Goal: Task Accomplishment & Management: Manage account settings

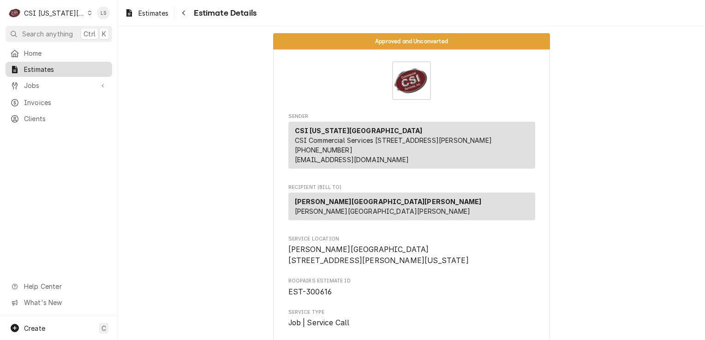
click at [61, 69] on span "Estimates" at bounding box center [65, 70] width 83 height 10
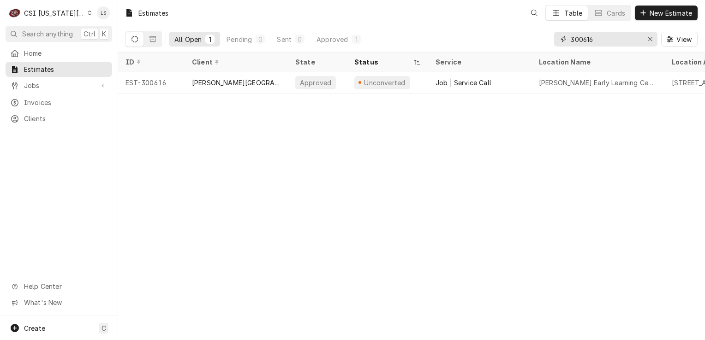
click at [650, 42] on icon "Erase input" at bounding box center [650, 39] width 5 height 6
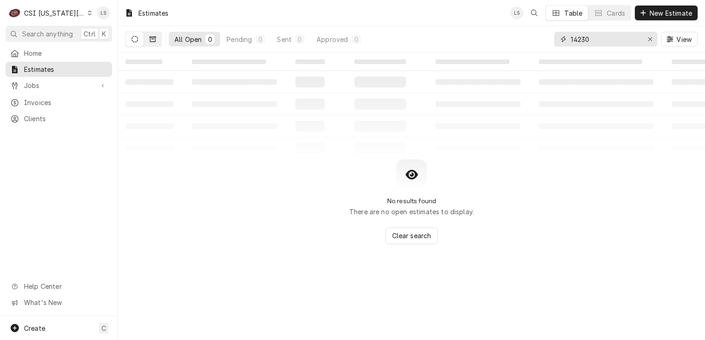
type input "14230"
click at [149, 36] on button "Dynamic Content Wrapper" at bounding box center [153, 39] width 18 height 15
click at [129, 41] on button "Dynamic Content Wrapper" at bounding box center [135, 39] width 18 height 15
click at [648, 45] on button "Erase input" at bounding box center [650, 39] width 15 height 15
type input "spin"
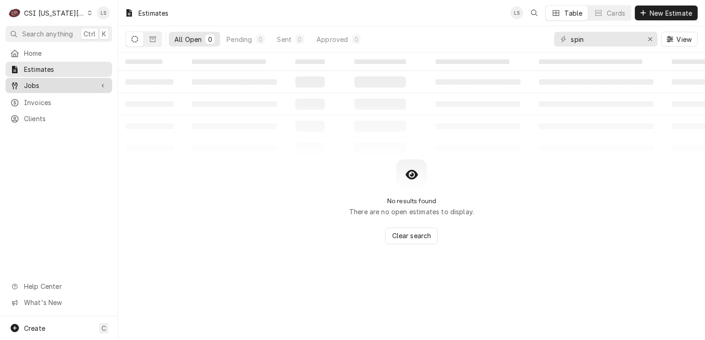
click at [59, 85] on span "Jobs" at bounding box center [59, 86] width 70 height 10
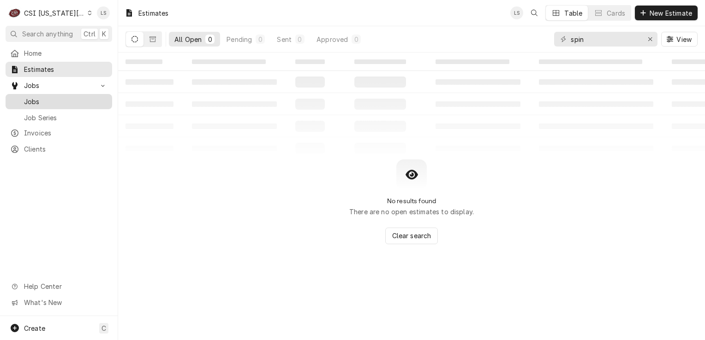
click at [54, 104] on div "Jobs" at bounding box center [58, 102] width 103 height 12
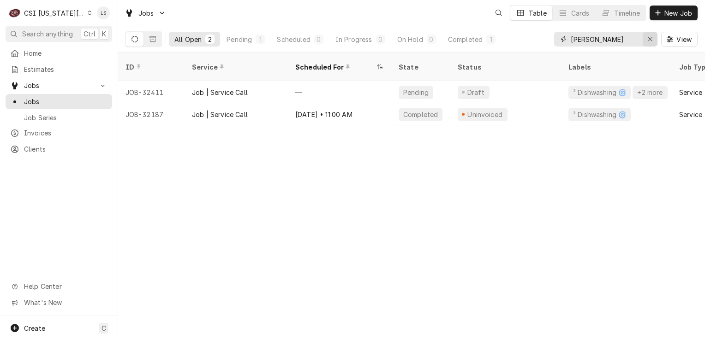
click at [650, 40] on icon "Erase input" at bounding box center [650, 39] width 5 height 6
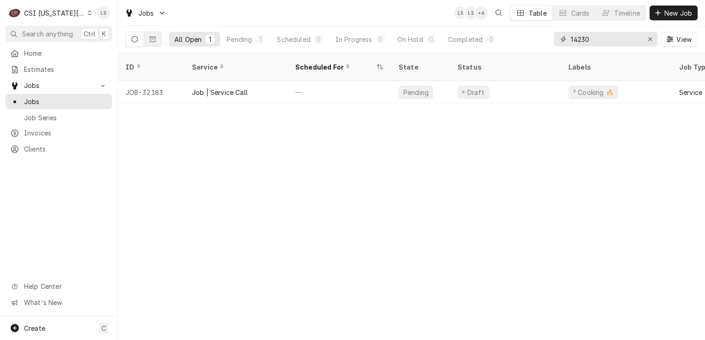
type input "14230"
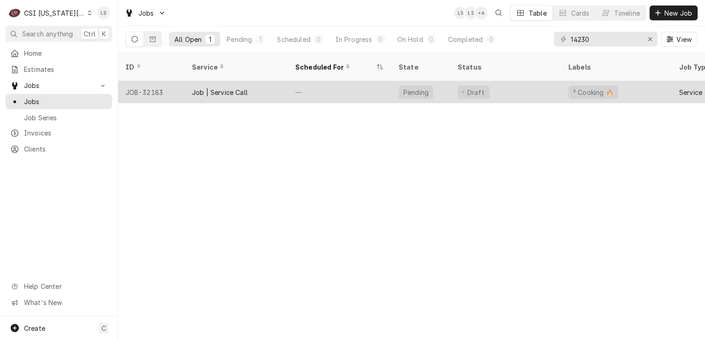
click at [141, 83] on div "JOB-32183" at bounding box center [151, 92] width 66 height 22
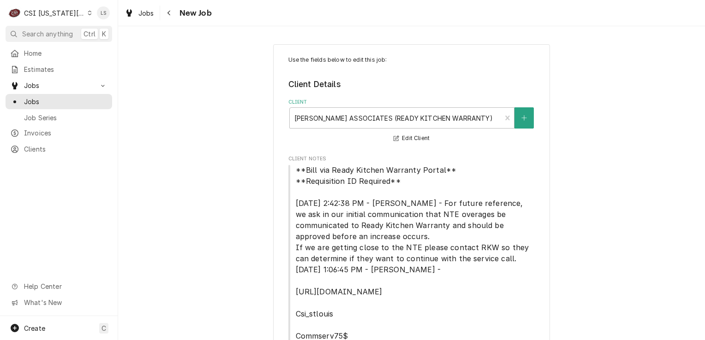
type textarea "x"
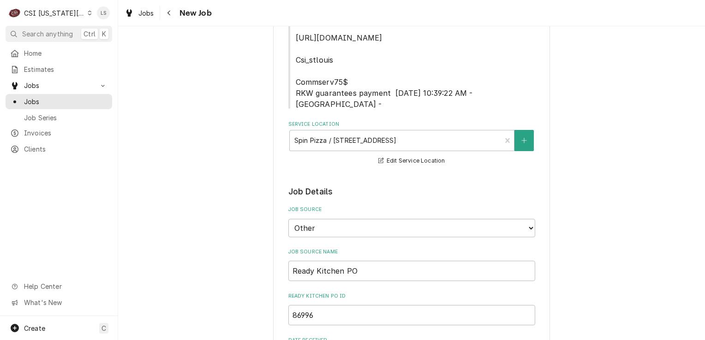
scroll to position [277, 0]
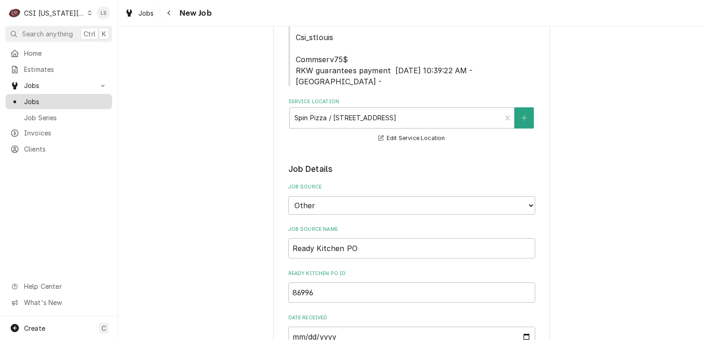
click at [42, 104] on link "Jobs" at bounding box center [59, 101] width 107 height 15
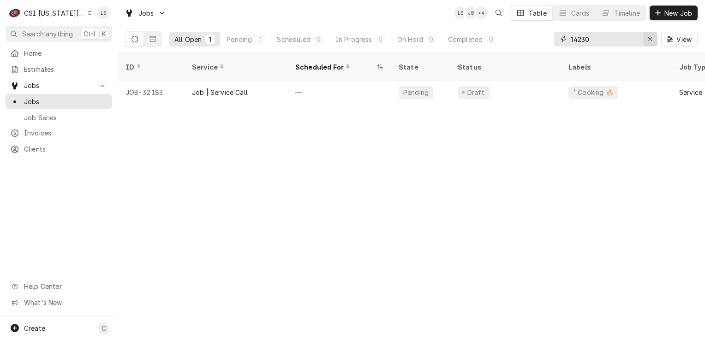
click at [650, 42] on icon "Erase input" at bounding box center [650, 39] width 5 height 6
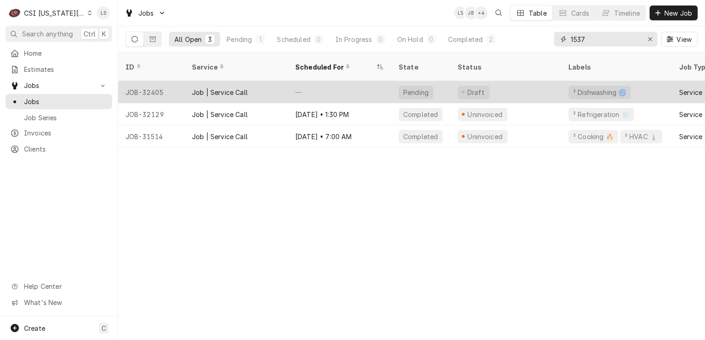
type input "1537"
click at [156, 83] on div "JOB-32405" at bounding box center [151, 92] width 66 height 22
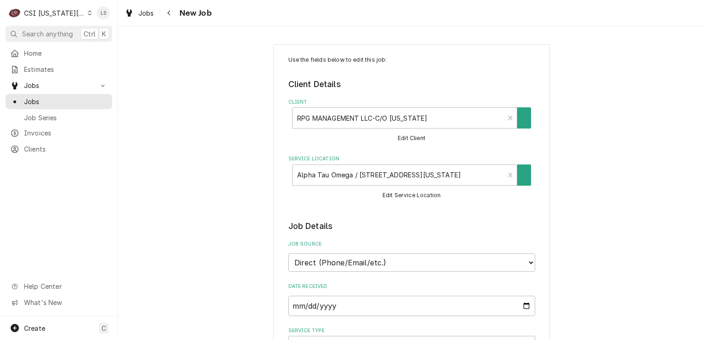
type textarea "x"
click at [41, 101] on span "Jobs" at bounding box center [65, 102] width 83 height 10
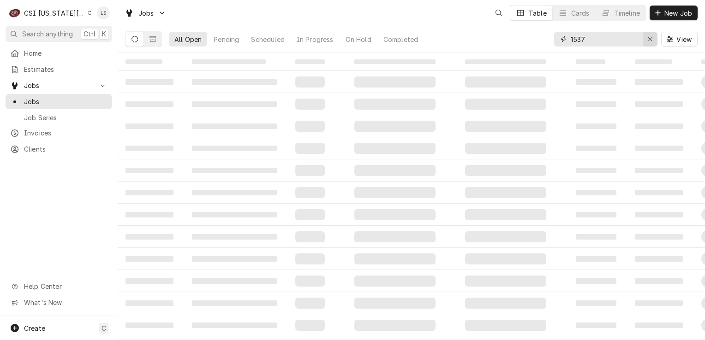
click at [647, 41] on div "Erase input" at bounding box center [649, 39] width 9 height 9
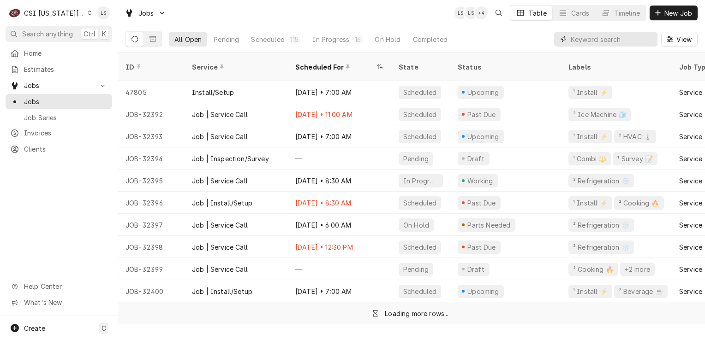
paste input "32411"
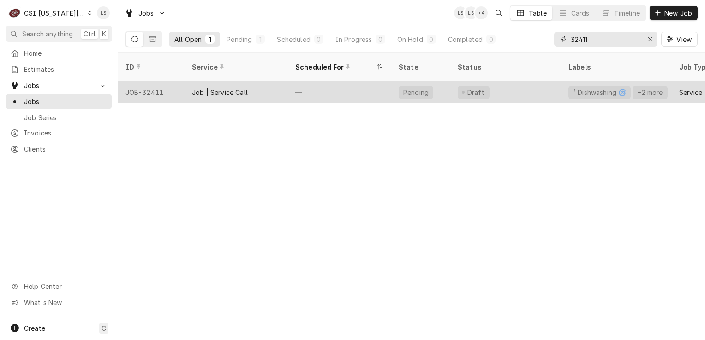
type input "32411"
click at [145, 88] on div "JOB-32411" at bounding box center [151, 92] width 66 height 22
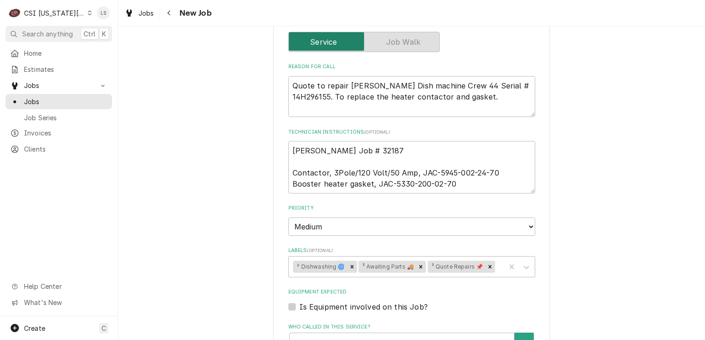
scroll to position [461, 0]
click at [288, 147] on textarea "Brian H Job # 32187 Contactor, 3Pole/120 Volt/50 Amp, JAC-5945-002-24-70 Booste…" at bounding box center [411, 167] width 247 height 53
type textarea "x"
type textarea "Brian H Job # 32187 Contactor, 3Pole/120 Volt/50 Amp, JAC-5945-002-24-70 Booste…"
type textarea "x"
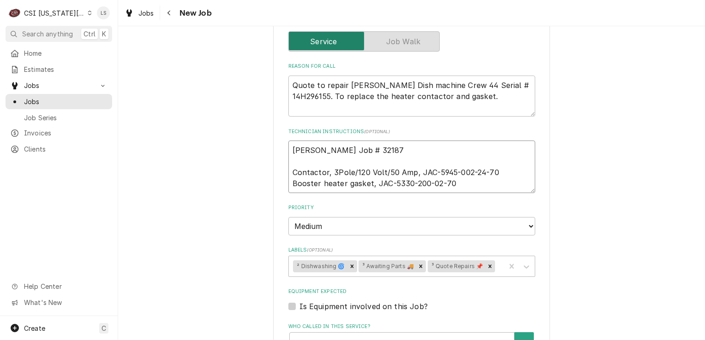
type textarea "Brian H Job # 32187 Contactor, 3Pole/120 Volt/50 Amp, JAC-5945-002-24-70 Booste…"
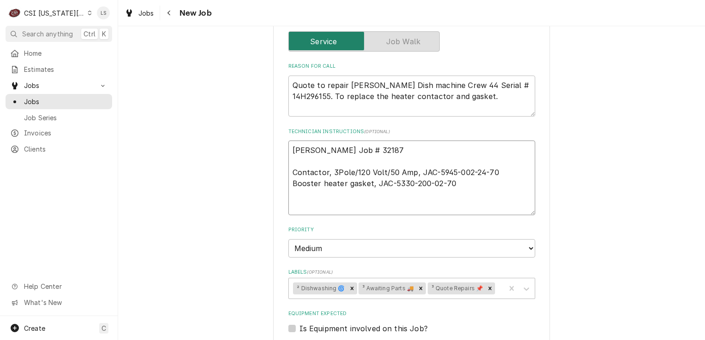
click at [288, 144] on textarea "Brian H Job # 32187 Contactor, 3Pole/120 Volt/50 Amp, JAC-5945-002-24-70 Booste…" at bounding box center [411, 178] width 247 height 75
type textarea "x"
type textarea "e Brian H Job # 32187 Contactor, 3Pole/120 Volt/50 Amp, JAC-5945-002-24-70 Boos…"
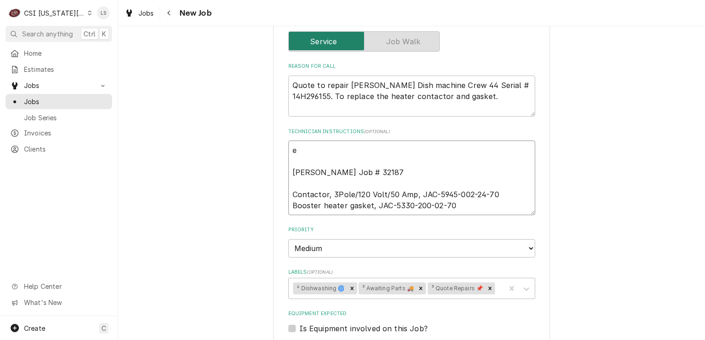
type textarea "x"
type textarea "em Brian H Job # 32187 Contactor, 3Pole/120 Volt/50 Amp, JAC-5945-002-24-70 Boo…"
type textarea "x"
type textarea "ema Brian H Job # 32187 Contactor, 3Pole/120 Volt/50 Amp, JAC-5945-002-24-70 Bo…"
type textarea "x"
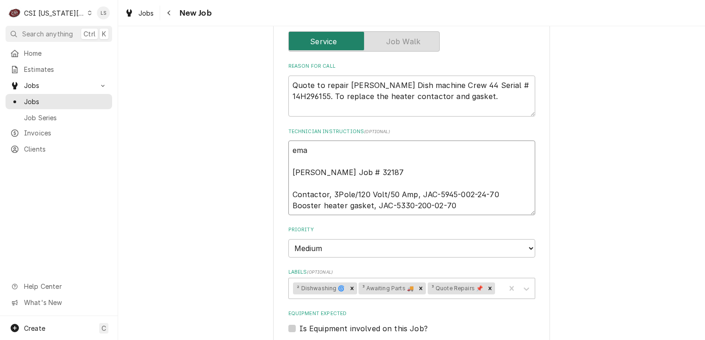
type textarea "emai Brian H Job # 32187 Contactor, 3Pole/120 Volt/50 Amp, JAC-5945-002-24-70 B…"
type textarea "x"
type textarea "email Brian H Job # 32187 Contactor, 3Pole/120 Volt/50 Amp, JAC-5945-002-24-70 …"
type textarea "x"
type textarea "emaile Brian H Job # 32187 Contactor, 3Pole/120 Volt/50 Amp, JAC-5945-002-24-70…"
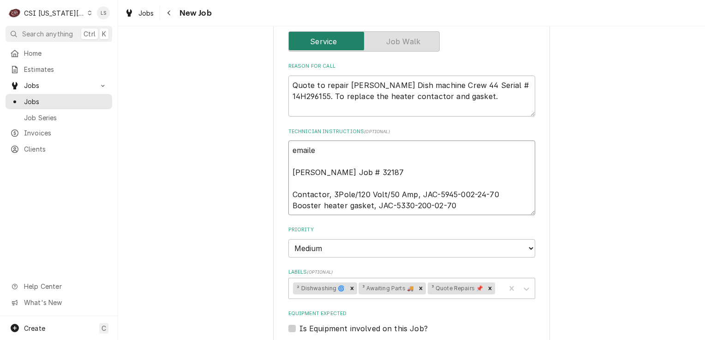
type textarea "x"
type textarea "emailed Brian H Job # 32187 Contactor, 3Pole/120 Volt/50 Amp, JAC-5945-002-24-7…"
type textarea "x"
type textarea "emailed Brian H Job # 32187 Contactor, 3Pole/120 Volt/50 Amp, JAC-5945-002-24-7…"
type textarea "x"
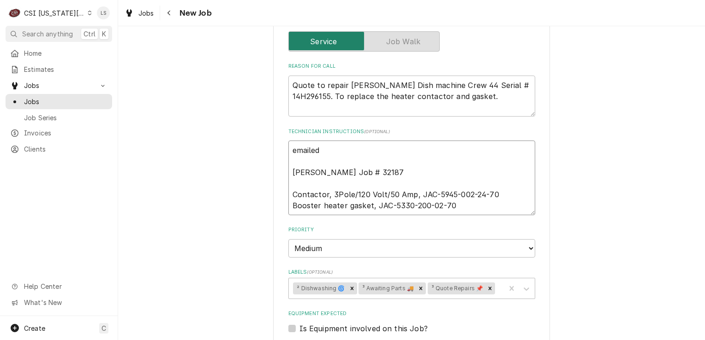
type textarea "emailed p Brian H Job # 32187 Contactor, 3Pole/120 Volt/50 Amp, JAC-5945-002-24…"
type textarea "x"
type textarea "emailed pa Brian H Job # 32187 Contactor, 3Pole/120 Volt/50 Amp, JAC-5945-002-2…"
type textarea "x"
type textarea "emailed par Brian H Job # 32187 Contactor, 3Pole/120 Volt/50 Amp, JAC-5945-002-…"
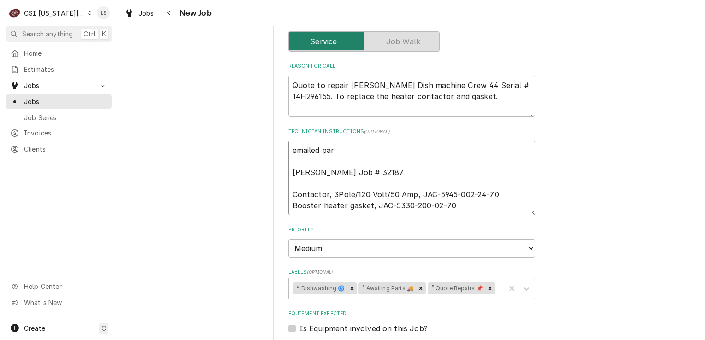
type textarea "x"
type textarea "emailed part Brian H Job # 32187 Contactor, 3Pole/120 Volt/50 Amp, JAC-5945-002…"
type textarea "x"
type textarea "emailed parts Brian H Job # 32187 Contactor, 3Pole/120 Volt/50 Amp, JAC-5945-00…"
type textarea "x"
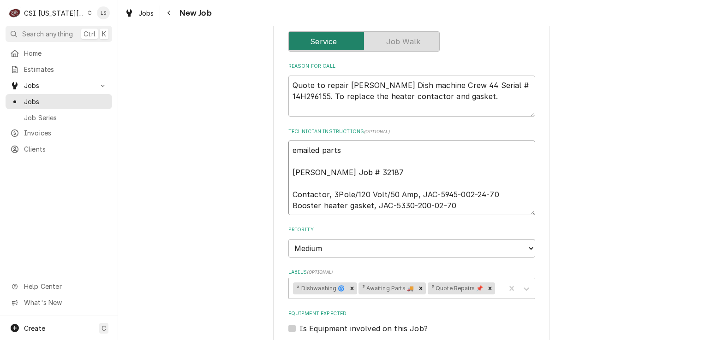
type textarea "emailed parts Brian H Job # 32187 Contactor, 3Pole/120 Volt/50 Amp, JAC-5945-00…"
type textarea "x"
type textarea "emailed parts a Brian H Job # 32187 Contactor, 3Pole/120 Volt/50 Amp, JAC-5945-…"
type textarea "x"
type textarea "emailed parts an Brian H Job # 32187 Contactor, 3Pole/120 Volt/50 Amp, JAC-5945…"
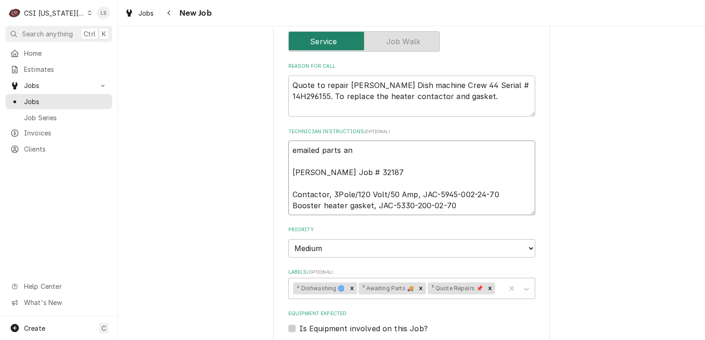
type textarea "x"
type textarea "emailed parts and Brian H Job # 32187 Contactor, 3Pole/120 Volt/50 Amp, JAC-594…"
type textarea "x"
type textarea "emailed parts and Brian H Job # 32187 Contactor, 3Pole/120 Volt/50 Amp, JAC-594…"
type textarea "x"
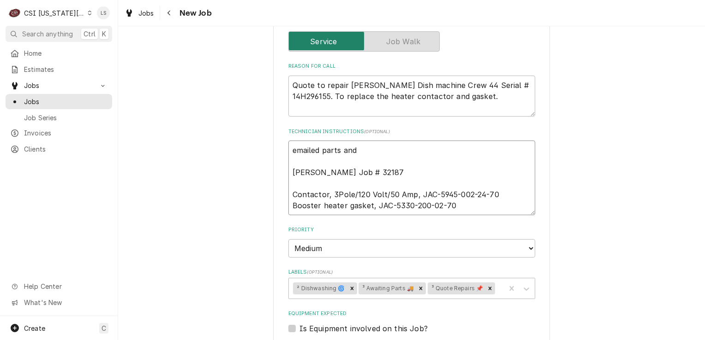
type textarea "emailed parts and l Brian H Job # 32187 Contactor, 3Pole/120 Volt/50 Amp, JAC-5…"
type textarea "x"
type textarea "emailed parts and li Brian H Job # 32187 Contactor, 3Pole/120 Volt/50 Amp, JAC-…"
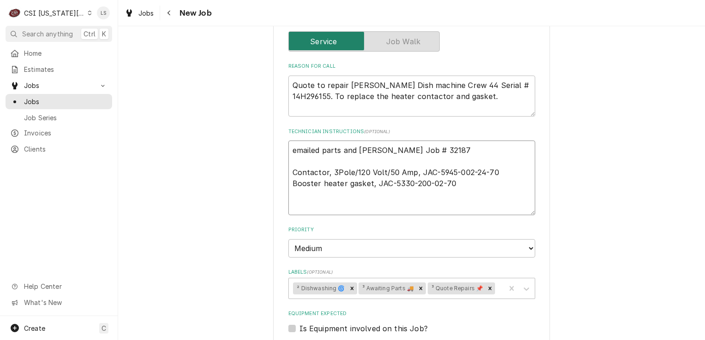
type textarea "x"
type textarea "emailed parts and lin Brian H Job # 32187 Contactor, 3Pole/120 Volt/50 Amp, JAC…"
type textarea "x"
type textarea "emailed parts and lind Brian H Job # 32187 Contactor, 3Pole/120 Volt/50 Amp, JA…"
type textarea "x"
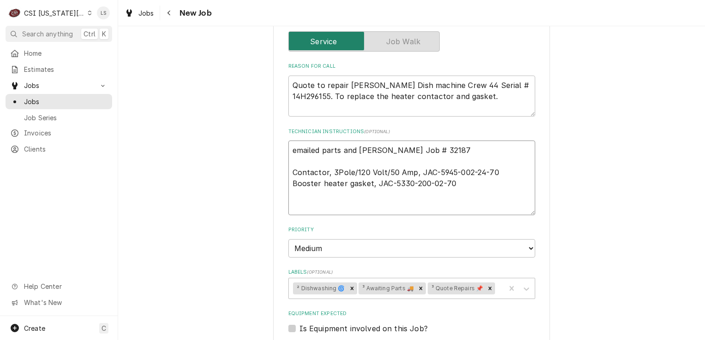
type textarea "emailed parts and lindy Brian H Job # 32187 Contactor, 3Pole/120 Volt/50 Amp, J…"
type textarea "x"
type textarea "emailed parts and lindy Brian H Job # 32187 Contactor, 3Pole/120 Volt/50 Amp, J…"
type textarea "x"
type textarea "emailed parts and lindy t Brian H Job # 32187 Contactor, 3Pole/120 Volt/50 Amp,…"
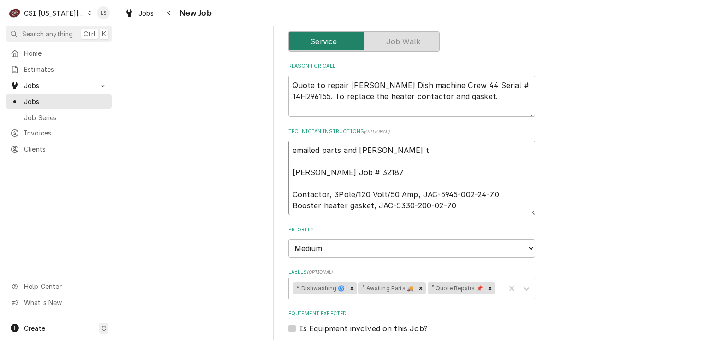
type textarea "x"
type textarea "emailed parts and lindy to Brian H Job # 32187 Contactor, 3Pole/120 Volt/50 Amp…"
type textarea "x"
type textarea "emailed parts and lindy to Brian H Job # 32187 Contactor, 3Pole/120 Volt/50 Amp…"
type textarea "x"
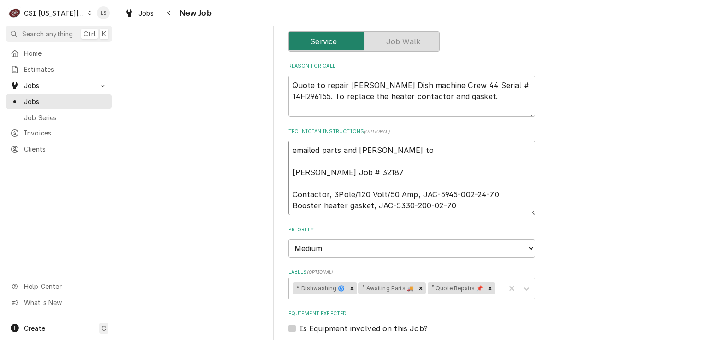
type textarea "emailed parts and lindy to o Brian H Job # 32187 Contactor, 3Pole/120 Volt/50 A…"
type textarea "x"
type textarea "emailed parts and lindy to or Brian H Job # 32187 Contactor, 3Pole/120 Volt/50 …"
type textarea "x"
type textarea "emailed parts and lindy to ord Brian H Job # 32187 Contactor, 3Pole/120 Volt/50…"
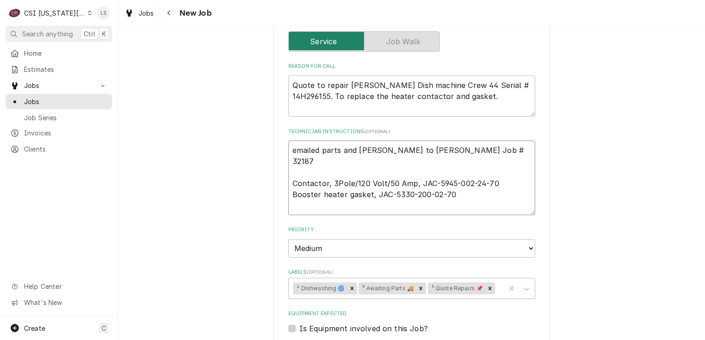
type textarea "x"
type textarea "emailed parts and lindy to orde Brian H Job # 32187 Contactor, 3Pole/120 Volt/5…"
type textarea "x"
type textarea "emailed parts and lindy to order Brian H Job # 32187 Contactor, 3Pole/120 Volt/…"
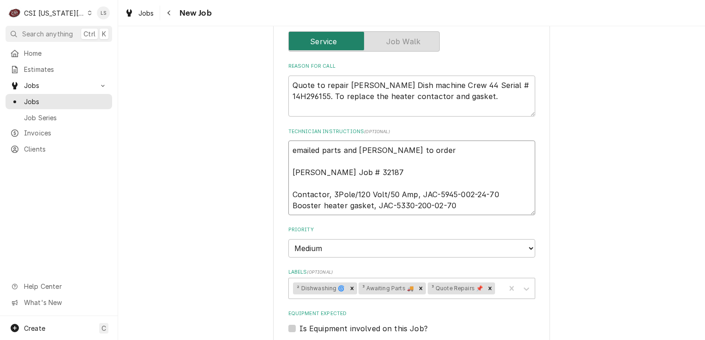
type textarea "x"
type textarea "emailed parts and lindy to order Brian H Job # 32187 Contactor, 3Pole/120 Volt/…"
type textarea "x"
type textarea "emailed parts and lindy to order - Brian H Job # 32187 Contactor, 3Pole/120 Vol…"
type textarea "x"
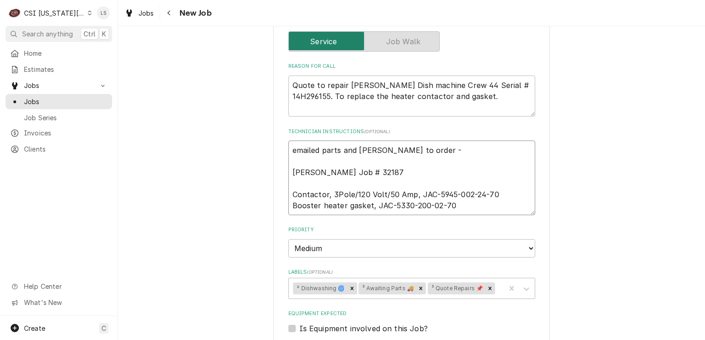
type textarea "emailed parts and lindy to order - Brian H Job # 32187 Contactor, 3Pole/120 Vol…"
type textarea "x"
type textarea "emailed parts and lindy to order - 8 Brian H Job # 32187 Contactor, 3Pole/120 V…"
type textarea "x"
type textarea "emailed parts and lindy to order - 82 Brian H Job # 32187 Contactor, 3Pole/120 …"
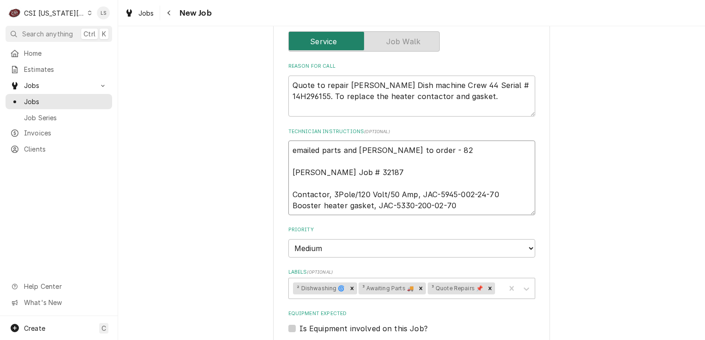
type textarea "x"
type textarea "emailed parts and lindy to order - 8 Brian H Job # 32187 Contactor, 3Pole/120 V…"
type textarea "x"
type textarea "emailed parts and lindy to order - 8/ Brian H Job # 32187 Contactor, 3Pole/120 …"
type textarea "x"
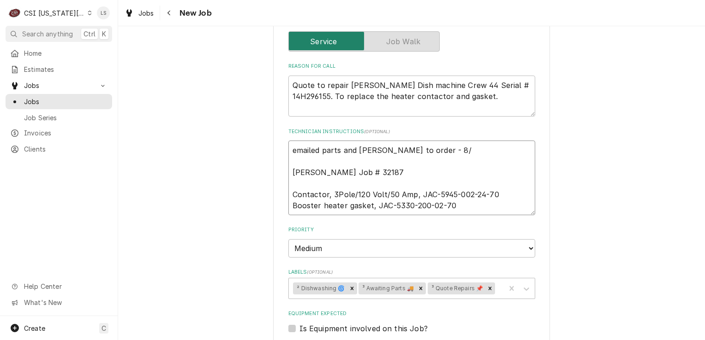
type textarea "emailed parts and lindy to order - 8/2 Brian H Job # 32187 Contactor, 3Pole/120…"
type textarea "x"
type textarea "emailed parts and lindy to order - 8/28 Brian H Job # 32187 Contactor, 3Pole/12…"
type textarea "x"
type textarea "emailed parts and lindy to order - 8/28 Brian H Job # 32187 Contactor, 3Pole/12…"
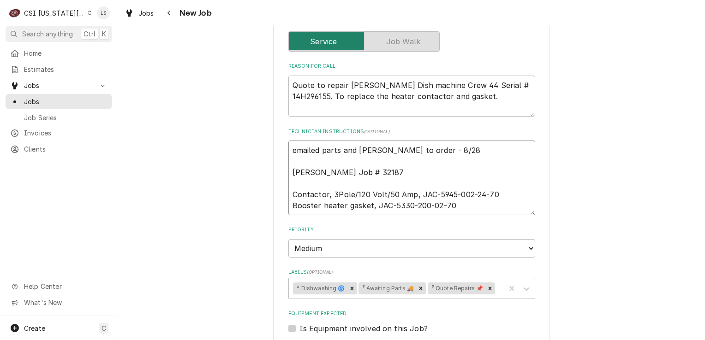
type textarea "x"
type textarea "emailed parts and lindy to order - 8/28 - Brian H Job # 32187 Contactor, 3Pole/…"
type textarea "x"
type textarea "emailed parts and lindy to order - 8/28 - Brian H Job # 32187 Contactor, 3Pole/…"
type textarea "x"
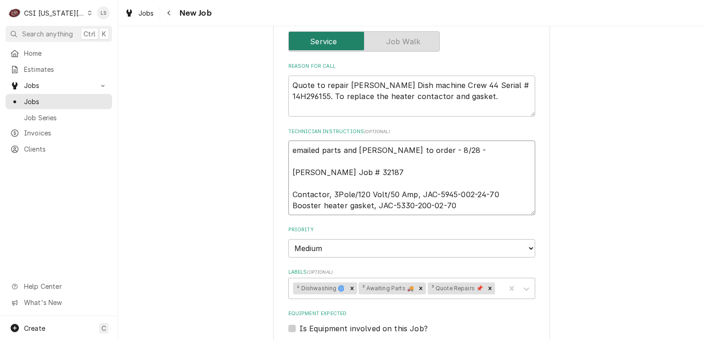
type textarea "emailed parts and lindy to order - 8/28 - L Brian H Job # 32187 Contactor, 3Pol…"
type textarea "x"
type textarea "emailed parts and lindy to order - 8/28 - LS Brian H Job # 32187 Contactor, 3Po…"
type textarea "x"
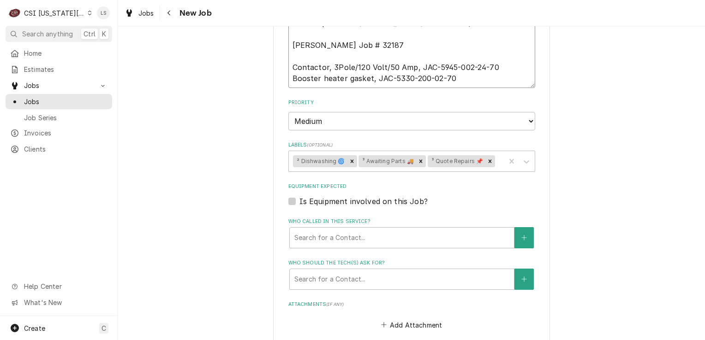
scroll to position [809, 0]
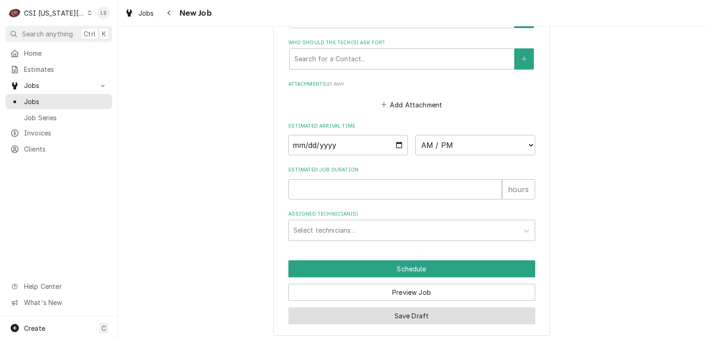
type textarea "emailed parts and lindy to order - 8/28 - LS Brian H Job # 32187 Contactor, 3Po…"
click at [396, 308] on button "Save Draft" at bounding box center [411, 316] width 247 height 17
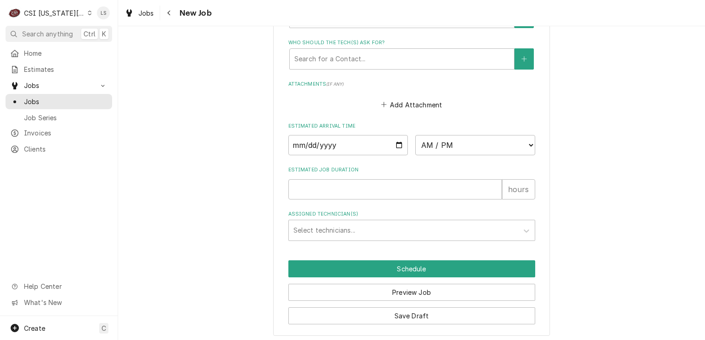
scroll to position [778, 0]
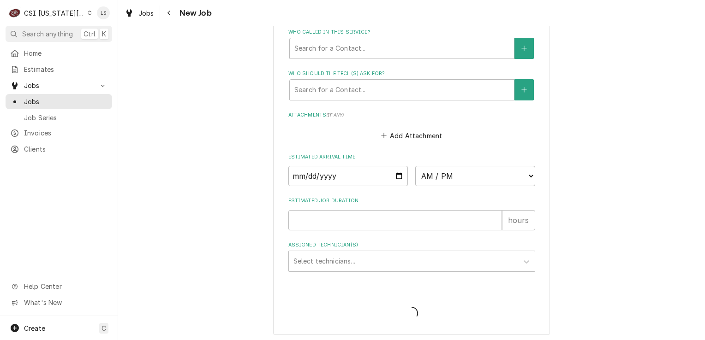
type textarea "x"
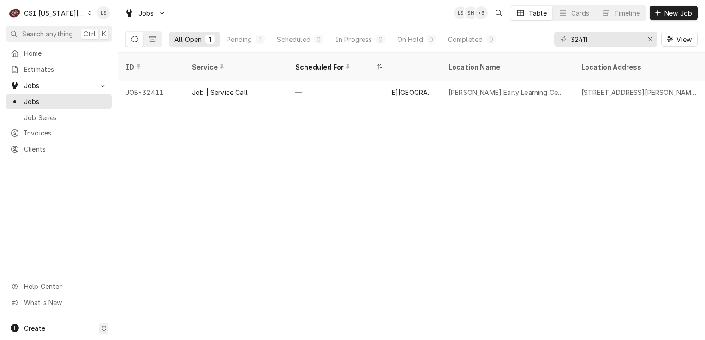
scroll to position [0, 583]
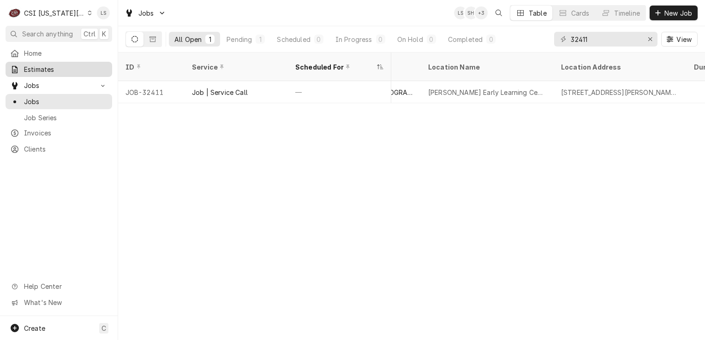
click at [33, 68] on span "Estimates" at bounding box center [65, 70] width 83 height 10
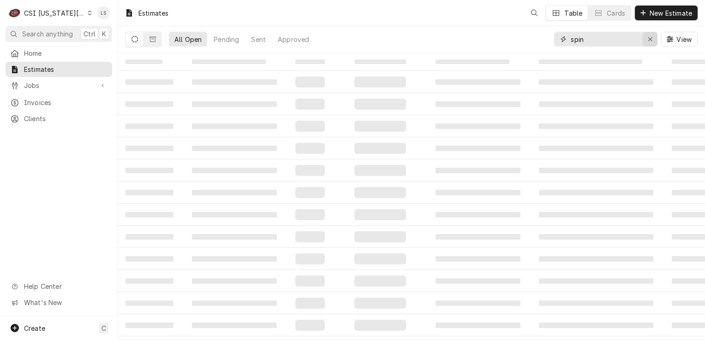
click at [646, 37] on div "Erase input" at bounding box center [649, 39] width 9 height 9
paste input "300590"
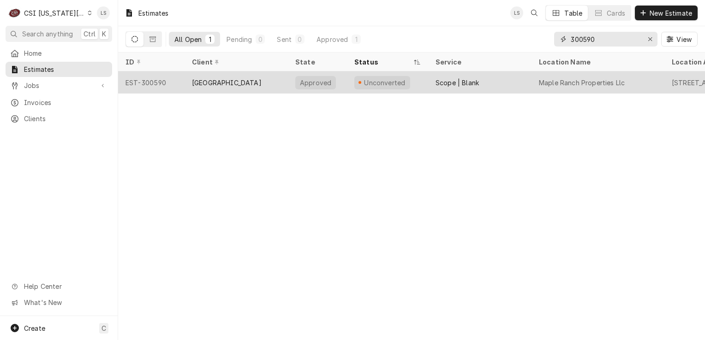
type input "300590"
click at [149, 78] on div "EST-300590" at bounding box center [151, 83] width 66 height 22
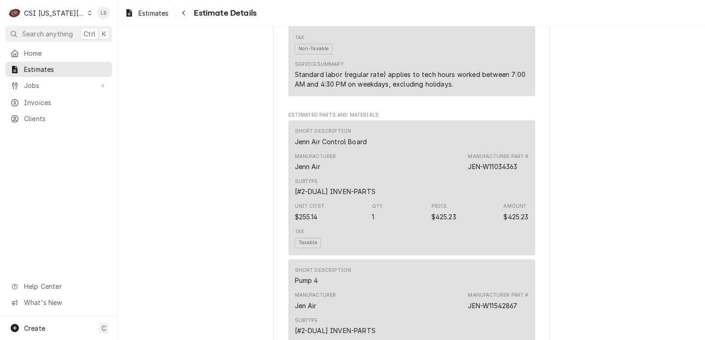
scroll to position [672, 0]
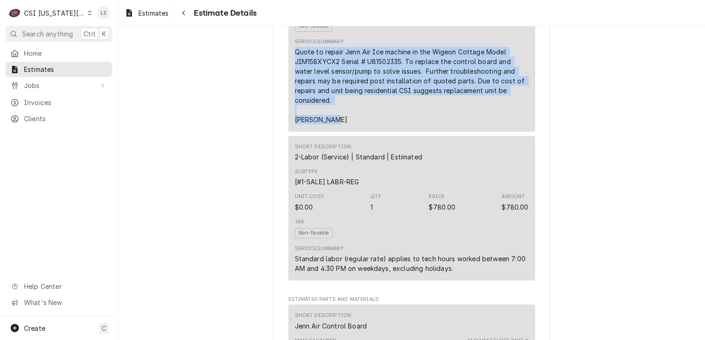
drag, startPoint x: 334, startPoint y: 141, endPoint x: 283, endPoint y: 81, distance: 79.2
copy div "Quote to repair Jenn Air Ice machine in the Wigeon Cottage Model JIM158XYCX2 Se…"
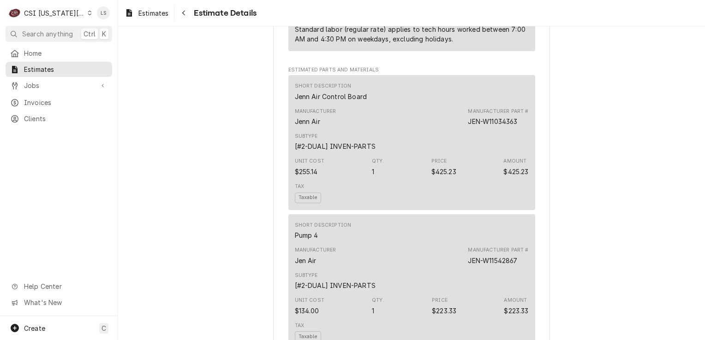
scroll to position [903, 0]
drag, startPoint x: 365, startPoint y: 114, endPoint x: 291, endPoint y: 110, distance: 74.8
click at [295, 103] on div "Short Description Jenn Air Control Board" at bounding box center [412, 90] width 234 height 25
copy div "Jenn Air Control Board"
drag, startPoint x: 518, startPoint y: 143, endPoint x: 463, endPoint y: 140, distance: 55.0
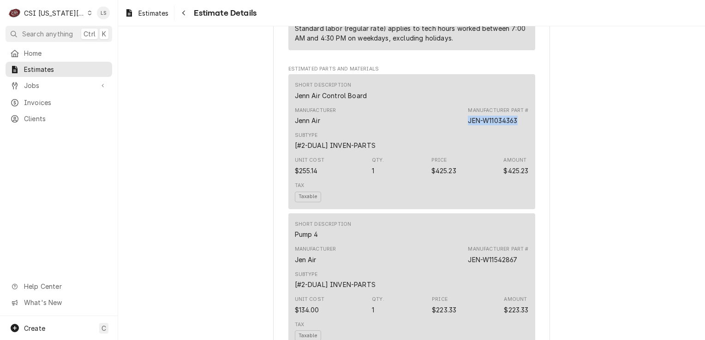
click at [463, 129] on div "Manufacturer Jenn Air Manufacturer Part # JEN-W11034363" at bounding box center [412, 116] width 234 height 25
copy div "JEN-W11034363"
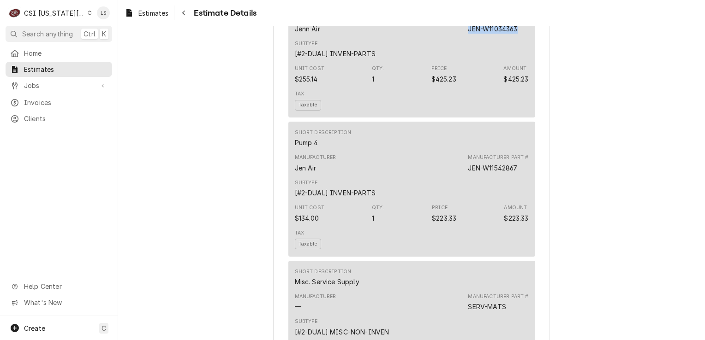
scroll to position [995, 0]
drag, startPoint x: 317, startPoint y: 163, endPoint x: 292, endPoint y: 161, distance: 25.9
click at [295, 147] on div "Short Description Pump 4" at bounding box center [323, 138] width 57 height 18
copy div "Pump 4"
drag, startPoint x: 517, startPoint y: 191, endPoint x: 465, endPoint y: 184, distance: 52.2
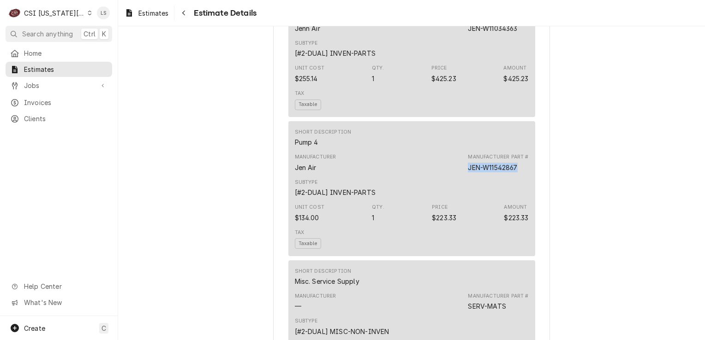
click at [465, 175] on div "Manufacturer Jen Air Manufacturer Part # JEN-W11542867" at bounding box center [412, 162] width 234 height 25
copy div "JEN-W11542867"
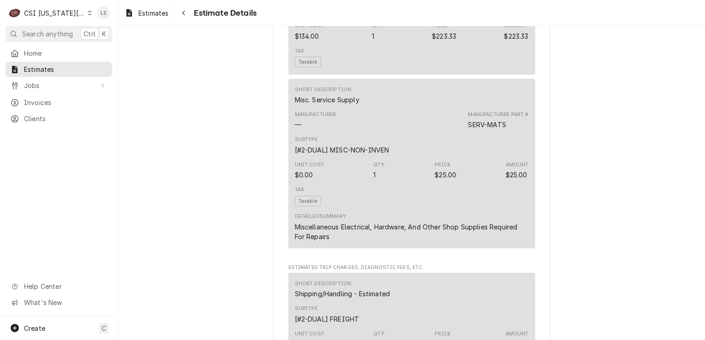
scroll to position [1180, 0]
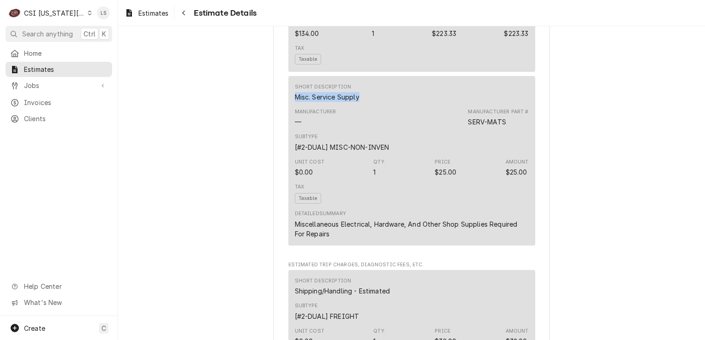
drag, startPoint x: 362, startPoint y: 117, endPoint x: 291, endPoint y: 113, distance: 71.2
click at [295, 105] on div "Short Description Misc. Service Supply" at bounding box center [412, 92] width 234 height 25
copy div "Misc. Service Supply"
drag, startPoint x: 506, startPoint y: 143, endPoint x: 465, endPoint y: 137, distance: 41.4
click at [468, 127] on div "Manufacturer Part # SERV-MATS" at bounding box center [498, 117] width 60 height 18
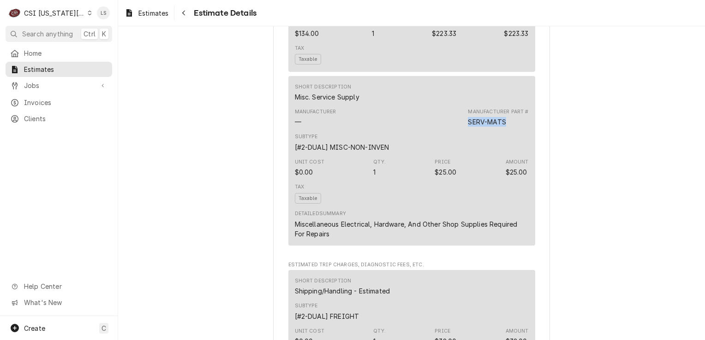
copy div "SERV-MATS"
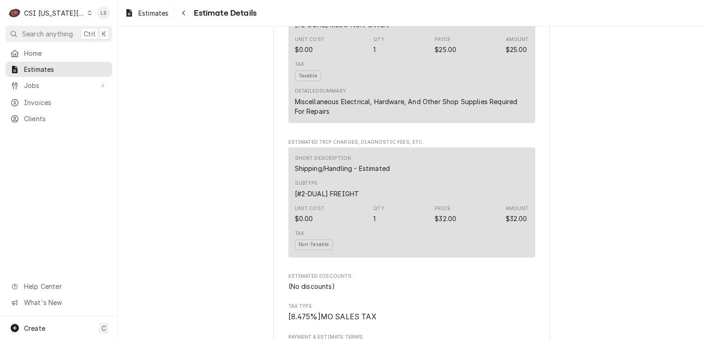
scroll to position [1318, 0]
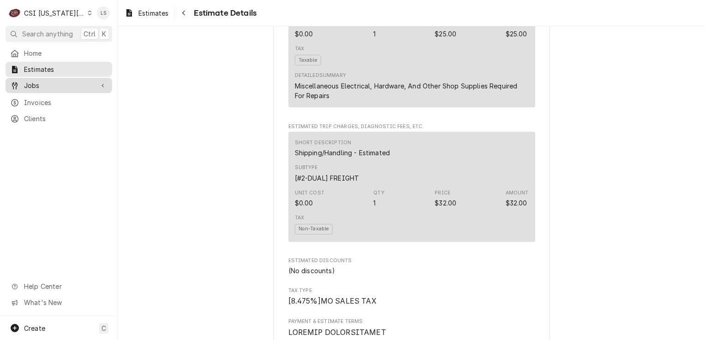
click at [57, 81] on span "Jobs" at bounding box center [59, 86] width 70 height 10
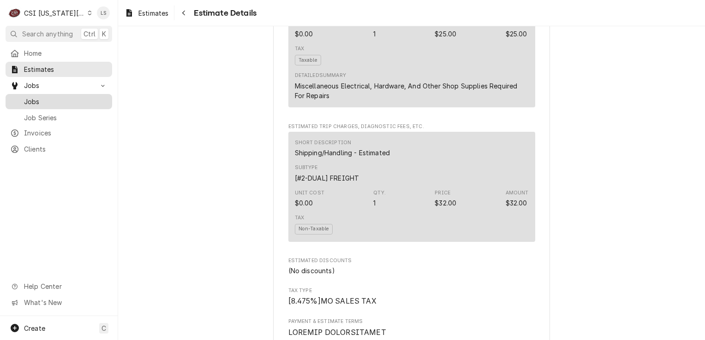
click at [48, 97] on span "Jobs" at bounding box center [65, 102] width 83 height 10
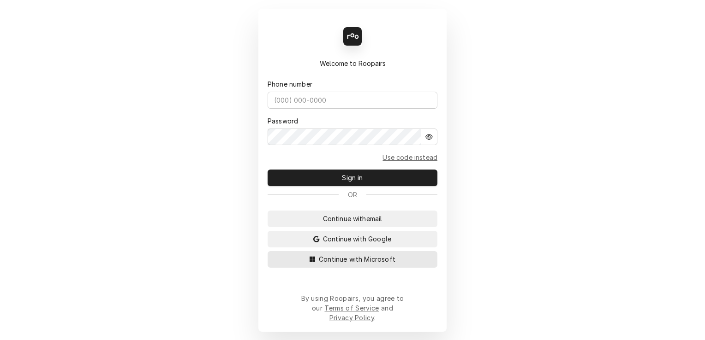
drag, startPoint x: 397, startPoint y: 267, endPoint x: 191, endPoint y: 251, distance: 206.3
click at [394, 267] on button "Continue with Microsoft" at bounding box center [353, 259] width 170 height 17
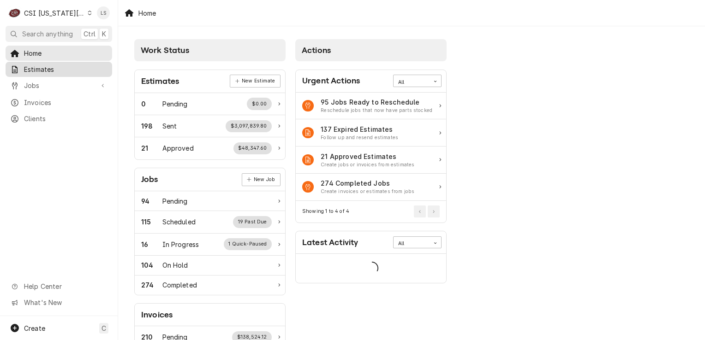
click at [54, 67] on span "Estimates" at bounding box center [65, 70] width 83 height 10
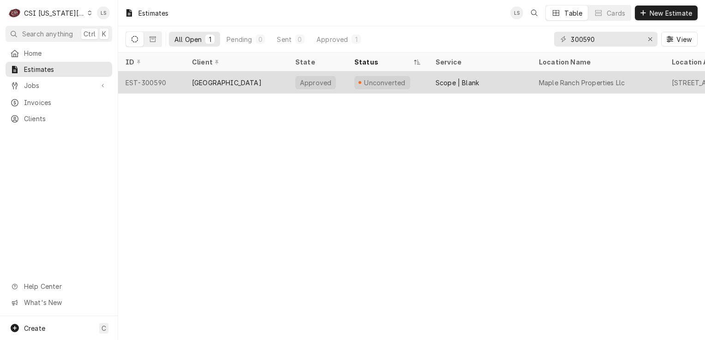
click at [137, 79] on div "EST-300590" at bounding box center [151, 83] width 66 height 22
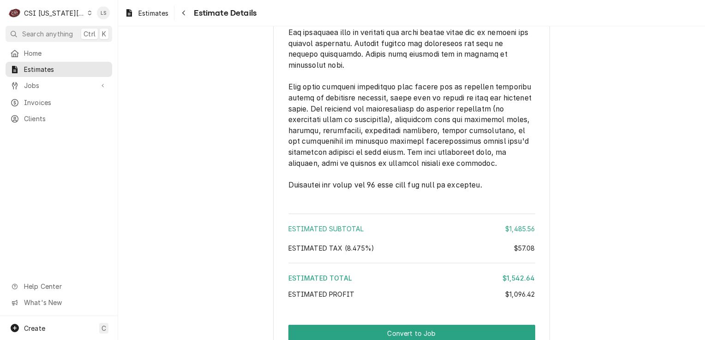
scroll to position [1964, 0]
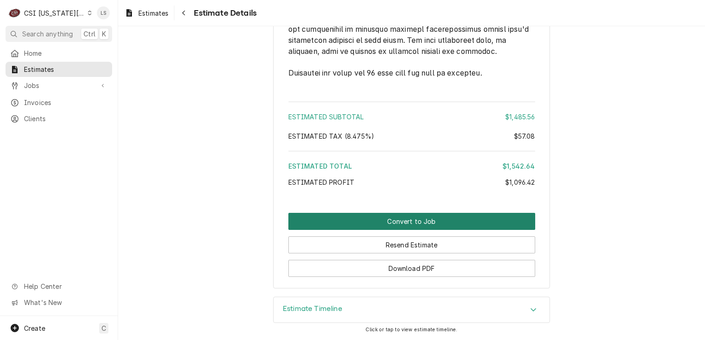
click at [346, 223] on button "Convert to Job" at bounding box center [411, 221] width 247 height 17
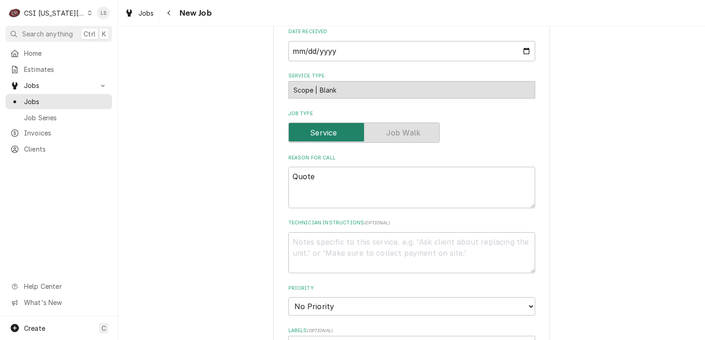
scroll to position [554, 0]
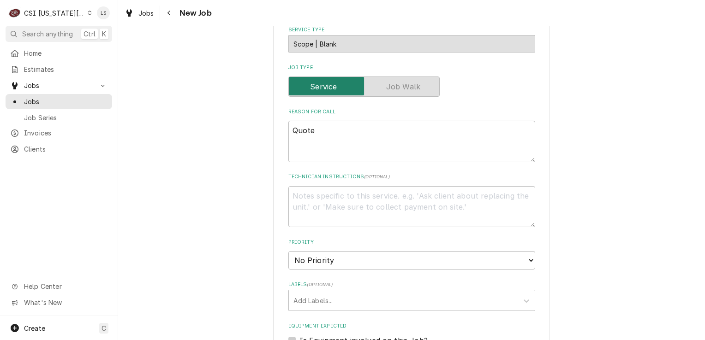
drag, startPoint x: 288, startPoint y: 110, endPoint x: 283, endPoint y: 112, distance: 4.8
click at [283, 112] on div "Please provide the following information to create a job: Client Details Client…" at bounding box center [411, 82] width 277 height 1182
drag, startPoint x: 328, startPoint y: 120, endPoint x: 277, endPoint y: 120, distance: 51.2
click at [277, 120] on div "Please provide the following information to create a job: Client Details Client…" at bounding box center [411, 82] width 277 height 1182
type textarea "x"
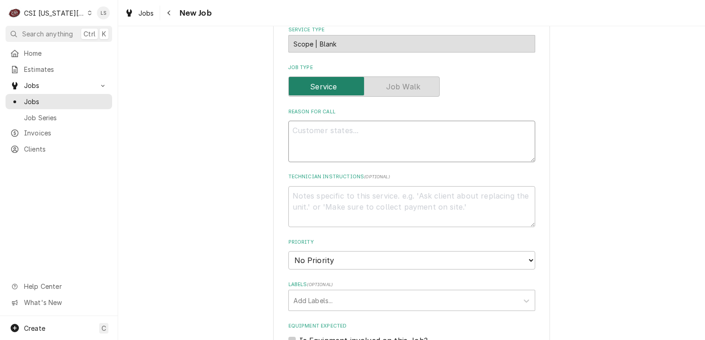
paste textarea "Quote to repair Jenn Air Ice machine in the Wigeon Cottage Model JIM158XYCX2 Se…"
type textarea "x"
type textarea "Quote to repair Jenn Air Ice machine in the Wigeon Cottage Model JIM158XYCX2 Se…"
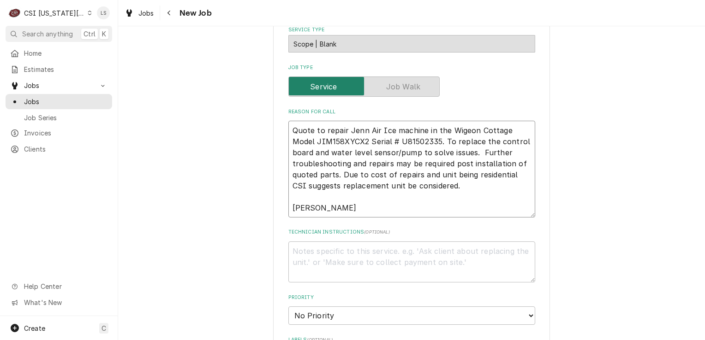
type textarea "x"
type textarea "Quote to repair Jenn Air Ice machine in the Wigeon Cottage Model JIM158XYCX2 Se…"
click at [325, 246] on textarea "Technician Instructions ( optional )" at bounding box center [411, 263] width 247 height 42
paste textarea "Jenn Air Control Board"
type textarea "x"
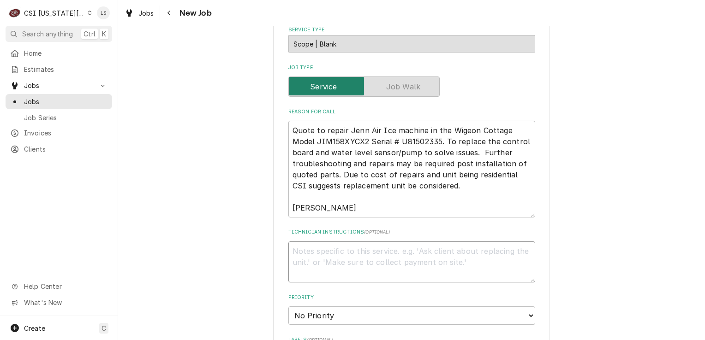
type textarea "Jenn Air Control Board"
type textarea "x"
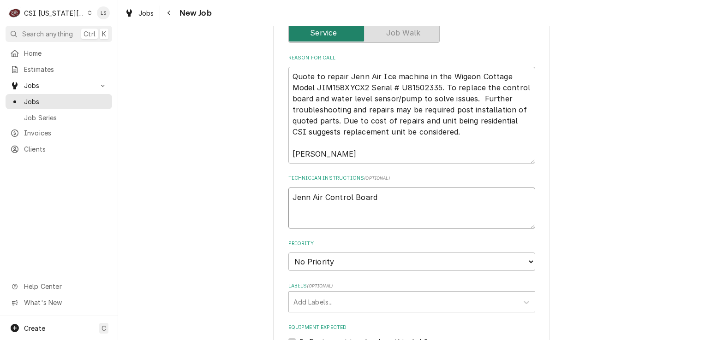
scroll to position [692, 0]
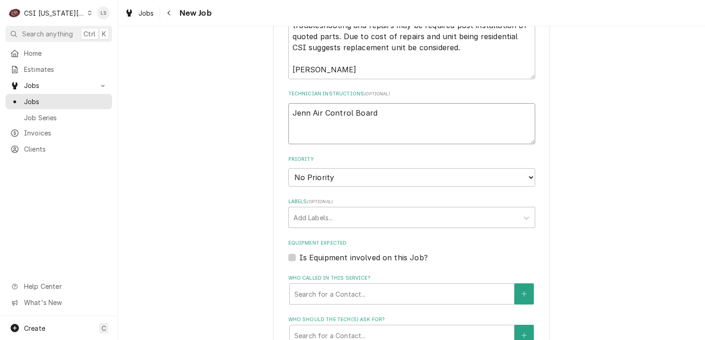
type textarea "Jenn Air Control Board"
type textarea "x"
type textarea "Jenn Air Control Board"
type textarea "x"
type textarea "Jenn Air Control Board -"
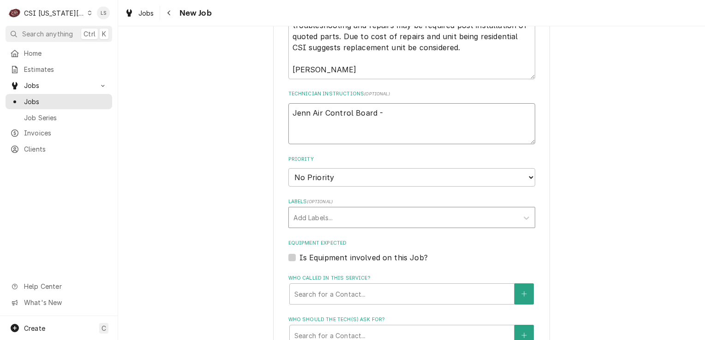
type textarea "x"
type textarea "Jenn Air Control Board -"
paste textarea "JEN-W11034363"
type textarea "x"
type textarea "Jenn Air Control Board - JEN-W11034363"
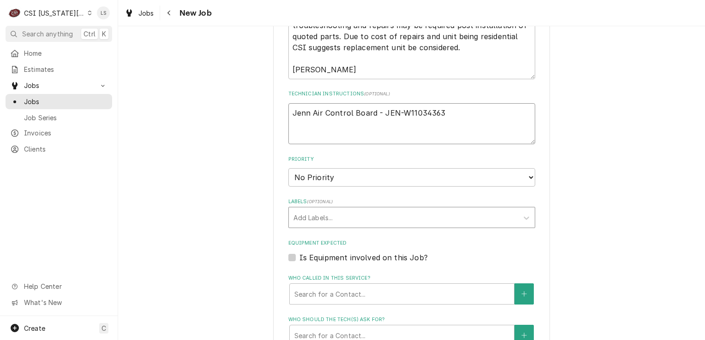
type textarea "x"
type textarea "Jenn Air Control Board - JEN-W11034363"
type textarea "x"
type textarea "Jenn Air Control Board - JEN-W11034363 -"
type textarea "x"
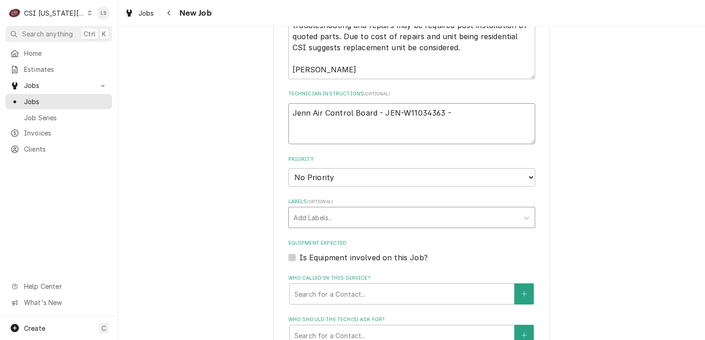
type textarea "Jenn Air Control Board - JEN-W11034363 -"
type textarea "x"
type textarea "Jenn Air Control Board - JEN-W11034363 - q"
type textarea "x"
type textarea "Jenn Air Control Board - JEN-W11034363 - qt"
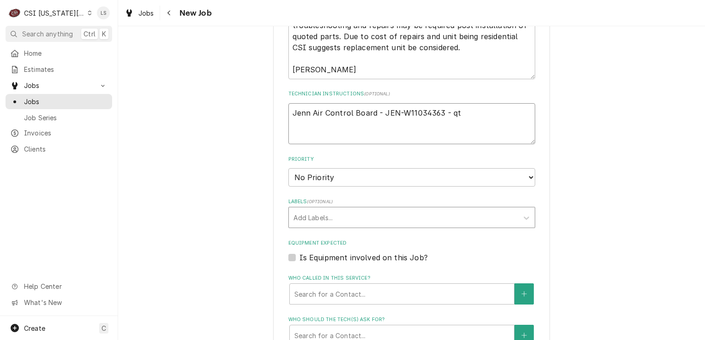
type textarea "x"
type textarea "Jenn Air Control Board - JEN-W11034363 - qty"
type textarea "x"
type textarea "Jenn Air Control Board - JEN-W11034363 - qty 1"
type textarea "x"
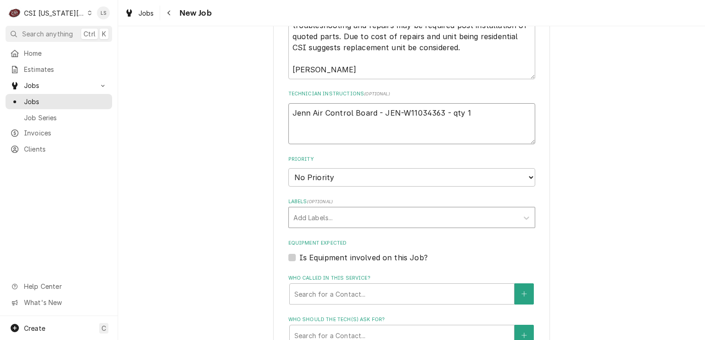
type textarea "Jenn Air Control Board - JEN-W11034363 - qty 1"
type textarea "x"
type textarea "Jenn Air Control Board - JEN-W11034363 - qty 1"
paste textarea "Pump 4"
type textarea "x"
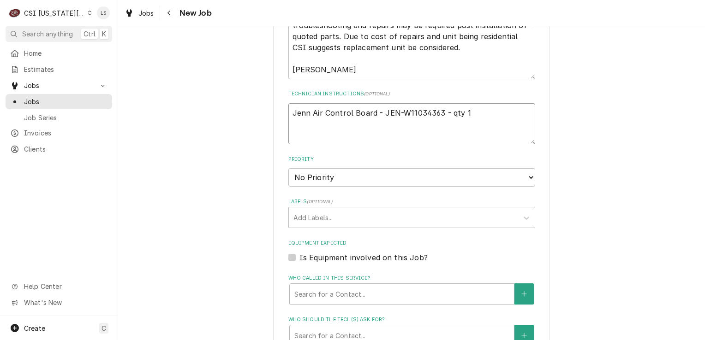
type textarea "Jenn Air Control Board - JEN-W11034363 - qty 1 Pump 4"
type textarea "x"
type textarea "Jenn Air Control Board - JEN-W11034363 - qty 1 Pump 4"
type textarea "x"
type textarea "Jenn Air Control Board - JEN-W11034363 - qty 1 Pump 4 -"
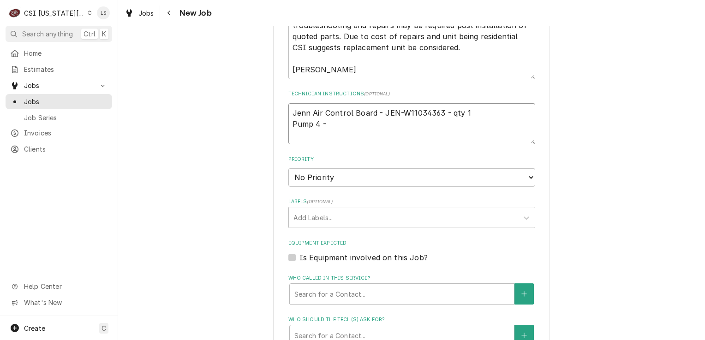
type textarea "x"
type textarea "Jenn Air Control Board - JEN-W11034363 - qty 1 Pump 4 -"
type textarea "x"
type textarea "Jenn Air Control Board - JEN-W11034363 - qty 1 Pump 4 -"
paste textarea "JEN-W11542867"
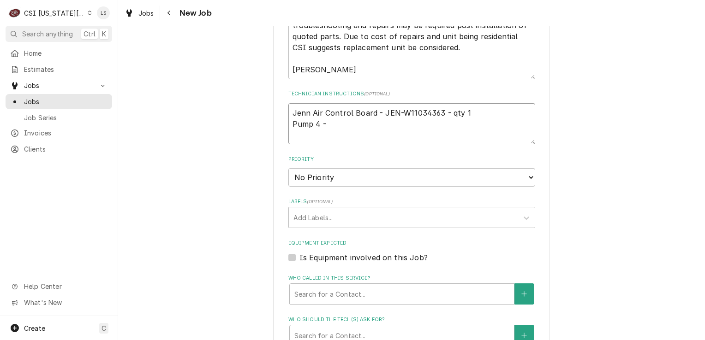
type textarea "x"
type textarea "Jenn Air Control Board - JEN-W11034363 - qty 1 Pump 4 - JEN-W11542867"
type textarea "x"
type textarea "Jenn Air Control Board - JEN-W11034363 - qty 1 Pump 4 - JEN-W11542867"
type textarea "x"
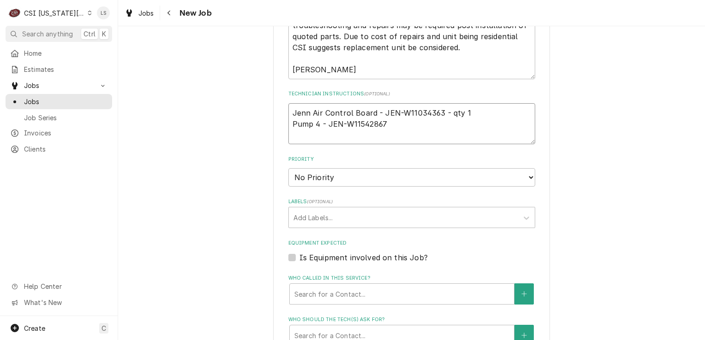
type textarea "Jenn Air Control Board - JEN-W11034363 - qty 1 Pump 4 - JEN-W11542867 -"
type textarea "x"
type textarea "Jenn Air Control Board - JEN-W11034363 - qty 1 Pump 4 - JEN-W11542867 -"
type textarea "x"
type textarea "Jenn Air Control Board - JEN-W11034363 - qty 1 Pump 4 - JEN-W11542867 - q"
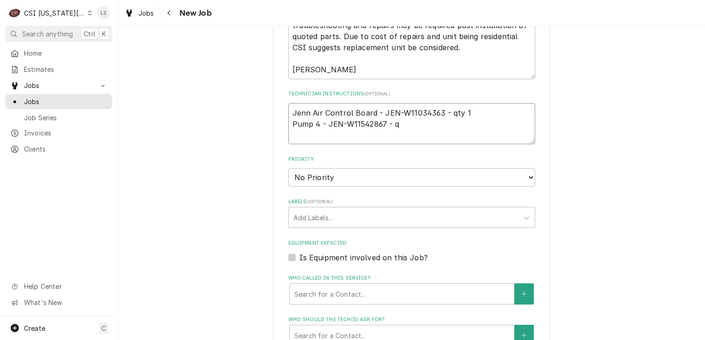
type textarea "x"
type textarea "Jenn Air Control Board - JEN-W11034363 - qty 1 Pump 4 - JEN-W11542867 - qt"
type textarea "x"
type textarea "Jenn Air Control Board - JEN-W11034363 - qty 1 Pump 4 - JEN-W11542867 - qty"
type textarea "x"
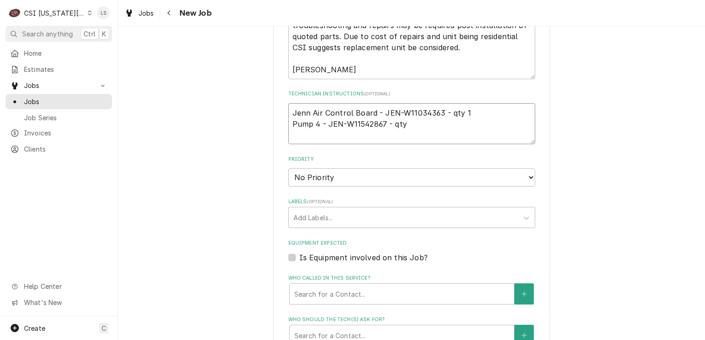
type textarea "Jenn Air Control Board - JEN-W11034363 - qty 1 Pump 4 - JEN-W11542867 - qty 1"
type textarea "x"
type textarea "Jenn Air Control Board - JEN-W11034363 - qty 1 Pump 4 - JEN-W11542867 - qty 1"
type textarea "x"
type textarea "Jenn Air Control Board - JEN-W11034363 - qty 1 Pump 4 - JEN-W11542867 - qty 1"
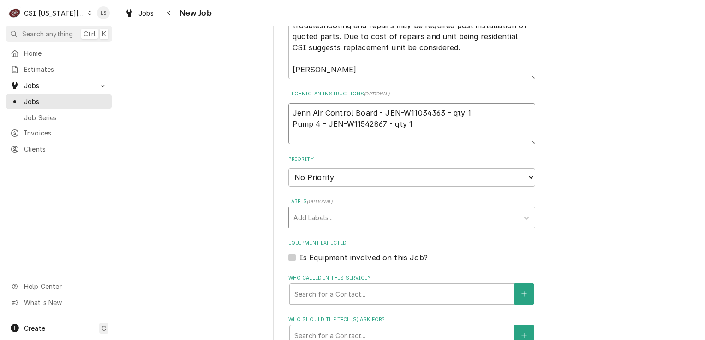
paste textarea "Misc. Service Supply"
type textarea "x"
type textarea "Jenn Air Control Board - JEN-W11034363 - qty 1 Pump 4 - JEN-W11542867 - qty 1 M…"
type textarea "x"
type textarea "Jenn Air Control Board - JEN-W11034363 - qty 1 Pump 4 - JEN-W11542867 - qty 1 M…"
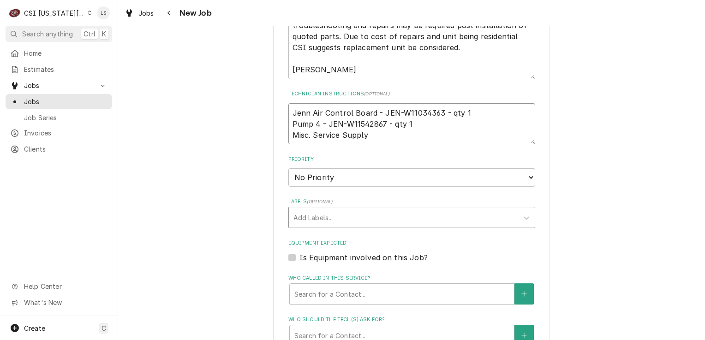
type textarea "x"
type textarea "Jenn Air Control Board - JEN-W11034363 - qty 1 Pump 4 - JEN-W11542867 - qty 1 M…"
type textarea "x"
type textarea "Jenn Air Control Board - JEN-W11034363 - qty 1 Pump 4 - JEN-W11542867 - qty 1 M…"
type textarea "x"
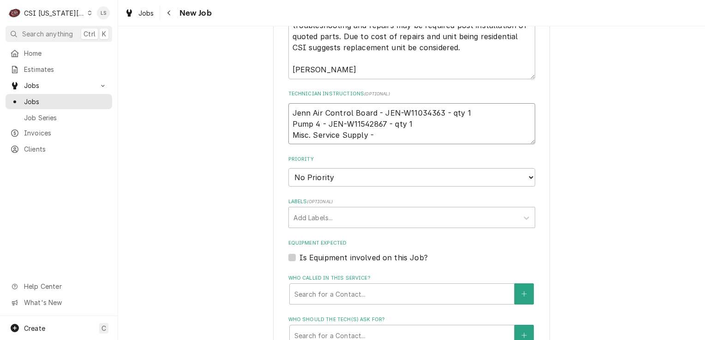
type textarea "Jenn Air Control Board - JEN-W11034363 - qty 1 Pump 4 - JEN-W11542867 - qty 1 M…"
paste textarea "SERV-MATS"
type textarea "x"
type textarea "Jenn Air Control Board - JEN-W11034363 - qty 1 Pump 4 - JEN-W11542867 - qty 1 M…"
type textarea "x"
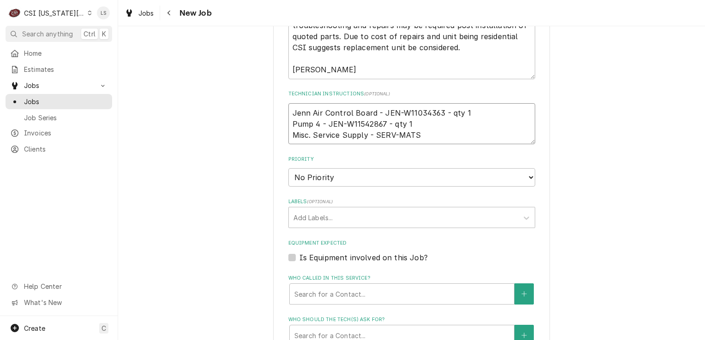
type textarea "Jenn Air Control Board - JEN-W11034363 - qty 1 Pump 4 - JEN-W11542867 - qty 1 M…"
type textarea "x"
type textarea "Jenn Air Control Board - JEN-W11034363 - qty 1 Pump 4 - JEN-W11542867 - qty 1 M…"
type textarea "x"
type textarea "Jenn Air Control Board - JEN-W11034363 - qty 1 Pump 4 - JEN-W11542867 - qty 1 M…"
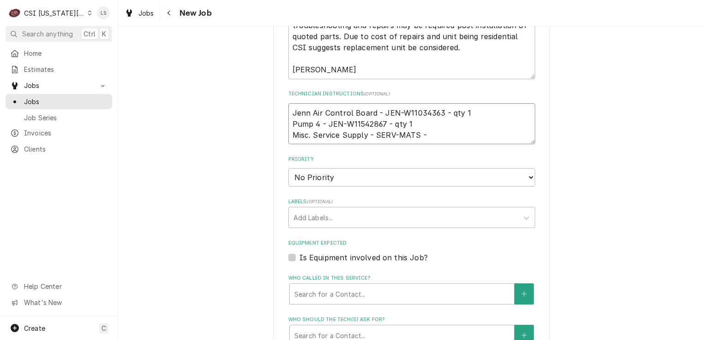
type textarea "x"
type textarea "Jenn Air Control Board - JEN-W11034363 - qty 1 Pump 4 - JEN-W11542867 - qty 1 M…"
type textarea "x"
type textarea "Jenn Air Control Board - JEN-W11034363 - qty 1 Pump 4 - JEN-W11542867 - qty 1 M…"
type textarea "x"
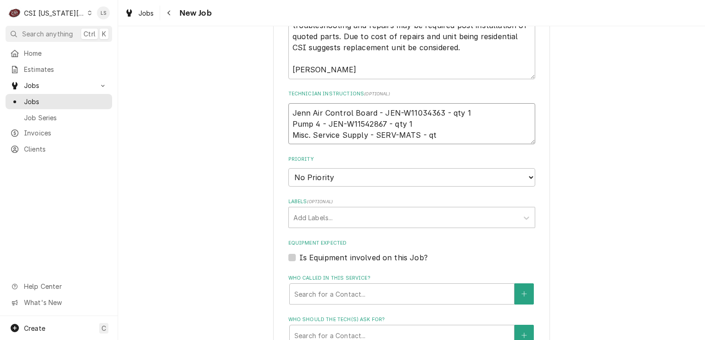
type textarea "Jenn Air Control Board - JEN-W11034363 - qty 1 Pump 4 - JEN-W11542867 - qty 1 M…"
type textarea "x"
type textarea "Jenn Air Control Board - JEN-W11034363 - qty 1 Pump 4 - JEN-W11542867 - qty 1 M…"
type textarea "x"
type textarea "Jenn Air Control Board - JEN-W11034363 - qty 1 Pump 4 - JEN-W11542867 - qty 1 M…"
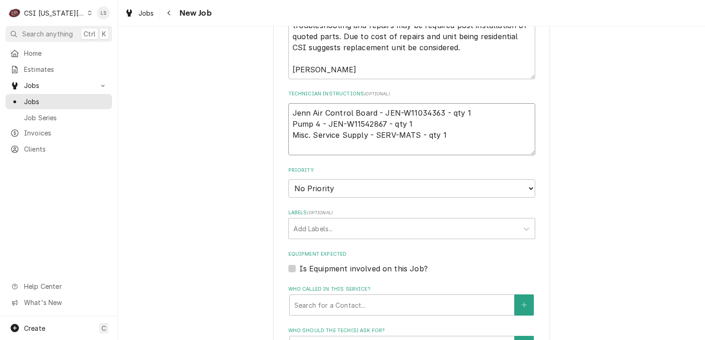
type textarea "x"
type textarea "Jenn Air Control Board - JEN-W11034363 - qty 1 Pump 4 - JEN-W11542867 - qty 1 M…"
type textarea "x"
type textarea "Jenn Air Control Board - JEN-W11034363 - qty 1 Pump 4 - JEN-W11542867 - qty 1 M…"
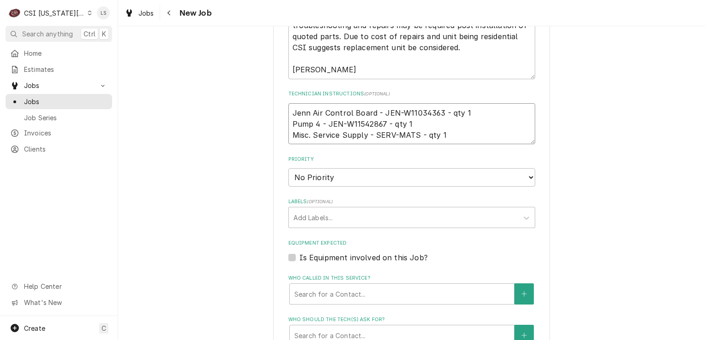
click at [288, 103] on textarea "Jenn Air Control Board - JEN-W11034363 - qty 1 Pump 4 - JEN-W11542867 - qty 1 M…" at bounding box center [411, 124] width 247 height 42
type textarea "x"
type textarea "Jenn Air Control Board - JEN-W11034363 - qty 1 Pump 4 - JEN-W11542867 - qty 1 M…"
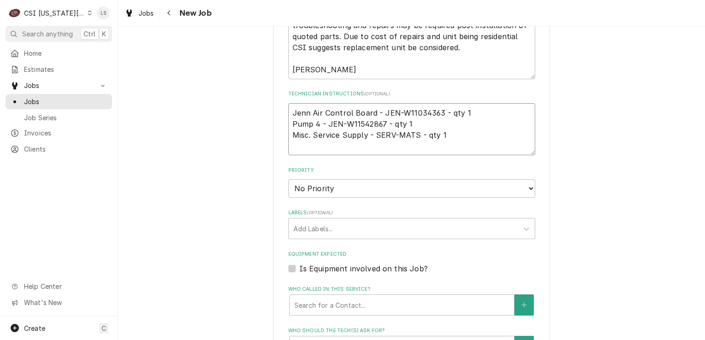
type textarea "x"
type textarea "Jenn Air Control Board - JEN-W11034363 - qty 1 Pump 4 - JEN-W11542867 - qty 1 M…"
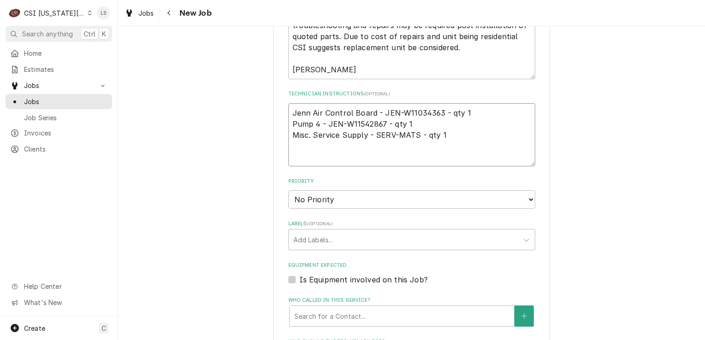
click at [291, 103] on textarea "Jenn Air Control Board - JEN-W11034363 - qty 1 Pump 4 - JEN-W11542867 - qty 1 M…" at bounding box center [411, 135] width 247 height 64
type textarea "x"
type textarea "e Jenn Air Control Board - JEN-W11034363 - qty 1 Pump 4 - JEN-W11542867 - qty 1…"
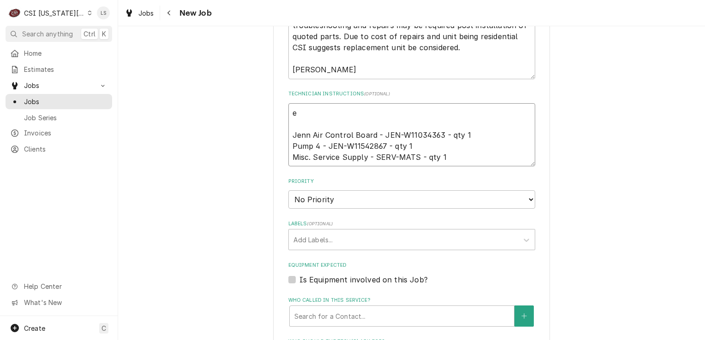
type textarea "x"
type textarea "em Jenn Air Control Board - JEN-W11034363 - qty 1 Pump 4 - JEN-W11542867 - qty …"
type textarea "x"
type textarea "ema Jenn Air Control Board - JEN-W11034363 - qty 1 Pump 4 - JEN-W11542867 - qty…"
type textarea "x"
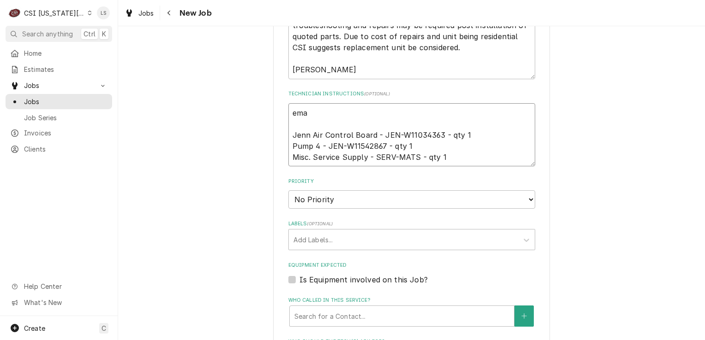
type textarea "emai Jenn Air Control Board - JEN-W11034363 - qty 1 Pump 4 - JEN-W11542867 - qt…"
type textarea "x"
type textarea "email Jenn Air Control Board - JEN-W11034363 - qty 1 Pump 4 - JEN-W11542867 - q…"
type textarea "x"
type textarea "emaile Jenn Air Control Board - JEN-W11034363 - qty 1 Pump 4 - JEN-W11542867 - …"
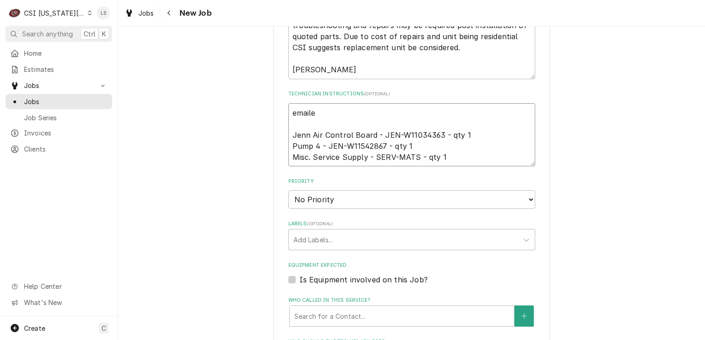
type textarea "x"
type textarea "emailed Jenn Air Control Board - JEN-W11034363 - qty 1 Pump 4 - JEN-W11542867 -…"
type textarea "x"
type textarea "emailed Jenn Air Control Board - JEN-W11034363 - qty 1 Pump 4 - JEN-W11542867 -…"
type textarea "x"
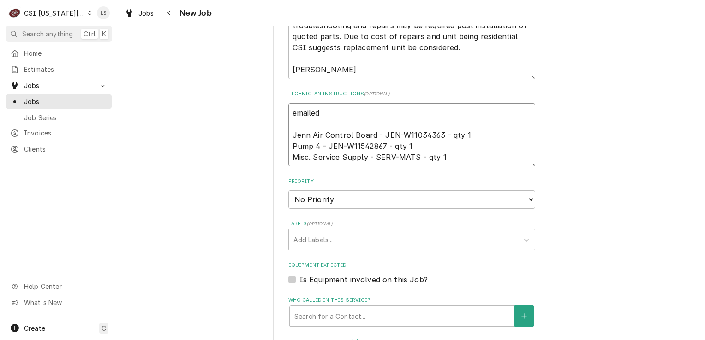
type textarea "emailed p Jenn Air Control Board - JEN-W11034363 - qty 1 Pump 4 - JEN-W11542867…"
type textarea "x"
type textarea "emailed pa Jenn Air Control Board - JEN-W11034363 - qty 1 Pump 4 - JEN-W1154286…"
type textarea "x"
type textarea "emailed par Jenn Air Control Board - JEN-W11034363 - qty 1 Pump 4 - JEN-W115428…"
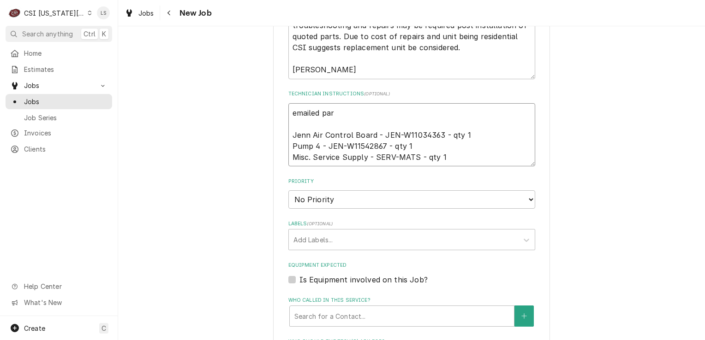
type textarea "x"
type textarea "emailed part Jenn Air Control Board - JEN-W11034363 - qty 1 Pump 4 - JEN-W11542…"
type textarea "x"
type textarea "emailed parts Jenn Air Control Board - JEN-W11034363 - qty 1 Pump 4 - JEN-W1154…"
type textarea "x"
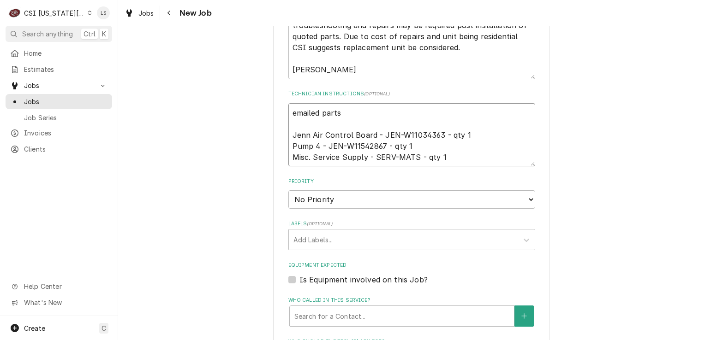
type textarea "emailed parts Jenn Air Control Board - JEN-W11034363 - qty 1 Pump 4 - JEN-W1154…"
type textarea "x"
type textarea "emailed parts & Jenn Air Control Board - JEN-W11034363 - qty 1 Pump 4 - JEN-W11…"
type textarea "x"
type textarea "emailed parts & Jenn Air Control Board - JEN-W11034363 - qty 1 Pump 4 - JEN-W11…"
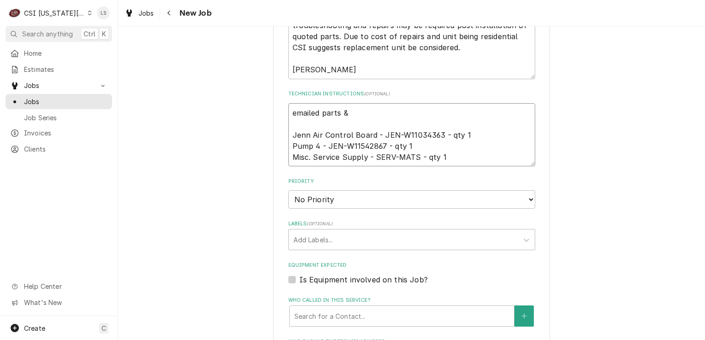
type textarea "x"
type textarea "emailed parts & l Jenn Air Control Board - JEN-W11034363 - qty 1 Pump 4 - JEN-W…"
type textarea "x"
type textarea "emailed parts & li Jenn Air Control Board - JEN-W11034363 - qty 1 Pump 4 - JEN-…"
type textarea "x"
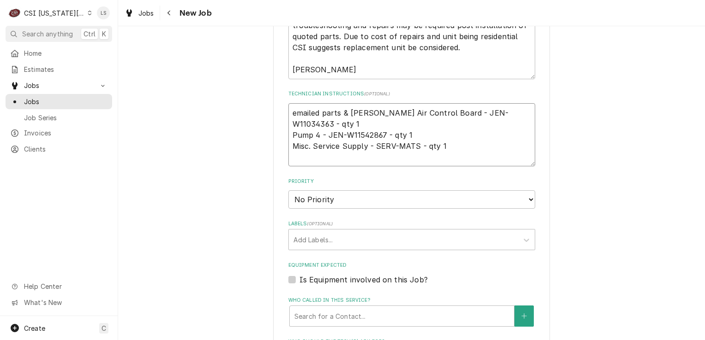
type textarea "emailed parts & lind Jenn Air Control Board - JEN-W11034363 - qty 1 Pump 4 - JE…"
type textarea "x"
type textarea "emailed parts & lindy Jenn Air Control Board - JEN-W11034363 - qty 1 Pump 4 - J…"
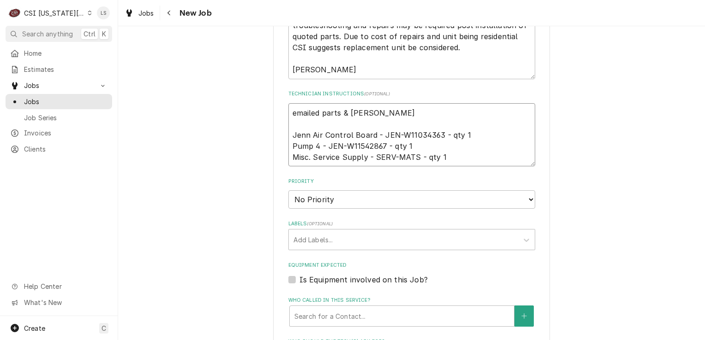
type textarea "x"
type textarea "emailed parts & lindy Jenn Air Control Board - JEN-W11034363 - qty 1 Pump 4 - J…"
type textarea "x"
type textarea "emailed parts & lindy to Jenn Air Control Board - JEN-W11034363 - qty 1 Pump 4 …"
type textarea "x"
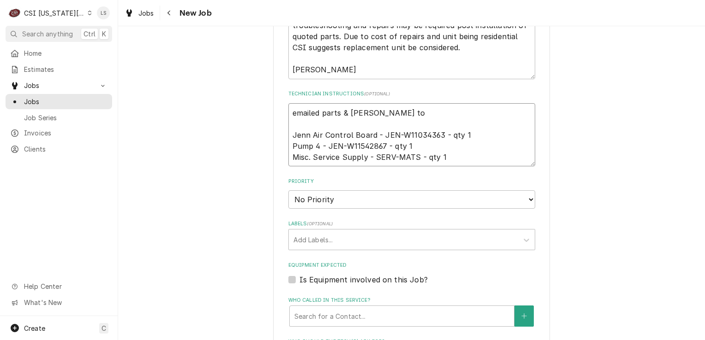
type textarea "emailed parts & lindy to Jenn Air Control Board - JEN-W11034363 - qty 1 Pump 4 …"
type textarea "x"
type textarea "emailed parts & lindy to o Jenn Air Control Board - JEN-W11034363 - qty 1 Pump …"
type textarea "x"
type textarea "emailed parts & lindy to or Jenn Air Control Board - JEN-W11034363 - qty 1 Pump…"
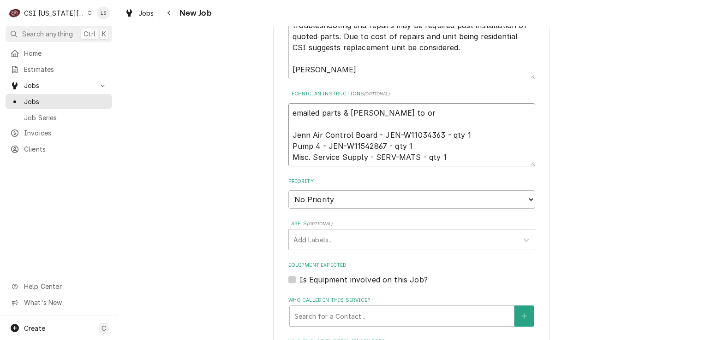
type textarea "x"
type textarea "emailed parts & lindy to ord Jenn Air Control Board - JEN-W11034363 - qty 1 Pum…"
type textarea "x"
type textarea "emailed parts & lindy to orde Jenn Air Control Board - JEN-W11034363 - qty 1 Pu…"
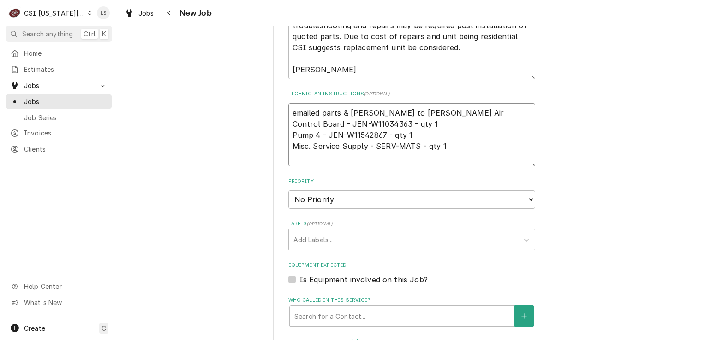
type textarea "x"
type textarea "emailed parts & lindy to order Jenn Air Control Board - JEN-W11034363 - qty 1 P…"
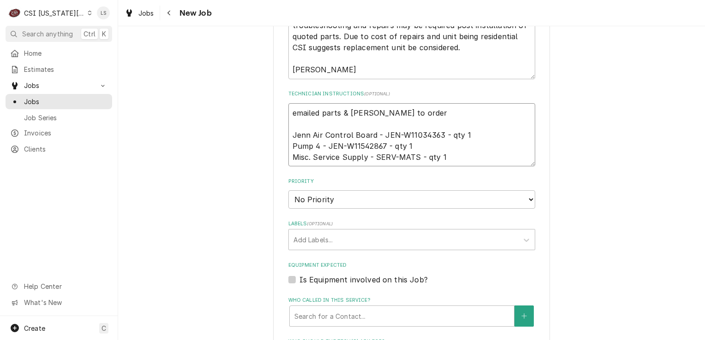
type textarea "x"
type textarea "emailed parts & lindy to order Jenn Air Control Board - JEN-W11034363 - qty 1 P…"
type textarea "x"
type textarea "emailed parts & lindy to order - Jenn Air Control Board - JEN-W11034363 - qty 1…"
type textarea "x"
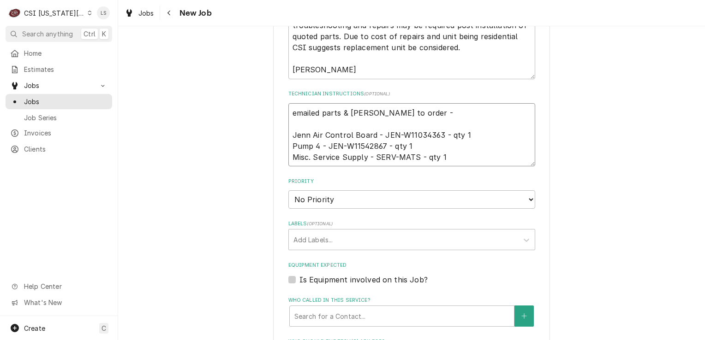
type textarea "emailed parts & lindy to order - Jenn Air Control Board - JEN-W11034363 - qty 1…"
type textarea "x"
type textarea "emailed parts & lindy to order - 8 Jenn Air Control Board - JEN-W11034363 - qty…"
type textarea "x"
type textarea "emailed parts & lindy to order - 8/ Jenn Air Control Board - JEN-W11034363 - qt…"
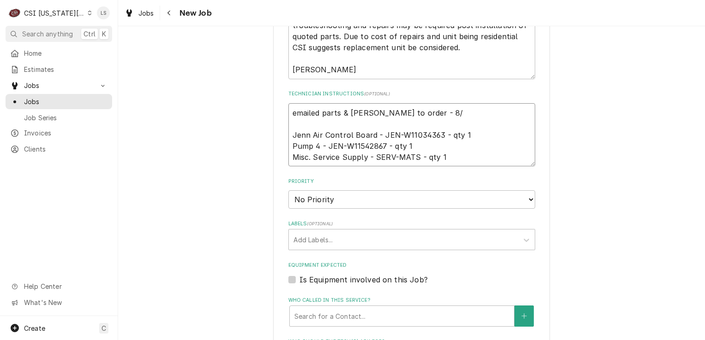
type textarea "x"
type textarea "emailed parts & lindy to order - 8/28 Jenn Air Control Board - JEN-W11034363 - …"
type textarea "x"
type textarea "emailed parts & lindy to order - 8/28 Jenn Air Control Board - JEN-W11034363 - …"
type textarea "x"
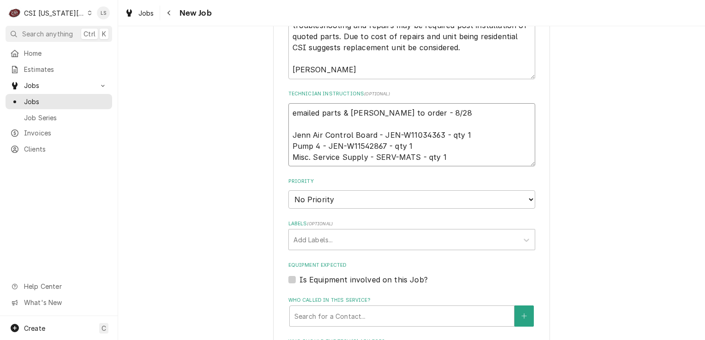
type textarea "emailed parts & lindy to order - 8/28 - Jenn Air Control Board - JEN-W11034363 …"
type textarea "x"
type textarea "emailed parts & lindy to order - 8/28 - Jenn Air Control Board - JEN-W11034363 …"
type textarea "x"
type textarea "emailed parts & lindy to order - 8/28 - L Jenn Air Control Board - JEN-W1103436…"
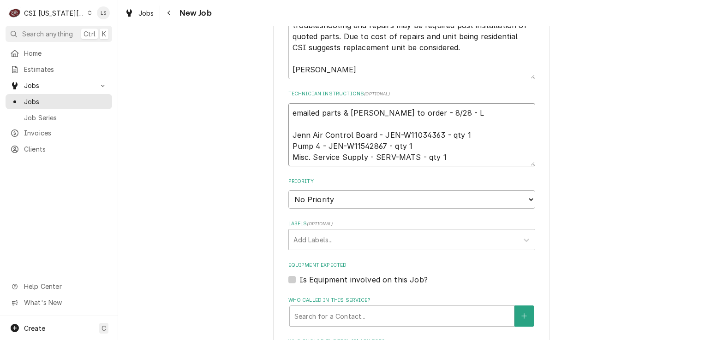
type textarea "x"
type textarea "emailed parts & lindy to order - 8/28 - LS Jenn Air Control Board - JEN-W110343…"
type textarea "x"
type textarea "emailed parts & lindy to order - 8/28 - LS Jenn Air Control Board - JEN-W110343…"
click at [320, 191] on select "No Priority Urgent High Medium Low" at bounding box center [411, 200] width 247 height 18
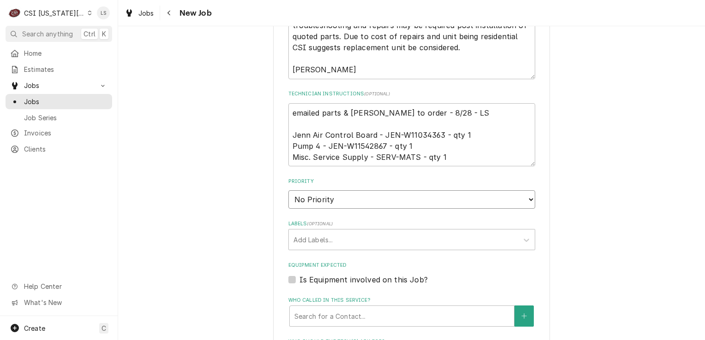
select select "4"
click at [288, 191] on select "No Priority Urgent High Medium Low" at bounding box center [411, 200] width 247 height 18
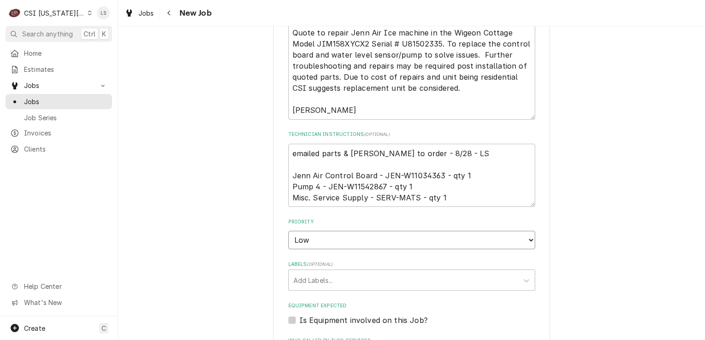
type textarea "x"
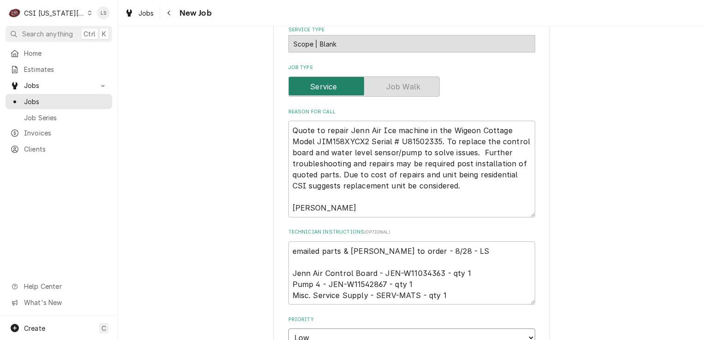
scroll to position [738, 0]
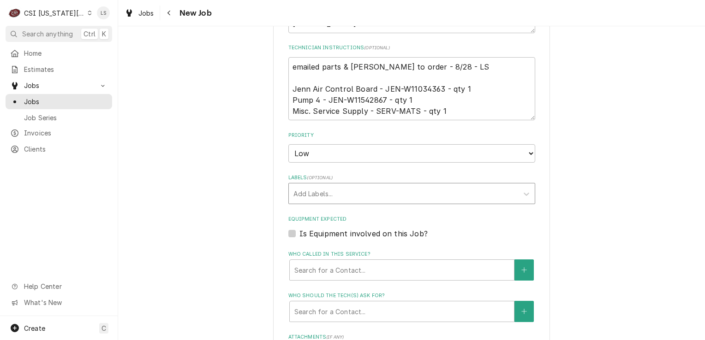
click at [325, 185] on div "Labels" at bounding box center [403, 193] width 220 height 17
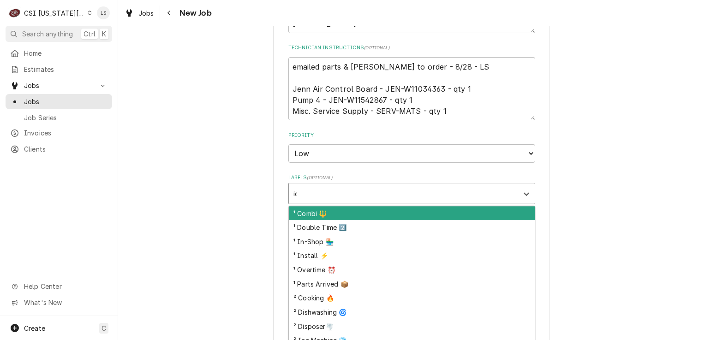
type input "ice"
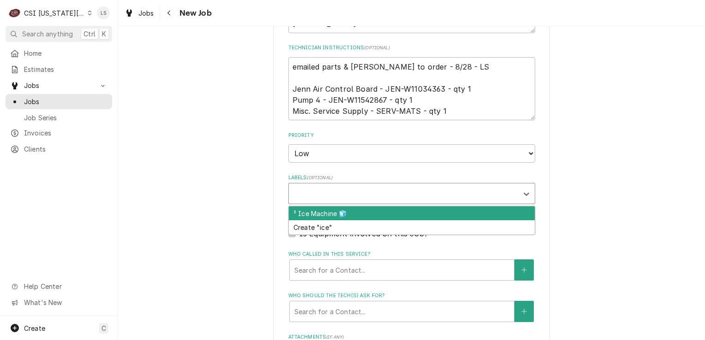
type textarea "x"
type input "qu"
type textarea "x"
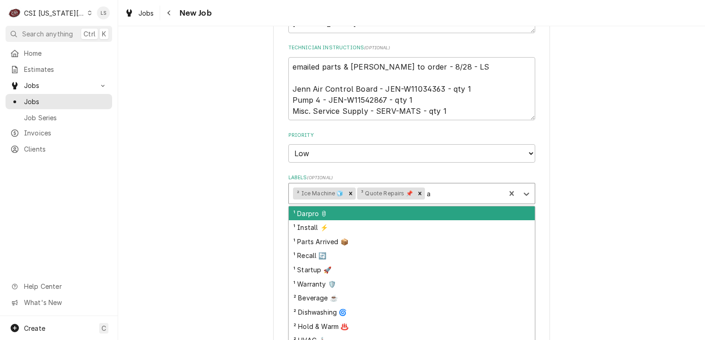
type input "aw"
type textarea "x"
type input "awa"
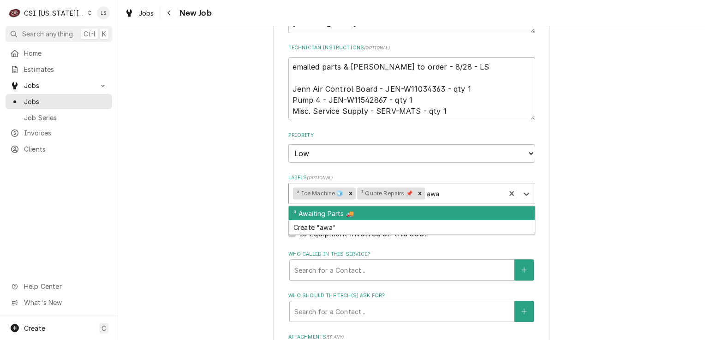
type textarea "x"
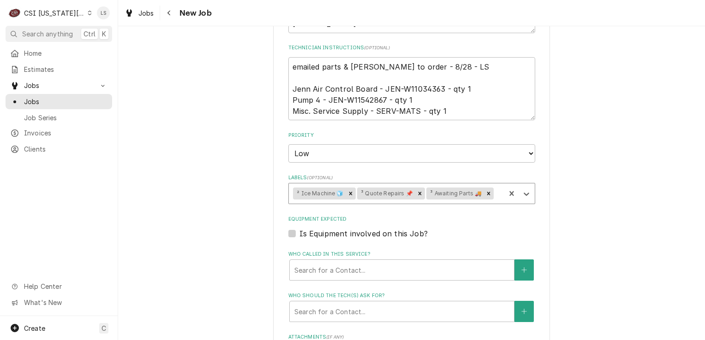
scroll to position [830, 0]
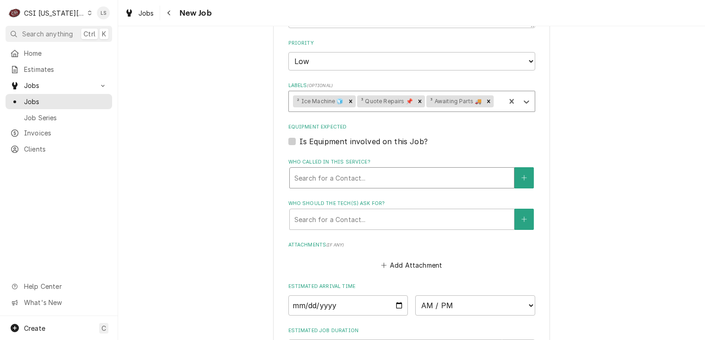
click at [323, 170] on div "Who called in this service?" at bounding box center [401, 178] width 215 height 17
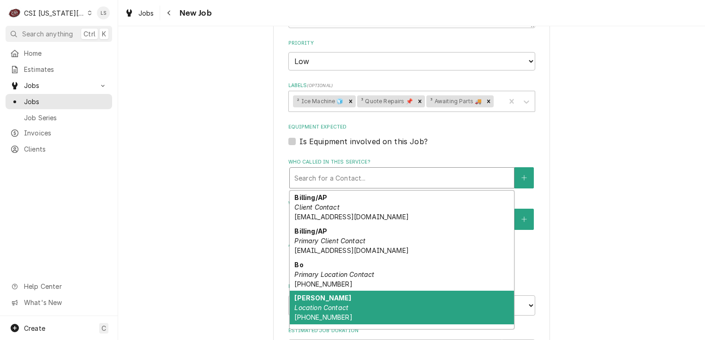
click at [325, 291] on div "Jason Location Contact (816) 489-2568" at bounding box center [402, 308] width 224 height 34
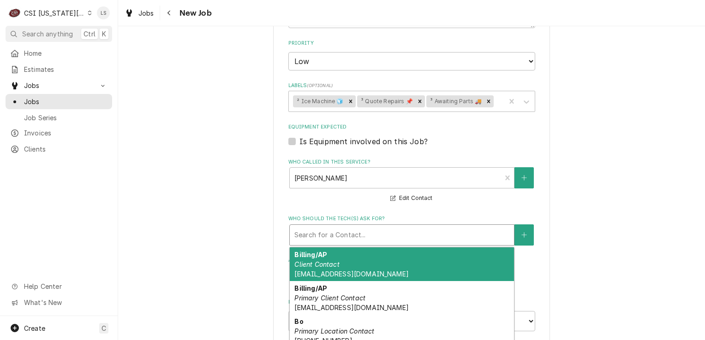
click at [316, 227] on div "Who should the tech(s) ask for?" at bounding box center [401, 235] width 215 height 17
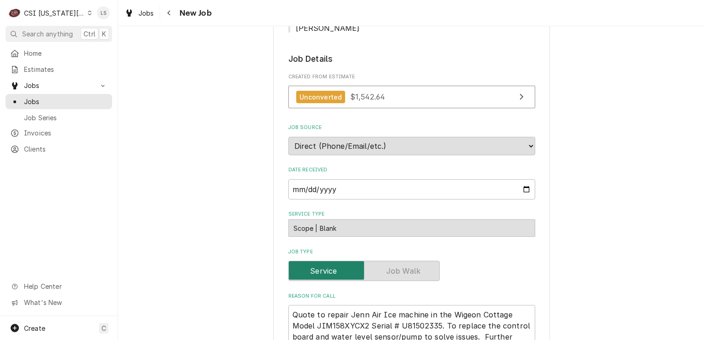
click at [238, 210] on div "Please provide the following information to create a job: Client Details Client…" at bounding box center [411, 313] width 587 height 1292
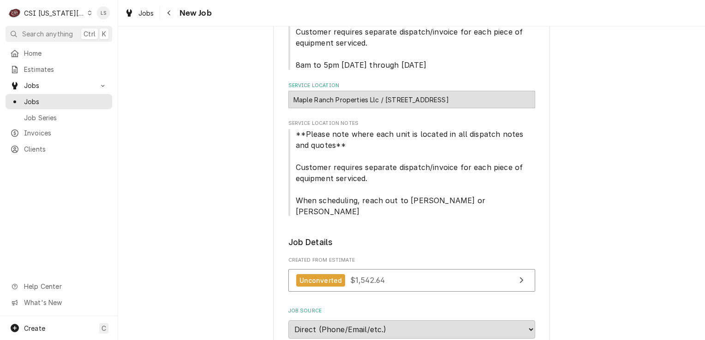
scroll to position [185, 0]
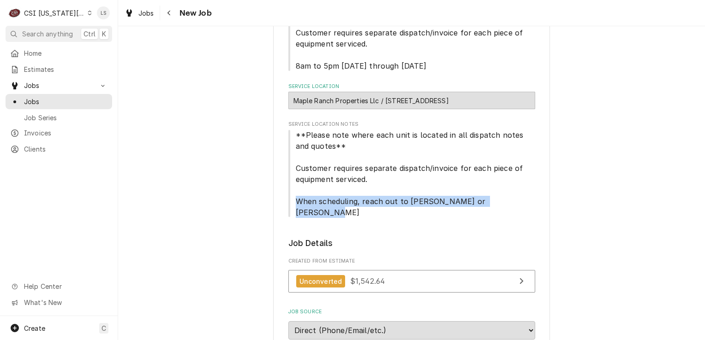
drag, startPoint x: 510, startPoint y: 208, endPoint x: 294, endPoint y: 200, distance: 216.1
copy span "When scheduling, reach out to Susi Ferguson or Jason Toms"
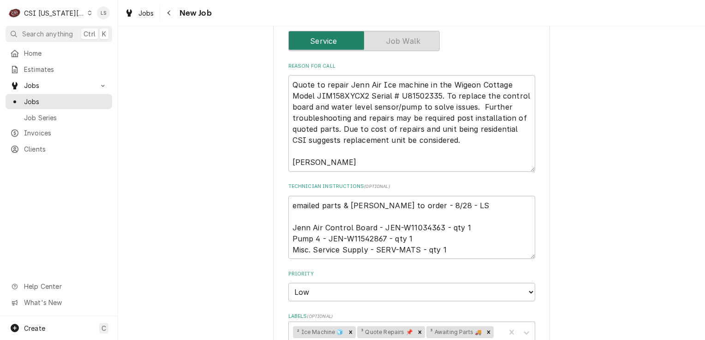
scroll to position [600, 0]
click at [453, 236] on textarea "emailed parts & lindy to order - 8/28 - LS Jenn Air Control Board - JEN-W110343…" at bounding box center [411, 228] width 247 height 64
type textarea "x"
type textarea "emailed parts & lindy to order - 8/28 - LS Jenn Air Control Board - JEN-W110343…"
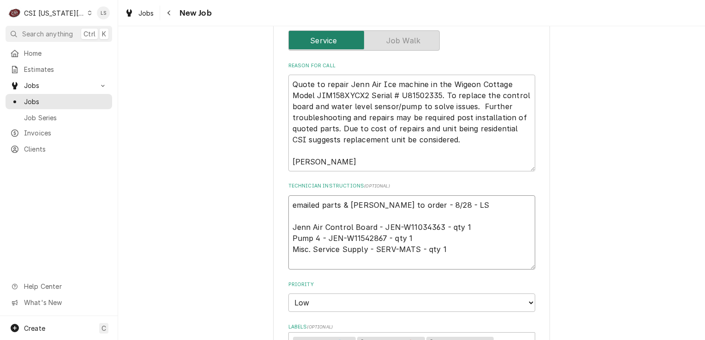
type textarea "x"
type textarea "emailed parts & lindy to order - 8/28 - LS Jenn Air Control Board - JEN-W110343…"
paste textarea "When scheduling, reach out to Susi Ferguson or Jason Toms"
type textarea "x"
type textarea "emailed parts & lindy to order - 8/28 - LS Jenn Air Control Board - JEN-W110343…"
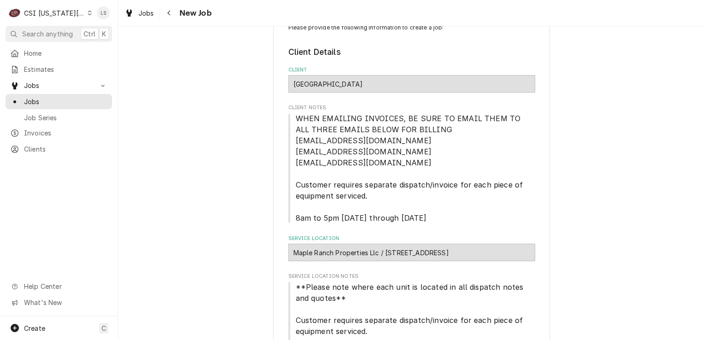
scroll to position [46, 0]
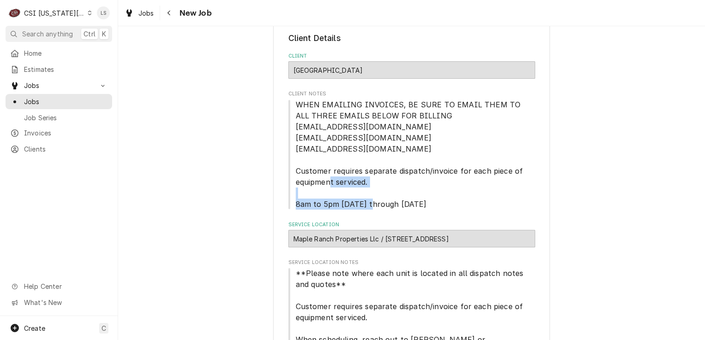
drag, startPoint x: 422, startPoint y: 206, endPoint x: 292, endPoint y: 203, distance: 129.2
click at [292, 203] on span "WHEN EMAILING INVOICES, BE SURE TO EMAIL THEM TO ALL THREE EMAILS BELOW FOR BIL…" at bounding box center [411, 154] width 247 height 111
copy span "8am to 5pm Monday through Friday"
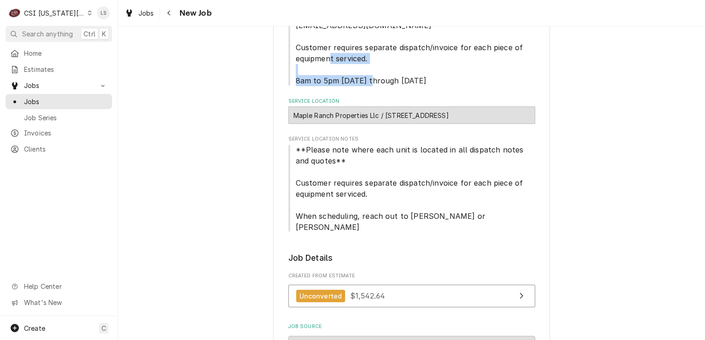
scroll to position [231, 0]
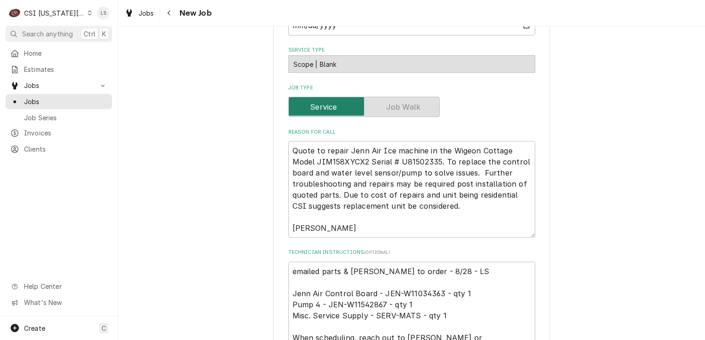
scroll to position [600, 0]
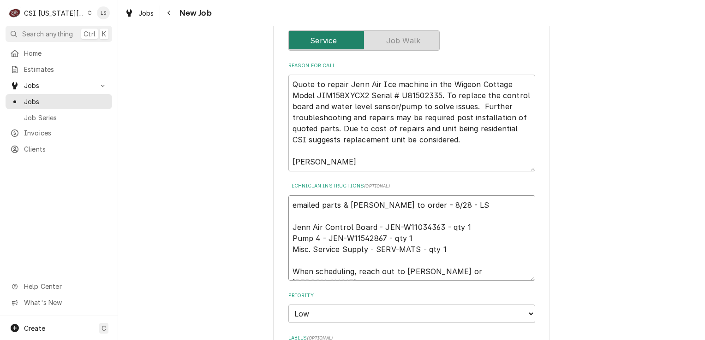
click at [510, 259] on textarea "emailed parts & lindy to order - 8/28 - LS Jenn Air Control Board - JEN-W110343…" at bounding box center [411, 239] width 247 height 86
paste textarea "8am to 5pm Monday through Friday"
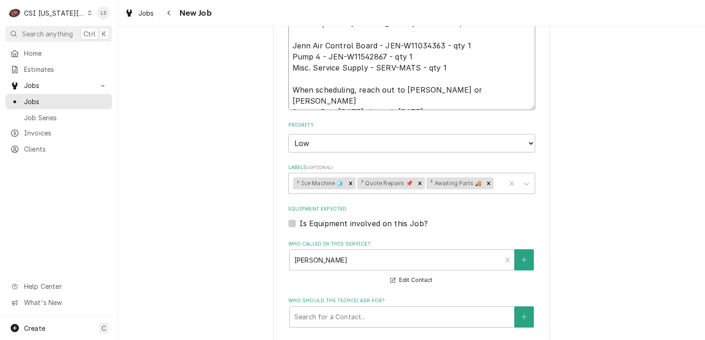
scroll to position [784, 0]
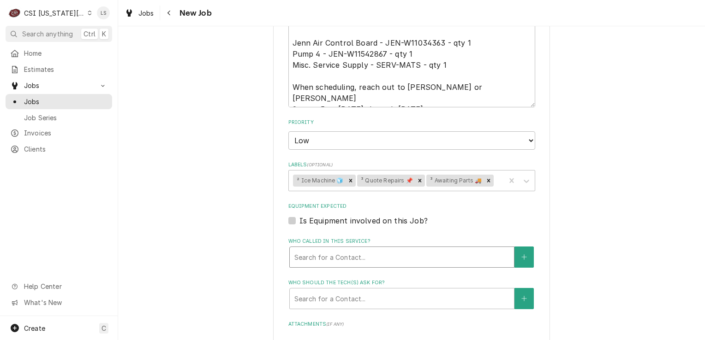
click at [434, 249] on div "Who called in this service?" at bounding box center [401, 257] width 215 height 17
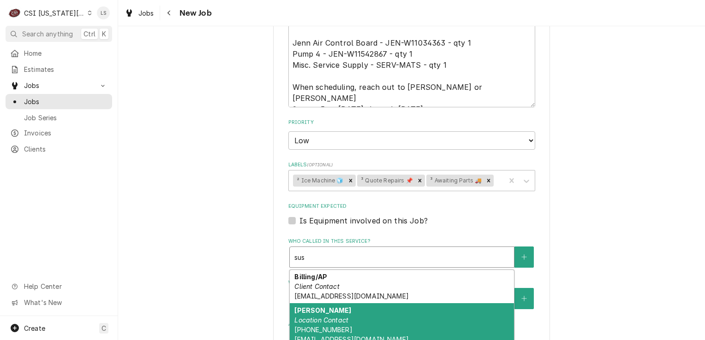
click at [346, 315] on div "Susi Ferguson Location Contact (913) 707-5151 susi@mapleranchoutfitters.com" at bounding box center [402, 325] width 224 height 43
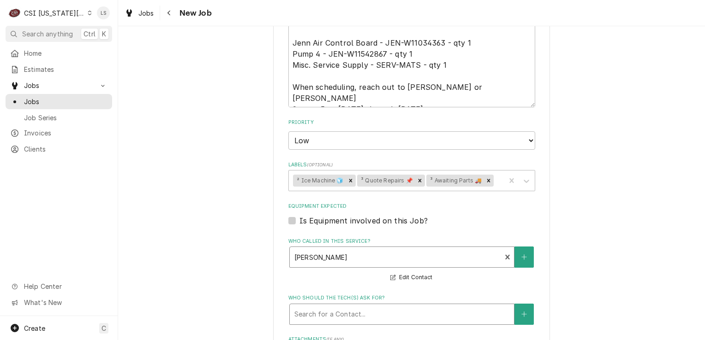
click at [333, 306] on div "Who should the tech(s) ask for?" at bounding box center [401, 314] width 215 height 17
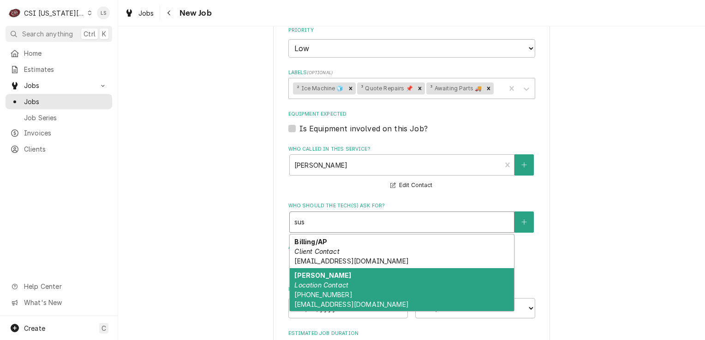
drag, startPoint x: 354, startPoint y: 283, endPoint x: 224, endPoint y: 248, distance: 134.7
click at [352, 283] on div "Susi Ferguson Location Contact (913) 707-5151 susi@mapleranchoutfitters.com" at bounding box center [402, 289] width 224 height 43
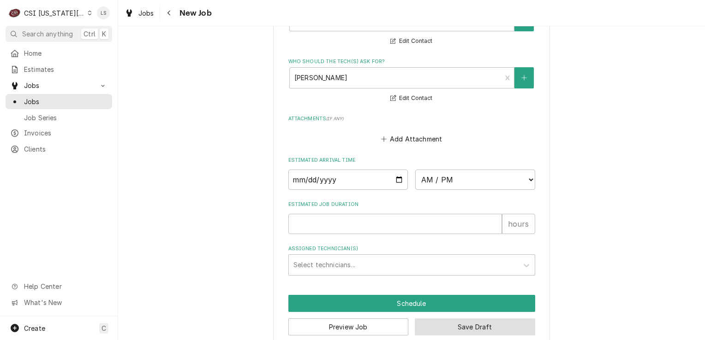
drag, startPoint x: 478, startPoint y: 316, endPoint x: 246, endPoint y: 282, distance: 234.4
click at [473, 319] on button "Save Draft" at bounding box center [475, 327] width 120 height 17
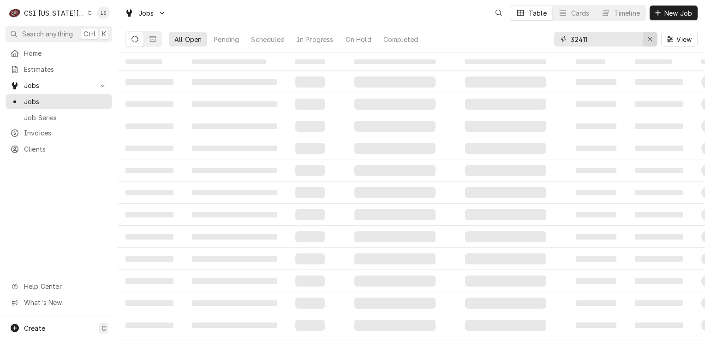
click at [647, 42] on div "Erase input" at bounding box center [649, 39] width 9 height 9
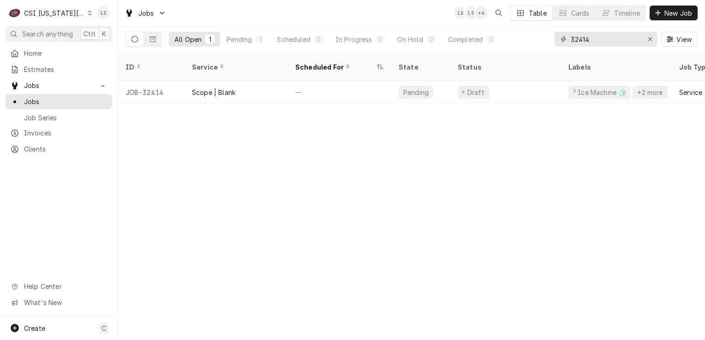
type input "32414"
click at [650, 36] on icon "Erase input" at bounding box center [650, 39] width 5 height 6
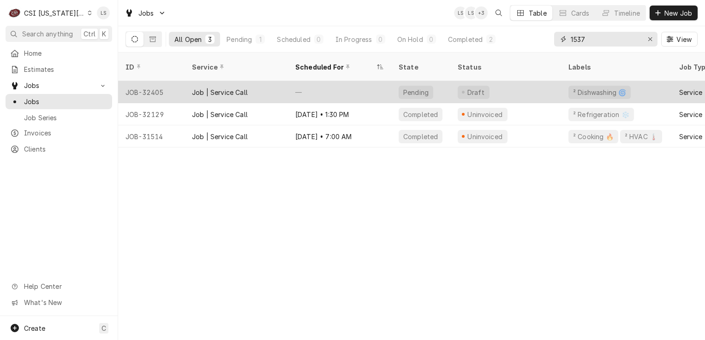
type input "1537"
click at [146, 83] on div "JOB-32405" at bounding box center [151, 92] width 66 height 22
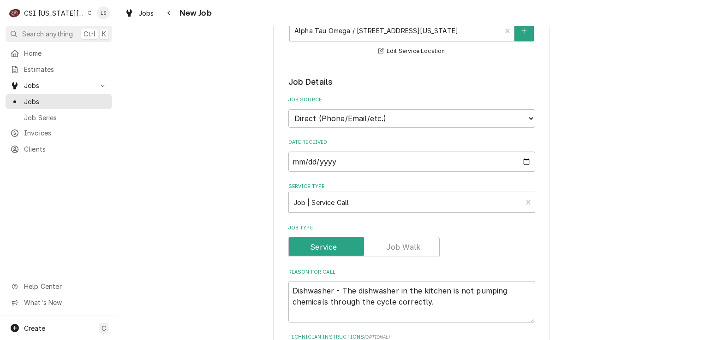
scroll to position [323, 0]
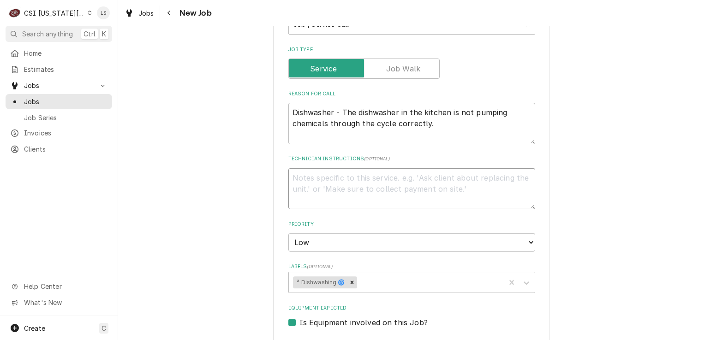
click at [292, 194] on textarea "Technician Instructions ( optional )" at bounding box center [411, 189] width 247 height 42
type textarea "x"
type textarea "N"
type textarea "x"
type textarea "Ne"
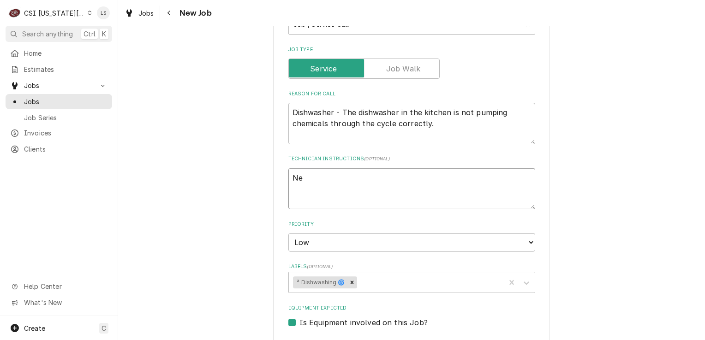
type textarea "x"
type textarea "Nee"
type textarea "x"
type textarea "Need"
type textarea "x"
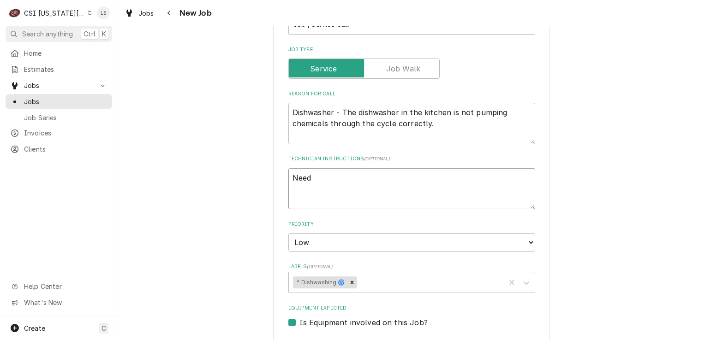
type textarea "Needs"
type textarea "x"
type textarea "Needs"
type textarea "x"
type textarea "Needs a"
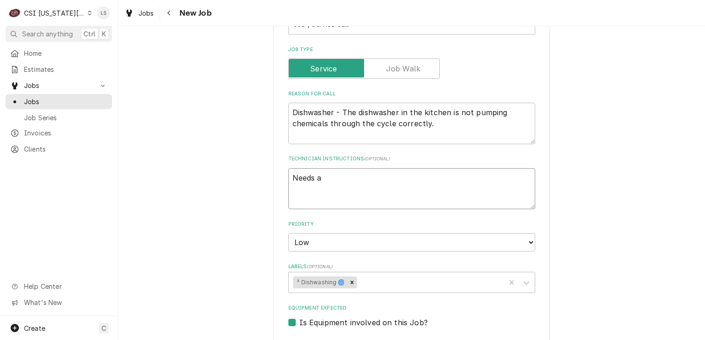
type textarea "x"
type textarea "Needs a"
type textarea "x"
type textarea "Needs a fi"
type textarea "x"
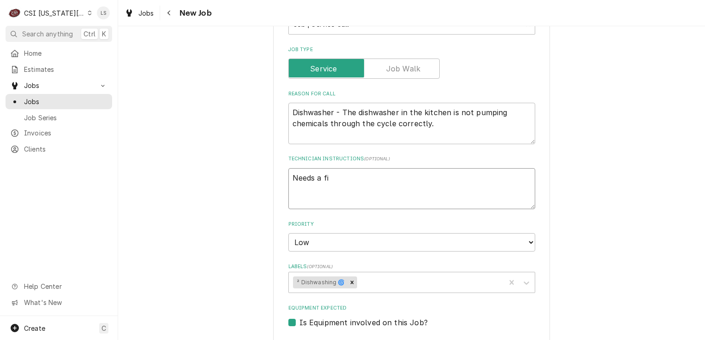
type textarea "Needs a fir"
type textarea "x"
type textarea "Needs a firs"
type textarea "x"
type textarea "Needs a first"
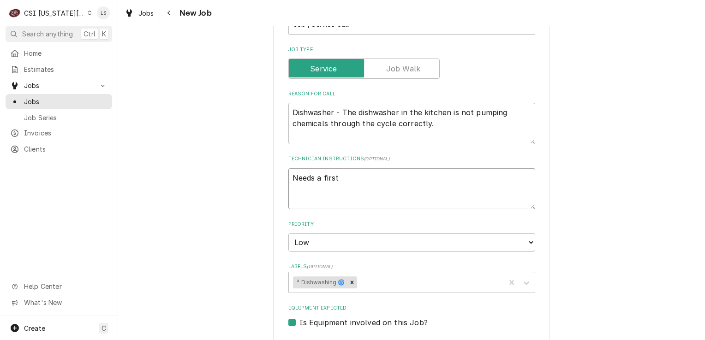
type textarea "x"
type textarea "Needs a first"
type textarea "x"
type textarea "Needs a first a"
type textarea "x"
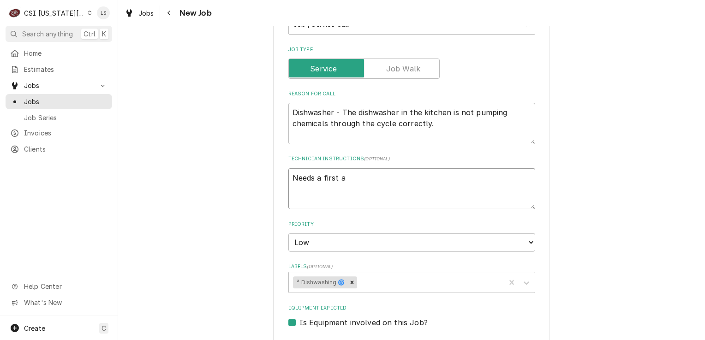
type textarea "Needs a first ap"
type textarea "x"
type textarea "Needs a first app"
type textarea "x"
type textarea "Needs a first appo"
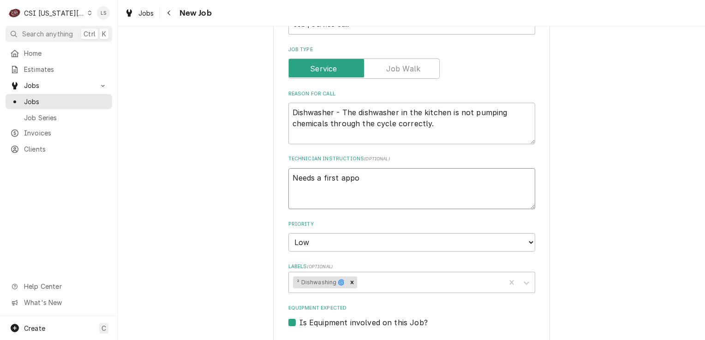
type textarea "x"
type textarea "Needs a first appon"
type textarea "x"
type textarea "Needs a first appo"
type textarea "x"
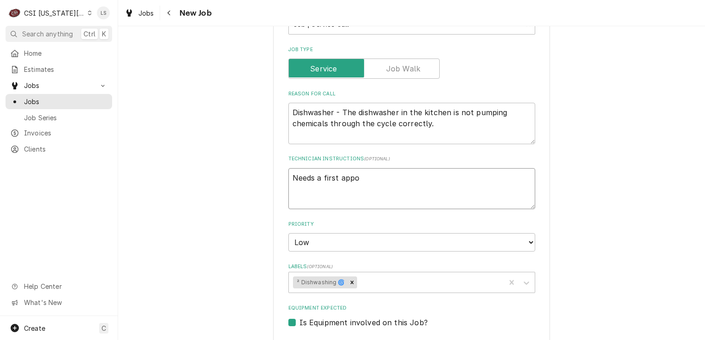
type textarea "Needs a first appoi"
type textarea "x"
type textarea "Needs a first appoin"
type textarea "x"
type textarea "Needs a first appoint"
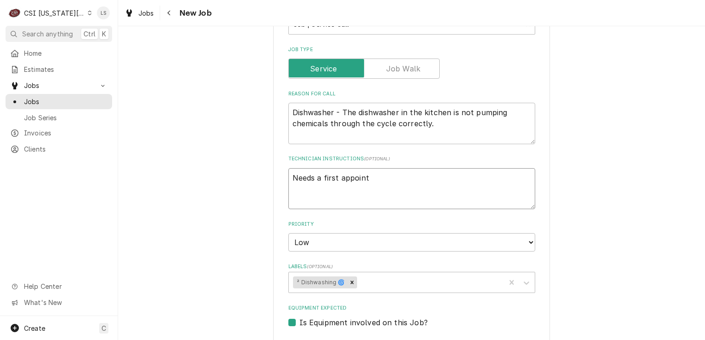
type textarea "x"
type textarea "Needs a first appointme"
type textarea "x"
type textarea "Needs a first appointmen"
type textarea "x"
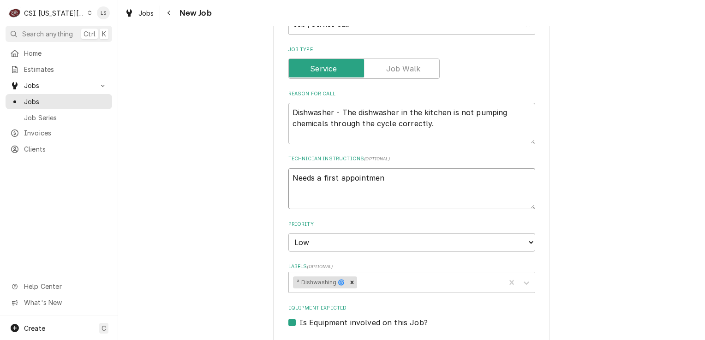
type textarea "Needs a first appointment"
type textarea "x"
type textarea "Needs a first appointment"
type textarea "x"
type textarea "Needs a first appointment o"
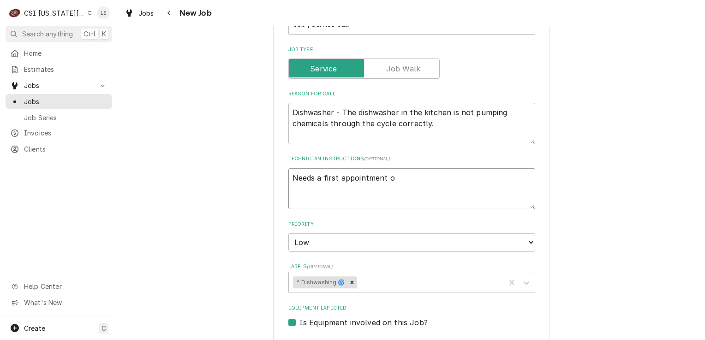
type textarea "x"
type textarea "Needs a first appointment of"
type textarea "x"
type textarea "Needs a first appointment of"
type textarea "x"
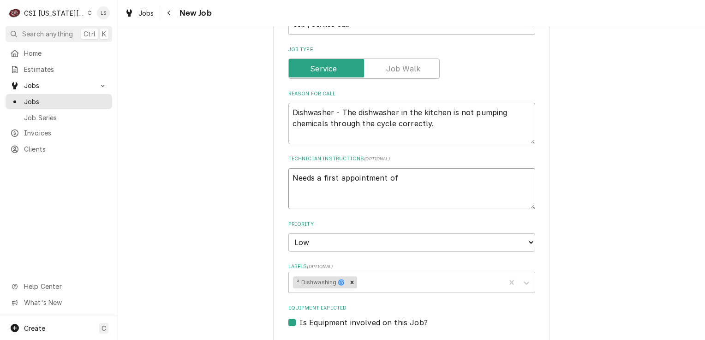
type textarea "Needs a first appointment of t"
type textarea "x"
type textarea "Needs a first appointment of th"
type textarea "x"
type textarea "Needs a first appointment of the"
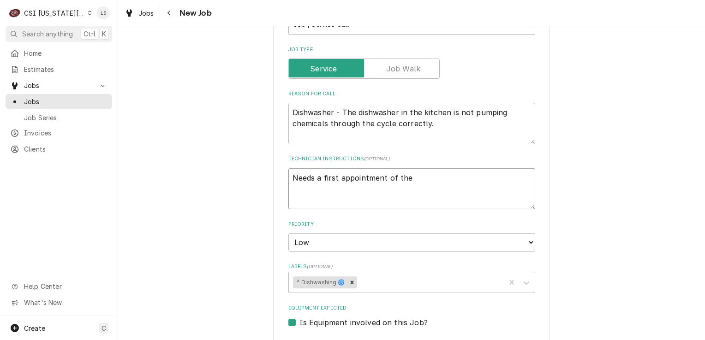
type textarea "x"
type textarea "Needs a first appointment of the"
type textarea "x"
type textarea "Needs a first appointment of the d"
type textarea "x"
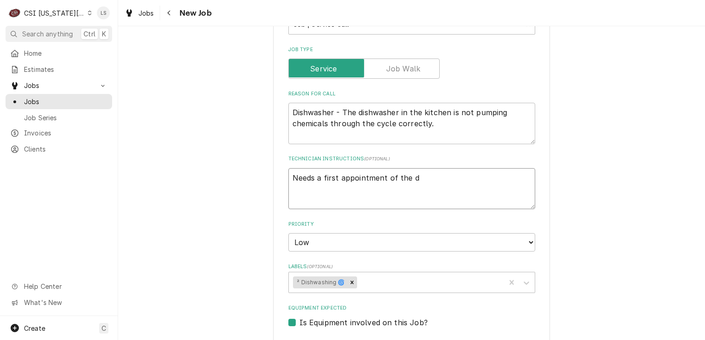
type textarea "Needs a first appointment of the da"
type textarea "x"
type textarea "Needs a first appointment of the day"
type textarea "x"
type textarea "Needs a first appointment of the day"
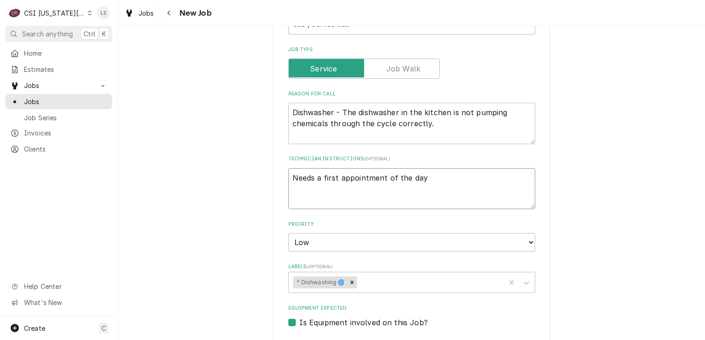
type textarea "x"
type textarea "Needs a first appointment of the day a"
type textarea "x"
type textarea "Needs a first appointment of the day at"
type textarea "x"
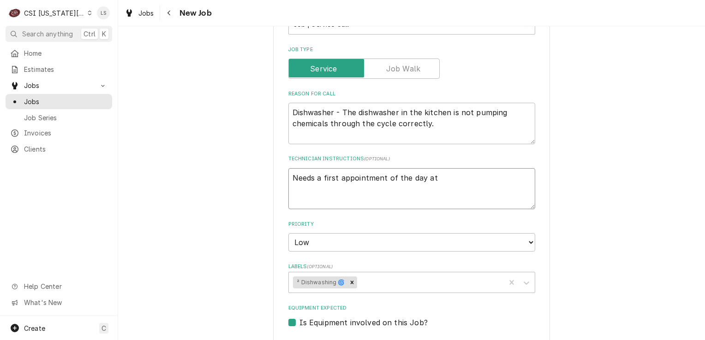
type textarea "Needs a first appointment of the day at"
type textarea "x"
type textarea "Needs a first appointment of the day at e"
type textarea "x"
type textarea "Needs a first appointment of the day at ei"
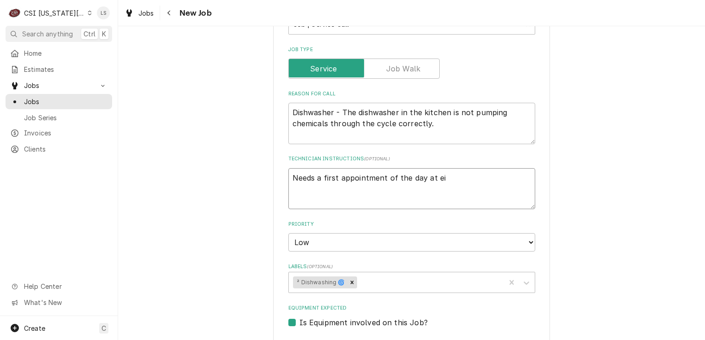
type textarea "x"
type textarea "Needs a first appointment of the day at eit"
type textarea "x"
type textarea "Needs a first appointment of the day at eith"
type textarea "x"
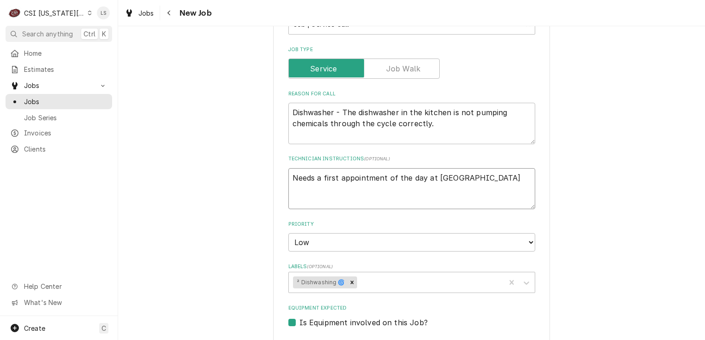
type textarea "Needs a first appointment of the day at eithe"
type textarea "x"
type textarea "Needs a first appointment of the day at eithe"
type textarea "x"
type textarea "Needs a first appointment of the day at eithe 7"
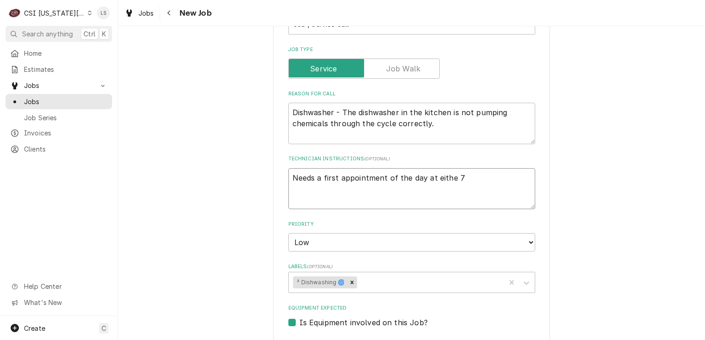
type textarea "x"
type textarea "Needs a first appointment of the day at eithe"
type textarea "x"
type textarea "Needs a first appointment of the day at eithe"
type textarea "x"
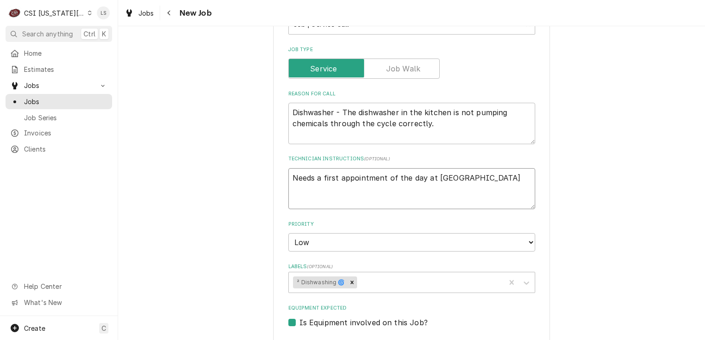
type textarea "Needs a first appointment of the day at either"
type textarea "x"
type textarea "Needs a first appointment of the day at either"
type textarea "x"
type textarea "Needs a first appointment of the day at either 7"
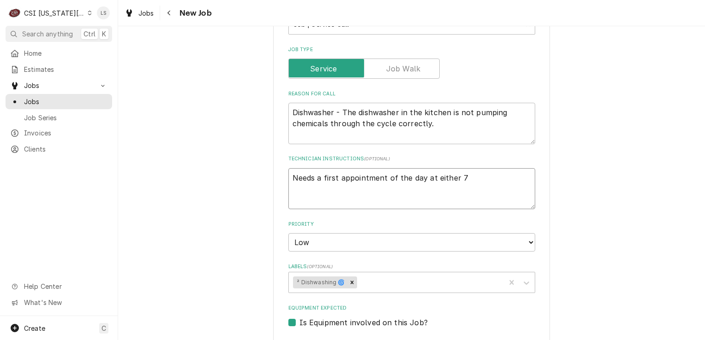
type textarea "x"
type textarea "Needs a first appointment of the day at either 7"
type textarea "x"
type textarea "Needs a first appointment of the day at either 7 o"
type textarea "x"
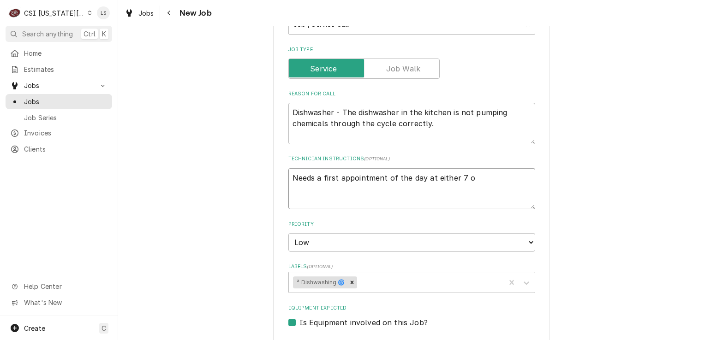
type textarea "Needs a first appointment of the day at either 7 or"
type textarea "x"
type textarea "Needs a first appointment of the day at either 7 or"
type textarea "x"
type textarea "Needs a first appointment of the day at either 7 or 8"
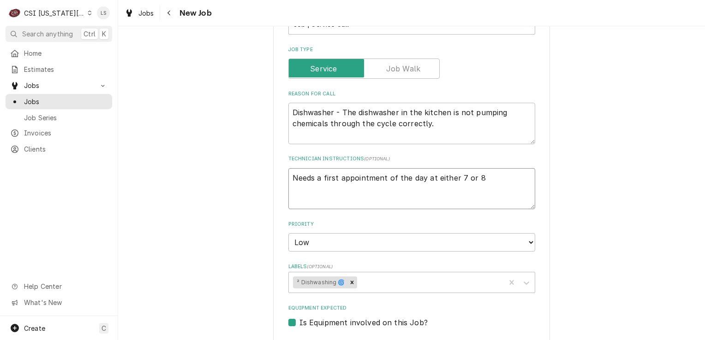
type textarea "x"
type textarea "Needs a first appointment of the day at either 7 or 8a"
type textarea "x"
type textarea "Needs a first appointment of the day at either 7 or 8am"
type textarea "x"
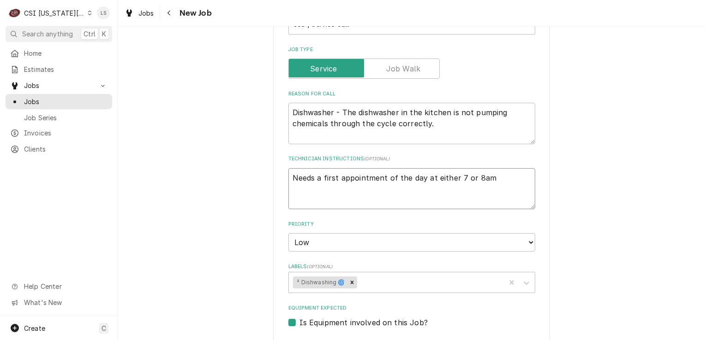
type textarea "Needs a first appointment of the day at either 7 or 8am"
type textarea "x"
type textarea "Needs a first appointment of the day at either 7 or 8am"
paste textarea "Tuesday through Friday"
type textarea "x"
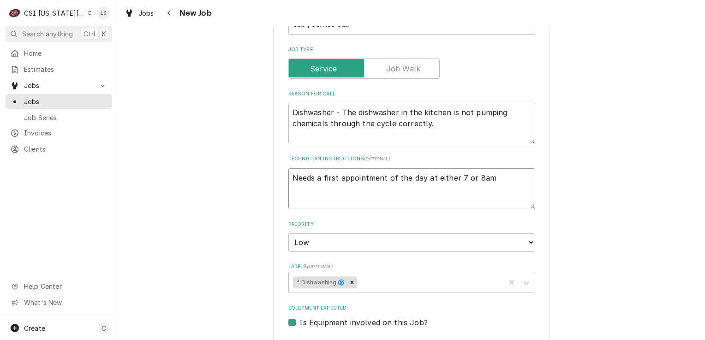
type textarea "Needs a first appointment of the day at either 7 or 8am Tuesday through Friday"
type textarea "x"
type textarea "Needs a first appointment of the day at either 7 or 8am Tuesday through Friday"
type textarea "x"
type textarea "Needs a first appointment of the day at either 7 or 8am Tuesday through Friday …"
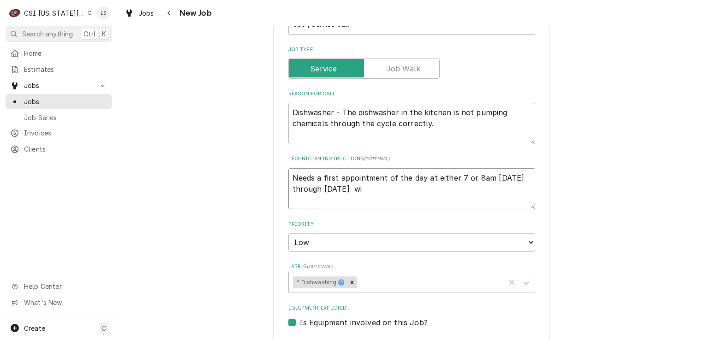
type textarea "x"
type textarea "Needs a first appointment of the day at either 7 or 8am Tuesday through Friday …"
type textarea "x"
type textarea "Needs a first appointment of the day at either 7 or 8am Tuesday through Friday …"
type textarea "x"
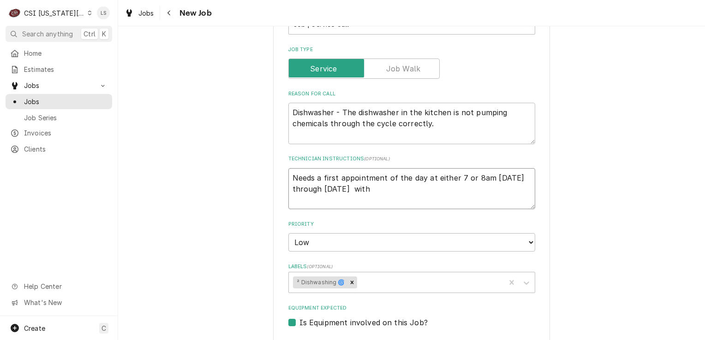
type textarea "Needs a first appointment of the day at either 7 or 8am Tuesday through Friday …"
type textarea "x"
type textarea "Needs a first appointment of the day at either 7 or 8am Tuesday through Friday …"
type textarea "x"
type textarea "Needs a first appointment of the day at either 7 or 8am Tuesday through Friday …"
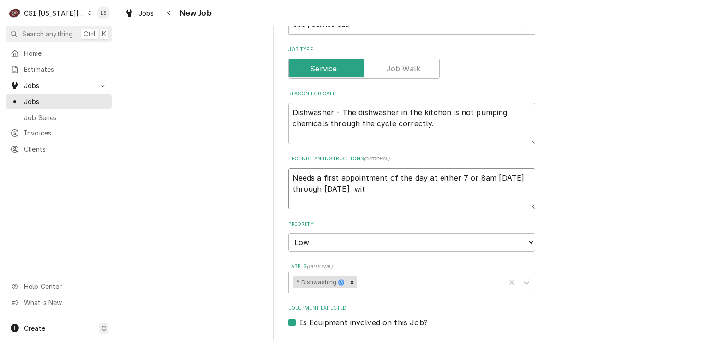
type textarea "x"
type textarea "Needs a first appointment of the day at either 7 or 8am Tuesday through Friday …"
type textarea "x"
type textarea "Needs a first appointment of the day at either 7 or 8am Tuesday through Friday w"
type textarea "x"
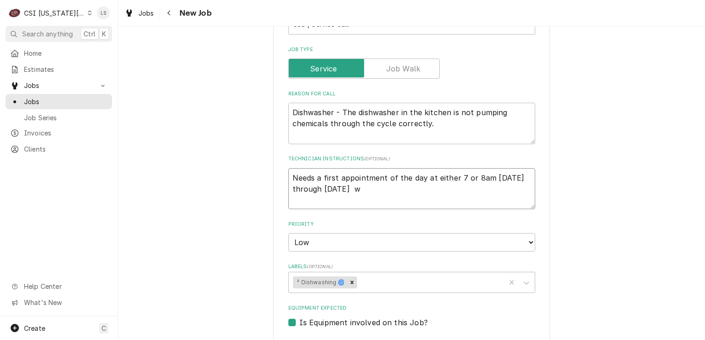
type textarea "Needs a first appointment of the day at either 7 or 8am Tuesday through Friday"
type textarea "x"
type textarea "Needs a first appointment of the day at either 7 or 8am Tuesday through Friday"
type textarea "x"
type textarea "Needs a first appointment of the day at either 7 or 8am Tuesday through Friday"
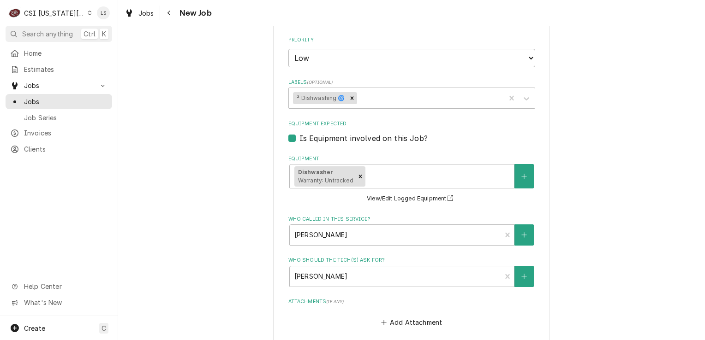
scroll to position [369, 0]
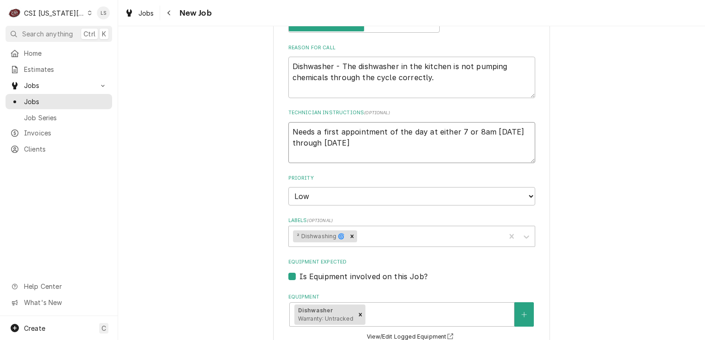
click at [288, 130] on textarea "Needs a first appointment of the day at either 7 or 8am Tuesday through Friday" at bounding box center [411, 143] width 247 height 42
type textarea "x"
type textarea "MNeeds a first appointment of the day at either 7 or 8am Tuesday through Friday"
type textarea "x"
type textarea "MaNeeds a first appointment of the day at either 7 or 8am Tuesday through Friday"
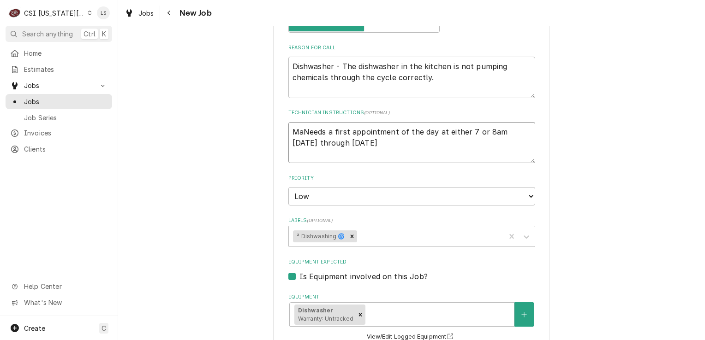
type textarea "x"
type textarea "MatNeeds a first appointment of the day at either 7 or 8am Tuesday through Frid…"
type textarea "x"
type textarea "MattNeeds a first appointment of the day at either 7 or 8am Tuesday through Fri…"
type textarea "x"
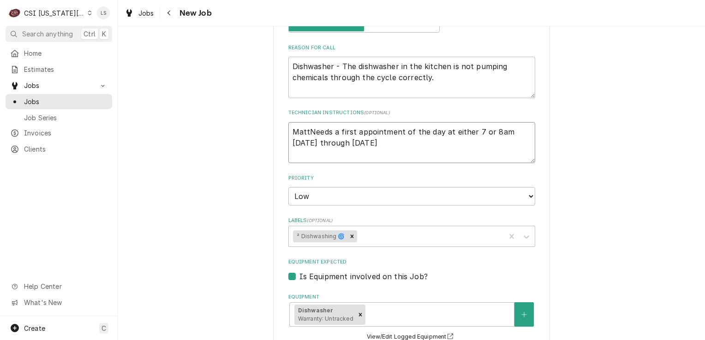
type textarea "Matt Needs a first appointment of the day at either 7 or 8am Tuesday through Fr…"
type textarea "x"
type textarea "Matt -Needs a first appointment of the day at either 7 or 8am Tuesday through F…"
type textarea "x"
type textarea "Matt - Needs a first appointment of the day at either 7 or 8am Tuesday through …"
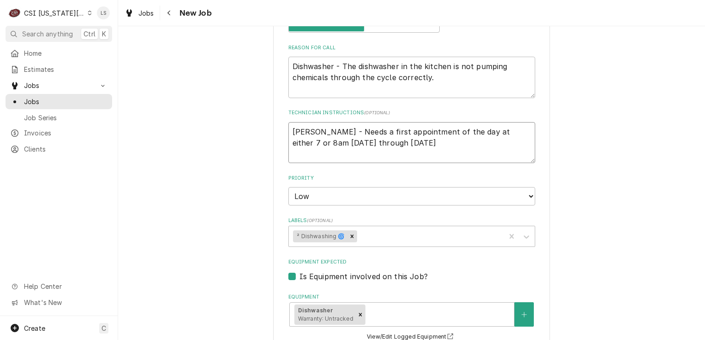
type textarea "x"
type textarea "Matt - eeds a first appointment of the day at either 7 or 8am Tuesday through F…"
type textarea "x"
type textarea "Matt -eeds a first appointment of the day at either 7 or 8am Tuesday through Fr…"
type textarea "x"
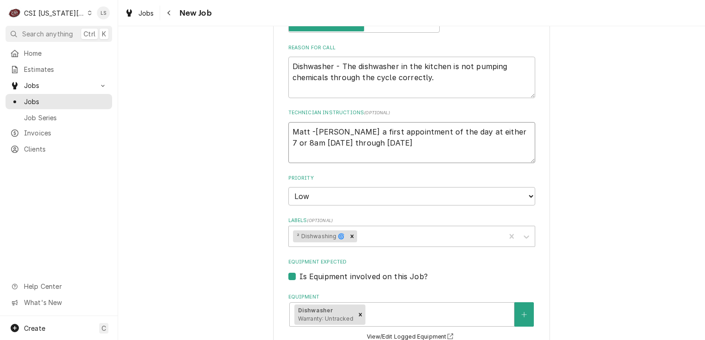
type textarea "Matt eeds a first appointment of the day at either 7 or 8am Tuesday through Fri…"
type textarea "x"
type textarea "Matteeds a first appointment of the day at either 7 or 8am Tuesday through Frid…"
type textarea "x"
type textarea "Mateeds a first appointment of the day at either 7 or 8am Tuesday through Friday"
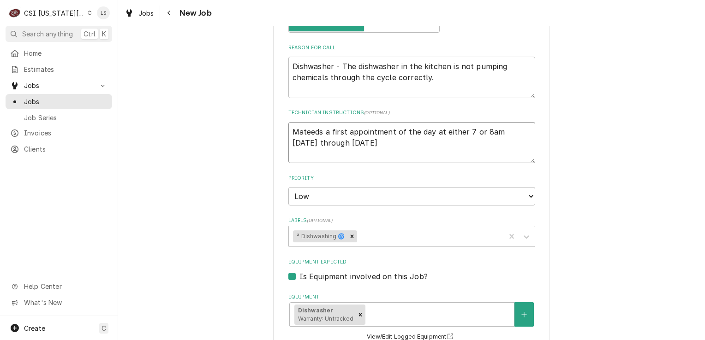
type textarea "x"
type textarea "Maeeds a first appointment of the day at either 7 or 8am Tuesday through Friday"
type textarea "x"
type textarea "Meeds a first appointment of the day at either 7 or 8am Tuesday through Friday"
type textarea "x"
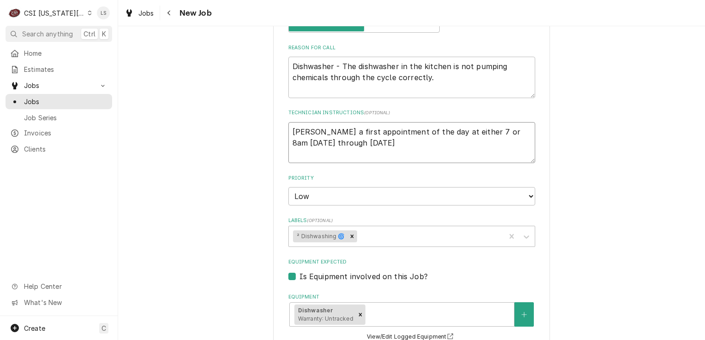
type textarea "eeds a first appointment of the day at either 7 or 8am Tuesday through Friday"
type textarea "x"
type textarea "Seeds a first appointment of the day at either 7 or 8am Tuesday through Friday"
type textarea "x"
type textarea "Sceeds a first appointment of the day at either 7 or 8am Tuesday through Friday"
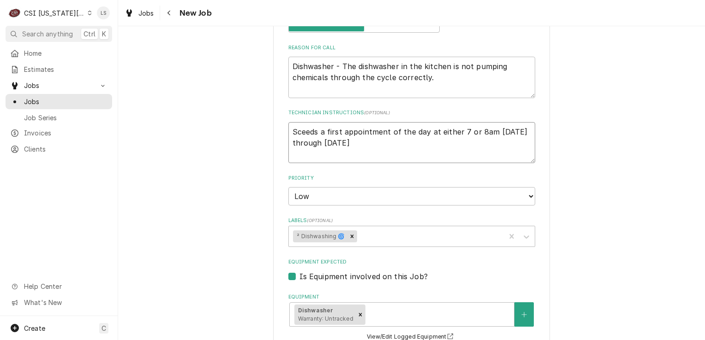
type textarea "x"
type textarea "Scheeds a first appointment of the day at either 7 or 8am Tuesday through Friday"
type textarea "x"
type textarea "Scheeeds a first appointment of the day at either 7 or 8am Tuesday through Frid…"
type textarea "x"
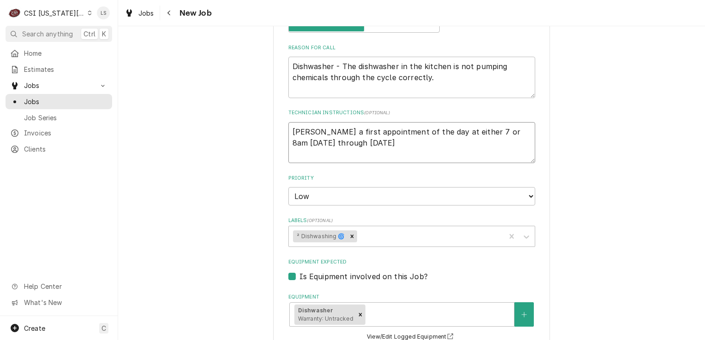
type textarea "Scheueeds a first appointment of the day at either 7 or 8am Tuesday through Fri…"
type textarea "x"
type textarea "Scheuldeeds a first appointment of the day at either 7 or 8am Tuesday through F…"
type textarea "x"
type textarea "Scheuld eeds a first appointment of the day at either 7 or 8am Tuesday through …"
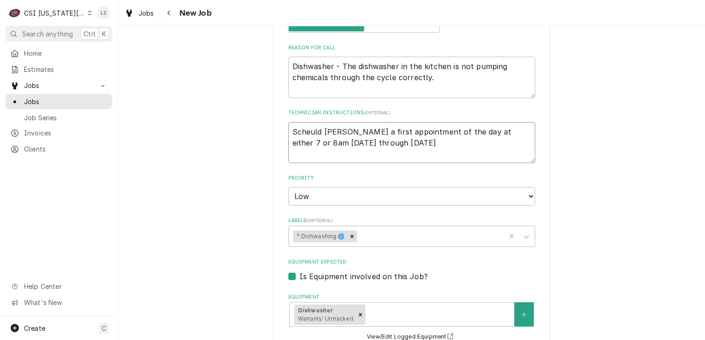
type textarea "x"
type textarea "Scheuldeeds a first appointment of the day at either 7 or 8am Tuesday through F…"
type textarea "x"
type textarea "Scheuleeds a first appointment of the day at either 7 or 8am Tuesday through Fr…"
type textarea "x"
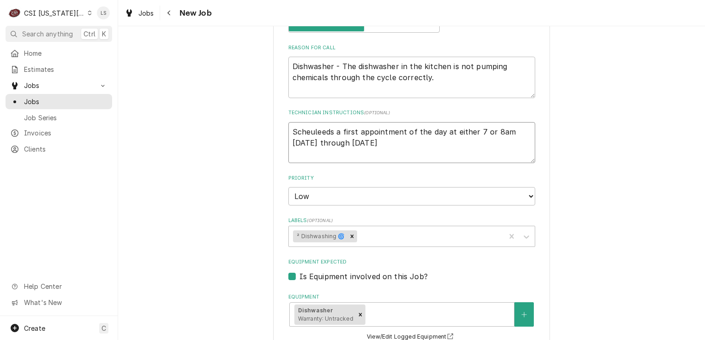
type textarea "Scheuleeeds a first appointment of the day at either 7 or 8am Tuesday through F…"
type textarea "x"
type textarea "Scheule eeds a first appointment of the day at either 7 or 8am Tuesday through …"
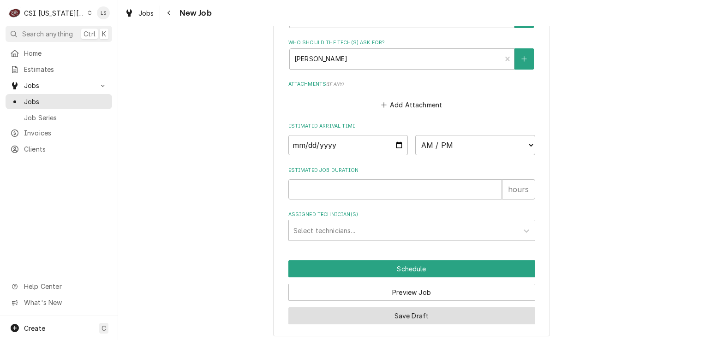
click at [394, 312] on button "Save Draft" at bounding box center [411, 316] width 247 height 17
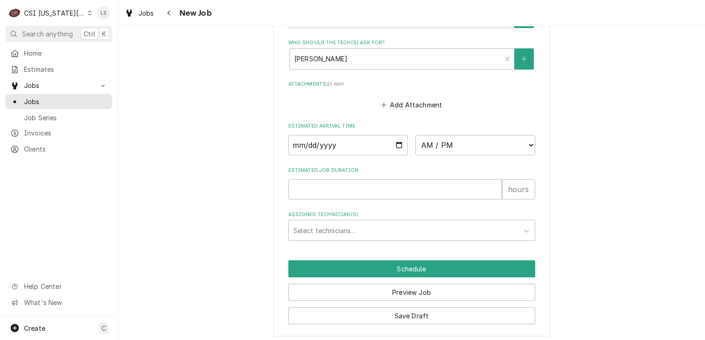
scroll to position [694, 0]
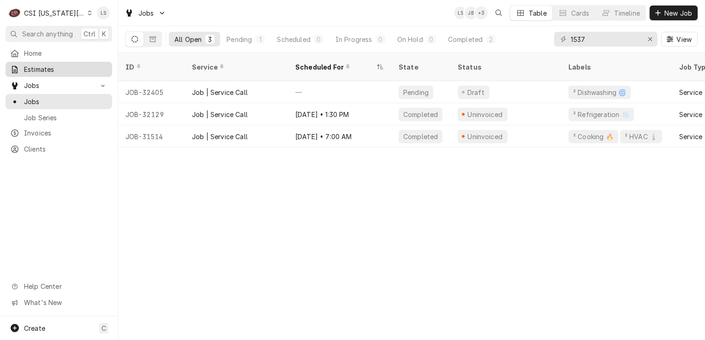
click at [38, 68] on span "Estimates" at bounding box center [65, 70] width 83 height 10
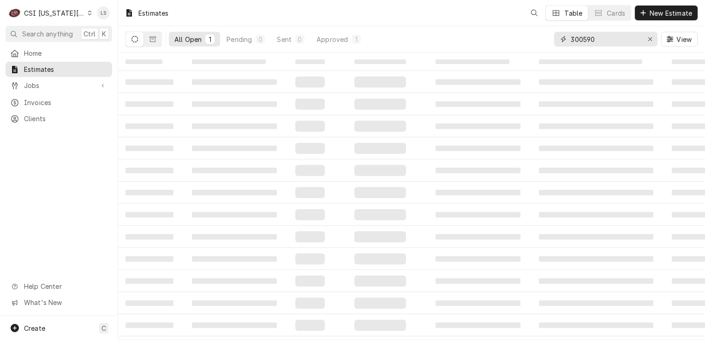
drag, startPoint x: 650, startPoint y: 42, endPoint x: 640, endPoint y: 49, distance: 11.5
click at [647, 44] on button "Erase input" at bounding box center [650, 39] width 15 height 15
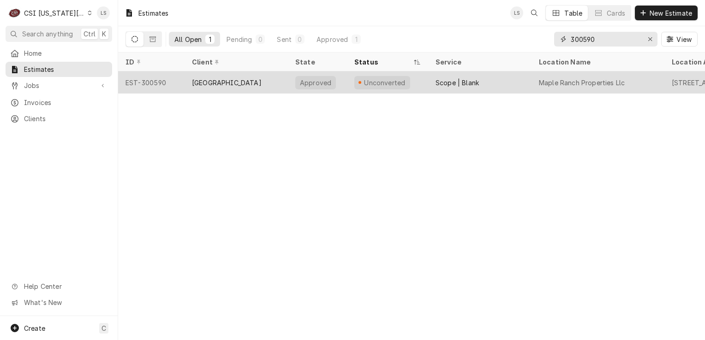
type input "300590"
click at [159, 83] on div "EST-300590" at bounding box center [151, 83] width 66 height 22
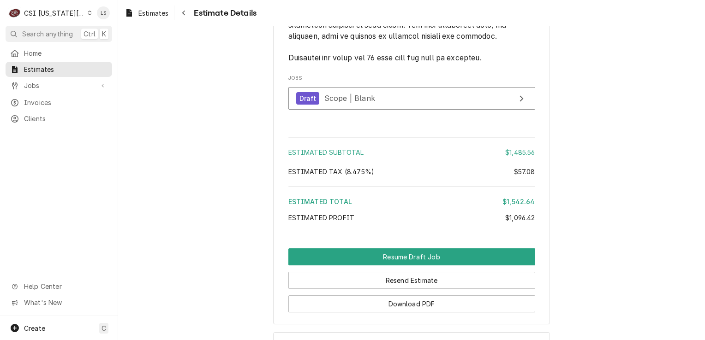
scroll to position [2015, 0]
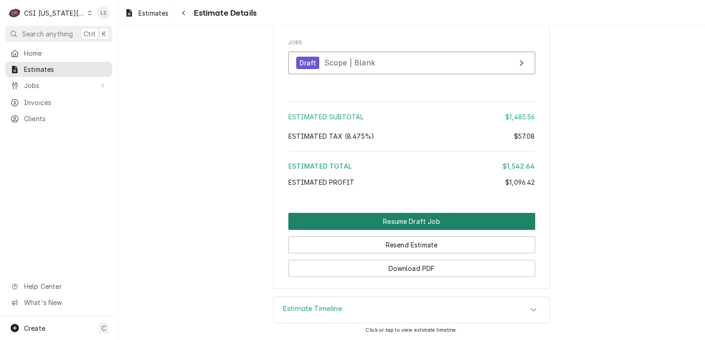
click at [302, 219] on button "Resume Draft Job" at bounding box center [411, 221] width 247 height 17
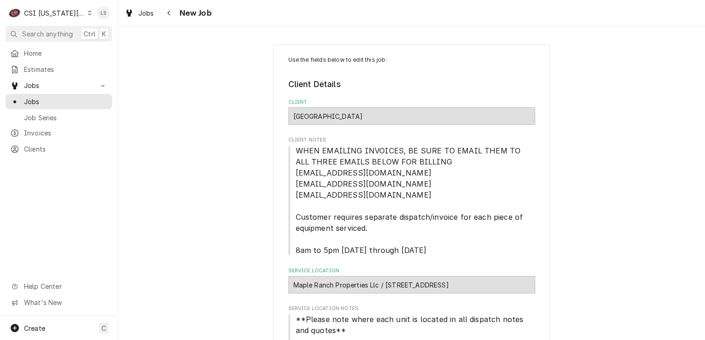
type textarea "x"
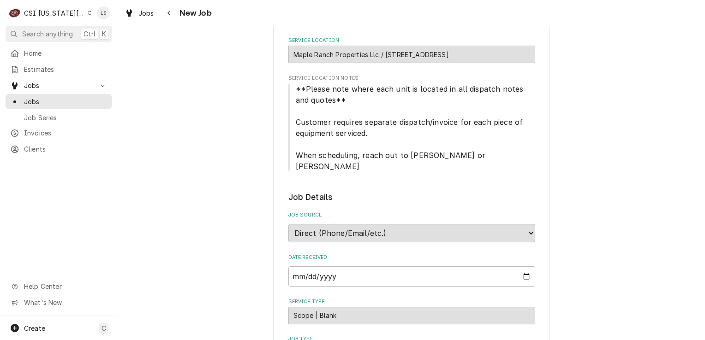
scroll to position [46, 0]
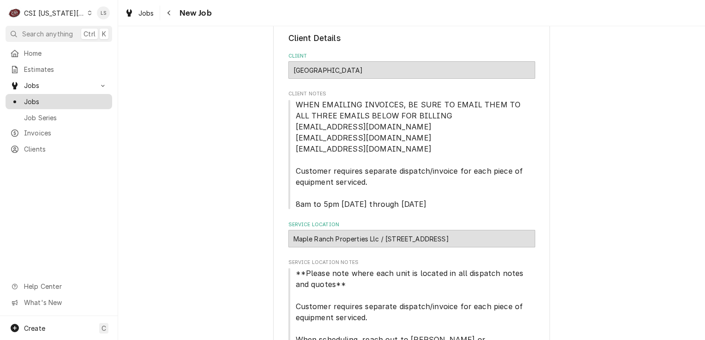
click at [39, 100] on span "Jobs" at bounding box center [65, 102] width 83 height 10
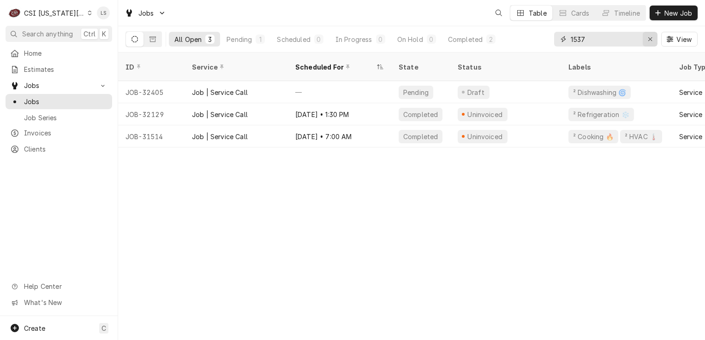
click at [650, 39] on icon "Erase input" at bounding box center [650, 39] width 4 height 4
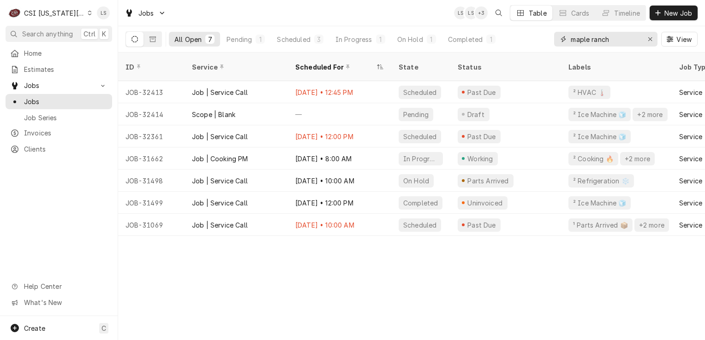
type input "maple ranch"
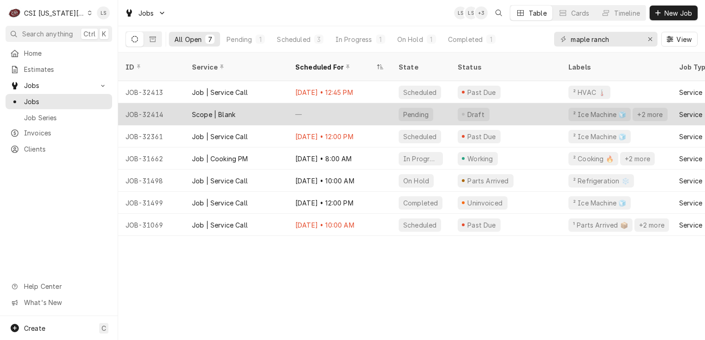
click at [159, 103] on div "JOB-32414" at bounding box center [151, 114] width 66 height 22
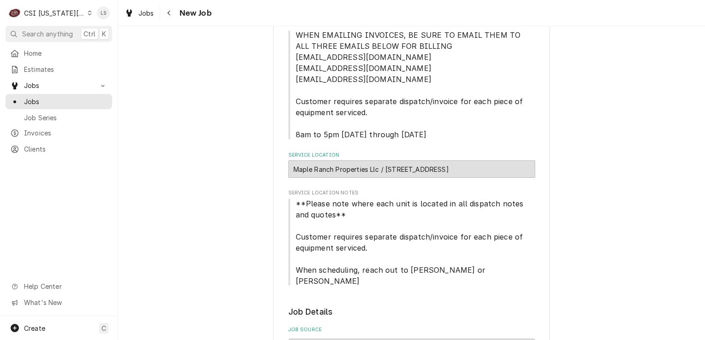
type textarea "x"
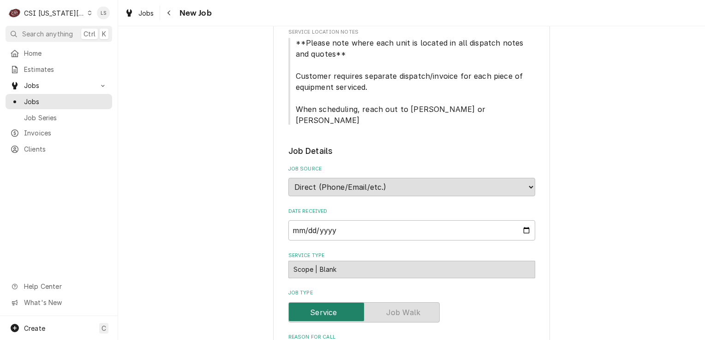
scroll to position [415, 0]
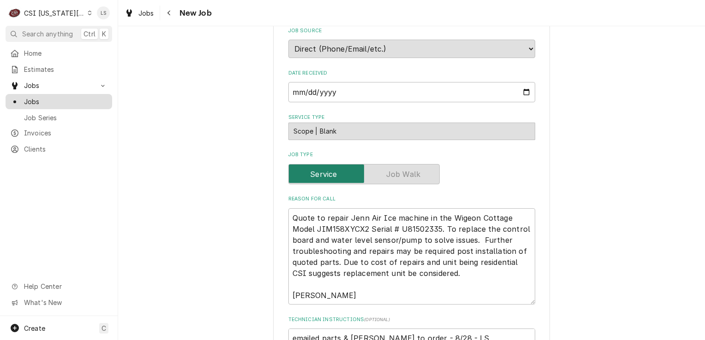
drag, startPoint x: 60, startPoint y: 101, endPoint x: 299, endPoint y: 190, distance: 254.4
click at [60, 101] on span "Jobs" at bounding box center [65, 102] width 83 height 10
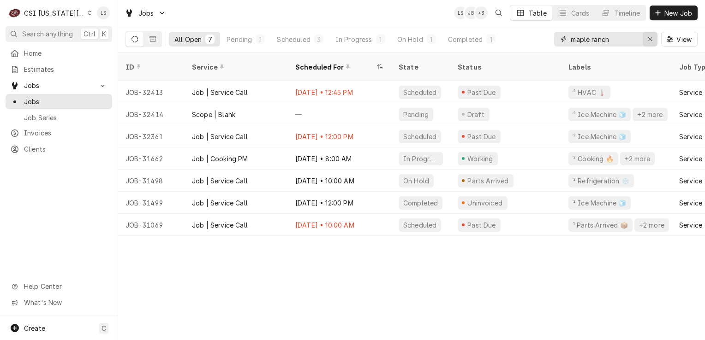
click at [645, 38] on div "Erase input" at bounding box center [649, 39] width 9 height 9
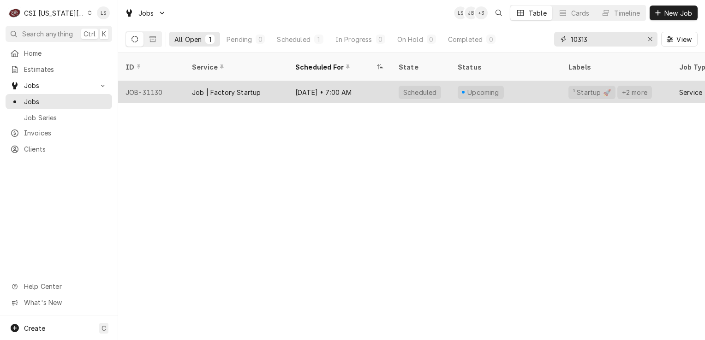
type input "10313"
click at [154, 85] on div "JOB-31130" at bounding box center [151, 92] width 66 height 22
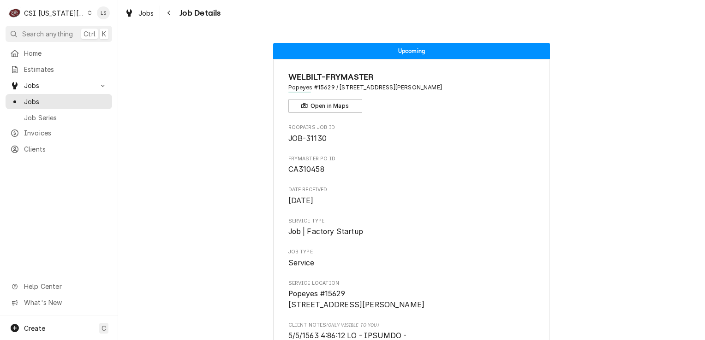
click at [88, 11] on div "Dynamic Content Wrapper" at bounding box center [90, 13] width 4 height 6
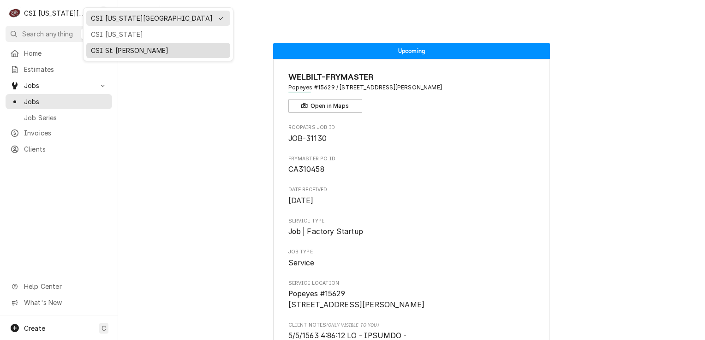
click at [105, 49] on div "CSI St. [PERSON_NAME]" at bounding box center [158, 51] width 135 height 10
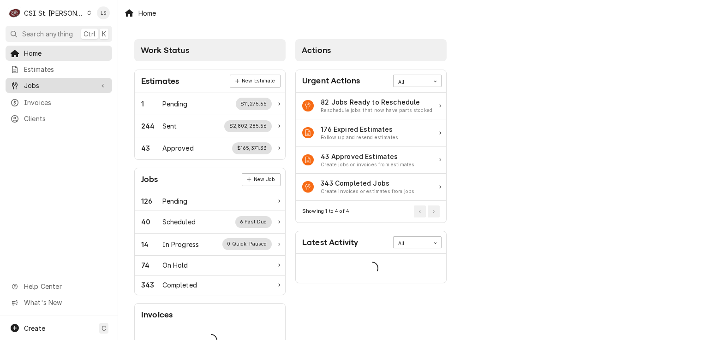
click at [35, 88] on div "Jobs" at bounding box center [58, 86] width 103 height 12
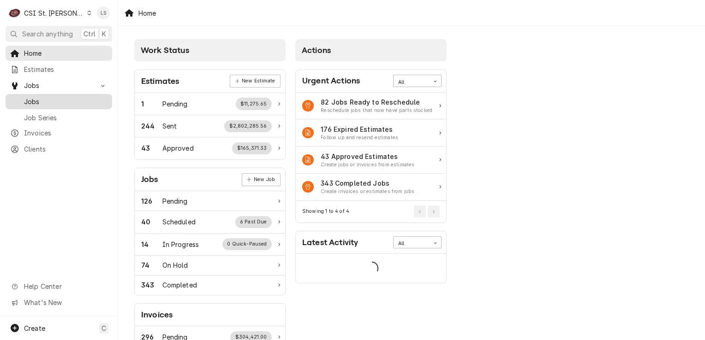
click at [32, 97] on span "Jobs" at bounding box center [65, 102] width 83 height 10
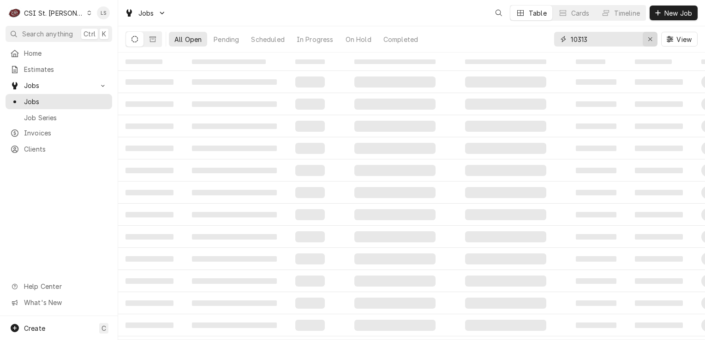
click at [644, 39] on button "Erase input" at bounding box center [650, 39] width 15 height 15
paste input "42252"
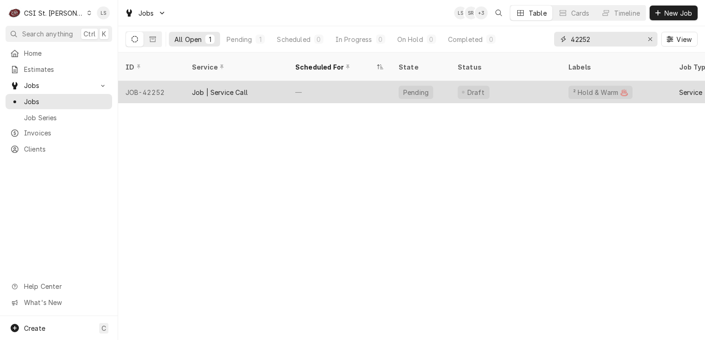
type input "42252"
click at [139, 82] on div "JOB-42252" at bounding box center [151, 92] width 66 height 22
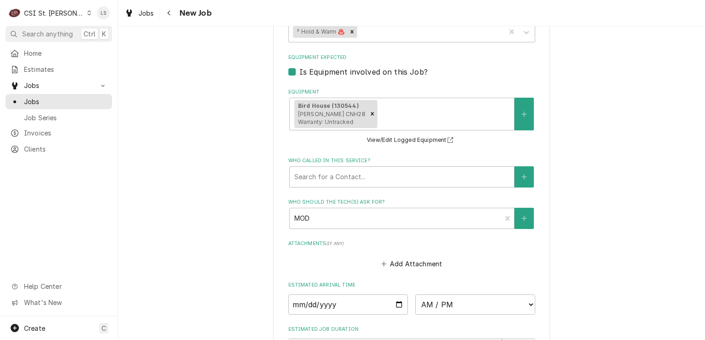
scroll to position [969, 0]
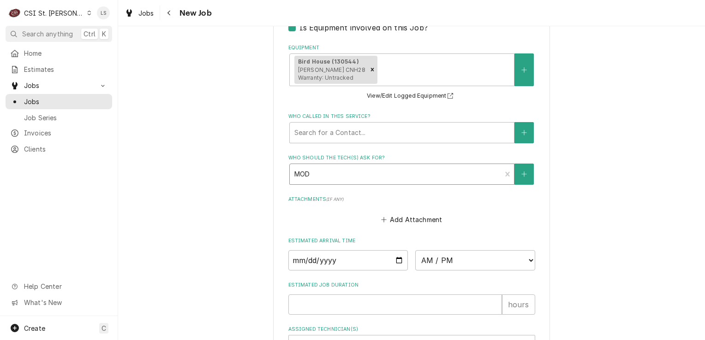
click at [340, 166] on div "Who should the tech(s) ask for?" at bounding box center [395, 174] width 203 height 17
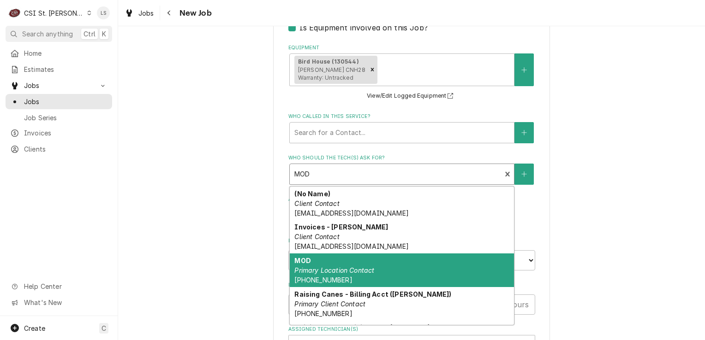
click at [334, 254] on div "MOD Primary Location Contact [PHONE_NUMBER]" at bounding box center [402, 271] width 224 height 34
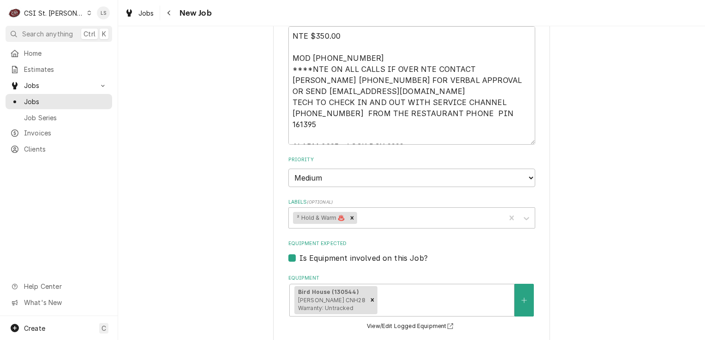
scroll to position [600, 0]
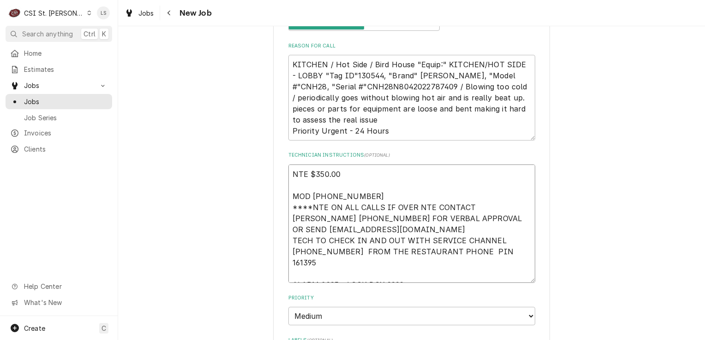
click at [288, 165] on textarea "NTE $350.00 MOD [PHONE_NUMBER] ****NTE ON ALL CALLS IF OVER NTE CONTACT [PERSON…" at bounding box center [411, 224] width 247 height 119
type textarea "x"
type textarea "NTE $350.00 MOD (314) 839-7743 ****NTE ON ALL CALLS IF OVER NTE CONTACT JEFF CO…"
type textarea "x"
type textarea "NTE $350.00 MOD (314) 839-7743 ****NTE ON ALL CALLS IF OVER NTE CONTACT JEFF CO…"
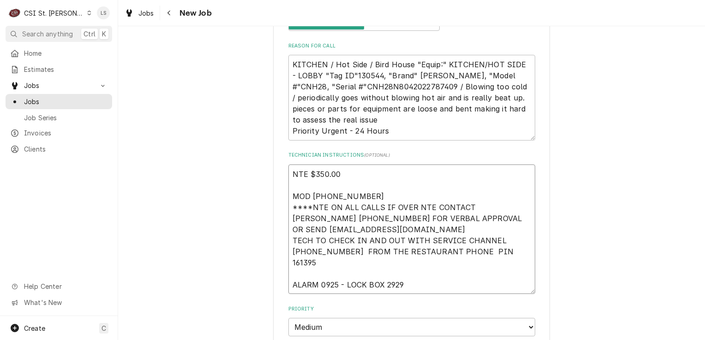
click at [288, 165] on textarea "NTE $350.00 MOD (314) 839-7743 ****NTE ON ALL CALLS IF OVER NTE CONTACT JEFF CO…" at bounding box center [411, 230] width 247 height 130
click at [297, 167] on textarea "NTE $350.00 MOD (314) 839-7743 ****NTE ON ALL CALLS IF OVER NTE CONTACT JEFF CO…" at bounding box center [411, 235] width 247 height 141
click at [295, 165] on textarea "NTE $350.00 MOD (314) 839-7743 ****NTE ON ALL CALLS IF OVER NTE CONTACT JEFF CO…" at bounding box center [411, 235] width 247 height 141
type textarea "x"
type textarea "S NTE $350.00 MOD (314) 839-7743 ****NTE ON ALL CALLS IF OVER NTE CONTACT JEFF …"
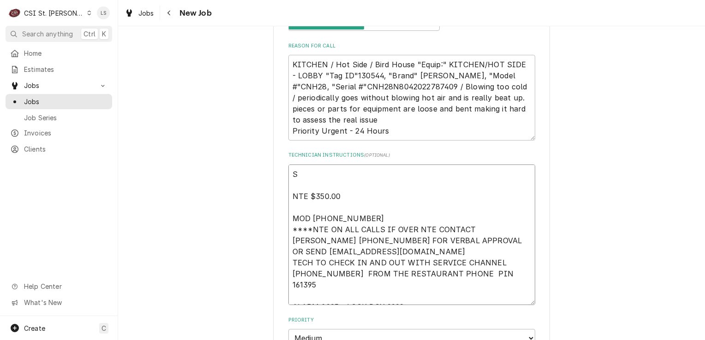
type textarea "x"
type textarea "Sp NTE $350.00 MOD (314) 839-7743 ****NTE ON ALL CALLS IF OVER NTE CONTACT JEFF…"
type textarea "x"
type textarea "Spo NTE $350.00 MOD (314) 839-7743 ****NTE ON ALL CALLS IF OVER NTE CONTACT JEF…"
type textarea "x"
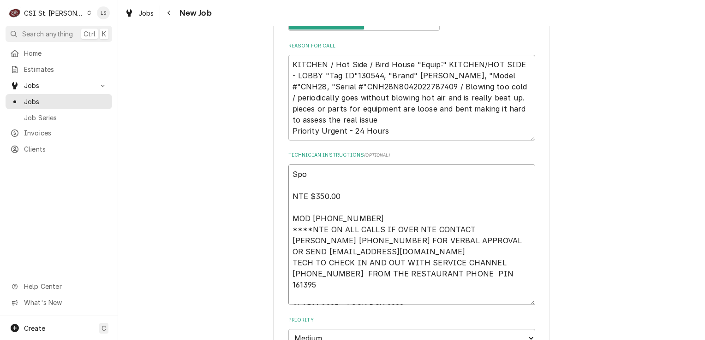
type textarea "Spok NTE $350.00 MOD (314) 839-7743 ****NTE ON ALL CALLS IF OVER NTE CONTACT JE…"
type textarea "x"
type textarea "Spoke NTE $350.00 MOD (314) 839-7743 ****NTE ON ALL CALLS IF OVER NTE CONTACT J…"
type textarea "x"
type textarea "Spoke NTE $350.00 MOD (314) 839-7743 ****NTE ON ALL CALLS IF OVER NTE CONTACT J…"
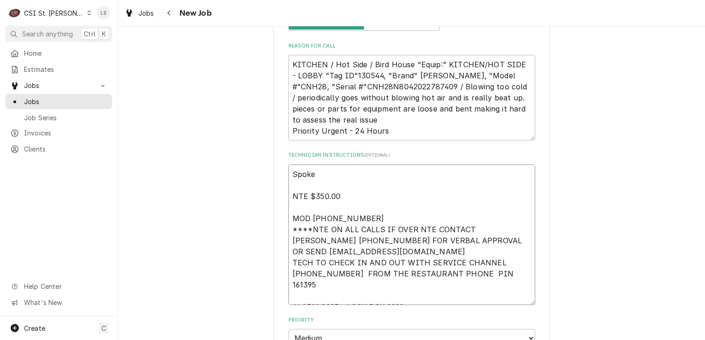
type textarea "x"
type textarea "Spoke t NTE $350.00 MOD (314) 839-7743 ****NTE ON ALL CALLS IF OVER NTE CONTACT…"
type textarea "x"
type textarea "Spoke to NTE $350.00 MOD (314) 839-7743 ****NTE ON ALL CALLS IF OVER NTE CONTAC…"
type textarea "x"
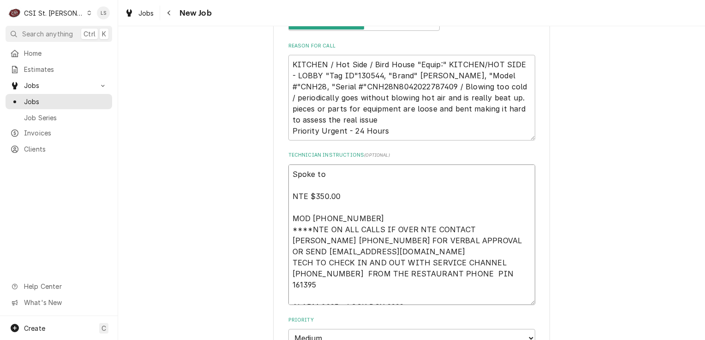
type textarea "Spoke to NTE $350.00 MOD (314) 839-7743 ****NTE ON ALL CALLS IF OVER NTE CONTAC…"
type textarea "x"
type textarea "Spoke to Hu NTE $350.00 MOD (314) 839-7743 ****NTE ON ALL CALLS IF OVER NTE CON…"
type textarea "x"
type textarea "Spoke to Hul NTE $350.00 MOD (314) 839-7743 ****NTE ON ALL CALLS IF OVER NTE CO…"
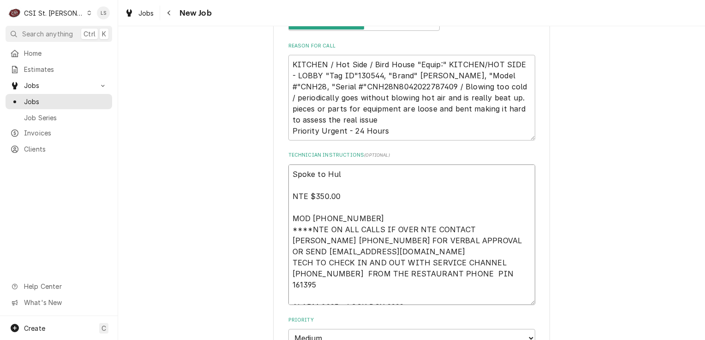
type textarea "x"
type textarea "Spoke to Hulia NTE $350.00 MOD (314) 839-7743 ****NTE ON ALL CALLS IF OVER NTE …"
type textarea "x"
type textarea "Spoke to Hulia NTE $350.00 MOD (314) 839-7743 ****NTE ON ALL CALLS IF OVER NTE …"
type textarea "x"
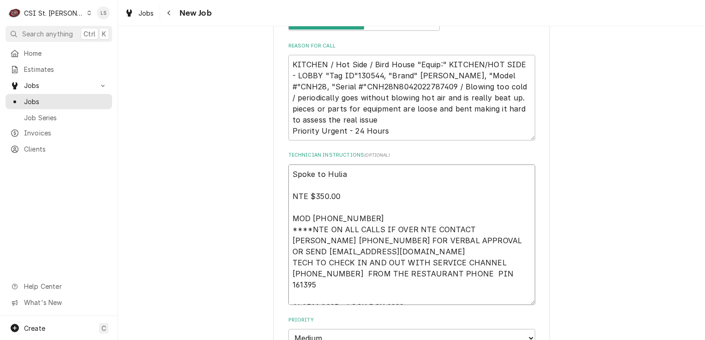
type textarea "Spoke to Hulia ( NTE $350.00 MOD (314) 839-7743 ****NTE ON ALL CALLS IF OVER NT…"
type textarea "x"
type textarea "Spoke to Hulia (M NTE $350.00 MOD (314) 839-7743 ****NTE ON ALL CALLS IF OVER N…"
type textarea "x"
type textarea "Spoke to Hulia (MO NTE $350.00 MOD (314) 839-7743 ****NTE ON ALL CALLS IF OVER …"
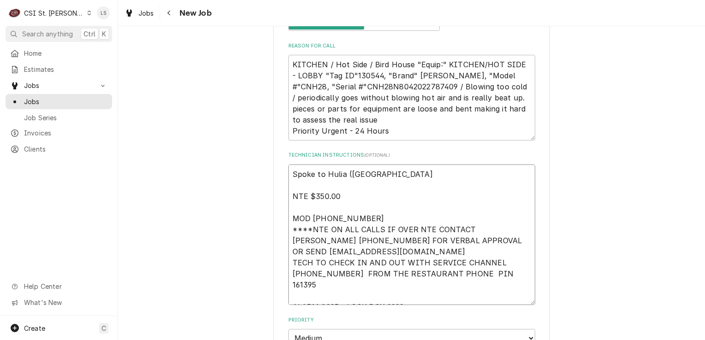
type textarea "x"
type textarea "Spoke to Hulia (M NTE $350.00 MOD (314) 839-7743 ****NTE ON ALL CALLS IF OVER N…"
type textarea "x"
type textarea "Spoke to Hulia ( NTE $350.00 MOD (314) 839-7743 ****NTE ON ALL CALLS IF OVER NT…"
type textarea "x"
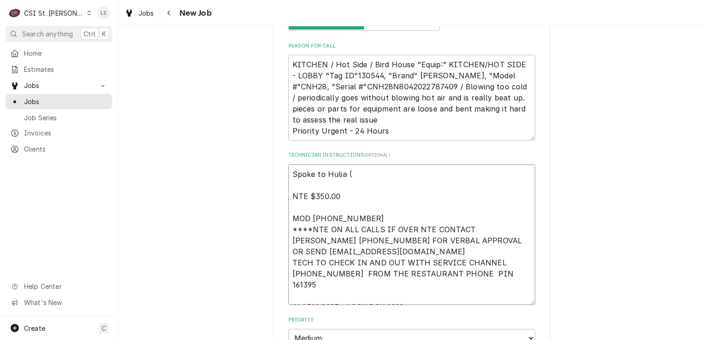
type textarea "Spoke to Hulia NTE $350.00 MOD (314) 839-7743 ****NTE ON ALL CALLS IF OVER NTE …"
type textarea "x"
type textarea "Spoke to Hulia NTE $350.00 MOD (314) 839-7743 ****NTE ON ALL CALLS IF OVER NTE …"
type textarea "x"
type textarea "Spoke to Huli NTE $350.00 MOD (314) 839-7743 ****NTE ON ALL CALLS IF OVER NTE C…"
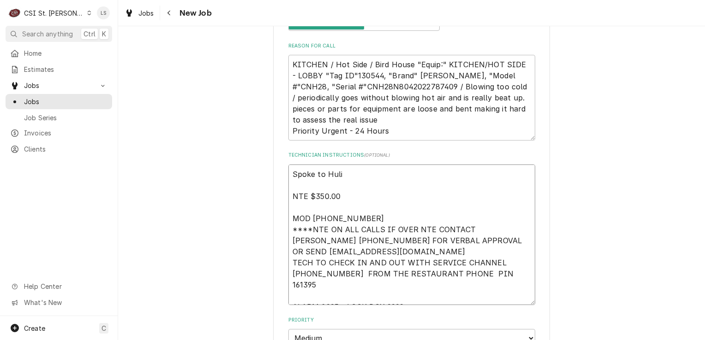
type textarea "x"
type textarea "Spoke to Hul NTE $350.00 MOD (314) 839-7743 ****NTE ON ALL CALLS IF OVER NTE CO…"
type textarea "x"
type textarea "Spoke to Hu NTE $350.00 MOD (314) 839-7743 ****NTE ON ALL CALLS IF OVER NTE CON…"
type textarea "x"
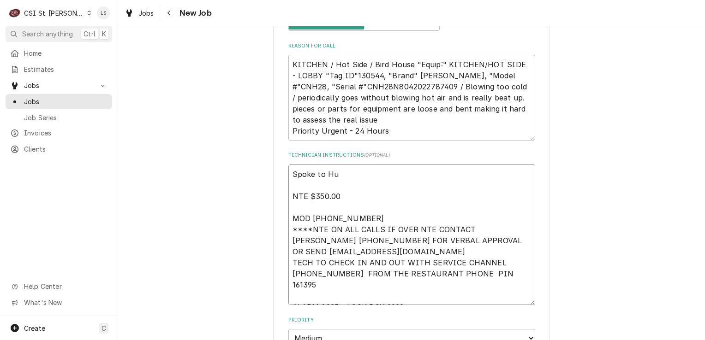
type textarea "Spoke to H NTE $350.00 MOD (314) 839-7743 ****NTE ON ALL CALLS IF OVER NTE CONT…"
type textarea "x"
type textarea "Spoke to NTE $350.00 MOD (314) 839-7743 ****NTE ON ALL CALLS IF OVER NTE CONTAC…"
type textarea "x"
type textarea "Spoke to J NTE $350.00 MOD (314) 839-7743 ****NTE ON ALL CALLS IF OVER NTE CONT…"
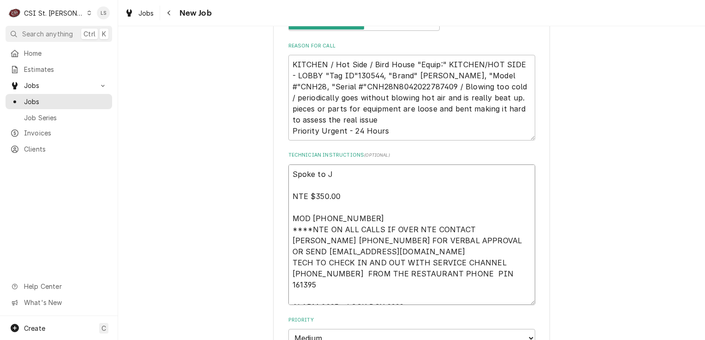
type textarea "x"
type textarea "Spoke to Ju NTE $350.00 MOD (314) 839-7743 ****NTE ON ALL CALLS IF OVER NTE CON…"
type textarea "x"
type textarea "Spoke to Jul NTE $350.00 MOD (314) 839-7743 ****NTE ON ALL CALLS IF OVER NTE CO…"
type textarea "x"
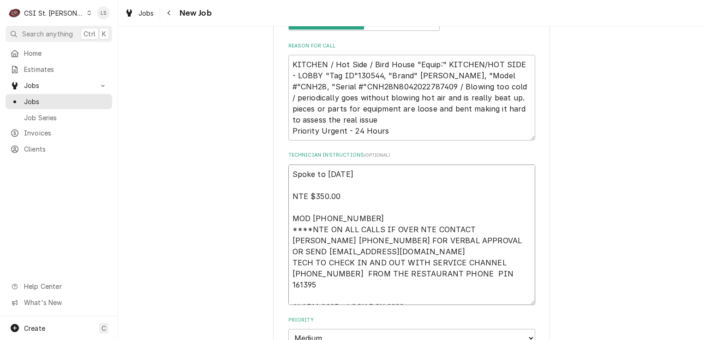
type textarea "Spoke to Juli NTE $350.00 MOD (314) 839-7743 ****NTE ON ALL CALLS IF OVER NTE C…"
type textarea "x"
type textarea "Spoke to Julie NTE $350.00 MOD (314) 839-7743 ****NTE ON ALL CALLS IF OVER NTE …"
type textarea "x"
type textarea "Spoke to Julie NTE $350.00 MOD (314) 839-7743 ****NTE ON ALL CALLS IF OVER NTE …"
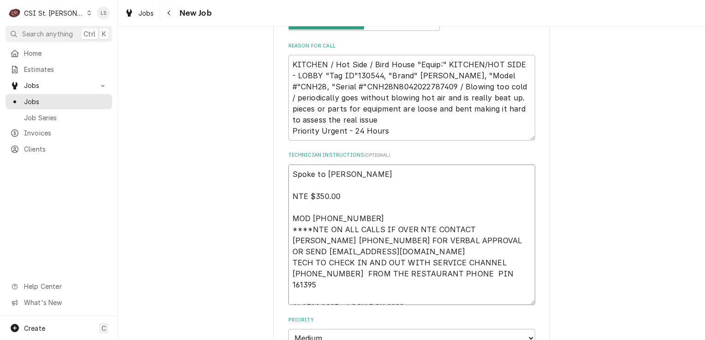
type textarea "x"
type textarea "Spoke to Julie ( NTE $350.00 MOD (314) 839-7743 ****NTE ON ALL CALLS IF OVER NT…"
type textarea "x"
type textarea "Spoke to Julie (M NTE $350.00 MOD (314) 839-7743 ****NTE ON ALL CALLS IF OVER N…"
type textarea "x"
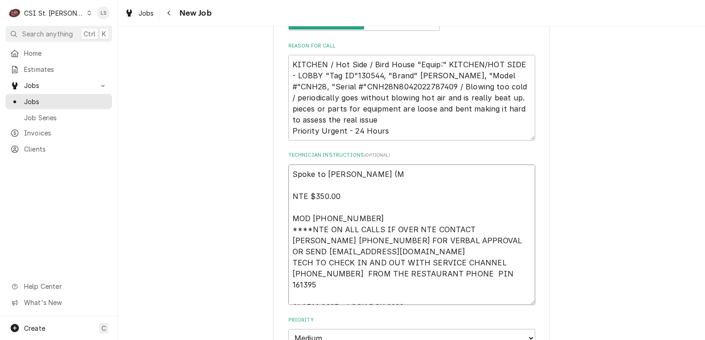
type textarea "Spoke to Julie (MO NTE $350.00 MOD (314) 839-7743 ****NTE ON ALL CALLS IF OVER …"
type textarea "x"
type textarea "Spoke to Julie (MOD NTE $350.00 MOD (314) 839-7743 ****NTE ON ALL CALLS IF OVER…"
type textarea "x"
type textarea "Spoke to Julie (MOD) NTE $350.00 MOD (314) 839-7743 ****NTE ON ALL CALLS IF OVE…"
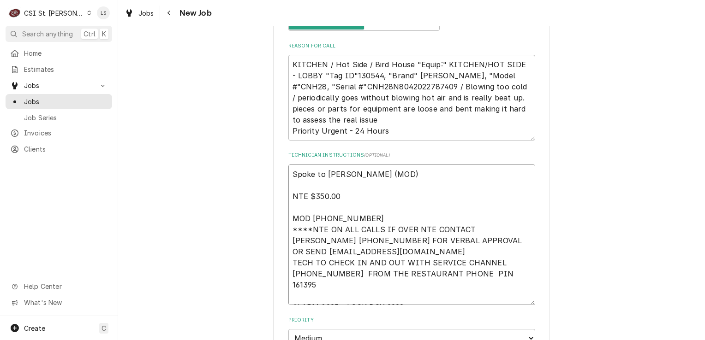
type textarea "x"
type textarea "Spoke to Julie (MOD) NTE $350.00 MOD (314) 839-7743 ****NTE ON ALL CALLS IF OVE…"
type textarea "x"
type textarea "Spoke to Julie (MOD) a NTE $350.00 MOD (314) 839-7743 ****NTE ON ALL CALLS IF O…"
type textarea "x"
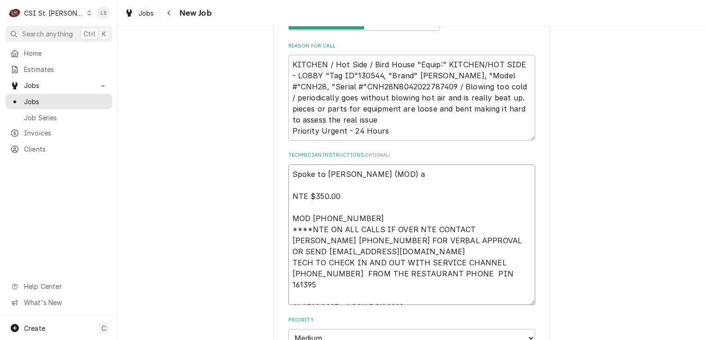
type textarea "Spoke to Julie (MOD) an NTE $350.00 MOD (314) 839-7743 ****NTE ON ALL CALLS IF …"
type textarea "x"
type textarea "Spoke to Julie (MOD) and NTE $350.00 MOD (314) 839-7743 ****NTE ON ALL CALLS IF…"
type textarea "x"
type textarea "Spoke to Julie (MOD) and NTE $350.00 MOD (314) 839-7743 ****NTE ON ALL CALLS IF…"
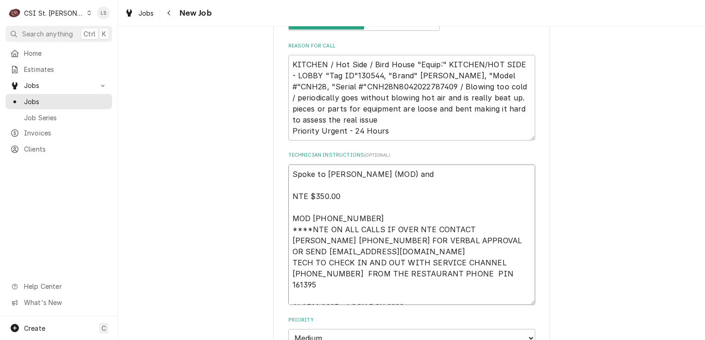
type textarea "x"
type textarea "Spoke to Julie (MOD) and co NTE $350.00 MOD (314) 839-7743 ****NTE ON ALL CALLS…"
type textarea "x"
type textarea "Spoke to Julie (MOD) and con NTE $350.00 MOD (314) 839-7743 ****NTE ON ALL CALL…"
type textarea "x"
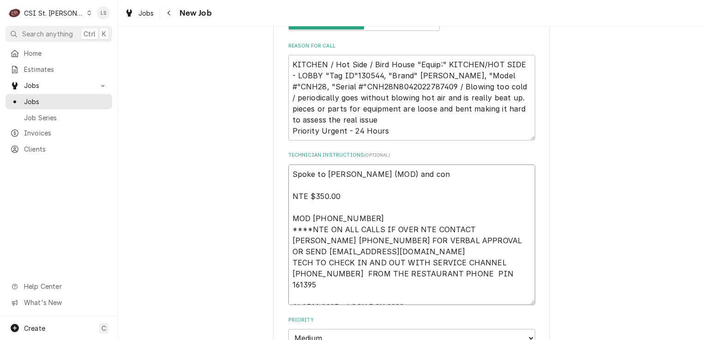
type textarea "Spoke to Julie (MOD) and conf NTE $350.00 MOD (314) 839-7743 ****NTE ON ALL CAL…"
type textarea "x"
type textarea "Spoke to Julie (MOD) and confi NTE $350.00 MOD (314) 839-7743 ****NTE ON ALL CA…"
type textarea "x"
type textarea "Spoke to Julie (MOD) and confirm NTE $350.00 MOD (314) 839-7743 ****NTE ON ALL …"
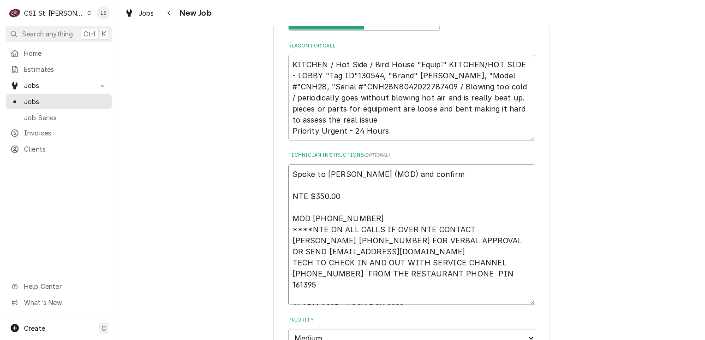
type textarea "x"
type textarea "Spoke to Julie (MOD) and confirme NTE $350.00 MOD (314) 839-7743 ****NTE ON ALL…"
type textarea "x"
type textarea "Spoke to Julie (MOD) and confirmed NTE $350.00 MOD (314) 839-7743 ****NTE ON AL…"
type textarea "x"
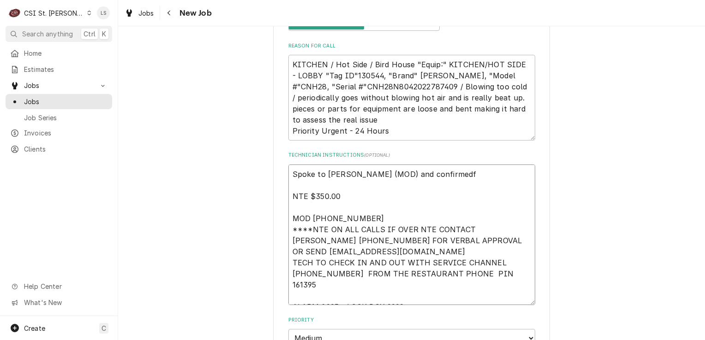
type textarea "Spoke to Julie (MOD) and confirmedfo NTE $350.00 MOD (314) 839-7743 ****NTE ON …"
type textarea "x"
type textarea "Spoke to Julie (MOD) and confirmedf NTE $350.00 MOD (314) 839-7743 ****NTE ON A…"
type textarea "x"
type textarea "Spoke to Julie (MOD) and confirmed NTE $350.00 MOD (314) 839-7743 ****NTE ON AL…"
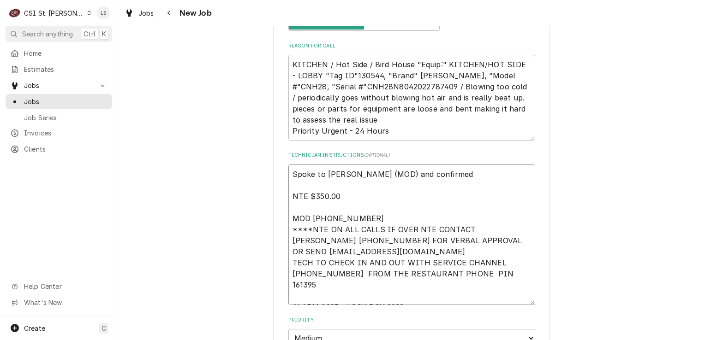
type textarea "x"
type textarea "Spoke to Julie (MOD) and confirmed f NTE $350.00 MOD (314) 839-7743 ****NTE ON …"
type textarea "x"
type textarea "Spoke to Julie (MOD) and confirmed fo NTE $350.00 MOD (314) 839-7743 ****NTE ON…"
type textarea "x"
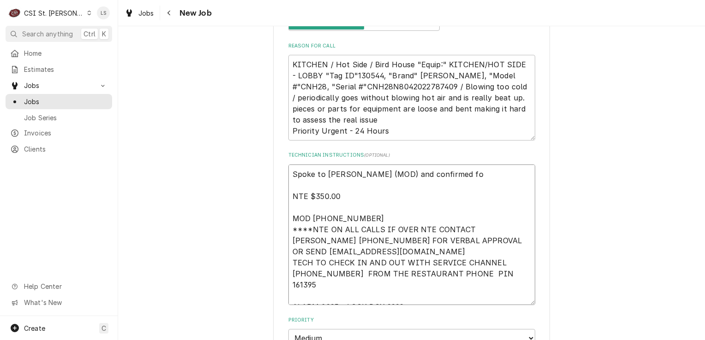
type textarea "Spoke to Julie (MOD) and confirmed for NTE $350.00 MOD (314) 839-7743 ****NTE O…"
type textarea "x"
type textarea "Spoke to Julie (MOD) and confirmed for NTE $350.00 MOD (314) 839-7743 ****NTE O…"
type textarea "x"
type textarea "Spoke to Julie (MOD) and confirmed for F NTE $350.00 MOD (314) 839-7743 ****NTE…"
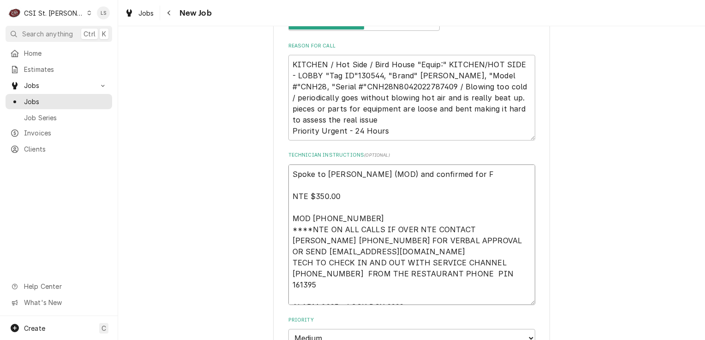
type textarea "x"
type textarea "Spoke to Julie (MOD) and confirmed for Fr NTE $350.00 MOD (314) 839-7743 ****NT…"
type textarea "x"
type textarea "Spoke to Julie (MOD) and confirmed for Fri NTE $350.00 MOD (314) 839-7743 ****N…"
type textarea "x"
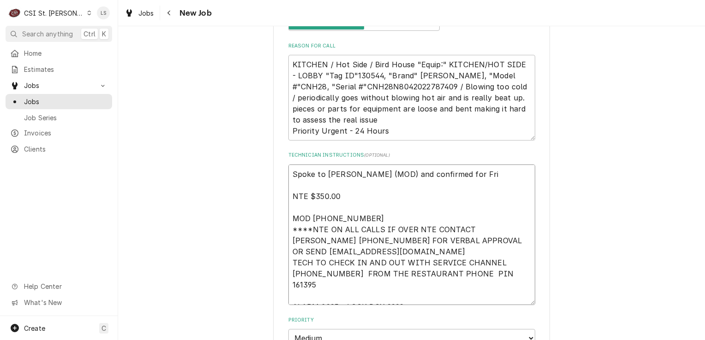
type textarea "Spoke to Julie (MOD) and confirmed for Frid NTE $350.00 MOD (314) 839-7743 ****…"
type textarea "x"
type textarea "Spoke to Julie (MOD) and confirmed for Frida NTE $350.00 MOD (314) 839-7743 ***…"
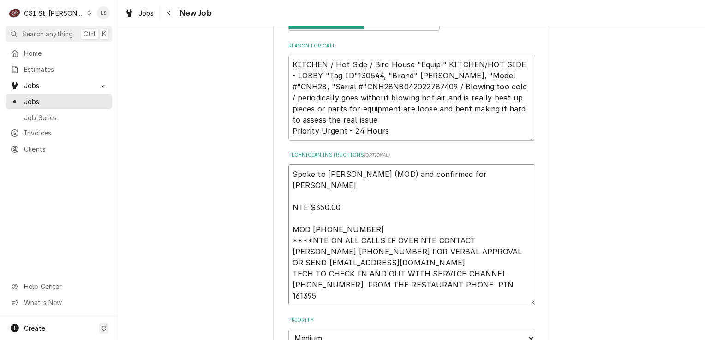
type textarea "x"
type textarea "Spoke to Julie (MOD) and confirmed for Friday NTE $350.00 MOD (314) 839-7743 **…"
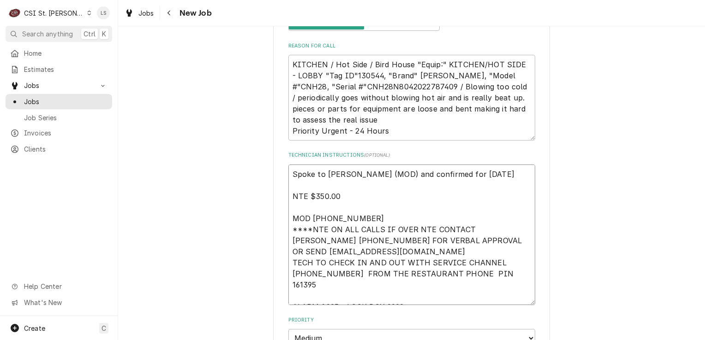
type textarea "x"
type textarea "Spoke to Julie (MOD) and confirmed for Friday NTE $350.00 MOD (314) 839-7743 **…"
type textarea "x"
type textarea "Spoke to Julie (MOD) and confirmed for Friday 8 NTE $350.00 MOD (314) 839-7743 …"
type textarea "x"
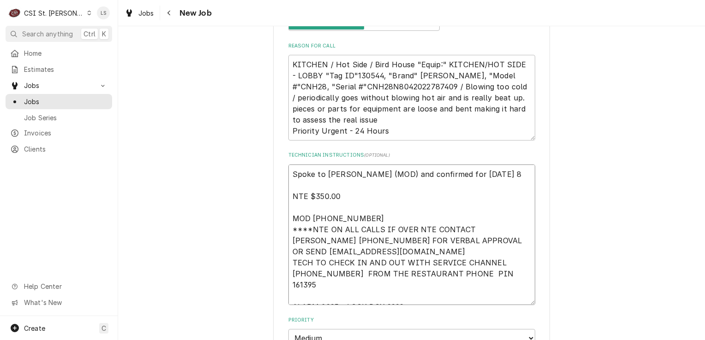
type textarea "Spoke to Julie (MOD) and confirmed for Friday 8/ NTE $350.00 MOD (314) 839-7743…"
type textarea "x"
type textarea "Spoke to Julie (MOD) and confirmed for Friday 8/2 NTE $350.00 MOD (314) 839-774…"
type textarea "x"
type textarea "Spoke to Julie (MOD) and confirmed for Friday 8/29 NTE $350.00 MOD (314) 839-77…"
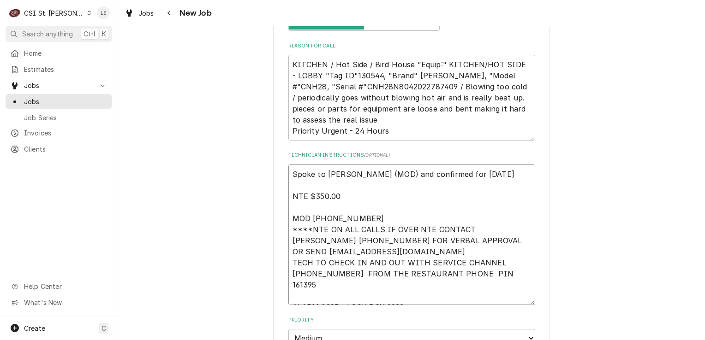
type textarea "x"
type textarea "Spoke to Julie (MOD) and confirmed for Friday 8/29 NTE $350.00 MOD (314) 839-77…"
type textarea "x"
type textarea "Spoke to Julie (MOD) and confirmed for Friday 8/29 a NTE $350.00 MOD (314) 839-…"
type textarea "x"
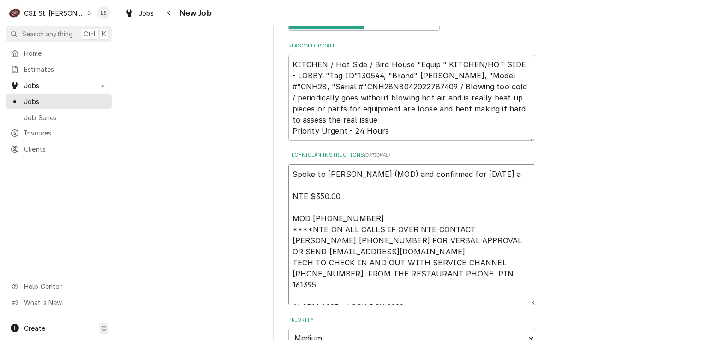
type textarea "Spoke to Julie (MOD) and confirmed for Friday 8/29 at NTE $350.00 MOD (314) 839…"
type textarea "x"
type textarea "Spoke to Julie (MOD) and confirmed for Friday 8/29 at NTE $350.00 MOD (314) 839…"
type textarea "x"
type textarea "Spoke to Julie (MOD) and confirmed for Friday 8/29 at 7 NTE $350.00 MOD (314) 8…"
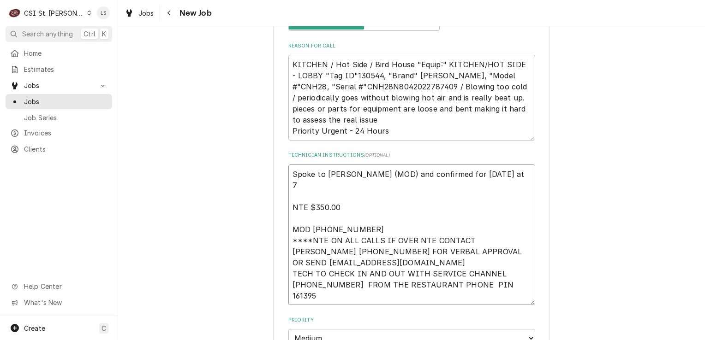
type textarea "x"
type textarea "Spoke to Julie (MOD) and confirmed for Friday 8/29 at 7a NTE $350.00 MOD (314) …"
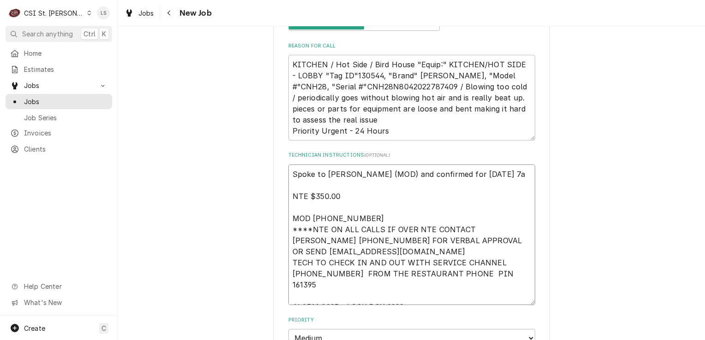
type textarea "x"
type textarea "Spoke to Julie (MOD) and confirmed for Friday 8/29 at 7am NTE $350.00 MOD (314)…"
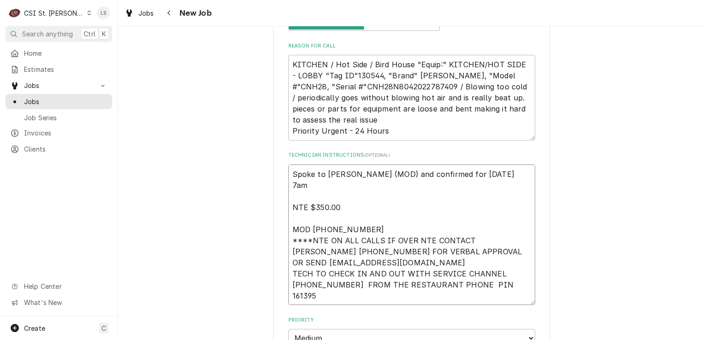
type textarea "x"
type textarea "Spoke to Julie (MOD) and confirmed for Friday 8/29 at 7am NTE $350.00 MOD (314)…"
type textarea "x"
type textarea "Spoke to Julie (MOD) and confirmed for Friday 8/29 at 7am NTE $350.00 MOD (314)…"
type textarea "x"
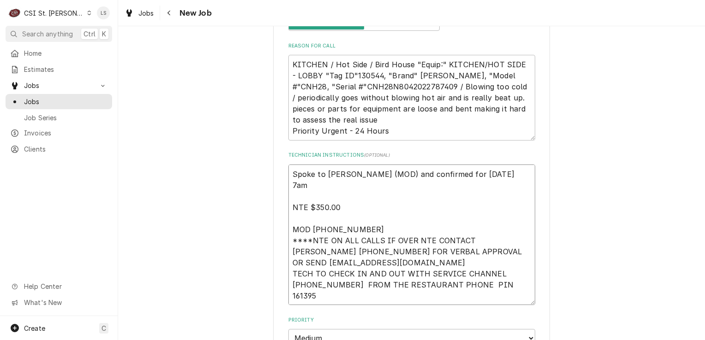
type textarea "Spoke to Julie (MOD) and confirmed for Friday 8/29 at 7am NTE $350.00 MOD (314)…"
type textarea "x"
type textarea "Spoke to Julie (MOD) and confirmed for Friday 8/29 at 7am - NTE $350.00 MOD (31…"
type textarea "x"
type textarea "Spoke to Julie (MOD) and confirmed for Friday 8/29 at 7am - NTE $350.00 MOD (31…"
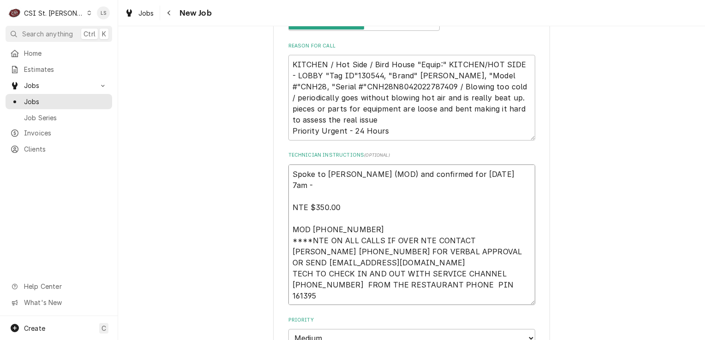
type textarea "x"
type textarea "Spoke to Julie (MOD) and confirmed for Friday 8/29 at 7am - L NTE $350.00 MOD (…"
type textarea "x"
type textarea "Spoke to Julie (MOD) and confirmed for Friday 8/29 at 7am - LS NTE $350.00 MOD …"
type textarea "x"
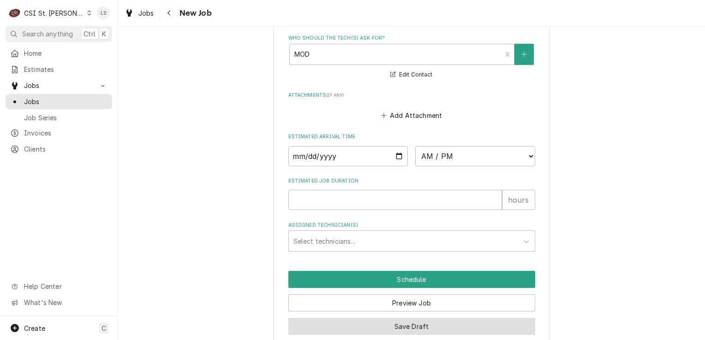
type textarea "Spoke to Julie (MOD) and confirmed for Friday 8/29 at 7am - LS NTE $350.00 MOD …"
click at [465, 318] on button "Save Draft" at bounding box center [411, 326] width 247 height 17
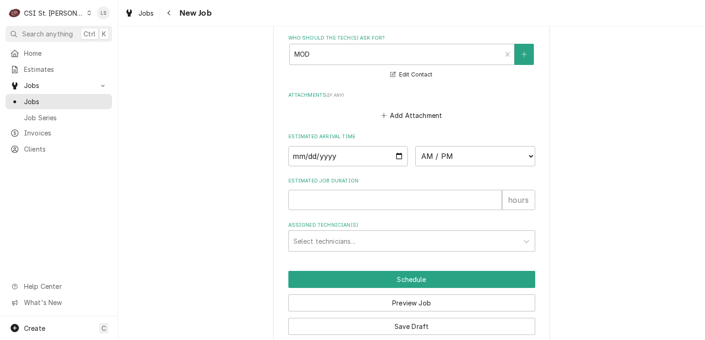
scroll to position [1079, 0]
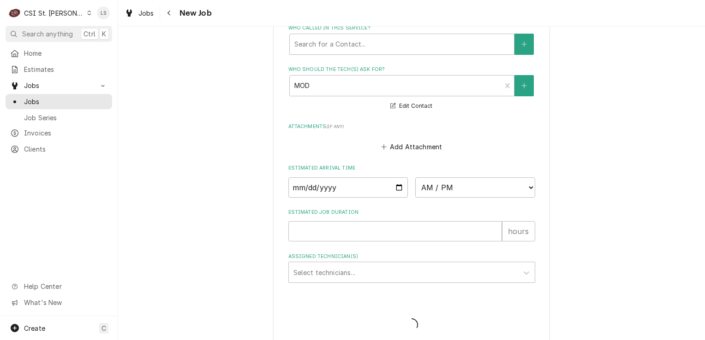
type textarea "x"
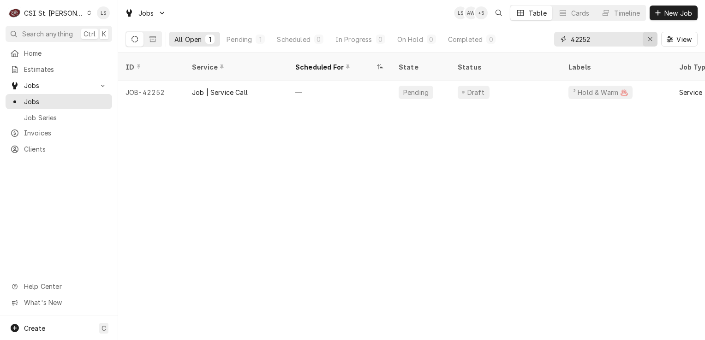
click at [648, 38] on icon "Erase input" at bounding box center [650, 39] width 5 height 6
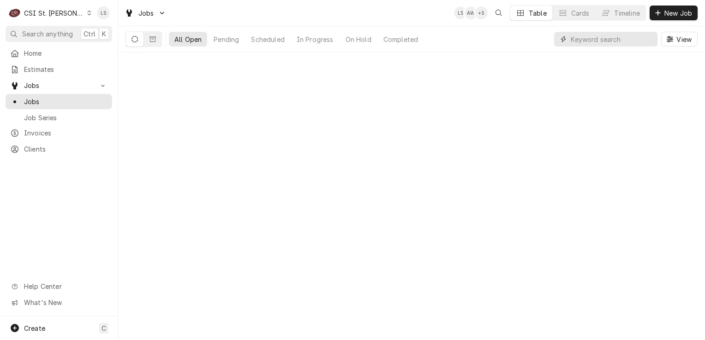
paste input "42212"
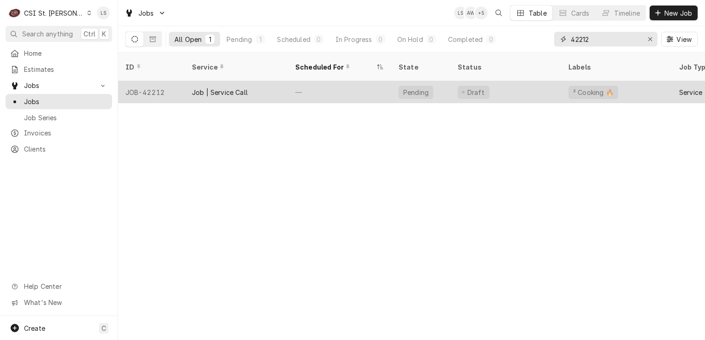
type input "42212"
click at [173, 81] on div "JOB-42212" at bounding box center [151, 92] width 66 height 22
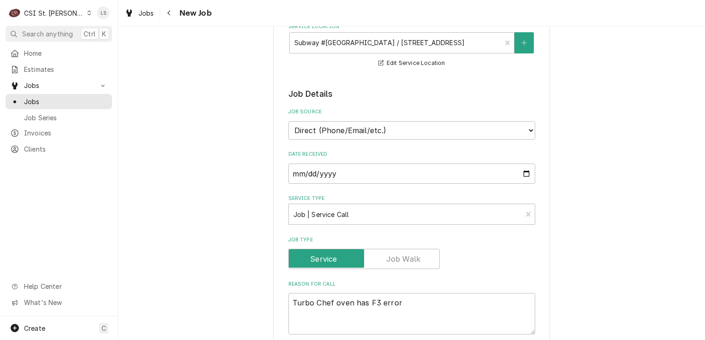
scroll to position [277, 0]
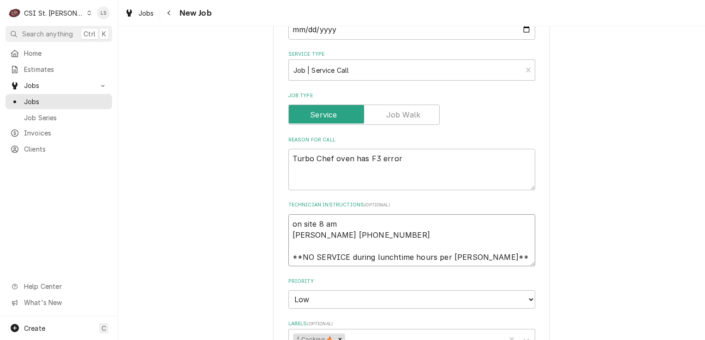
click at [289, 220] on textarea "on site 8 am [PERSON_NAME] [PHONE_NUMBER] **NO SERVICE during lunchtime hours p…" at bounding box center [411, 241] width 247 height 53
type textarea "x"
type textarea "on site 8 am [PERSON_NAME] [PHONE_NUMBER] **NO SERVICE during lunchtime hours p…"
type textarea "x"
type textarea "on site 8 am [PERSON_NAME] [PHONE_NUMBER] **NO SERVICE during lunchtime hours p…"
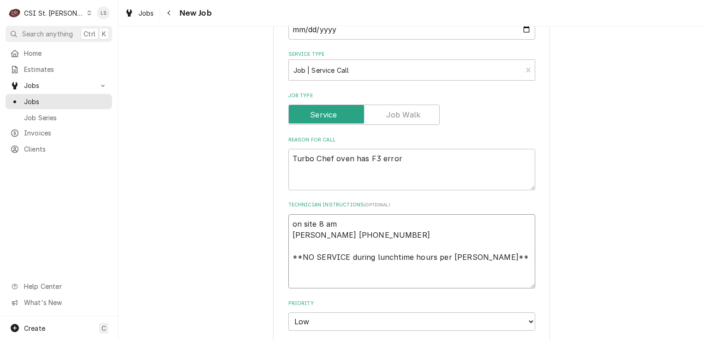
click at [289, 220] on textarea "on site 8 am [PERSON_NAME] [PHONE_NUMBER] **NO SERVICE during lunchtime hours p…" at bounding box center [411, 252] width 247 height 75
type textarea "x"
type textarea "S on site 8 am [PERSON_NAME] [PHONE_NUMBER] **NO SERVICE during lunchtime hours…"
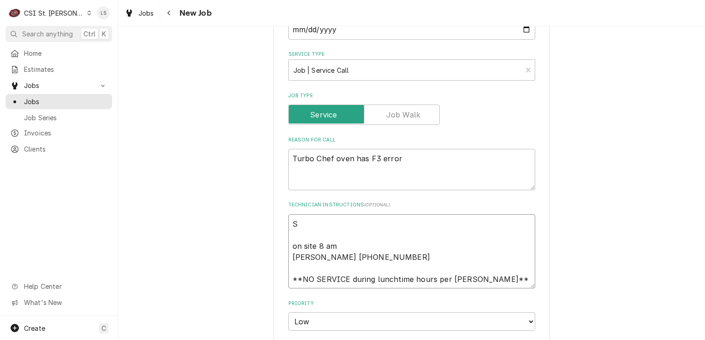
type textarea "x"
type textarea "Sp on site 8 am Mr Patel 618-645-1660 **NO SERVICE during lunchtime hours per M…"
type textarea "x"
type textarea "Spo on site 8 am Mr Patel 618-645-1660 **NO SERVICE during lunchtime hours per …"
type textarea "x"
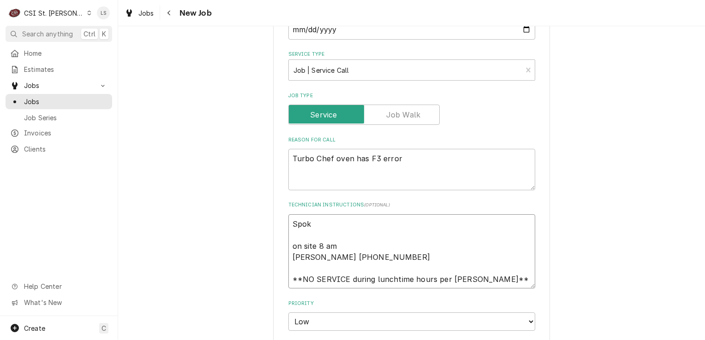
type textarea "Spoke on site 8 am Mr Patel 618-645-1660 **NO SERVICE during lunchtime hours pe…"
type textarea "x"
type textarea "Spoke on site 8 am Mr Patel 618-645-1660 **NO SERVICE during lunchtime hours pe…"
type textarea "x"
type textarea "Spoke t on site 8 am Mr Patel 618-645-1660 **NO SERVICE during lunchtime hours …"
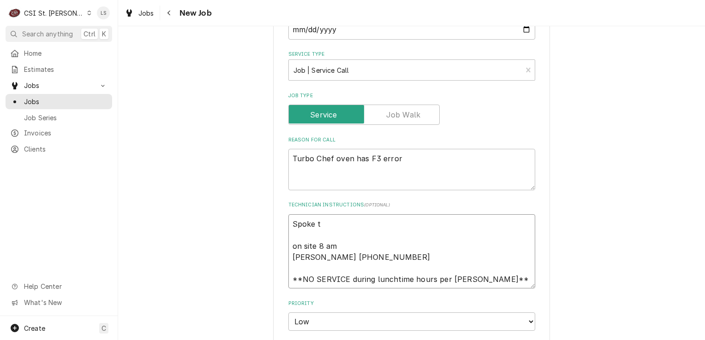
type textarea "x"
type textarea "Spoke to on site 8 am Mr Patel 618-645-1660 **NO SERVICE during lunchtime hours…"
type textarea "x"
type textarea "Spoke to on site 8 am Mr Patel 618-645-1660 **NO SERVICE during lunchtime hours…"
type textarea "x"
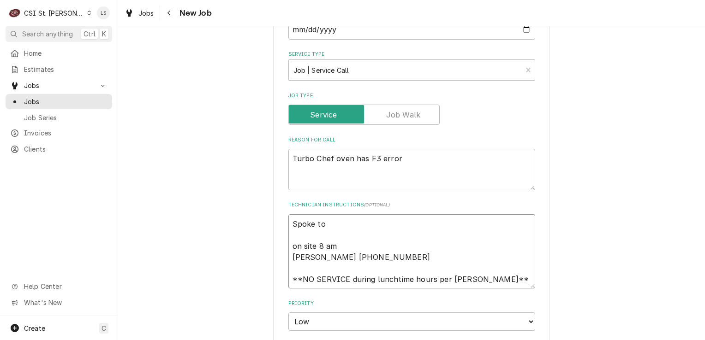
type textarea "Spoke to M on site 8 am Mr Patel 618-645-1660 **NO SERVICE during lunchtime hou…"
type textarea "x"
type textarea "Spoke to Mr on site 8 am Mr Patel 618-645-1660 **NO SERVICE during lunchtime ho…"
type textarea "x"
type textarea "Spoke to Mr on site 8 am Mr Patel 618-645-1660 **NO SERVICE during lunchtime ho…"
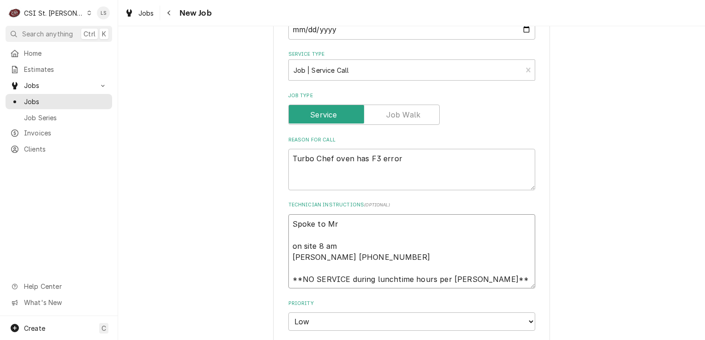
type textarea "x"
type textarea "Spoke to Mr P on site 8 am Mr Patel 618-645-1660 **NO SERVICE during lunchtime …"
type textarea "x"
type textarea "Spoke to Mr Pa on site 8 am Mr Patel 618-645-1660 **NO SERVICE during lunchtime…"
type textarea "x"
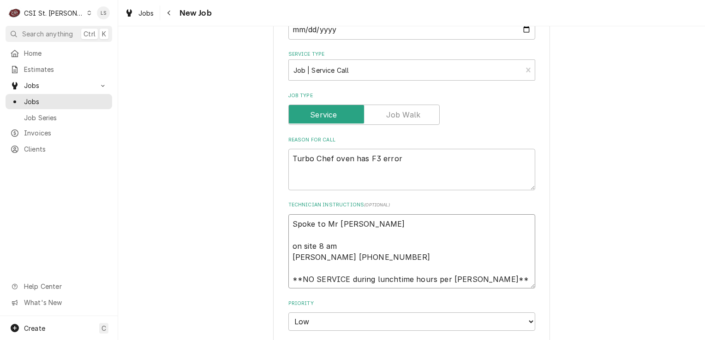
type textarea "Spoke to Mr Pat on site 8 am Mr Patel 618-645-1660 **NO SERVICE during lunchtim…"
type textarea "x"
type textarea "Spoke to Mr Pate on site 8 am Mr Patel 618-645-1660 **NO SERVICE during lunchti…"
type textarea "x"
type textarea "Spoke to Mr Patel on site 8 am Mr Patel 618-645-1660 **NO SERVICE during luncht…"
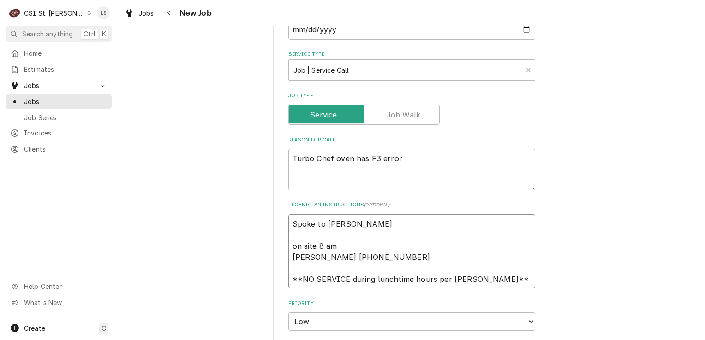
type textarea "x"
type textarea "Spoke to Mr Patel on site 8 am Mr Patel 618-645-1660 **NO SERVICE during luncht…"
type textarea "x"
type textarea "Spoke to Mr Patel an on site 8 am Mr Patel 618-645-1660 **NO SERVICE during lun…"
type textarea "x"
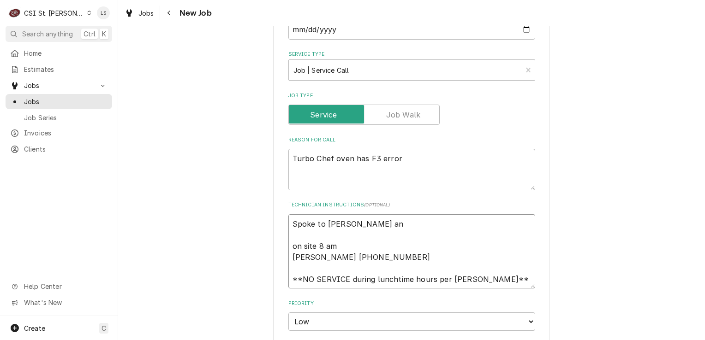
type textarea "Spoke to Mr Patel an on site 8 am Mr Patel 618-645-1660 **NO SERVICE during lun…"
type textarea "x"
type textarea "Spoke to Mr Patel an on site 8 am Mr Patel 618-645-1660 **NO SERVICE during lun…"
type textarea "x"
type textarea "Spoke to Mr Patel and on site 8 am Mr Patel 618-645-1660 **NO SERVICE during lu…"
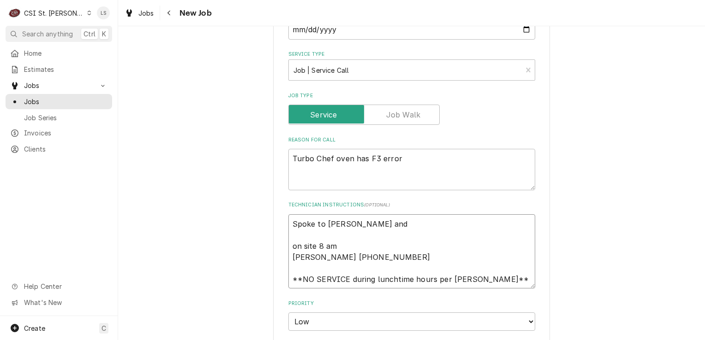
type textarea "x"
type textarea "Spoke to Mr Patel and c on site 8 am Mr Patel 618-645-1660 **NO SERVICE during …"
type textarea "x"
type textarea "Spoke to Mr Patel and co on site 8 am Mr Patel 618-645-1660 **NO SERVICE during…"
type textarea "x"
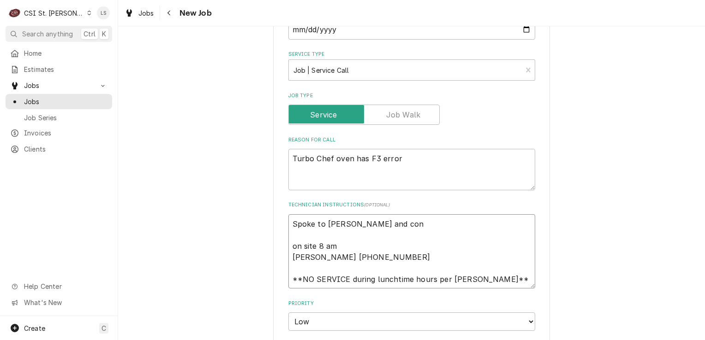
type textarea "Spoke to Mr Patel and conf on site 8 am Mr Patel 618-645-1660 **NO SERVICE duri…"
type textarea "x"
type textarea "Spoke to Mr Patel and confir on site 8 am Mr Patel 618-645-1660 **NO SERVICE du…"
type textarea "x"
type textarea "Spoke to Mr Patel and confirme on site 8 am Mr Patel 618-645-1660 **NO SERVICE …"
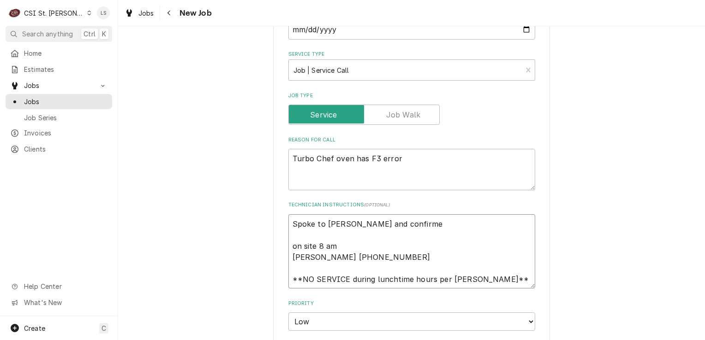
type textarea "x"
type textarea "Spoke to Mr Patel and confirmed on site 8 am Mr Patel 618-645-1660 **NO SERVICE…"
type textarea "x"
type textarea "Spoke to Mr Patel and confirmed f on site 8 am Mr Patel 618-645-1660 **NO SERVI…"
type textarea "x"
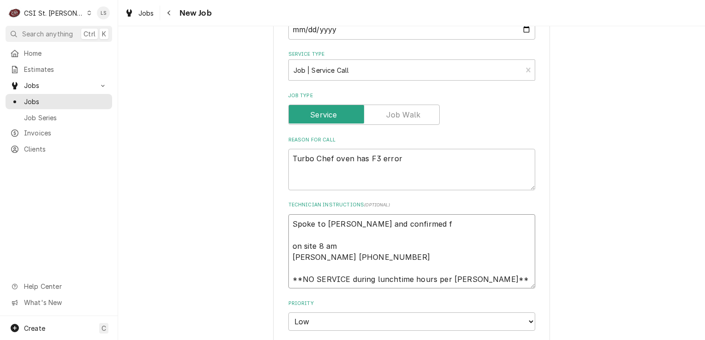
type textarea "Spoke to Mr Patel and confirmed fo on site 8 am Mr Patel 618-645-1660 **NO SERV…"
type textarea "x"
type textarea "Spoke to Mr Patel and confirmed for on site 8 am Mr Patel 618-645-1660 **NO SER…"
type textarea "x"
type textarea "Spoke to Mr Patel and confirmed for on site 8 am Mr Patel 618-645-1660 **NO SER…"
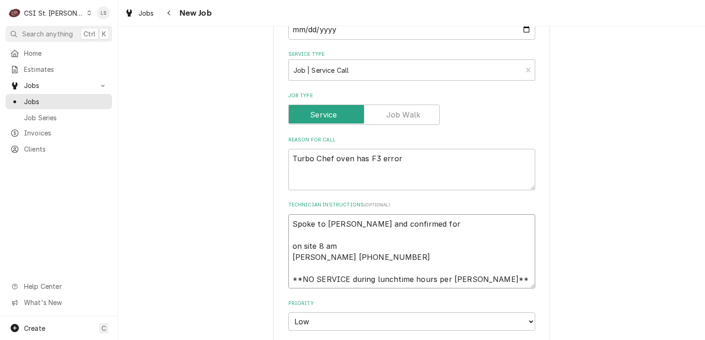
type textarea "x"
type textarea "Spoke to Mr Patel and confirmed for M on site 8 am Mr Patel 618-645-1660 **NO S…"
type textarea "x"
type textarea "Spoke to Mr Patel and confirmed for on site 8 am Mr Patel 618-645-1660 **NO SER…"
type textarea "x"
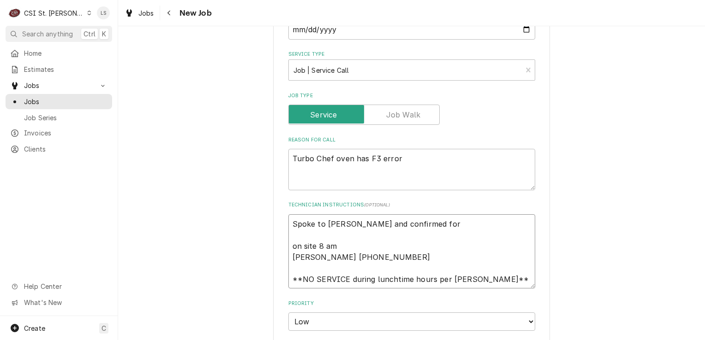
type textarea "Spoke to Mr Patel and confirmed for F on site 8 am Mr Patel 618-645-1660 **NO S…"
type textarea "x"
type textarea "Spoke to Mr Patel and confirmed for Fr on site 8 am Mr Patel 618-645-1660 **NO …"
type textarea "x"
type textarea "Spoke to Mr Patel and confirmed for Fri on site 8 am Mr Patel 618-645-1660 **NO…"
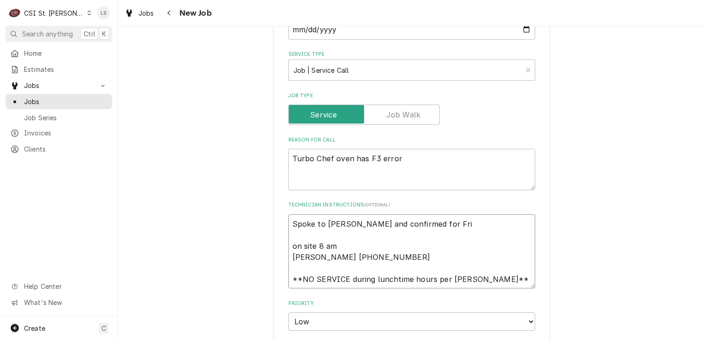
type textarea "x"
type textarea "Spoke to Mr Patel and confirmed for Frid on site 8 am Mr Patel 618-645-1660 **N…"
type textarea "x"
type textarea "Spoke to Mr Patel and confirmed for Frida on site 8 am Mr Patel 618-645-1660 **…"
type textarea "x"
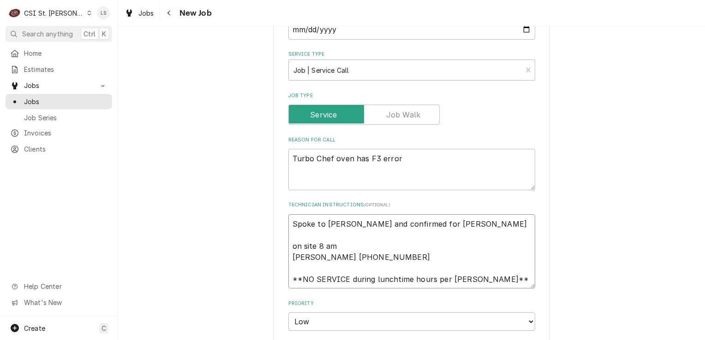
type textarea "Spoke to Mr Patel and confirmed for Friday on site 8 am Mr Patel 618-645-1660 *…"
type textarea "x"
type textarea "Spoke to Mr Patel and confirmed for Friday on site 8 am Mr Patel 618-645-1660 *…"
type textarea "x"
type textarea "Spoke to Mr Patel and confirmed for Friday 9 on site 8 am Mr Patel 618-645-1660…"
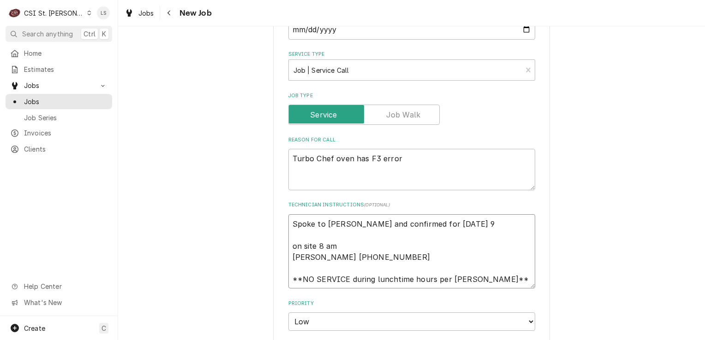
type textarea "x"
type textarea "Spoke to Mr Patel and confirmed for Friday on site 8 am Mr Patel 618-645-1660 *…"
type textarea "x"
type textarea "Spoke to Mr Patel and confirmed for Friday 8 on site 8 am Mr Patel 618-645-1660…"
type textarea "x"
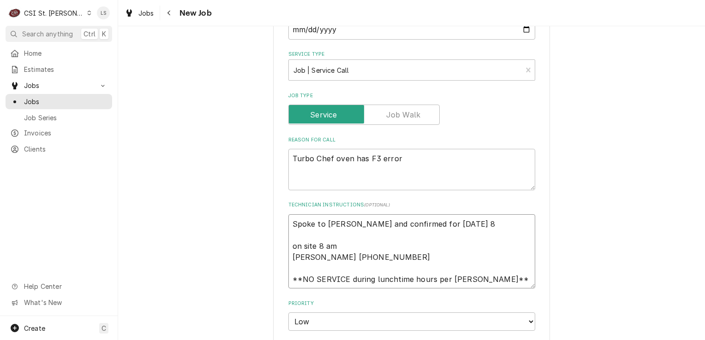
type textarea "Spoke to Mr Patel and confirmed for Friday 8/ on site 8 am Mr Patel 618-645-166…"
type textarea "x"
type textarea "Spoke to Mr Patel and confirmed for Friday 8/2 on site 8 am Mr Patel 618-645-16…"
type textarea "x"
type textarea "Spoke to Mr Patel and confirmed for Friday 8/20 on site 8 am Mr Patel 618-645-1…"
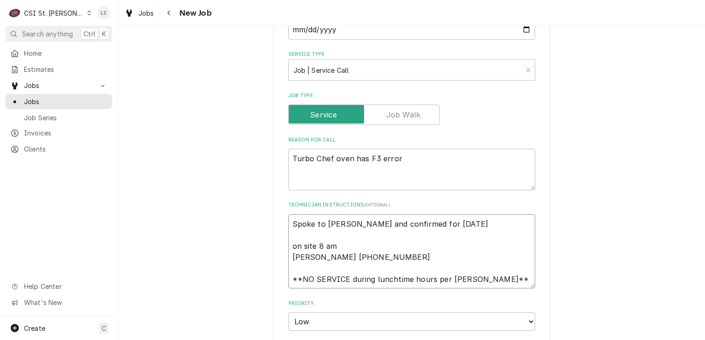
type textarea "x"
type textarea "Spoke to Mr Patel and confirmed for Friday 8/20 on site 8 am Mr Patel 618-645-1…"
type textarea "x"
type textarea "Spoke to Mr Patel and confirmed for Friday 8/20 on site 8 am Mr Patel 618-645-1…"
type textarea "x"
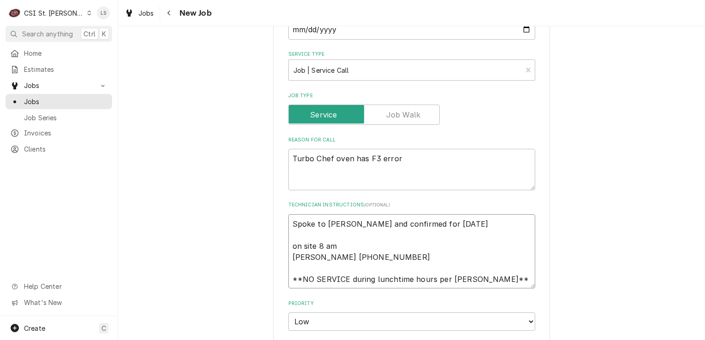
type textarea "Spoke to Mr Patel and confirmed for Friday 8/2 on site 8 am Mr Patel 618-645-16…"
type textarea "x"
type textarea "Spoke to Mr Patel and confirmed for Friday 8/29 on site 8 am Mr Patel 618-645-1…"
type textarea "x"
type textarea "Spoke to Mr Patel and confirmed for Friday 8/29 a on site 8 am Mr Patel 618-645…"
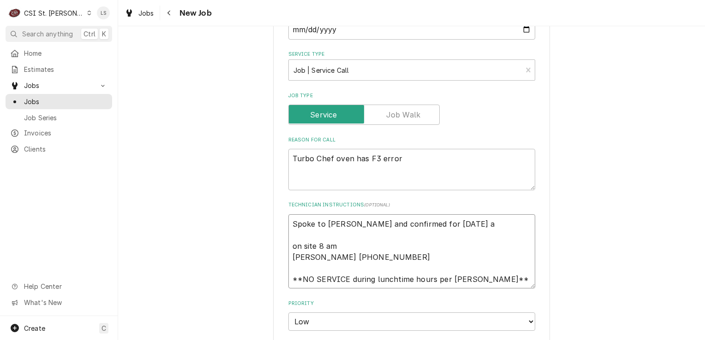
type textarea "x"
type textarea "Spoke to Mr Patel and confirmed for Friday 8/29 ay on site 8 am Mr Patel 618-64…"
type textarea "x"
type textarea "Spoke to Mr Patel and confirmed for Friday 8/29 ay on site 8 am Mr Patel 618-64…"
type textarea "x"
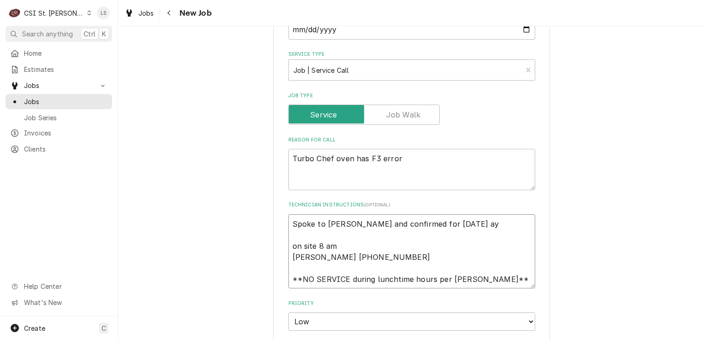
type textarea "Spoke to Mr Patel and confirmed for Friday 8/29 ay 7 on site 8 am Mr Patel 618-…"
type textarea "x"
type textarea "Spoke to Mr Patel and confirmed for Friday 8/29 ay 7a on site 8 am Mr Patel 618…"
type textarea "x"
type textarea "Spoke to Mr Patel and confirmed for Friday 8/29 ay 7am on site 8 am Mr Patel 61…"
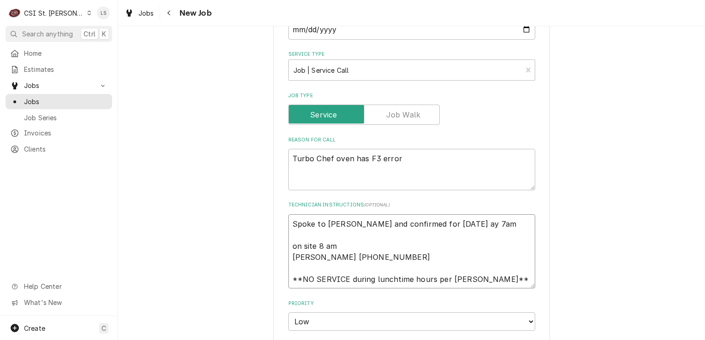
type textarea "x"
type textarea "Spoke to Mr Patel and confirmed for Friday 8/29 ay 7am on site 8 am Mr Patel 61…"
type textarea "x"
type textarea "Spoke to Mr Patel and confirmed for Friday 8/29 ay 7am on site 8 am Mr Patel 61…"
type textarea "x"
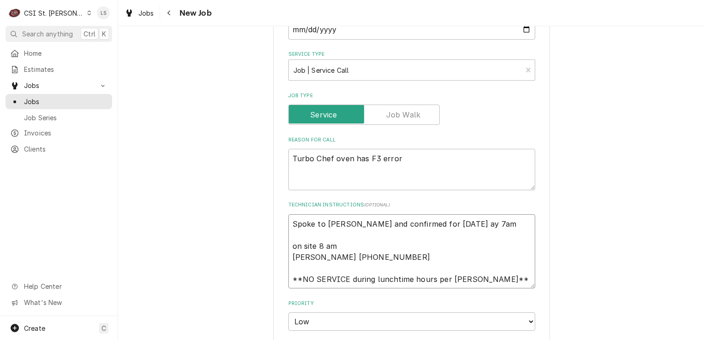
type textarea "Spoke to Mr Patel and confirmed for Friday 8/29 ay 7a on site 8 am Mr Patel 618…"
type textarea "x"
type textarea "Spoke to Mr Patel and confirmed for Friday 8/29 ay 7 on site 8 am Mr Patel 618-…"
type textarea "x"
type textarea "Spoke to Mr Patel and confirmed for Friday 8/29 ay on site 8 am Mr Patel 618-64…"
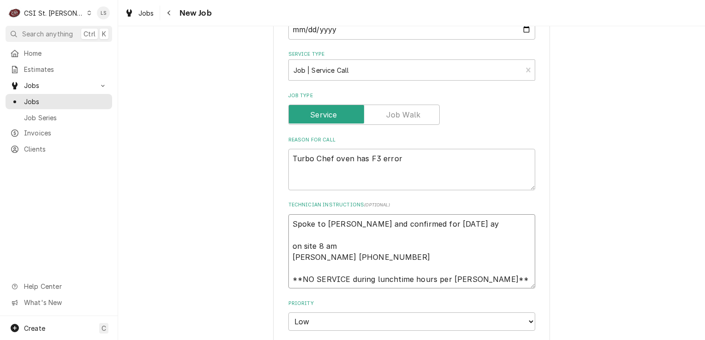
type textarea "x"
type textarea "Spoke to Mr Patel and confirmed for Friday 8/29 ay on site 8 am Mr Patel 618-64…"
type textarea "x"
type textarea "Spoke to Mr Patel and confirmed for Friday 8/29 a on site 8 am Mr Patel 618-645…"
type textarea "x"
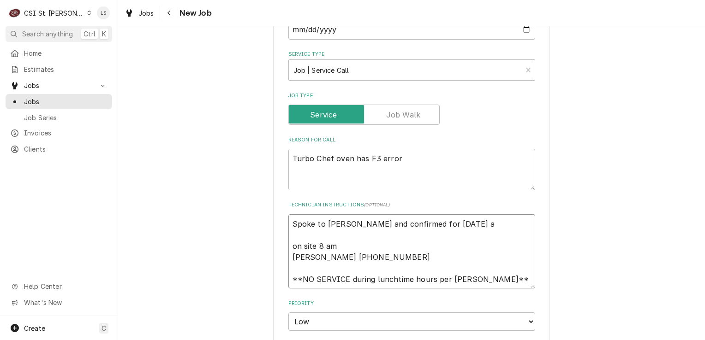
type textarea "Spoke to Mr Patel and confirmed for Friday 8/29 at on site 8 am Mr Patel 618-64…"
type textarea "x"
type textarea "Spoke to Mr Patel and confirmed for Friday 8/29 at on site 8 am Mr Patel 618-64…"
type textarea "x"
type textarea "Spoke to Mr Patel and confirmed for Friday 8/29 at 7 on site 8 am Mr Patel 618-…"
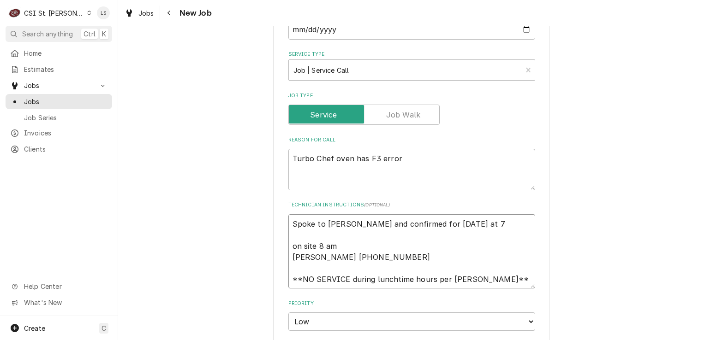
type textarea "x"
type textarea "Spoke to Mr Patel and confirmed for Friday 8/29 at 7a on site 8 am Mr Patel 618…"
type textarea "x"
type textarea "Spoke to Mr Patel and confirmed for Friday 8/29 at 7am on site 8 am Mr Patel 61…"
type textarea "x"
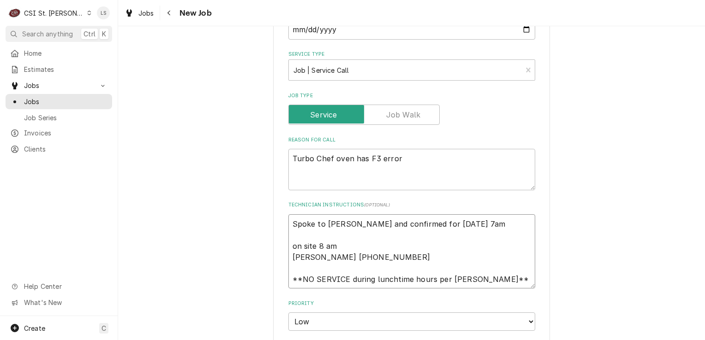
type textarea "Spoke to Mr Patel and confirmed for Friday 8/29 at 7am on site 8 am Mr Patel 61…"
type textarea "x"
type textarea "Spoke to Mr Patel and confirmed for Friday 8/29 at 7am - on site 8 am Mr Patel …"
type textarea "x"
type textarea "Spoke to Mr Patel and confirmed for Friday 8/29 at 7am - on site 8 am Mr Patel …"
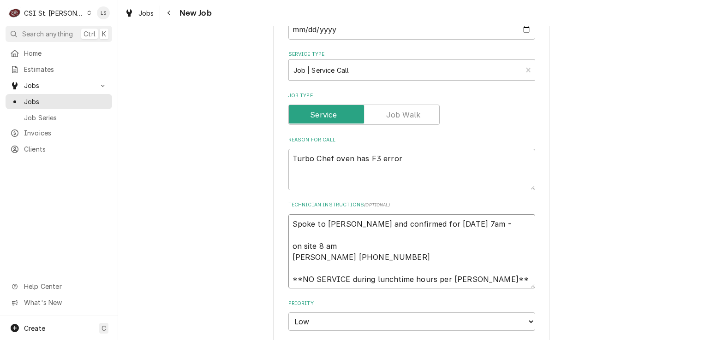
type textarea "x"
type textarea "Spoke to Mr Patel and confirmed for Friday 8/29 at 7am - L on site 8 am Mr Pate…"
type textarea "x"
type textarea "Spoke to Mr Patel and confirmed for Friday 8/29 at 7am - LS on site 8 am Mr Pat…"
type textarea "x"
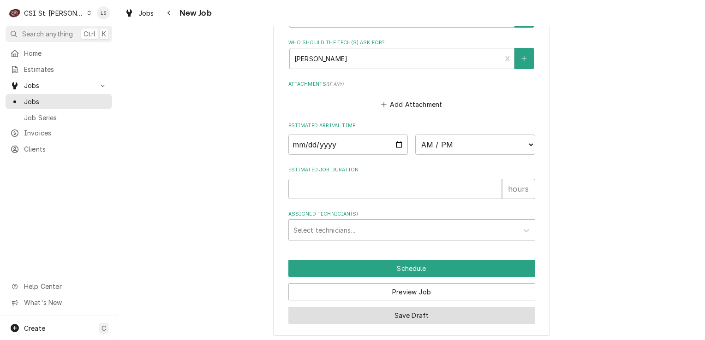
type textarea "Spoke to Mr Patel and confirmed for Friday 8/29 at 7am - LS on site 8 am Mr Pat…"
click at [417, 320] on button "Save Draft" at bounding box center [411, 315] width 247 height 17
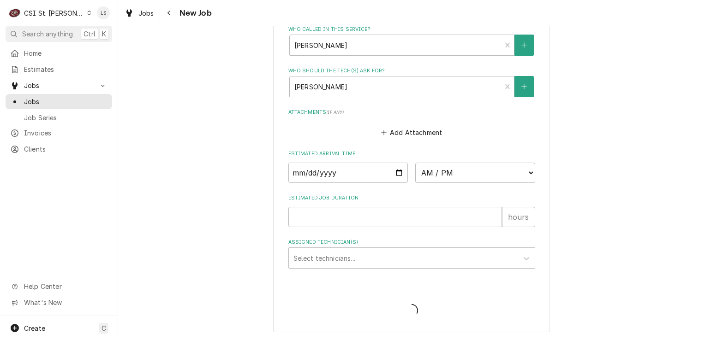
scroll to position [667, 0]
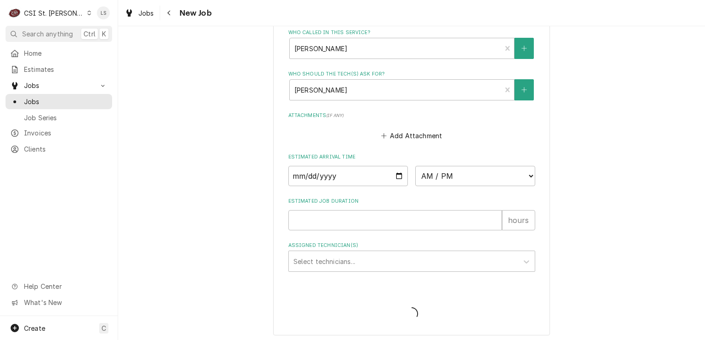
type textarea "x"
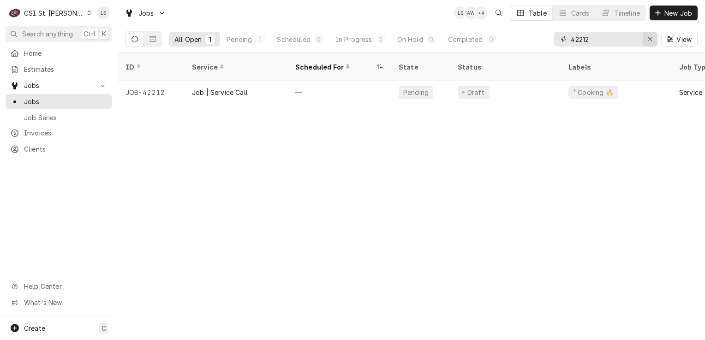
click at [655, 38] on button "Erase input" at bounding box center [650, 39] width 15 height 15
paste input "42227"
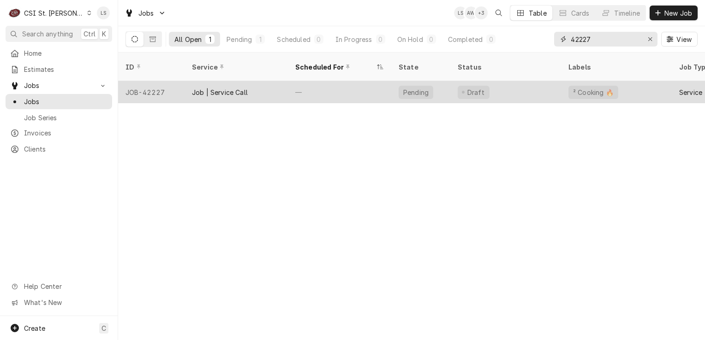
type input "42227"
click at [171, 81] on div "JOB-42227" at bounding box center [151, 92] width 66 height 22
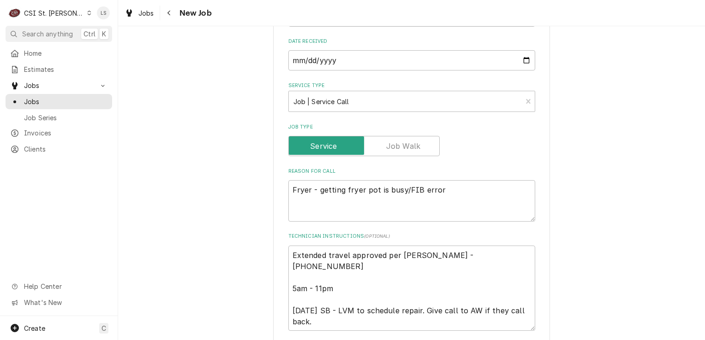
scroll to position [323, 0]
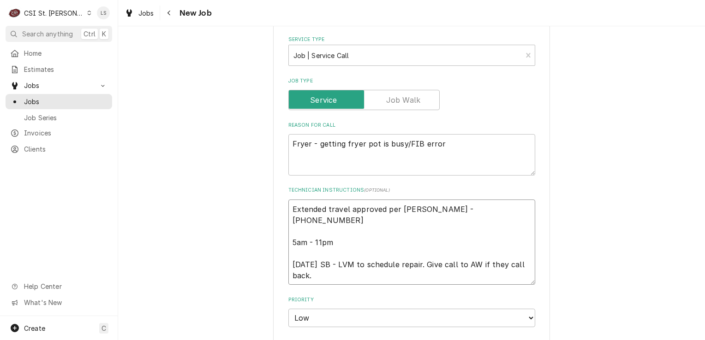
click at [364, 229] on textarea "Extended travel approved per [PERSON_NAME] - [PHONE_NUMBER] 5am - 11pm [DATE] S…" at bounding box center [411, 243] width 247 height 86
type textarea "x"
type textarea "Extended travel approved per [PERSON_NAME] - [PHONE_NUMBER] 5am - 11pm [DATE] S…"
click at [354, 232] on textarea "Extended travel approved per [PERSON_NAME] - [PHONE_NUMBER] 5am - 11pm [DATE] S…" at bounding box center [411, 243] width 247 height 86
type textarea "x"
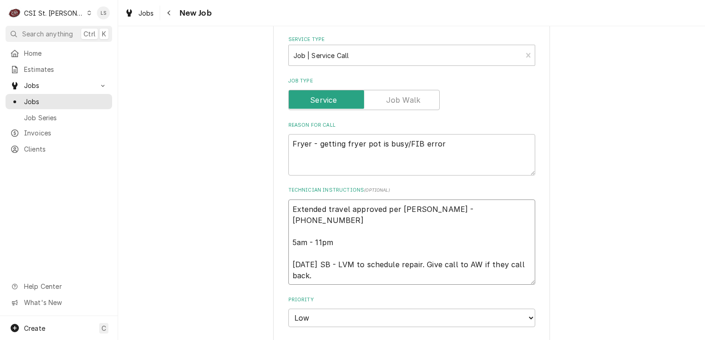
type textarea "Extended travel approved per [PERSON_NAME] - 573210-3311 5am - 11pm [DATE] SB -…"
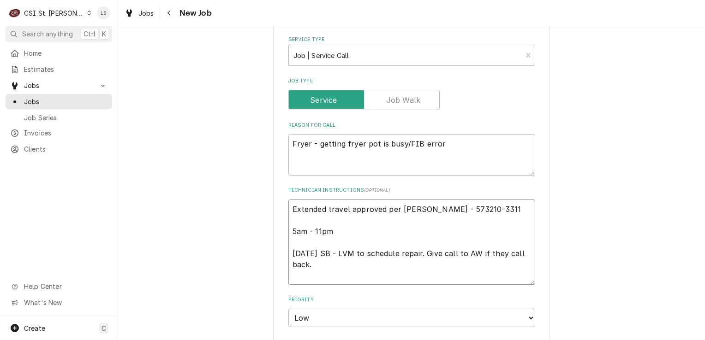
type textarea "x"
type textarea "Extended travel approved per [PERSON_NAME] - [PHONE_NUMBER] 5am - 11pm [DATE] S…"
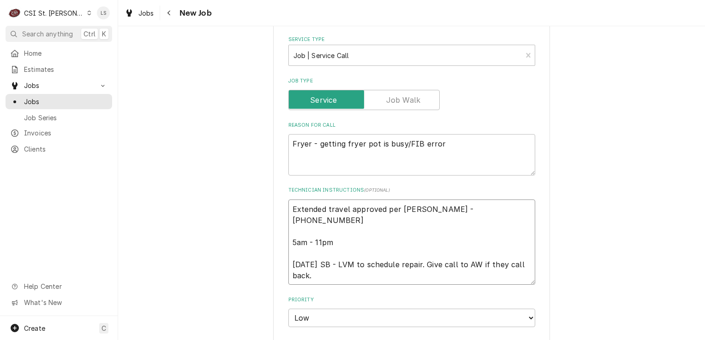
click at [288, 207] on textarea "Extended travel approved per [PERSON_NAME] - [PHONE_NUMBER] 5am - 11pm [DATE] S…" at bounding box center [411, 243] width 247 height 86
type textarea "x"
type textarea "Extended travel approved per [PERSON_NAME] - [PHONE_NUMBER] 5am - 11pm [DATE] S…"
type textarea "x"
type textarea "Extended travel approved per [PERSON_NAME] - [PHONE_NUMBER] 5am - 11pm [DATE] S…"
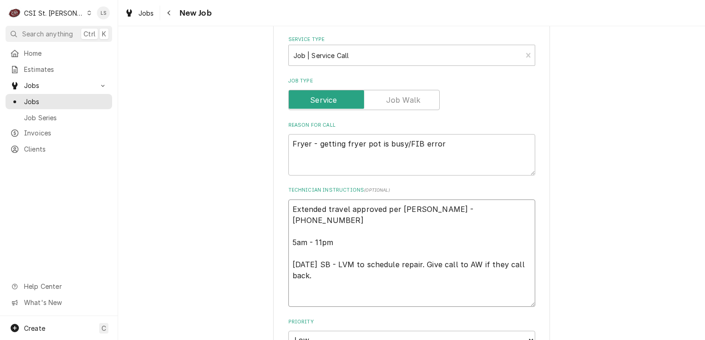
click at [288, 207] on textarea "Extended travel approved per Carrie Carrie Reed - 573-210-3311 5am - 11pm 8/27 …" at bounding box center [411, 254] width 247 height 108
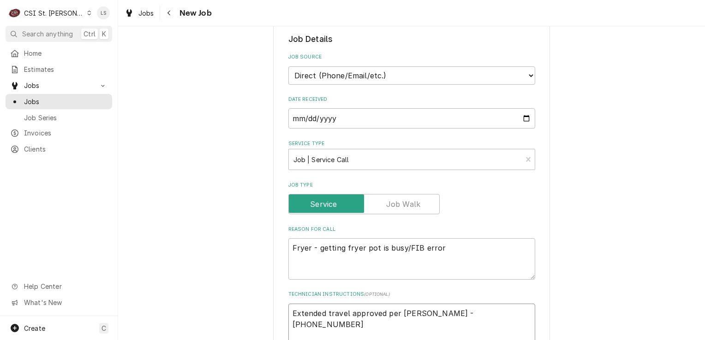
scroll to position [277, 0]
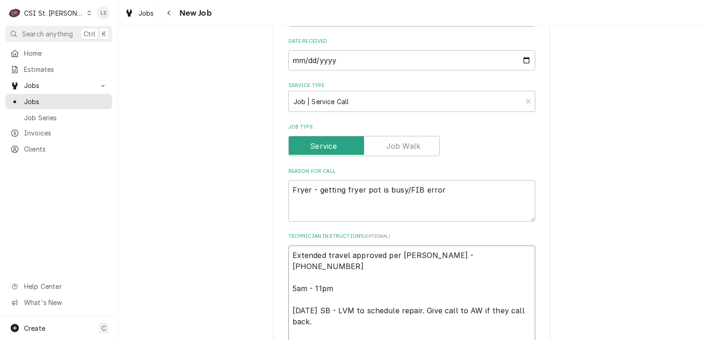
type textarea "x"
type textarea "S Extended travel approved per Carrie Carrie Reed - 573-210-3311 5am - 11pm 8/2…"
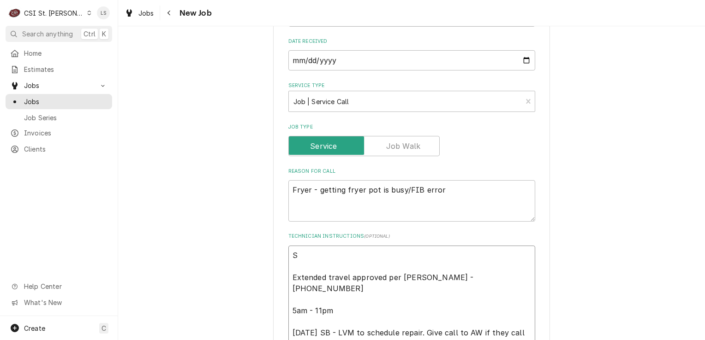
type textarea "x"
type textarea "Sp Extended travel approved per Carrie Carrie Reed - 573-210-3311 5am - 11pm 8/…"
type textarea "x"
type textarea "Spo Extended travel approved per Carrie Carrie Reed - 573-210-3311 5am - 11pm 8…"
type textarea "x"
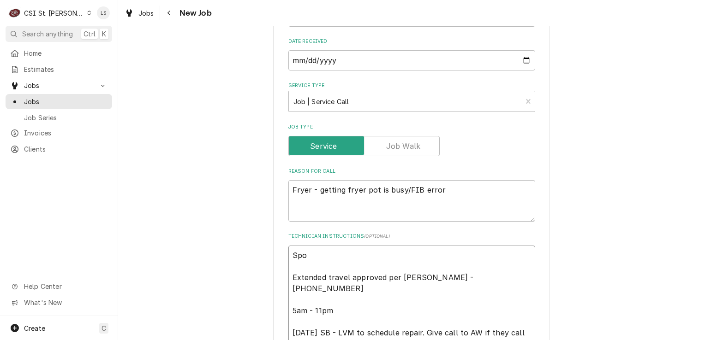
type textarea "Spok Extended travel approved per Carrie Carrie Reed - 573-210-3311 5am - 11pm …"
type textarea "x"
type textarea "Spoke Extended travel approved per Carrie Carrie Reed - 573-210-3311 5am - 11pm…"
type textarea "x"
type textarea "Spoke t Extended travel approved per Carrie Carrie Reed - 573-210-3311 5am - 11…"
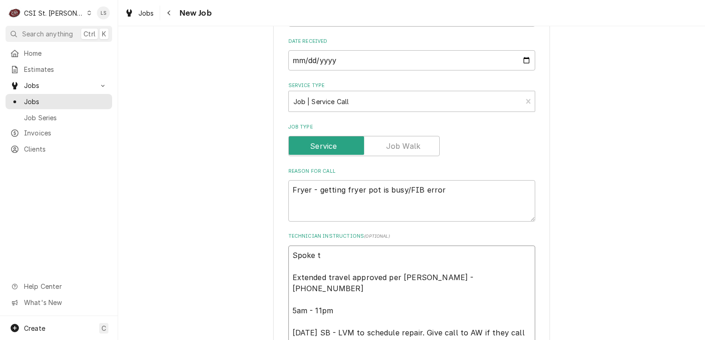
type textarea "x"
type textarea "Spoke to Extended travel approved per Carrie Carrie Reed - 573-210-3311 5am - 1…"
type textarea "x"
type textarea "Spoke to C Extended travel approved per Carrie Carrie Reed - 573-210-3311 5am -…"
type textarea "x"
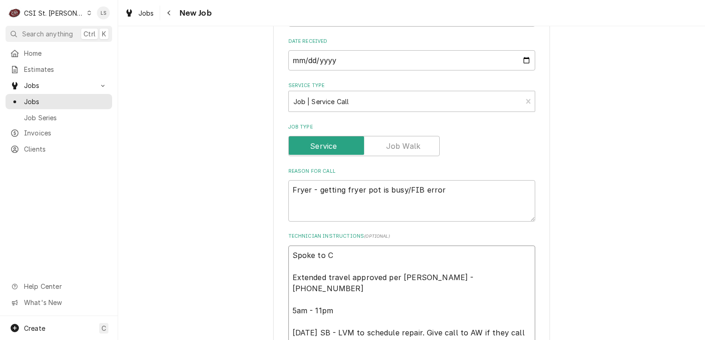
type textarea "Spoke to Ca Extended travel approved per Carrie Carrie Reed - 573-210-3311 5am …"
type textarea "x"
type textarea "Spoke to Car Extended travel approved per Carrie Carrie Reed - 573-210-3311 5am…"
type textarea "x"
type textarea "Spoke to Carie Extended travel approved per Carrie Carrie Reed - 573-210-3311 5…"
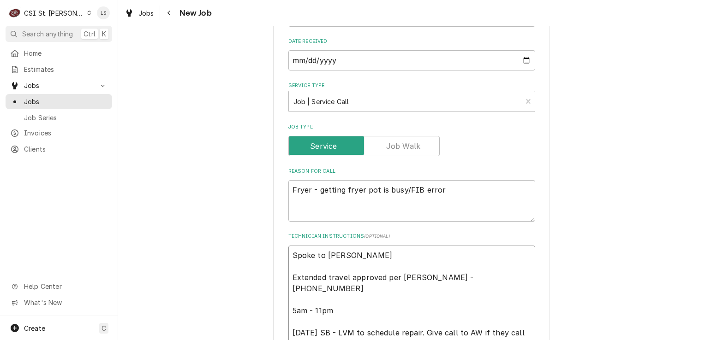
type textarea "x"
type textarea "Spoke to Carie a Extended travel approved per Carrie Carrie Reed - 573-210-3311…"
type textarea "x"
type textarea "Spoke to Carie Extended travel approved per Carrie Carrie Reed - 573-210-3311 5…"
type textarea "x"
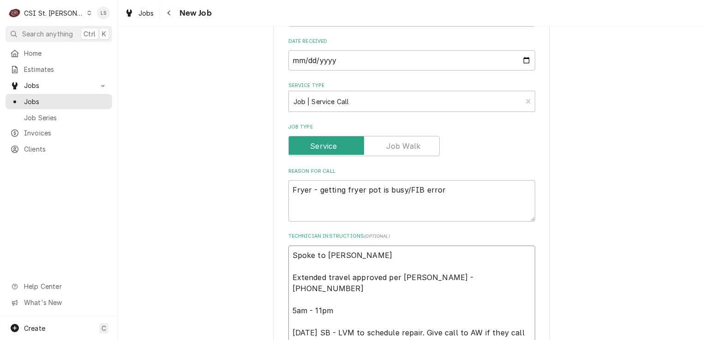
type textarea "Spoke to Carie Extended travel approved per Carrie Carrie Reed - 573-210-3311 5…"
type textarea "x"
type textarea "Spoke to Cari Extended travel approved per Carrie Carrie Reed - 573-210-3311 5a…"
type textarea "x"
type textarea "Spoke to Car Extended travel approved per Carrie Carrie Reed - 573-210-3311 5am…"
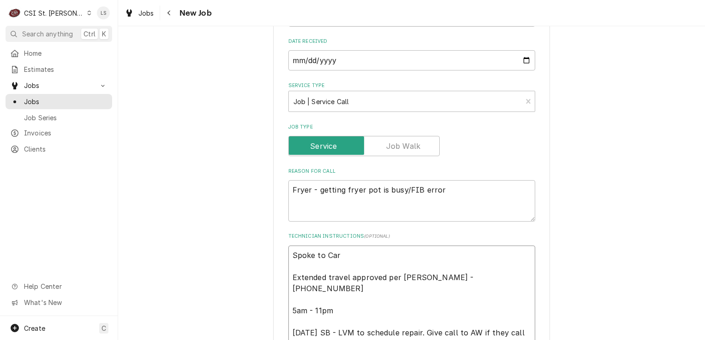
type textarea "x"
type textarea "Spoke to Carr Extended travel approved per Carrie Carrie Reed - 573-210-3311 5a…"
type textarea "x"
type textarea "Spoke to Carri Extended travel approved per Carrie Carrie Reed - 573-210-3311 5…"
type textarea "x"
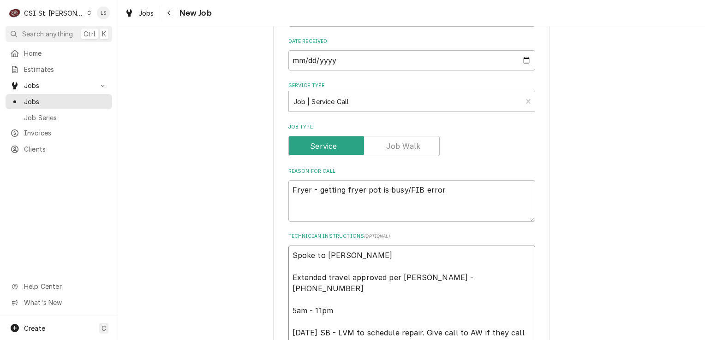
type textarea "Spoke to Carrie Extended travel approved per Carrie Carrie Reed - 573-210-3311 …"
type textarea "x"
type textarea "Spoke to Carrie Extended travel approved per Carrie Carrie Reed - 573-210-3311 …"
type textarea "x"
type textarea "Spoke to Carrie an Extended travel approved per Carrie Carrie Reed - 573-210-33…"
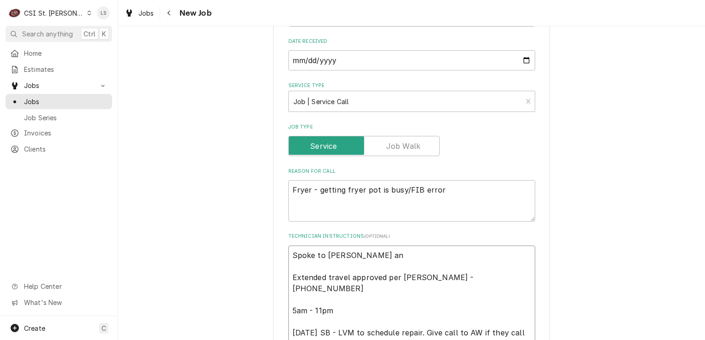
type textarea "x"
type textarea "Spoke to Carrie and Extended travel approved per Carrie Carrie Reed - 573-210-3…"
type textarea "x"
type textarea "Spoke to Carrie and c Extended travel approved per Carrie Carrie Reed - 573-210…"
type textarea "x"
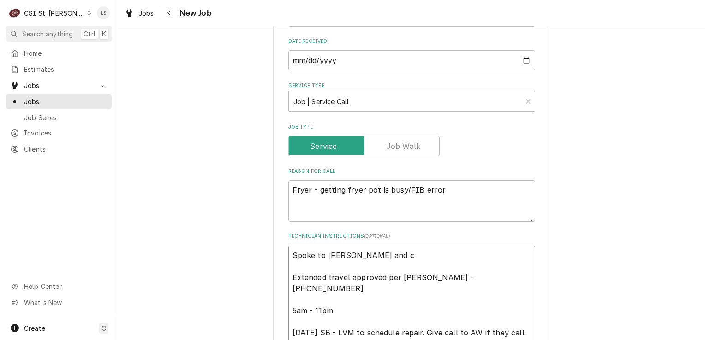
type textarea "Spoke to Carrie and co Extended travel approved per Carrie Carrie Reed - 573-21…"
type textarea "x"
type textarea "Spoke to Carrie and con Extended travel approved per Carrie Carrie Reed - 573-2…"
type textarea "x"
type textarea "Spoke to Carrie and confi Extended travel approved per Carrie Carrie Reed - 573…"
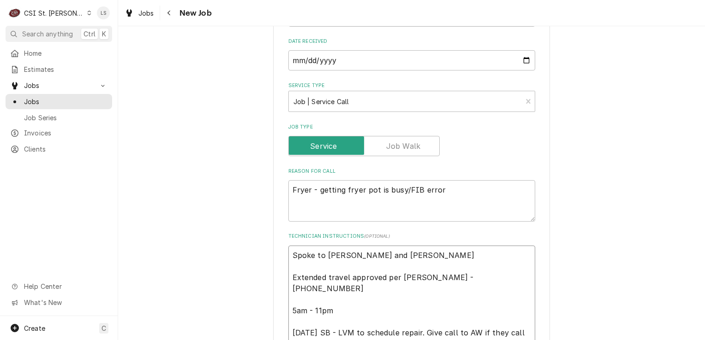
type textarea "x"
type textarea "Spoke to Carrie and confir Extended travel approved per Carrie Carrie Reed - 57…"
type textarea "x"
type textarea "Spoke to Carrie and confire Extended travel approved per Carrie Carrie Reed - 5…"
type textarea "x"
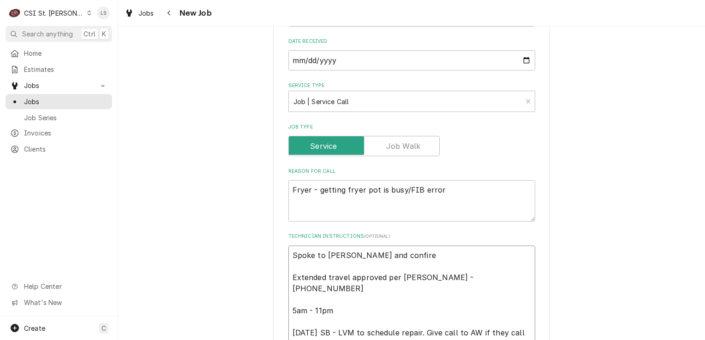
type textarea "Spoke to Carrie and confirem Extended travel approved per Carrie Carrie Reed - …"
type textarea "x"
type textarea "Spoke to Carrie and confiremd Extended travel approved per Carrie Carrie Reed -…"
type textarea "x"
type textarea "Spoke to Carrie and confiremd Extended travel approved per Carrie Carrie Reed -…"
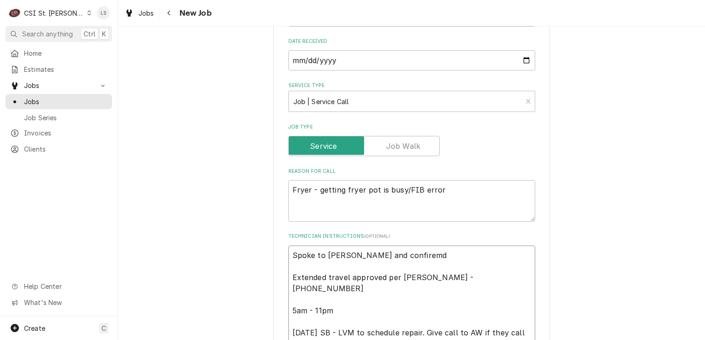
type textarea "x"
type textarea "Spoke to Carrie and confiremd Extended travel approved per Carrie Carrie Reed -…"
type textarea "x"
type textarea "Spoke to Carrie and confirem Extended travel approved per Carrie Carrie Reed - …"
type textarea "x"
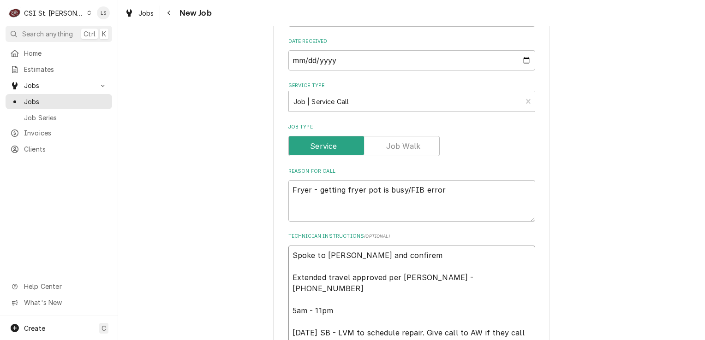
type textarea "Spoke to Carrie and confire Extended travel approved per Carrie Carrie Reed - 5…"
type textarea "x"
type textarea "Spoke to Carrie and confir Extended travel approved per Carrie Carrie Reed - 57…"
type textarea "x"
type textarea "Spoke to Carrie and confirme Extended travel approved per Carrie Carrie Reed - …"
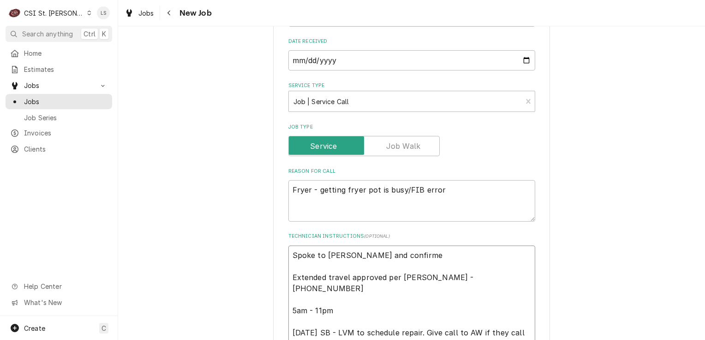
type textarea "x"
type textarea "Spoke to Carrie and confirmed Extended travel approved per Carrie Carrie Reed -…"
type textarea "x"
type textarea "Spoke to Carrie and confirmed Extended travel approved per Carrie Carrie Reed -…"
type textarea "x"
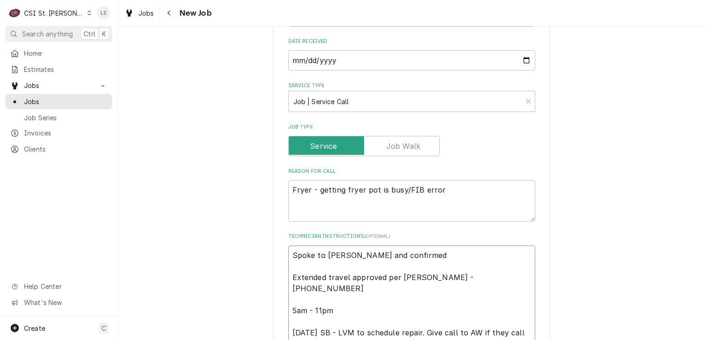
type textarea "Spoke to Carrie and confirmed f Extended travel approved per Carrie Carrie Reed…"
type textarea "x"
type textarea "Spoke to Carrie and confirmed fo Extended travel approved per Carrie Carrie Ree…"
type textarea "x"
type textarea "Spoke to Carrie and confirmed for Extended travel approved per Carrie Carrie Re…"
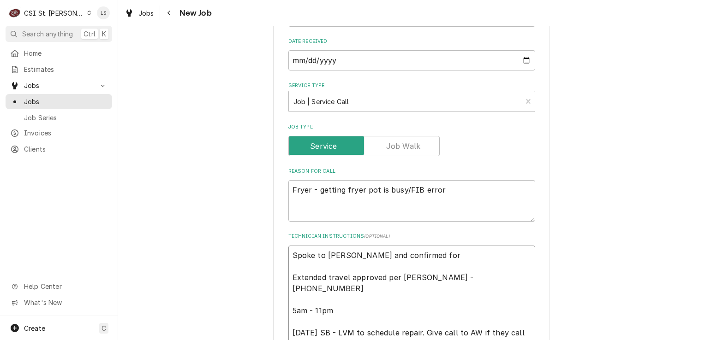
type textarea "x"
type textarea "Spoke to Carrie and confirmed for Extended travel approved per Carrie Carrie Re…"
type textarea "x"
type textarea "Spoke to Carrie and confirmed for F Extended travel approved per Carrie Carrie …"
type textarea "x"
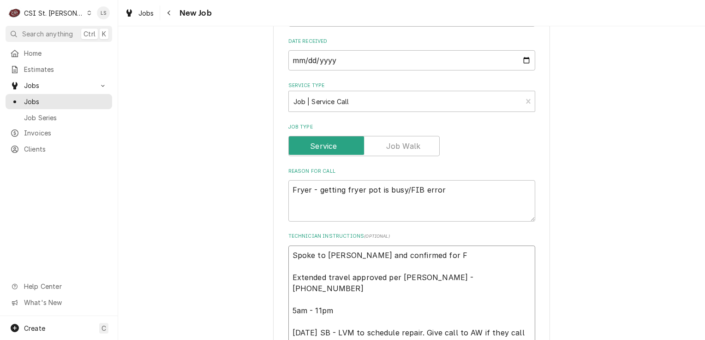
type textarea "Spoke to Carrie and confirmed for Fr Extended travel approved per Carrie Carrie…"
type textarea "x"
type textarea "Spoke to Carrie and confirmed for Fri Extended travel approved per Carrie Carri…"
type textarea "x"
type textarea "Spoke to Carrie and confirmed for Frid Extended travel approved per Carrie Carr…"
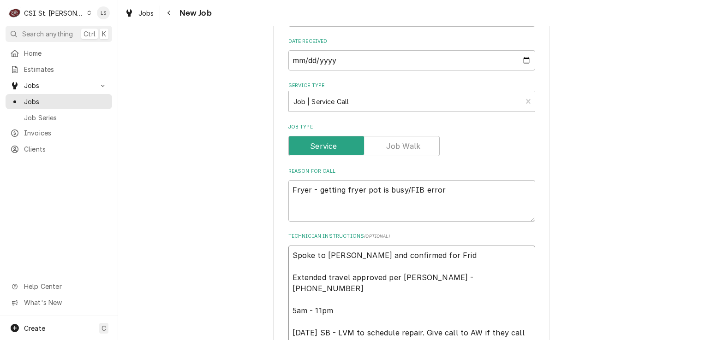
type textarea "x"
type textarea "Spoke to Carrie and confirmed for Frida Extended travel approved per Carrie Car…"
type textarea "x"
type textarea "Spoke to Carrie and confirmed for Friday Extended travel approved per Carrie Ca…"
type textarea "x"
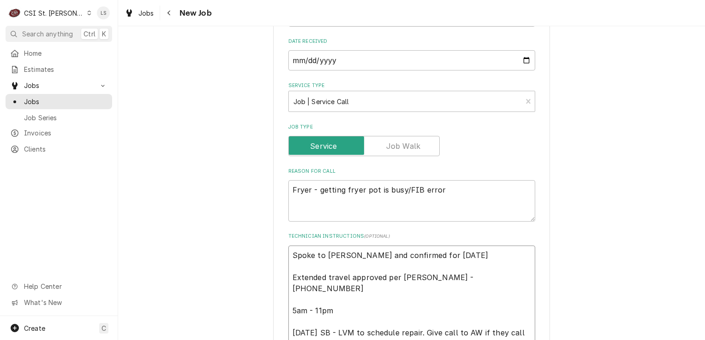
type textarea "Spoke to Carrie and confirmed for Friday Extended travel approved per Carrie Ca…"
type textarea "x"
type textarea "Spoke to Carrie and confirmed for Friday 8 Extended travel approved per Carrie …"
type textarea "x"
type textarea "Spoke to Carrie and confirmed for Friday 8/ Extended travel approved per Carrie…"
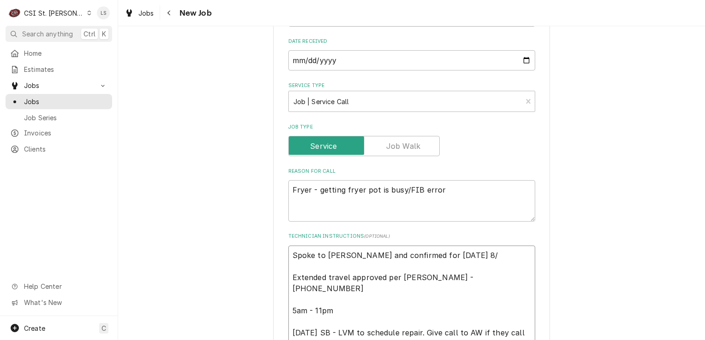
type textarea "x"
type textarea "Spoke to Carrie and confirmed for Friday 8/2 Extended travel approved per Carri…"
type textarea "x"
type textarea "Spoke to Carrie and confirmed for Friday 8/29 Extended travel approved per Carr…"
type textarea "x"
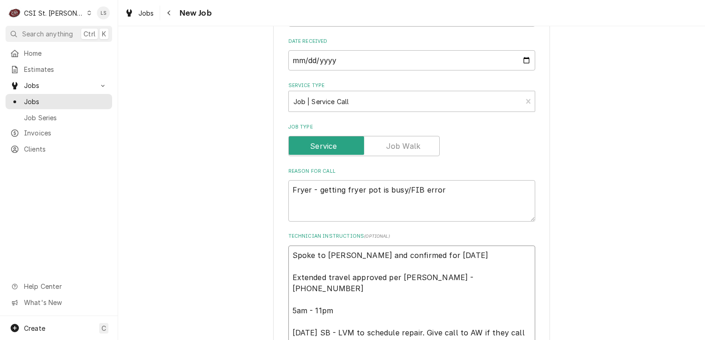
type textarea "Spoke to Carrie and confirmed for Friday 8/29 a Extended travel approved per Ca…"
type textarea "x"
type textarea "Spoke to Carrie and confirmed for Friday 8/29 at Extended travel approved per C…"
type textarea "x"
type textarea "Spoke to Carrie and confirmed for Friday 8/29 at Extended travel approved per C…"
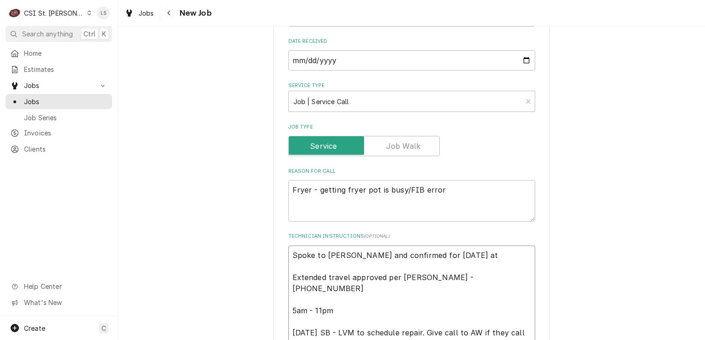
type textarea "x"
type textarea "Spoke to Carrie and confirmed for Friday 8/29 at 8 Extended travel approved per…"
type textarea "x"
type textarea "Spoke to Carrie and confirmed for Friday 8/29 at 8a Extended travel approved pe…"
type textarea "x"
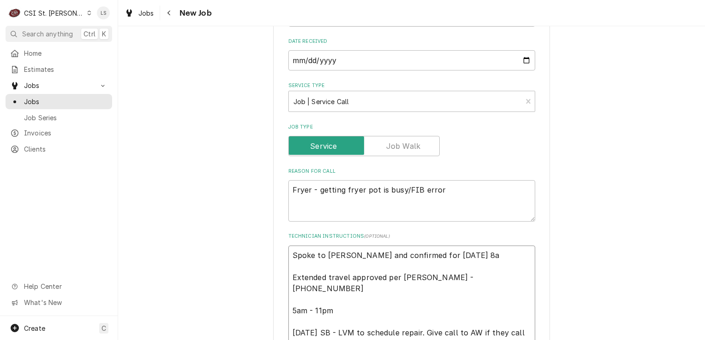
type textarea "Spoke to Carrie and confirmed for Friday 8/29 at 8am Extended travel approved p…"
type textarea "x"
type textarea "Spoke to Carrie and confirmed for Friday 8/29 at 8am Extended travel approved p…"
type textarea "x"
type textarea "Spoke to Carrie and confirmed for Friday 8/29 at 8am - Extended travel approved…"
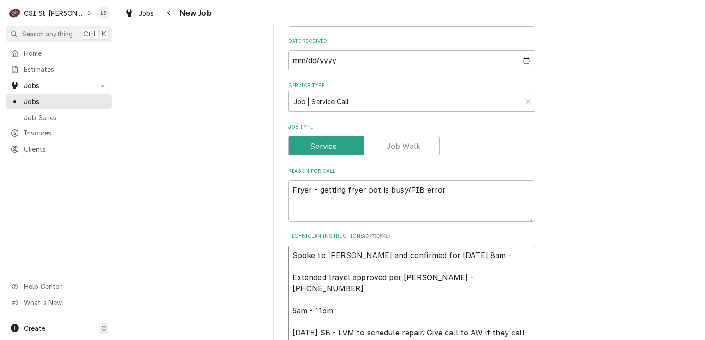
type textarea "x"
type textarea "Spoke to Carrie and confirmed for Friday 8/29 at 8am - Extended travel approved…"
type textarea "x"
type textarea "Spoke to Carrie and confirmed for Friday 8/29 at 8am - L Extended travel approv…"
type textarea "x"
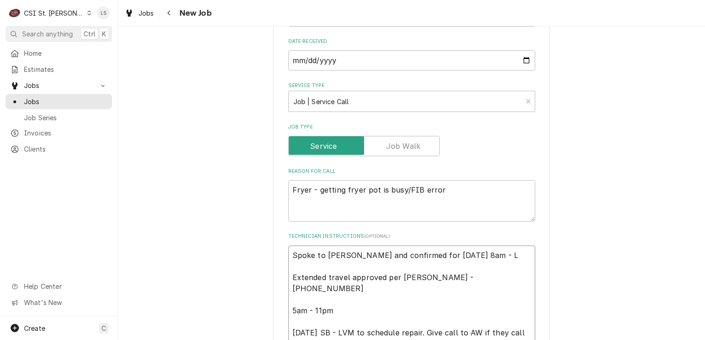
type textarea "Spoke to Carrie and confirmed for Friday 8/29 at 8am - LS Extended travel appro…"
type textarea "x"
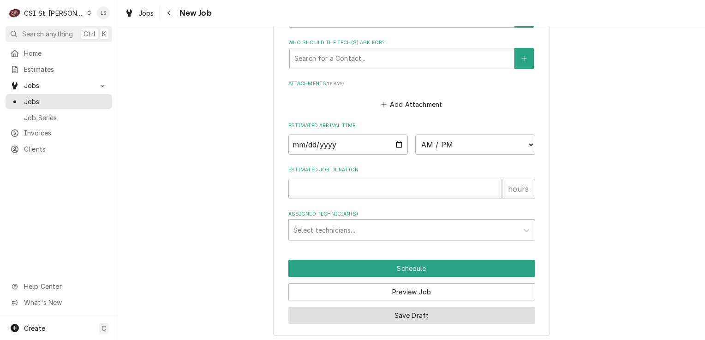
type textarea "Spoke to Carrie and confirmed for Friday 8/29 at 8am - LS Extended travel appro…"
click at [389, 307] on button "Save Draft" at bounding box center [411, 315] width 247 height 17
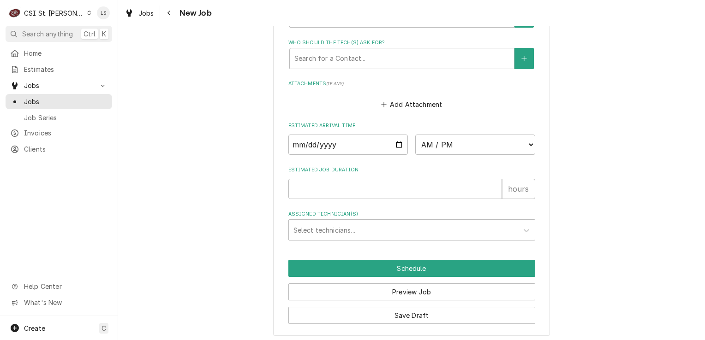
scroll to position [732, 0]
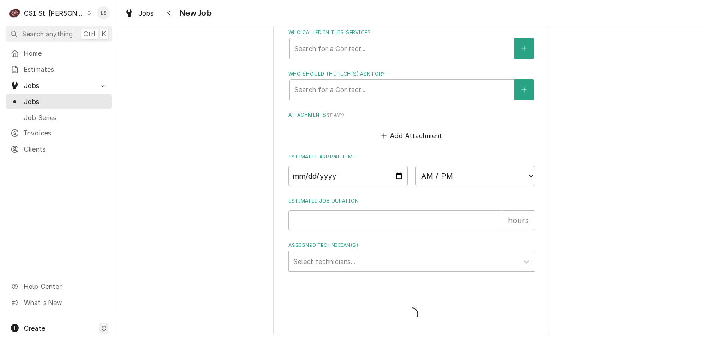
type textarea "x"
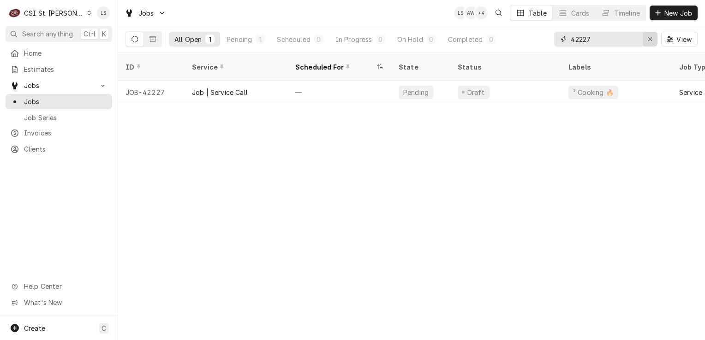
click at [648, 46] on button "Erase input" at bounding box center [650, 39] width 15 height 15
paste input "42263"
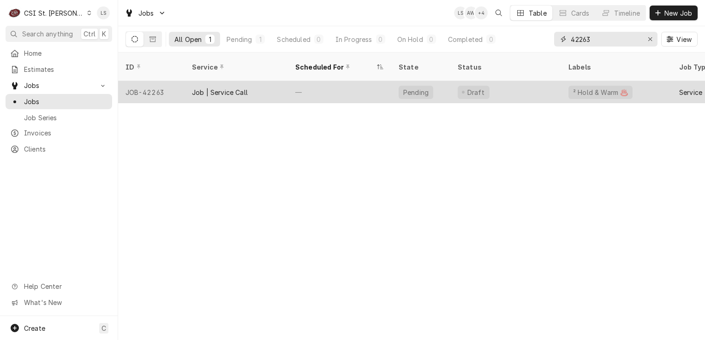
type input "42263"
click at [155, 83] on div "JOB-42263" at bounding box center [151, 92] width 66 height 22
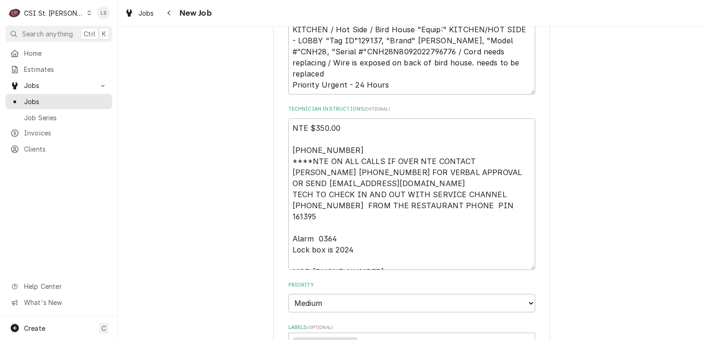
scroll to position [646, 0]
click at [289, 119] on textarea "NTE $350.00 [PHONE_NUMBER] ****NTE ON ALL CALLS IF OVER NTE CONTACT [PERSON_NAM…" at bounding box center [411, 195] width 247 height 152
type textarea "x"
type textarea "NTE $350.00 [PHONE_NUMBER] ****NTE ON ALL CALLS IF OVER NTE CONTACT [PERSON_NAM…"
type textarea "x"
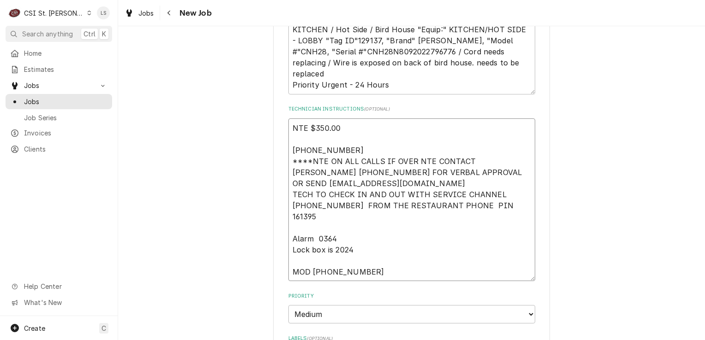
type textarea "NTE $350.00 [PHONE_NUMBER] ****NTE ON ALL CALLS IF OVER NTE CONTACT [PERSON_NAM…"
click at [289, 119] on textarea "NTE $350.00 [PHONE_NUMBER] ****NTE ON ALL CALLS IF OVER NTE CONTACT [PERSON_NAM…" at bounding box center [411, 206] width 247 height 174
type textarea "x"
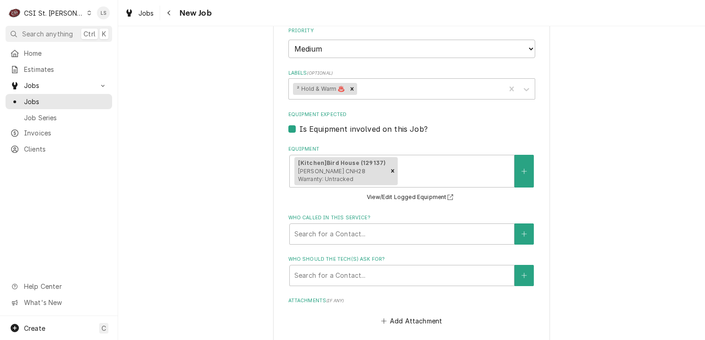
scroll to position [969, 0]
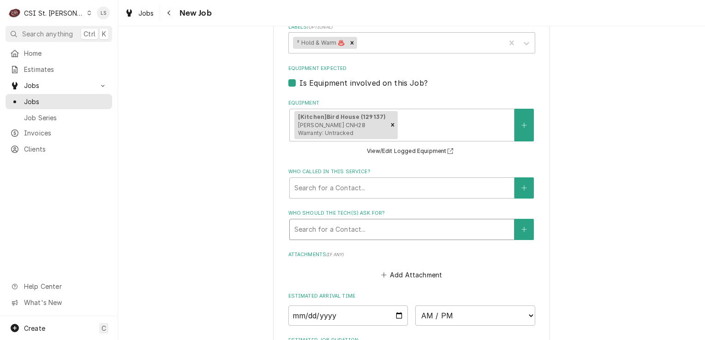
type textarea "NTE $350.00 [PHONE_NUMBER] ****NTE ON ALL CALLS IF OVER NTE CONTACT [PERSON_NAM…"
click at [317, 221] on div "Who should the tech(s) ask for?" at bounding box center [401, 229] width 215 height 17
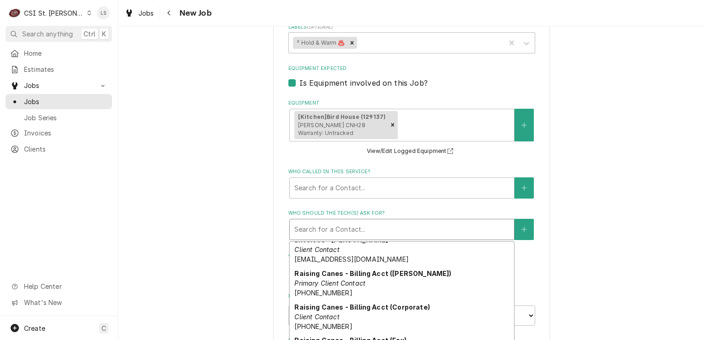
scroll to position [89, 0]
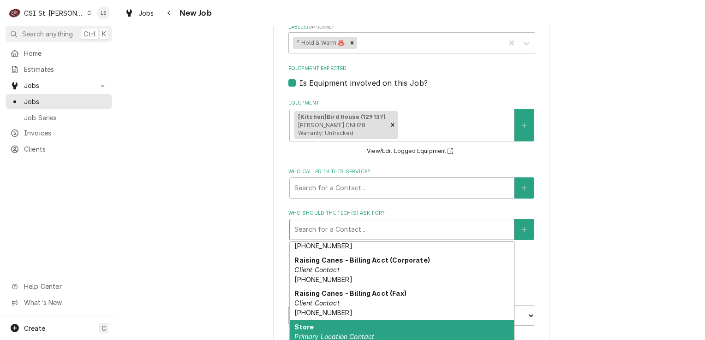
click at [356, 326] on div "Store Primary Location Contact [PHONE_NUMBER]" at bounding box center [402, 337] width 224 height 34
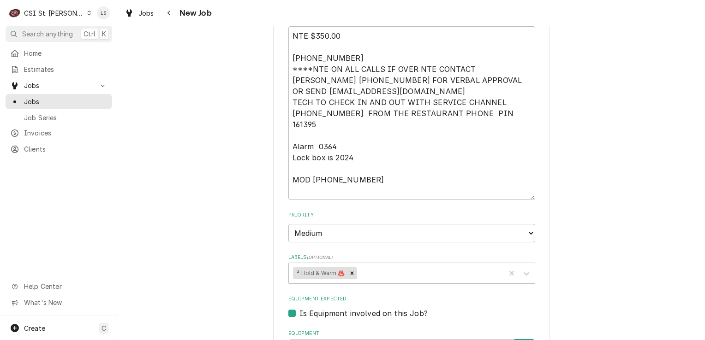
scroll to position [600, 0]
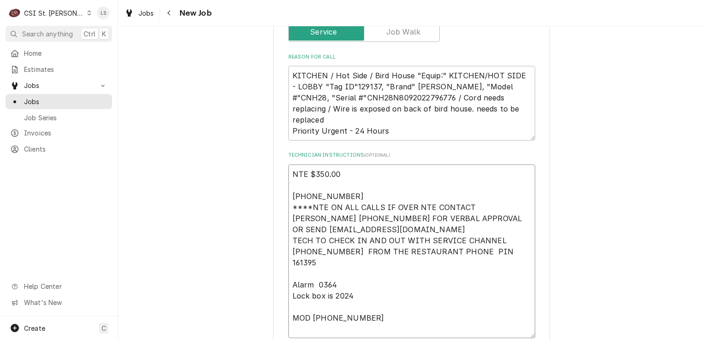
click at [299, 165] on textarea "NTE $350.00 [PHONE_NUMBER] ****NTE ON ALL CALLS IF OVER NTE CONTACT [PERSON_NAM…" at bounding box center [411, 252] width 247 height 174
type textarea "x"
type textarea "C NTE $350.00 [PHONE_NUMBER] ****NTE ON ALL CALLS IF OVER NTE CONTACT [PERSON_N…"
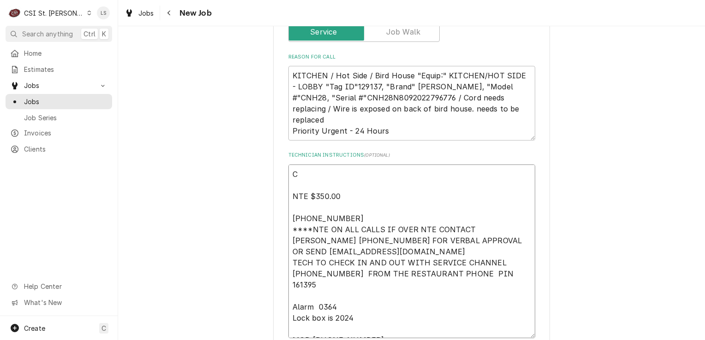
type textarea "x"
type textarea "Ca NTE $350.00 [PHONE_NUMBER] ****NTE ON ALL CALLS IF OVER NTE CONTACT [PERSON_…"
type textarea "x"
type textarea "Cal NTE $350.00 [PHONE_NUMBER] ****NTE ON ALL CALLS IF OVER NTE CONTACT [PERSON…"
type textarea "x"
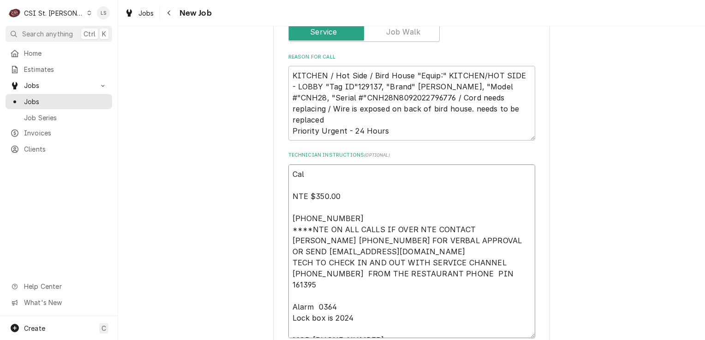
type textarea "Call NTE $350.00 [PHONE_NUMBER] ****NTE ON ALL CALLS IF OVER NTE CONTACT [PERSO…"
type textarea "x"
type textarea "Call NTE $350.00 [PHONE_NUMBER] ****NTE ON ALL CALLS IF OVER NTE CONTACT [PERSO…"
type textarea "x"
type textarea "Call NTE $350.00 [PHONE_NUMBER] ****NTE ON ALL CALLS IF OVER NTE CONTACT [PERSO…"
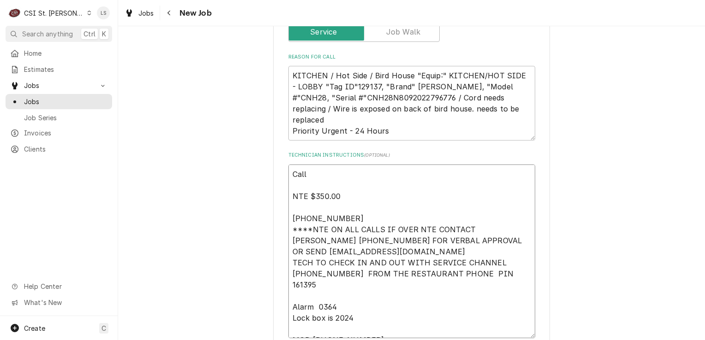
type textarea "x"
type textarea "Calle NTE $350.00 [PHONE_NUMBER] ****NTE ON ALL CALLS IF OVER NTE CONTACT [PERS…"
type textarea "x"
type textarea "Called NTE $350.00 [PHONE_NUMBER] ****NTE ON ALL CALLS IF OVER NTE CONTACT [PER…"
type textarea "x"
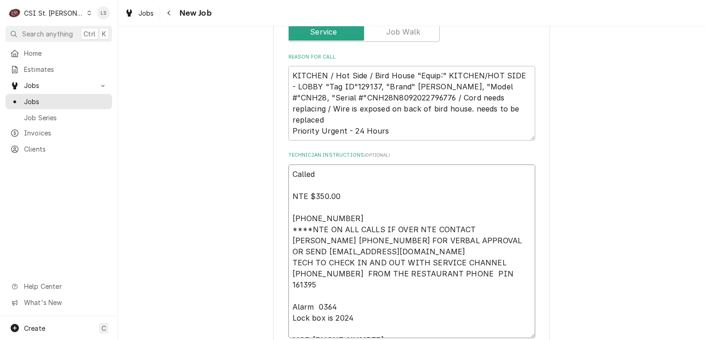
type textarea "Called t NTE $350.00 [PHONE_NUMBER] ****NTE ON ALL CALLS IF OVER NTE CONTACT [P…"
type textarea "x"
type textarea "Called th NTE $350.00 [PHONE_NUMBER] ****NTE ON ALL CALLS IF OVER NTE CONTACT […"
type textarea "x"
type textarea "Called the NTE $350.00 [PHONE_NUMBER] ****NTE ON ALL CALLS IF OVER NTE CONTACT …"
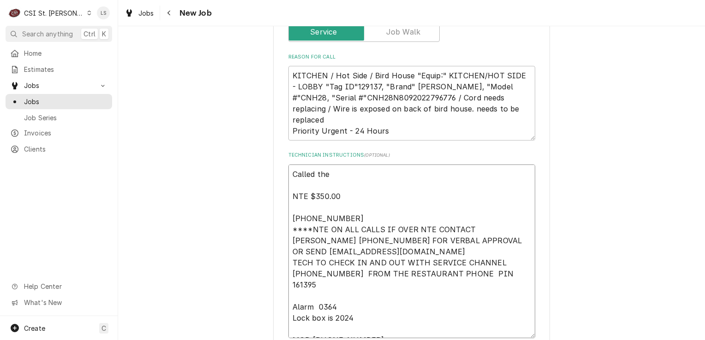
type textarea "x"
type textarea "Called the NTE $350.00 [PHONE_NUMBER] ****NTE ON ALL CALLS IF OVER NTE CONTACT …"
type textarea "x"
type textarea "Called the s NTE $350.00 [PHONE_NUMBER] ****NTE ON ALL CALLS IF OVER NTE CONTAC…"
type textarea "x"
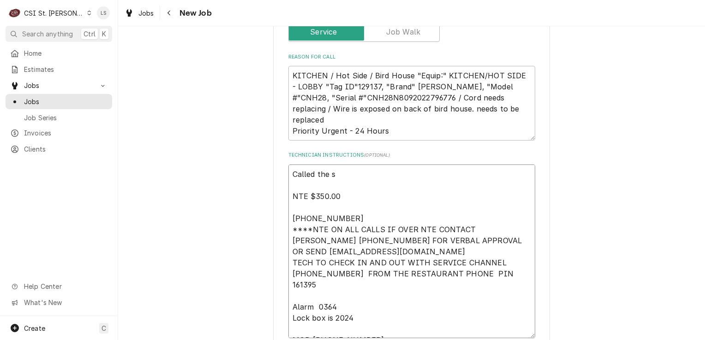
type textarea "Called the st NTE $350.00 [PHONE_NUMBER] ****NTE ON ALL CALLS IF OVER NTE CONTA…"
type textarea "x"
type textarea "Called the sto NTE $350.00 [PHONE_NUMBER] ****NTE ON ALL CALLS IF OVER NTE CONT…"
type textarea "x"
type textarea "Called the stor NTE $350.00 [PHONE_NUMBER] ****NTE ON ALL CALLS IF OVER NTE CON…"
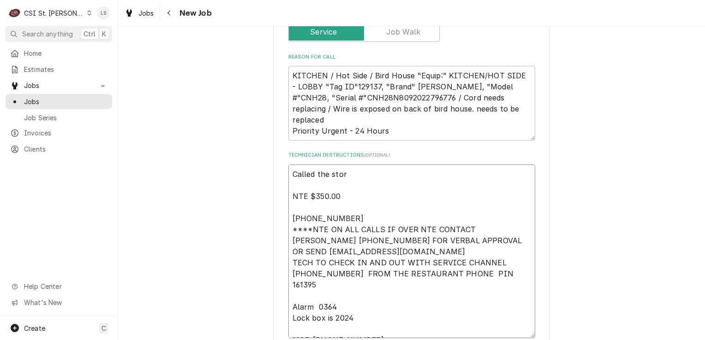
type textarea "x"
type textarea "Called the store NTE $350.00 [PHONE_NUMBER] ****NTE ON ALL CALLS IF OVER NTE CO…"
type textarea "x"
type textarea "Called the store NTE $350.00 [PHONE_NUMBER] ****NTE ON ALL CALLS IF OVER NTE CO…"
type textarea "x"
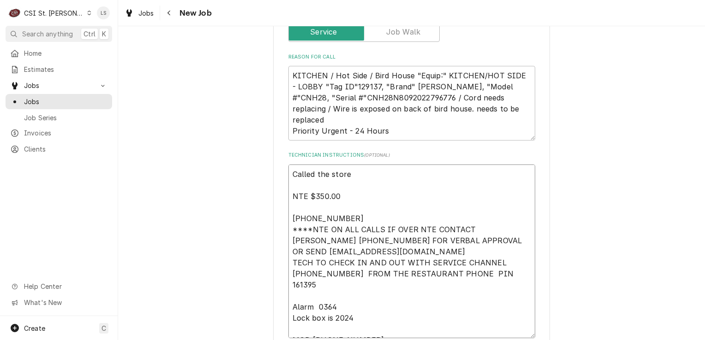
type textarea "Called the store s NTE $350.00 [PHONE_NUMBER] ****NTE ON ALL CALLS IF OVER NTE …"
type textarea "x"
type textarea "Called the store se NTE $350.00 [PHONE_NUMBER] ****NTE ON ALL CALLS IF OVER NTE…"
type textarea "x"
type textarea "Called the store sev NTE $350.00 [PHONE_NUMBER] ****NTE ON ALL CALLS IF OVER NT…"
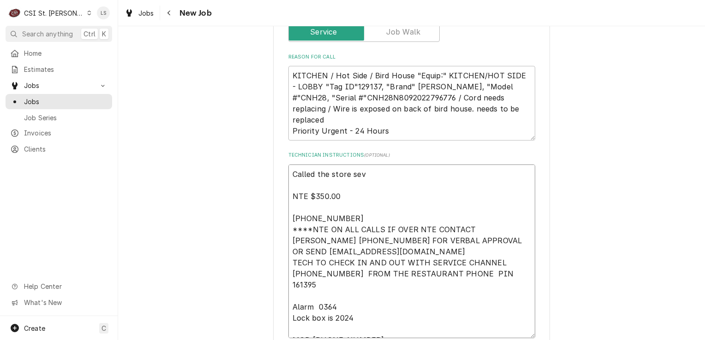
type textarea "x"
type textarea "Called the store seve NTE $350.00 [PHONE_NUMBER] ****NTE ON ALL CALLS IF OVER N…"
type textarea "x"
type textarea "Called the store sever NTE $350.00 [PHONE_NUMBER] ****NTE ON ALL CALLS IF OVER …"
type textarea "x"
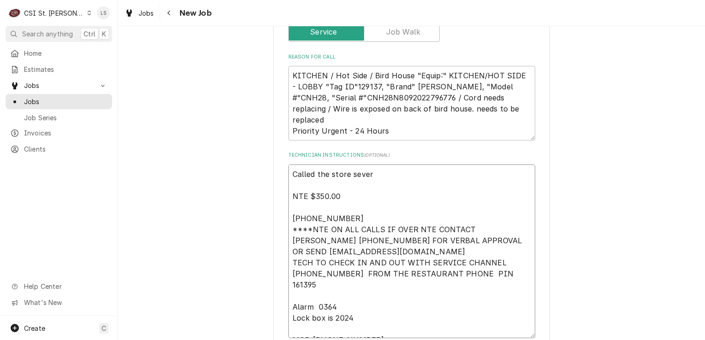
type textarea "Called the store severa NTE $350.00 [PHONE_NUMBER] ****NTE ON ALL CALLS IF OVER…"
type textarea "x"
type textarea "Called the store several NTE $350.00 [PHONE_NUMBER] ****NTE ON ALL CALLS IF OVE…"
type textarea "x"
type textarea "Called the store several NTE $350.00 [PHONE_NUMBER] ****NTE ON ALL CALLS IF OVE…"
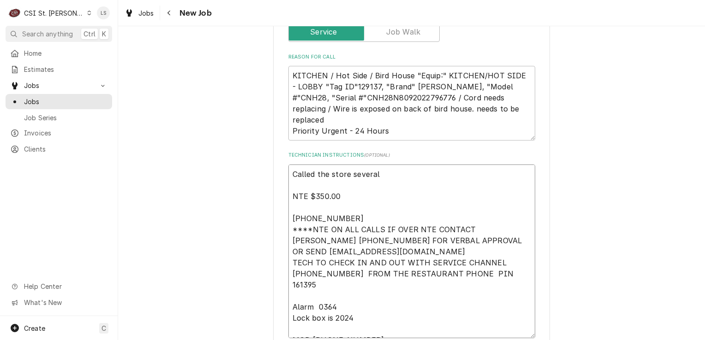
type textarea "x"
type textarea "Called the store several t NTE $350.00 [PHONE_NUMBER] ****NTE ON ALL CALLS IF O…"
type textarea "x"
type textarea "Called the store several ti NTE $350.00 [PHONE_NUMBER] ****NTE ON ALL CALLS IF …"
type textarea "x"
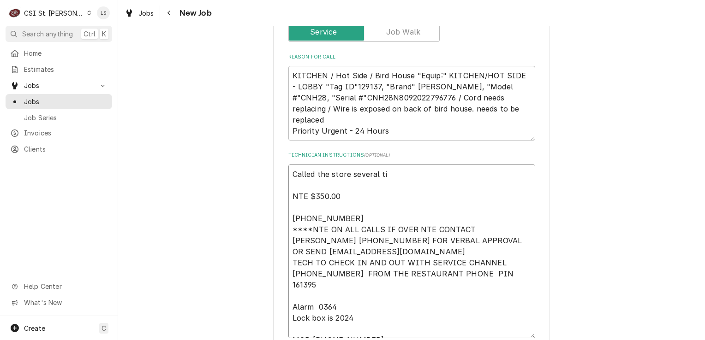
type textarea "Called the store several [PERSON_NAME] NTE $350.00 [PHONE_NUMBER] ****NTE ON AL…"
type textarea "x"
type textarea "Called the store several time NTE $350.00 [PHONE_NUMBER] ****NTE ON ALL CALLS I…"
type textarea "x"
type textarea "Called the store several times NTE $350.00 [PHONE_NUMBER] ****NTE ON ALL CALLS …"
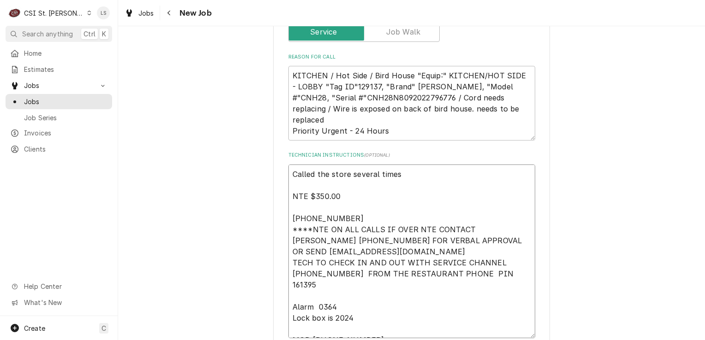
type textarea "x"
type textarea "Called the store several times NTE $350.00 [PHONE_NUMBER] ****NTE ON ALL CALLS …"
type textarea "x"
type textarea "Called the store several times t NTE $350.00 [PHONE_NUMBER] ****NTE ON ALL CALL…"
type textarea "x"
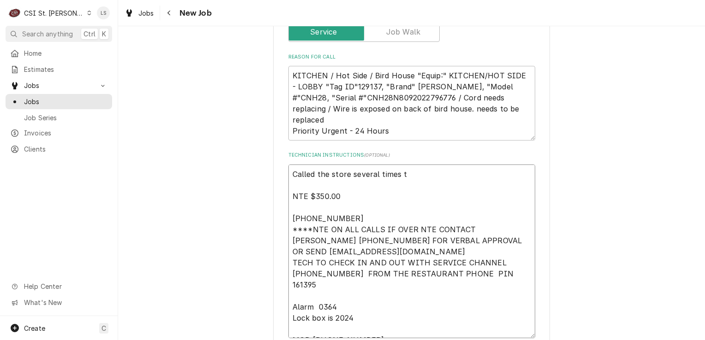
type textarea "Called the store several times to NTE $350.00 [PHONE_NUMBER] ****NTE ON ALL CAL…"
type textarea "x"
type textarea "Called the store several times to s NTE $350.00 [PHONE_NUMBER] ****NTE ON ALL C…"
type textarea "x"
type textarea "Called the store several times to se NTE $350.00 [PHONE_NUMBER] ****NTE ON ALL …"
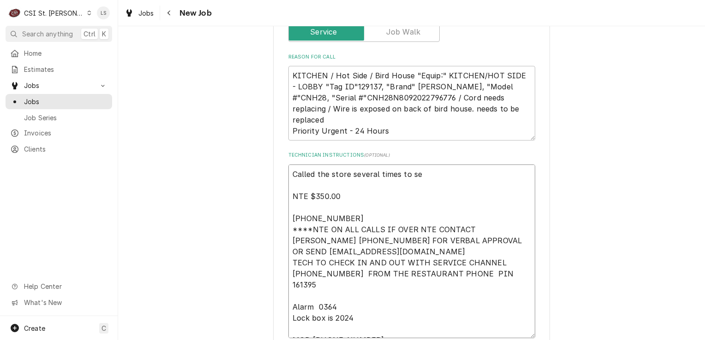
type textarea "x"
type textarea "Called the store several times to see NTE $350.00 [PHONE_NUMBER] ****NTE ON ALL…"
type textarea "x"
type textarea "Called the store several times to see NTE $350.00 [PHONE_NUMBER] ****NTE ON ALL…"
type textarea "x"
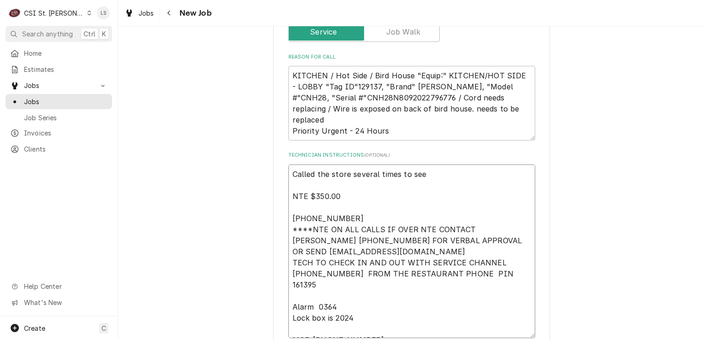
type textarea "Called the store several times to see i NTE $350.00 [PHONE_NUMBER] ****NTE ON A…"
type textarea "x"
type textarea "Called the store several times to see if NTE $350.00 [PHONE_NUMBER] ****NTE ON …"
type textarea "x"
type textarea "Called the store several times to see if NTE $350.00 [PHONE_NUMBER] ****NTE ON …"
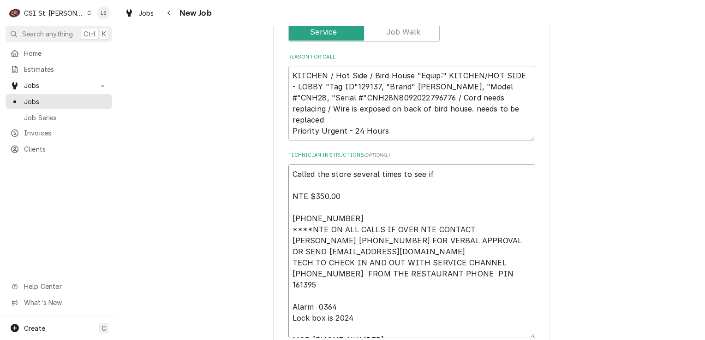
type textarea "x"
type textarea "Called the store several times to see if w NTE $350.00 [PHONE_NUMBER] ****NTE O…"
type textarea "x"
type textarea "Called the store several times to see if we NTE $350.00 [PHONE_NUMBER] ****NTE …"
type textarea "x"
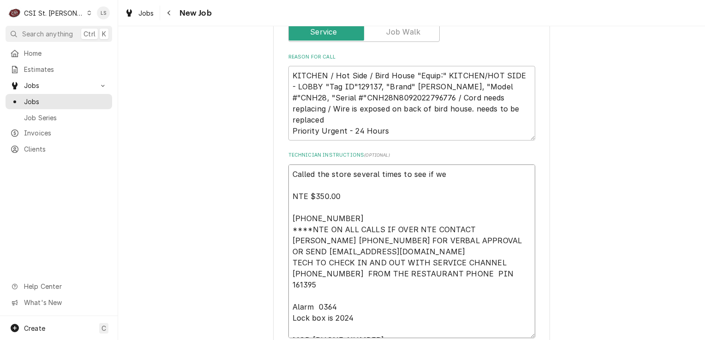
type textarea "Called the store several times to see if we c NTE $350.00 [PHONE_NUMBER] ****NT…"
type textarea "x"
type textarea "Called the store several times to see if we co NTE $350.00 [PHONE_NUMBER] ****N…"
type textarea "x"
type textarea "Called the store several times to see if we cou NTE $350.00 [PHONE_NUMBER] ****…"
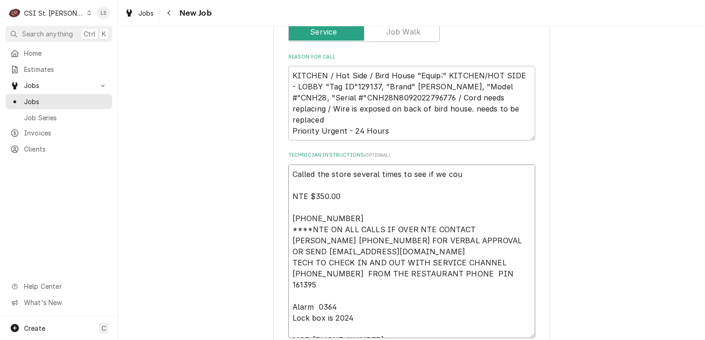
type textarea "x"
type textarea "Called the store several times to see if we could NTE $350.00 636-925-0132 ****…"
type textarea "x"
type textarea "Called the store several times to see if we could NTE $350.00 636-925-0132 ****…"
type textarea "x"
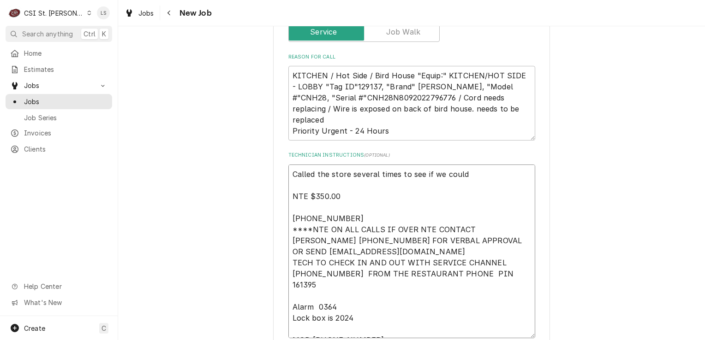
type textarea "Called the store several times to see if we could c NTE $350.00 636-925-0132 **…"
type textarea "x"
type textarea "Called the store several times to see if we could co NTE $350.00 636-925-0132 *…"
type textarea "x"
type textarea "Called the store several times to see if we could c NTE $350.00 636-925-0132 **…"
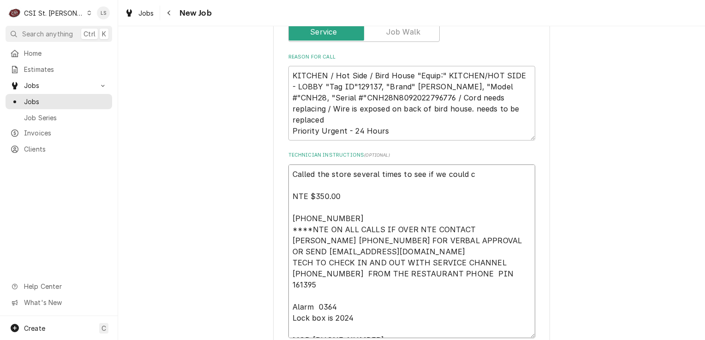
type textarea "x"
type textarea "Called the store several times to see if we could NTE $350.00 636-925-0132 ****…"
type textarea "x"
type textarea "Called the store several times to see if we could NTE $350.00 636-925-0132 ****…"
type textarea "x"
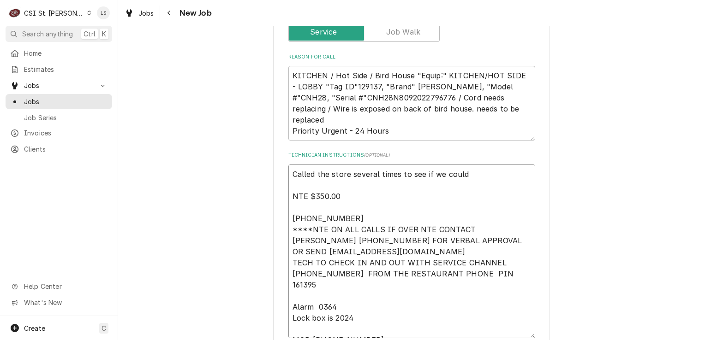
type textarea "Called the store several times to see if we coul NTE $350.00 636-925-0132 ****N…"
type textarea "x"
type textarea "Called the store several times to see if we cou NTE $350.00 636-925-0132 ****NT…"
type textarea "x"
type textarea "Called the store several times to see if we co NTE $350.00 636-925-0132 ****NTE…"
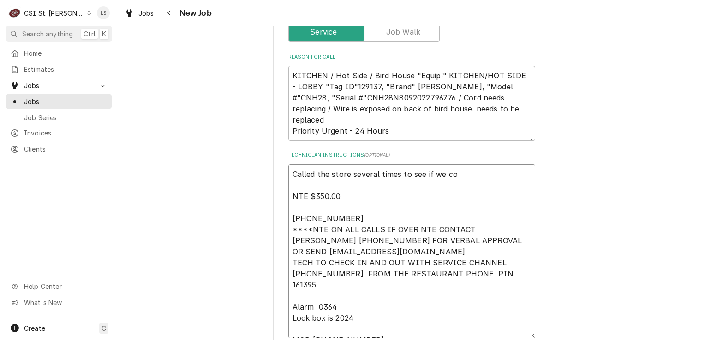
type textarea "x"
type textarea "Called the store several times to see if we c NTE $350.00 636-925-0132 ****NTE …"
type textarea "x"
type textarea "Called the store several times to see if we NTE $350.00 636-925-0132 ****NTE ON…"
type textarea "x"
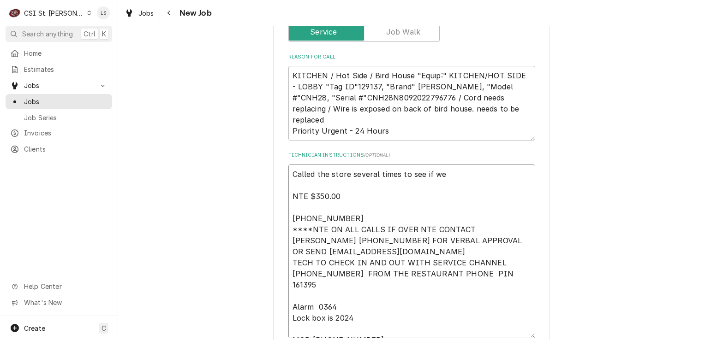
type textarea "Called the store several times to see if we NTE $350.00 636-925-0132 ****NTE ON…"
type textarea "x"
type textarea "Called the store several times to see if w NTE $350.00 636-925-0132 ****NTE ON …"
type textarea "x"
type textarea "Called the store several times to see if NTE $350.00 636-925-0132 ****NTE ON AL…"
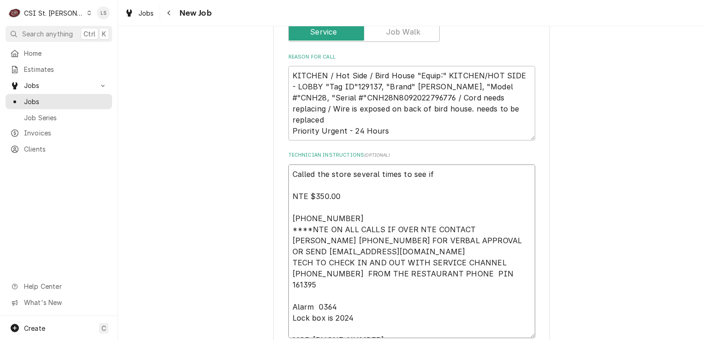
type textarea "x"
type textarea "Called the store several times to see if NTE $350.00 636-925-0132 ****NTE ON AL…"
type textarea "x"
type textarea "Called the store several times to see i NTE $350.00 636-925-0132 ****NTE ON ALL…"
type textarea "x"
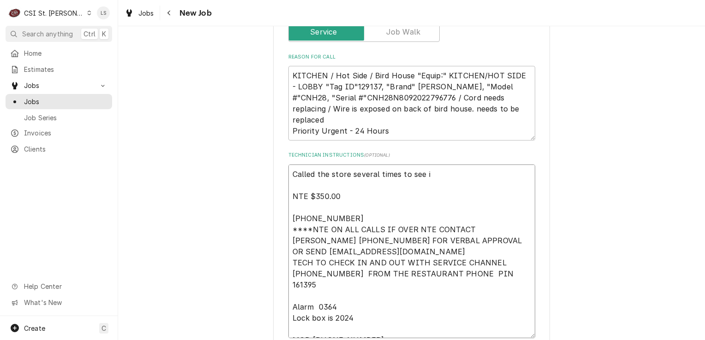
type textarea "Called the store several times to see NTE $350.00 636-925-0132 ****NTE ON ALL C…"
type textarea "x"
type textarea "Called the store several times to see NTE $350.00 636-925-0132 ****NTE ON ALL C…"
type textarea "x"
type textarea "Called the store several times to se NTE $350.00 636-925-0132 ****NTE ON ALL CA…"
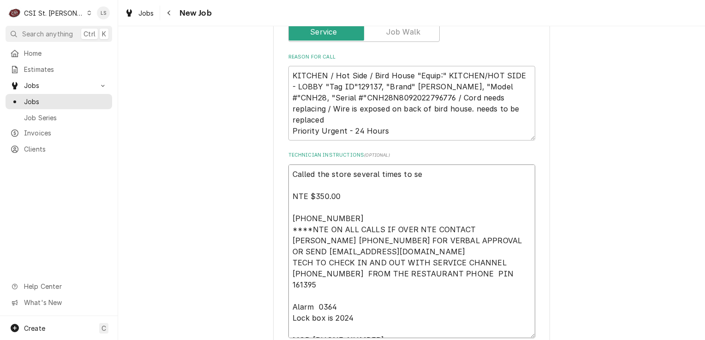
type textarea "x"
type textarea "Called the store several times to s NTE $350.00 636-925-0132 ****NTE ON ALL CAL…"
type textarea "x"
type textarea "Called the store several times to NTE $350.00 636-925-0132 ****NTE ON ALL CALLS…"
type textarea "x"
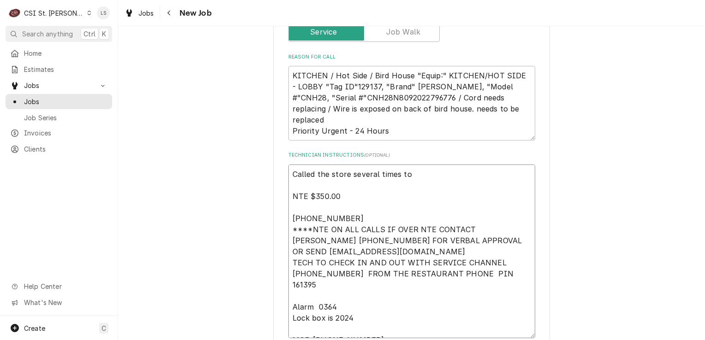
type textarea "Called the store several times to NTE $350.00 636-925-0132 ****NTE ON ALL CALLS…"
type textarea "x"
type textarea "Called the store several times t NTE $350.00 636-925-0132 ****NTE ON ALL CALLS …"
type textarea "x"
type textarea "Called the store several times NTE $350.00 636-925-0132 ****NTE ON ALL CALLS IF…"
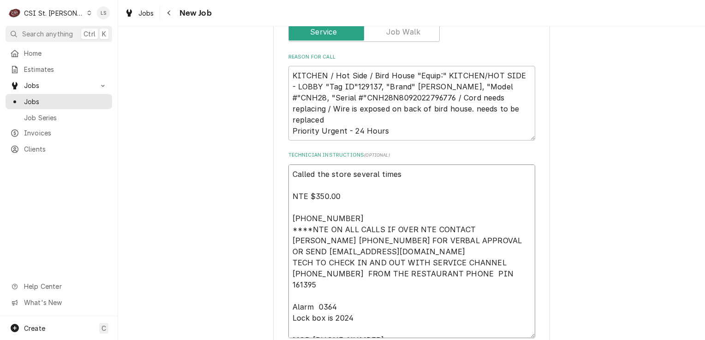
type textarea "x"
type textarea "Called the store several times NTE $350.00 636-925-0132 ****NTE ON ALL CALLS IF…"
type textarea "x"
type textarea "Called the store several time NTE $350.00 636-925-0132 ****NTE ON ALL CALLS IF …"
type textarea "x"
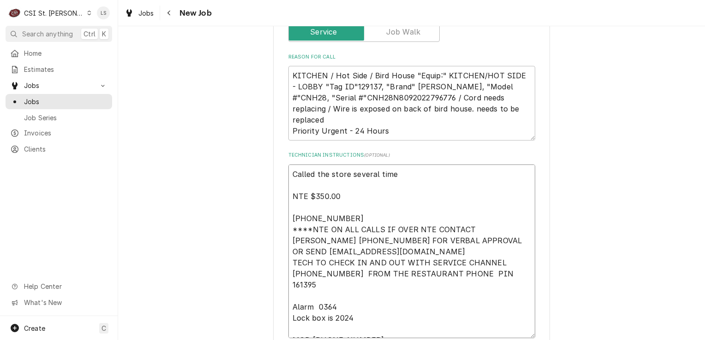
type textarea "Called the store several tim NTE $350.00 636-925-0132 ****NTE ON ALL CALLS IF O…"
type textarea "x"
type textarea "Called the store several ti NTE $350.00 636-925-0132 ****NTE ON ALL CALLS IF OV…"
type textarea "x"
type textarea "Called the store several t NTE $350.00 636-925-0132 ****NTE ON ALL CALLS IF OVE…"
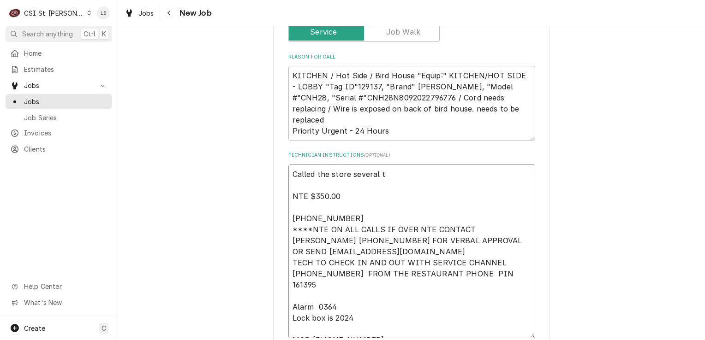
type textarea "x"
type textarea "Called the store several NTE $350.00 636-925-0132 ****NTE ON ALL CALLS IF OVER …"
type textarea "x"
type textarea "Called the store several NTE $350.00 636-925-0132 ****NTE ON ALL CALLS IF OVER …"
type textarea "x"
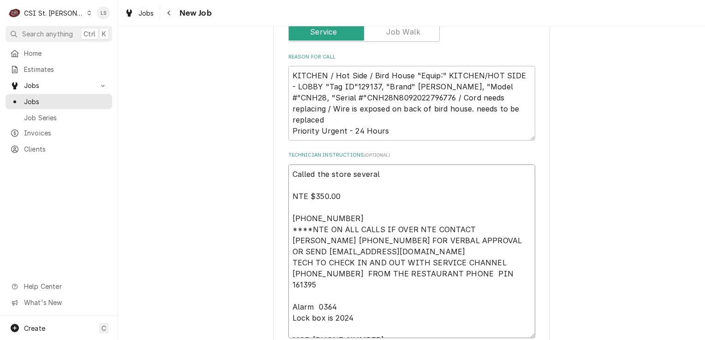
type textarea "Called the store severa NTE $350.00 636-925-0132 ****NTE ON ALL CALLS IF OVER N…"
type textarea "x"
type textarea "Called the store sever NTE $350.00 636-925-0132 ****NTE ON ALL CALLS IF OVER NT…"
type textarea "x"
type textarea "Called the store seve NTE $350.00 636-925-0132 ****NTE ON ALL CALLS IF OVER NTE…"
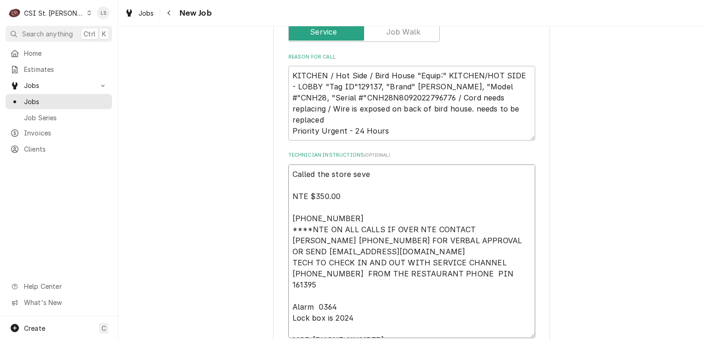
type textarea "x"
type textarea "Called the store sev NTE $350.00 636-925-0132 ****NTE ON ALL CALLS IF OVER NTE …"
type textarea "x"
type textarea "Called the store se NTE $350.00 636-925-0132 ****NTE ON ALL CALLS IF OVER NTE C…"
type textarea "x"
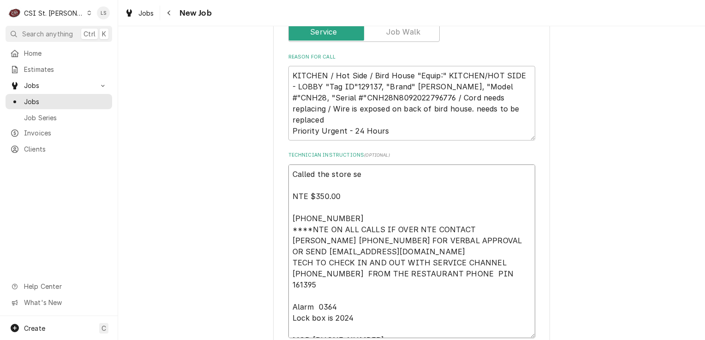
type textarea "Called the store s NTE $350.00 636-925-0132 ****NTE ON ALL CALLS IF OVER NTE CO…"
type textarea "x"
type textarea "Called the store NTE $350.00 636-925-0132 ****NTE ON ALL CALLS IF OVER NTE CONT…"
type textarea "x"
type textarea "Called the store NTE $350.00 636-925-0132 ****NTE ON ALL CALLS IF OVER NTE CONT…"
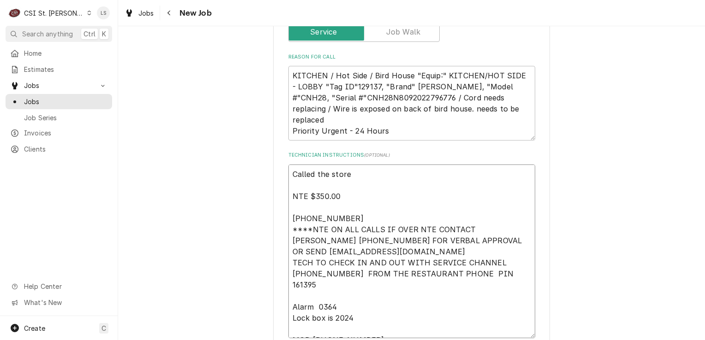
type textarea "x"
type textarea "Called the stor NTE $350.00 636-925-0132 ****NTE ON ALL CALLS IF OVER NTE CONTA…"
type textarea "x"
type textarea "Called the sto NTE $350.00 636-925-0132 ****NTE ON ALL CALLS IF OVER NTE CONTAC…"
type textarea "x"
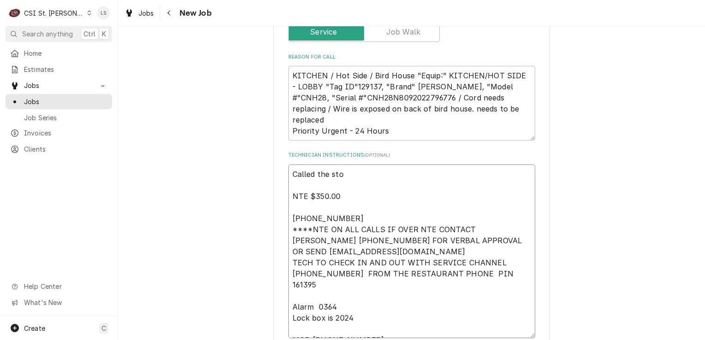
type textarea "Called the st NTE $350.00 636-925-0132 ****NTE ON ALL CALLS IF OVER NTE CONTACT…"
type textarea "x"
type textarea "Called the s NTE $350.00 636-925-0132 ****NTE ON ALL CALLS IF OVER NTE CONTACT …"
type textarea "x"
type textarea "Called the NTE $350.00 636-925-0132 ****NTE ON ALL CALLS IF OVER NTE CONTACT JE…"
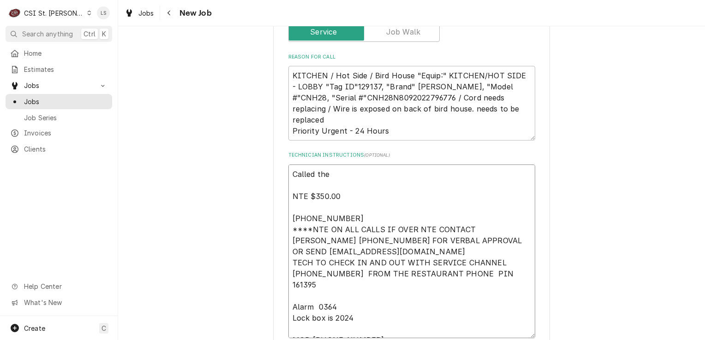
type textarea "x"
type textarea "Called the NTE $350.00 636-925-0132 ****NTE ON ALL CALLS IF OVER NTE CONTACT JE…"
type textarea "x"
type textarea "Called th NTE $350.00 636-925-0132 ****NTE ON ALL CALLS IF OVER NTE CONTACT JEF…"
type textarea "x"
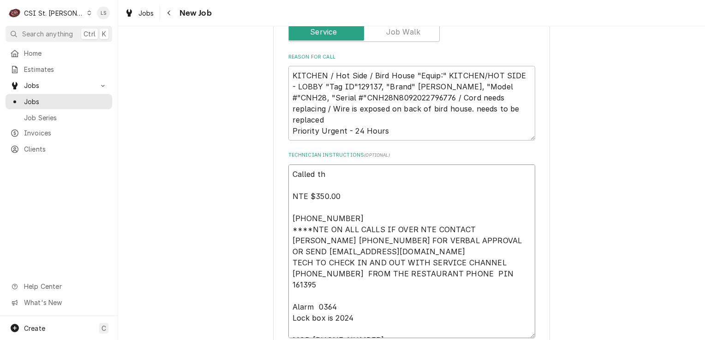
type textarea "Called t NTE $350.00 636-925-0132 ****NTE ON ALL CALLS IF OVER NTE CONTACT JEFF…"
type textarea "x"
type textarea "Called NTE $350.00 636-925-0132 ****NTE ON ALL CALLS IF OVER NTE CONTACT JEFF C…"
type textarea "x"
type textarea "Called NTE $350.00 636-925-0132 ****NTE ON ALL CALLS IF OVER NTE CONTACT JEFF C…"
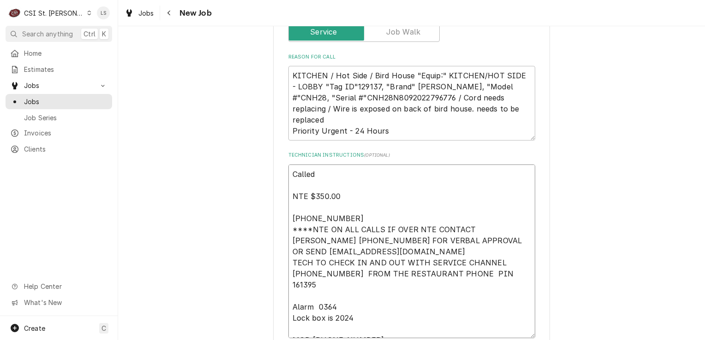
type textarea "x"
type textarea "Calle NTE $350.00 636-925-0132 ****NTE ON ALL CALLS IF OVER NTE CONTACT JEFF CO…"
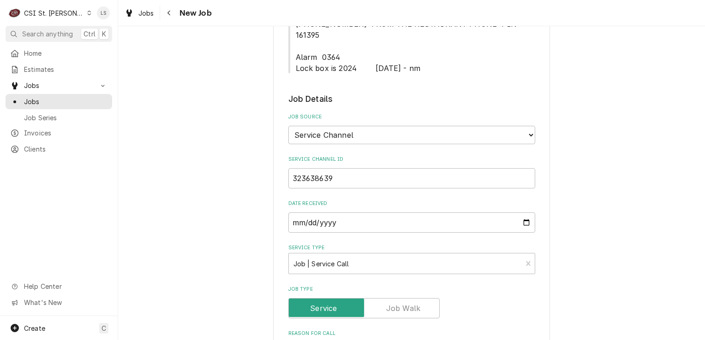
scroll to position [507, 0]
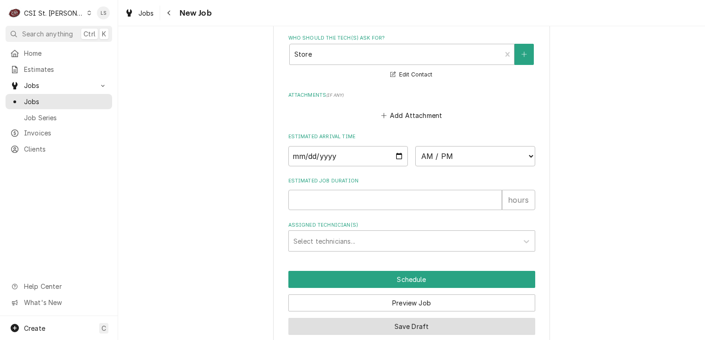
click at [405, 318] on button "Save Draft" at bounding box center [411, 326] width 247 height 17
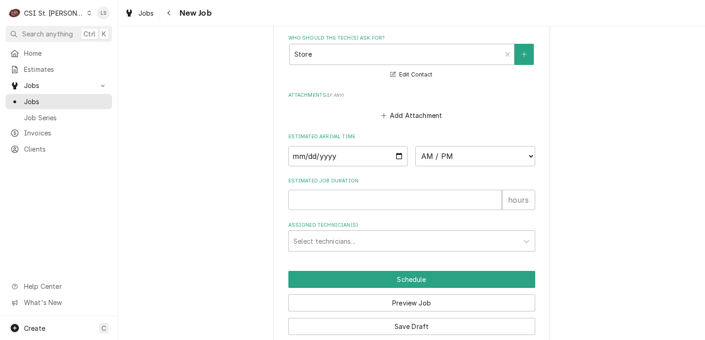
scroll to position [1113, 0]
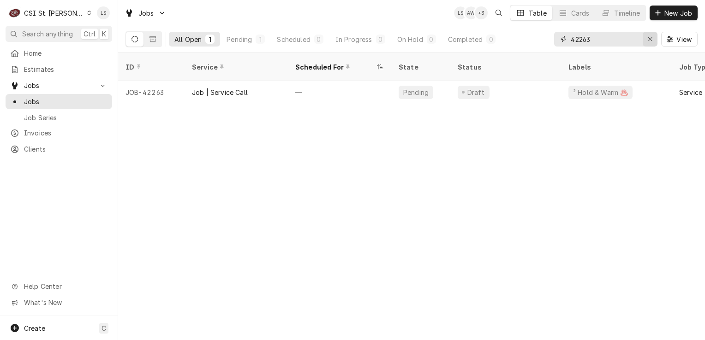
click at [644, 39] on button "Erase input" at bounding box center [650, 39] width 15 height 15
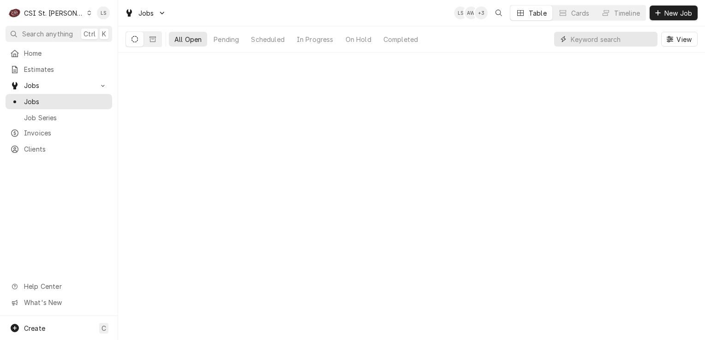
paste input "42176"
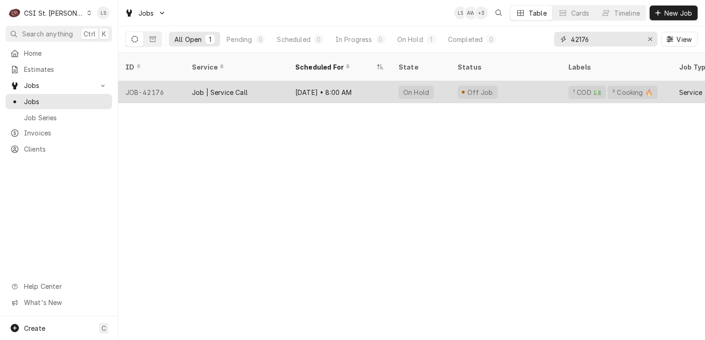
type input "42176"
click at [145, 89] on div "JOB-42176" at bounding box center [151, 92] width 66 height 22
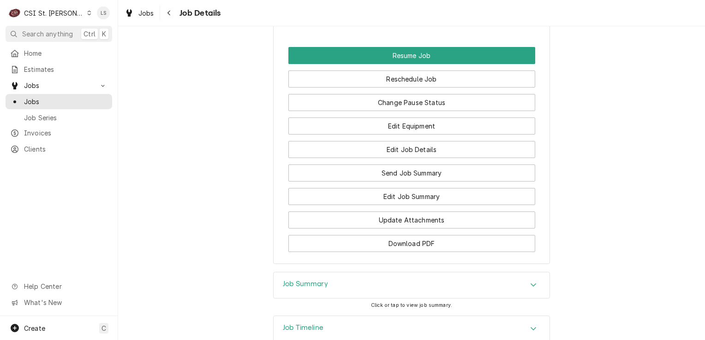
scroll to position [871, 0]
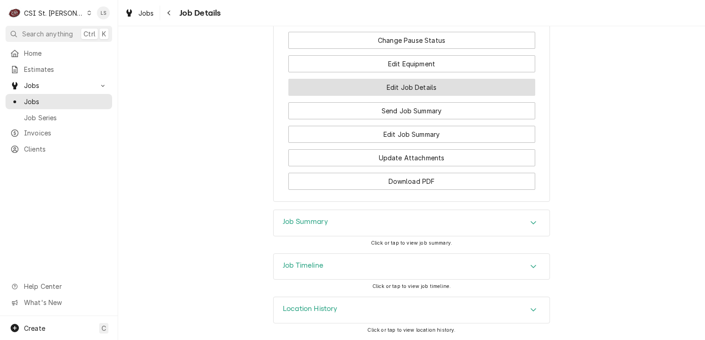
click at [420, 90] on button "Edit Job Details" at bounding box center [411, 87] width 247 height 17
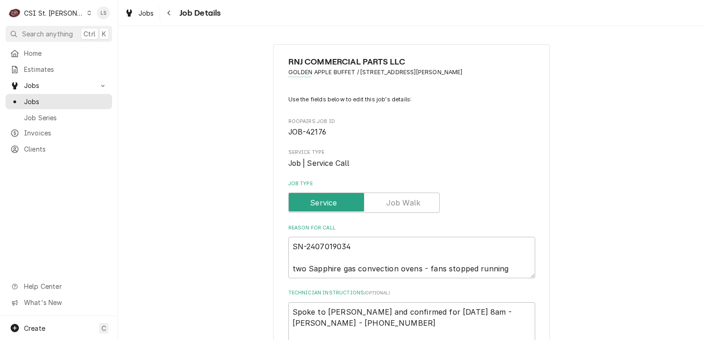
scroll to position [185, 0]
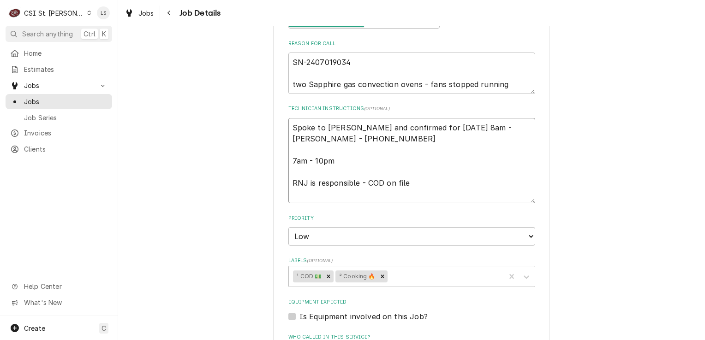
click at [288, 124] on textarea "Spoke to Simon and confirmed for Tuesday 8/26 at 8am - LS Simon - 917 392-3773 …" at bounding box center [411, 161] width 247 height 86
type textarea "x"
type textarea "Spoke to Simon and confirmed for Tuesday 8/26 at 8am - LS Simon - 917 392-3773 …"
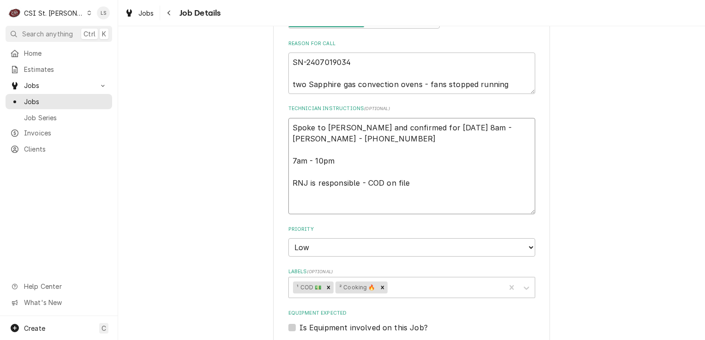
drag, startPoint x: 287, startPoint y: 124, endPoint x: 289, endPoint y: 131, distance: 7.2
click at [289, 131] on textarea "Spoke to Simon and confirmed for Tuesday 8/26 at 8am - LS Simon - 917 392-3773 …" at bounding box center [411, 166] width 247 height 97
type textarea "x"
click at [311, 130] on textarea "Spoke to Simon and confirmed for Tuesday 8/26 at 8am - LS Simon - 917 392-3773 …" at bounding box center [411, 166] width 247 height 97
type textarea "Spoke to Simon and confirmed for Tuesday 8/26 at 8am - LS Simon - 917 392-3773 …"
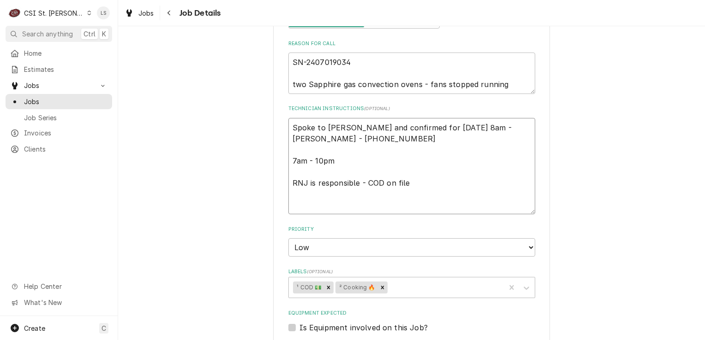
type textarea "x"
type textarea "S Spoke to Simon and confirmed for Tuesday 8/26 at 8am - LS Simon - 917 392-377…"
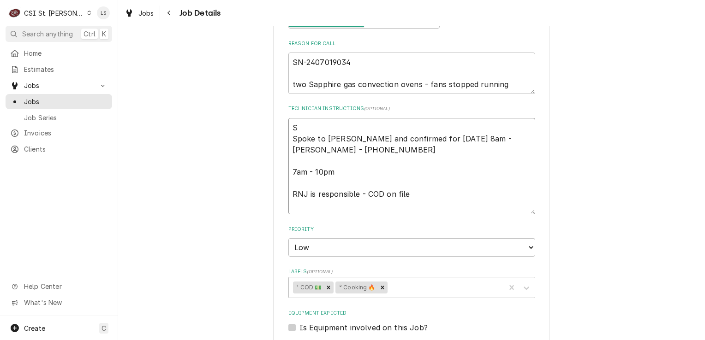
type textarea "x"
type textarea "Sp Spoke to Simon and confirmed for Tuesday 8/26 at 8am - LS Simon - 917 392-37…"
type textarea "x"
type textarea "Spo Spoke to Simon and confirmed for Tuesday 8/26 at 8am - LS Simon - 917 392-3…"
type textarea "x"
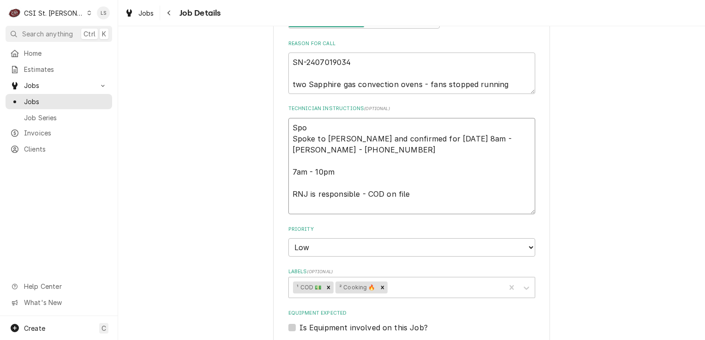
type textarea "Spok Spoke to Simon and confirmed for Tuesday 8/26 at 8am - LS Simon - 917 392-…"
type textarea "x"
type textarea "Spoke Spoke to Simon and confirmed for Tuesday 8/26 at 8am - LS Simon - 917 392…"
type textarea "x"
type textarea "Spoke Spoke to Simon and confirmed for Tuesday 8/26 at 8am - LS Simon - 917 392…"
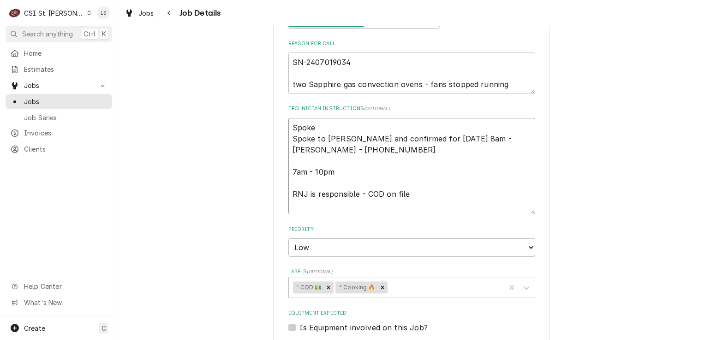
type textarea "x"
type textarea "Spoke t Spoke to Simon and confirmed for Tuesday 8/26 at 8am - LS Simon - 917 3…"
type textarea "x"
type textarea "Spoke to Spoke to Simon and confirmed for Tuesday 8/26 at 8am - LS Simon - 917 …"
type textarea "x"
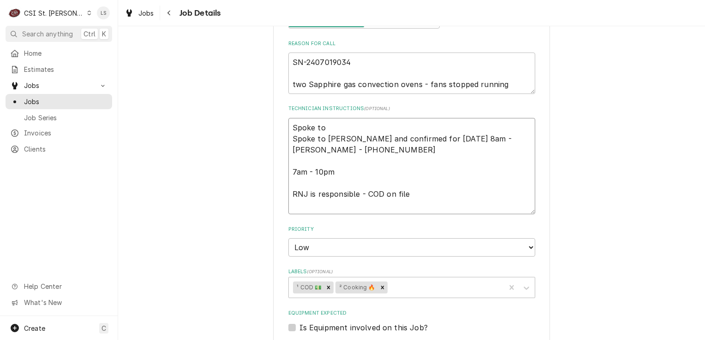
type textarea "Spoke to Spoke to Simon and confirmed for Tuesday 8/26 at 8am - LS Simon - 917 …"
type textarea "x"
type textarea "Spoke to S Spoke to Simon and confirmed for Tuesday 8/26 at 8am - LS Simon - 91…"
type textarea "x"
type textarea "Spoke to Si Spoke to Simon and confirmed for Tuesday 8/26 at 8am - LS Simon - 9…"
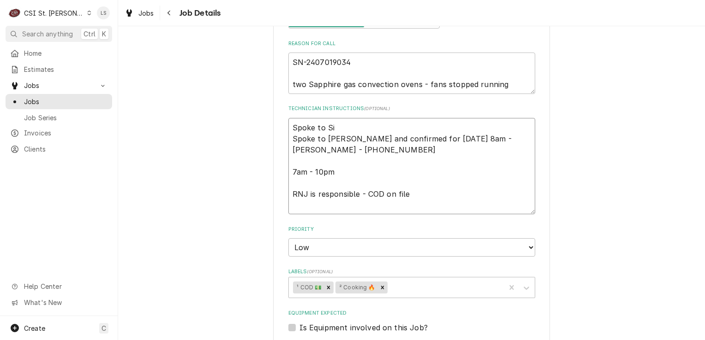
type textarea "x"
type textarea "Spoke to Sim Spoke to Simon and confirmed for Tuesday 8/26 at 8am - LS Simon - …"
type textarea "x"
type textarea "Spoke to Simo Spoke to Simon and confirmed for Tuesday 8/26 at 8am - LS Simon -…"
type textarea "x"
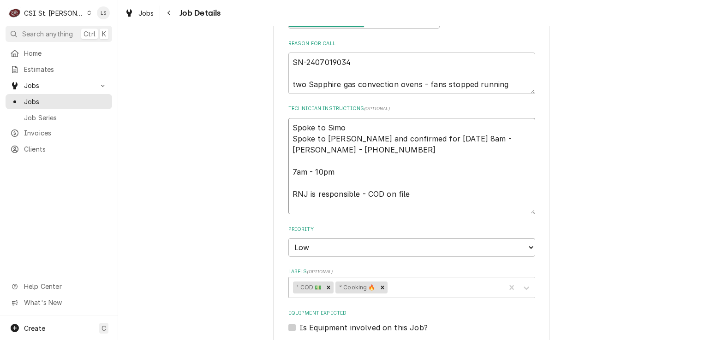
type textarea "Spoke to Simon Spoke to Simon and confirmed for Tuesday 8/26 at 8am - LS Simon …"
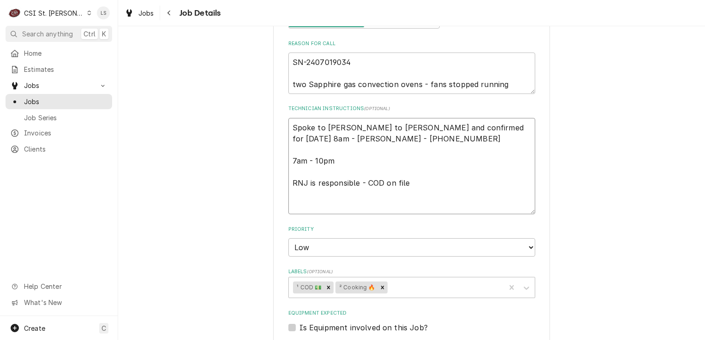
type textarea "x"
type textarea "Spoke to Simon Spoke to Simon and confirmed for Tuesday 8/26 at 8am - LS Simon …"
type textarea "x"
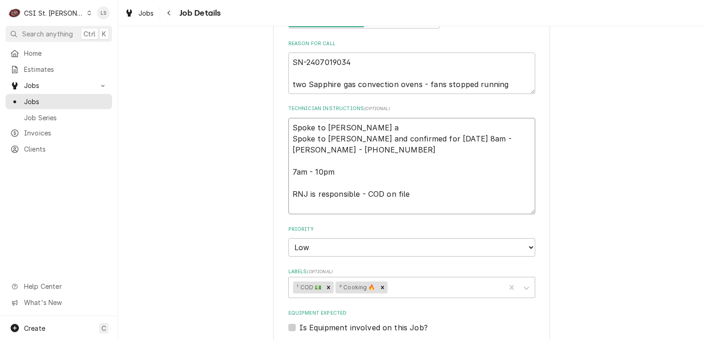
type textarea "Spoke to Simon an Spoke to Simon and confirmed for Tuesday 8/26 at 8am - LS Sim…"
type textarea "x"
type textarea "Spoke to Simon and Spoke to Simon and confirmed for Tuesday 8/26 at 8am - LS Si…"
type textarea "x"
type textarea "Spoke to Simon and Spoke to Simon and confirmed for Tuesday 8/26 at 8am - LS Si…"
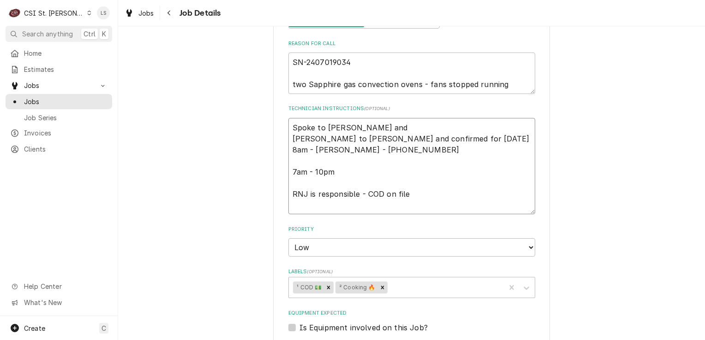
type textarea "x"
type textarea "Spoke to Simon and c Spoke to Simon and confirmed for Tuesday 8/26 at 8am - LS …"
type textarea "x"
type textarea "Spoke to Simon and co Spoke to Simon and confirmed for Tuesday 8/26 at 8am - LS…"
type textarea "x"
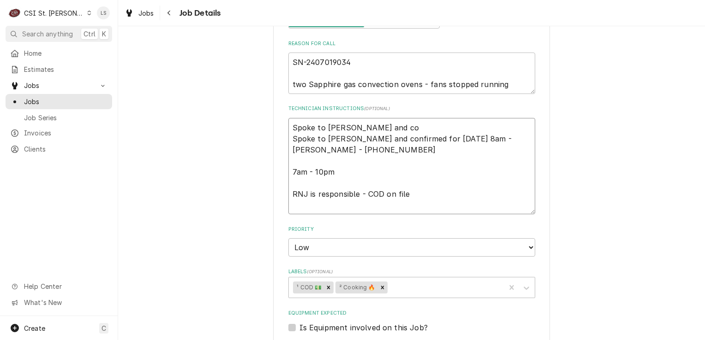
type textarea "Spoke to Simon and con Spoke to Simon and confirmed for Tuesday 8/26 at 8am - L…"
type textarea "x"
type textarea "Spoke to Simon and conf Spoke to Simon and confirmed for Tuesday 8/26 at 8am - …"
type textarea "x"
type textarea "Spoke to Simon and confi Spoke to Simon and confirmed for Tuesday 8/26 at 8am -…"
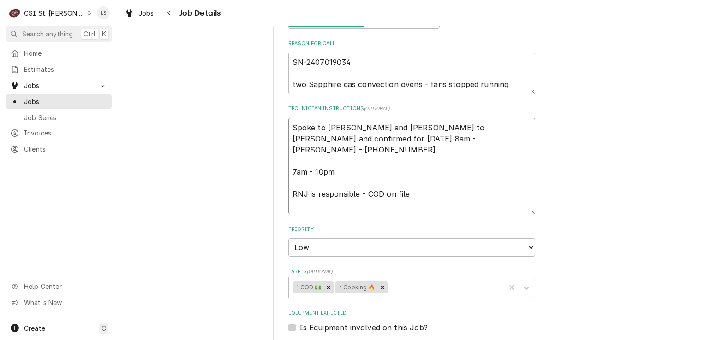
type textarea "x"
type textarea "Spoke to Simon and confir Spoke to Simon and confirmed for Tuesday 8/26 at 8am …"
type textarea "x"
type textarea "Spoke to Simon and confirm Spoke to Simon and confirmed for Tuesday 8/26 at 8am…"
type textarea "x"
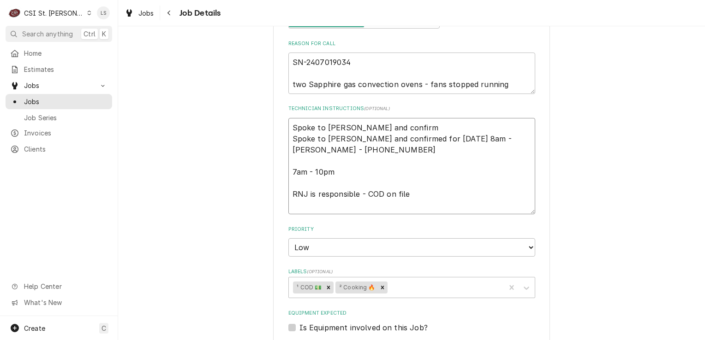
type textarea "Spoke to Simon and confirme Spoke to Simon and confirmed for Tuesday 8/26 at 8a…"
type textarea "x"
type textarea "Spoke to Simon and confirmed Spoke to Simon and confirmed for Tuesday 8/26 at 8…"
type textarea "x"
type textarea "Spoke to Simon and confirmed Spoke to Simon and confirmed for Tuesday 8/26 at 8…"
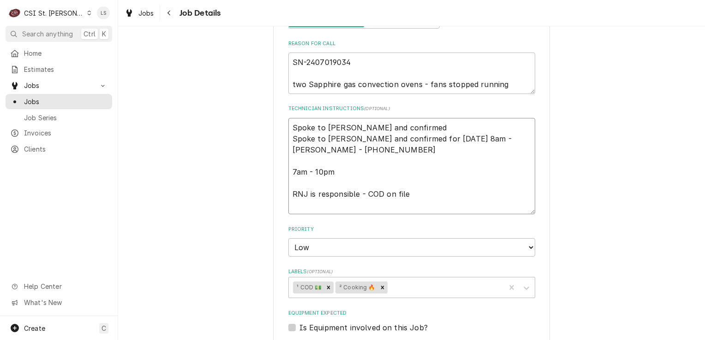
type textarea "x"
type textarea "Spoke to Simon and confirmed fo Spoke to Simon and confirmed for Tuesday 8/26 a…"
type textarea "x"
type textarea "Spoke to Simon and confirmed for Spoke to Simon and confirmed for Tuesday 8/26 …"
type textarea "x"
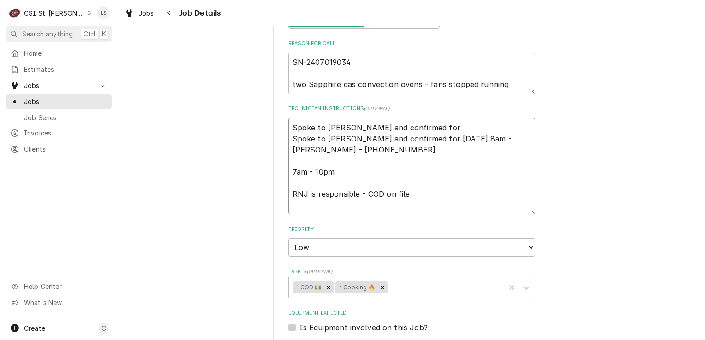
type textarea "Spoke to Simon and confirmed for Spoke to Simon and confirmed for Tuesday 8/26 …"
type textarea "x"
type textarea "Spoke to Simon and confirmed for F Spoke to Simon and confirmed for Tuesday 8/2…"
type textarea "x"
type textarea "Spoke to Simon and confirmed for Fr Spoke to Simon and confirmed for Tuesday 8/…"
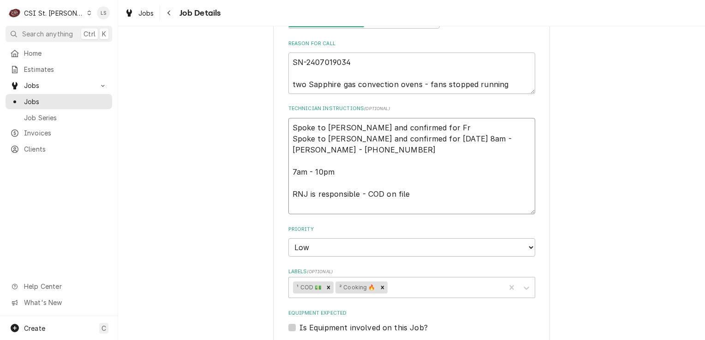
type textarea "x"
type textarea "Spoke to Simon and confirmed for Fri Spoke to Simon and confirmed for Tuesday 8…"
type textarea "x"
type textarea "Spoke to Simon and confirmed for Frid Spoke to Simon and confirmed for Tuesday …"
type textarea "x"
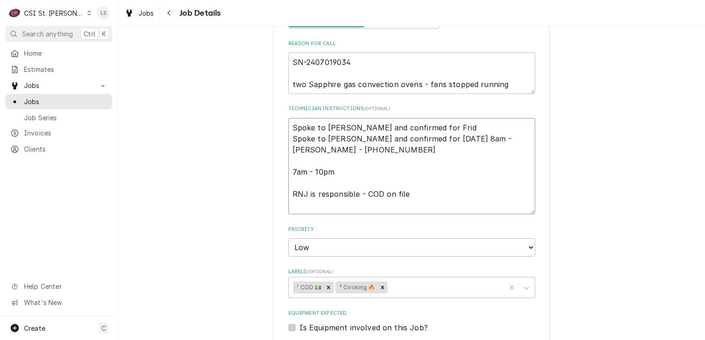
type textarea "Spoke to Simon and confirmed for Frida Spoke to Simon and confirmed for Tuesday…"
type textarea "x"
type textarea "Spoke to Simon and confirmed for Friday Spoke to Simon and confirmed for Tuesda…"
type textarea "x"
type textarea "Spoke to Simon and confirmed for Friday Spoke to Simon and confirmed for Tuesda…"
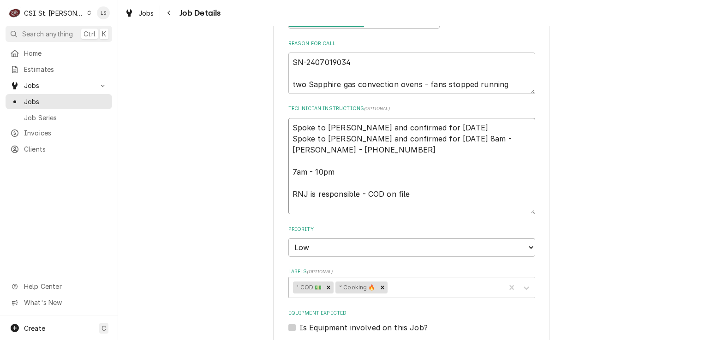
type textarea "x"
type textarea "Spoke to Simon and confirmed for Friday 9 Spoke to Simon and confirmed for Tues…"
type textarea "x"
type textarea "Spoke to Simon and confirmed for Friday Spoke to Simon and confirmed for Tuesda…"
type textarea "x"
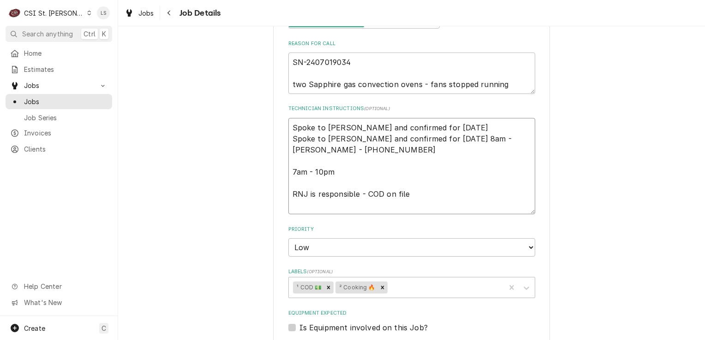
type textarea "Spoke to Simon and confirmed for Friday 8 Spoke to Simon and confirmed for Tues…"
type textarea "x"
type textarea "Spoke to Simon and confirmed for Friday 8/ Spoke to Simon and confirmed for Tue…"
type textarea "x"
type textarea "Spoke to Simon and confirmed for Friday 8/2 Spoke to Simon and confirmed for Tu…"
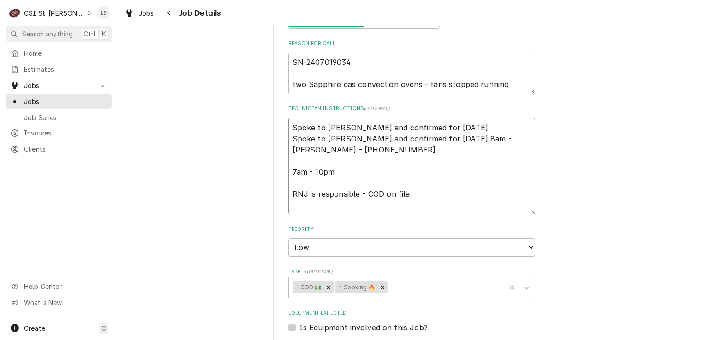
type textarea "x"
type textarea "Spoke to Simon and confirmed for Friday 8/29 Spoke to Simon and confirmed for T…"
type textarea "x"
type textarea "Spoke to Simon and confirmed for Friday 8/29 Spoke to Simon and confirmed for T…"
type textarea "x"
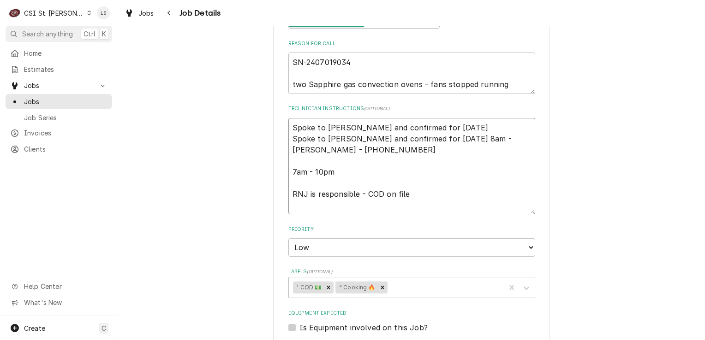
type textarea "Spoke to Simon and confirmed for Friday 8/29 a Spoke to Simon and confirmed for…"
type textarea "x"
type textarea "Spoke to Simon and confirmed for Friday 8/29 at Spoke to Simon and confirmed fo…"
type textarea "x"
type textarea "Spoke to Simon and confirmed for Friday 8/29 at 7 Spoke to Simon and confirmed …"
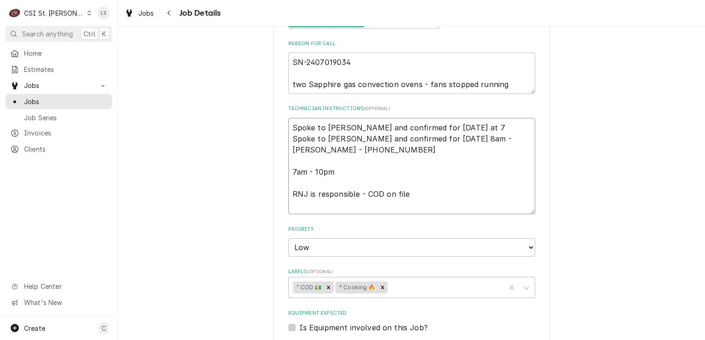
type textarea "x"
type textarea "Spoke to Simon and confirmed for Friday 8/29 at 7a Spoke to Simon and confirmed…"
type textarea "x"
type textarea "Spoke to Simon and confirmed for Friday 8/29 at 7am Spoke to Simon and confirme…"
type textarea "x"
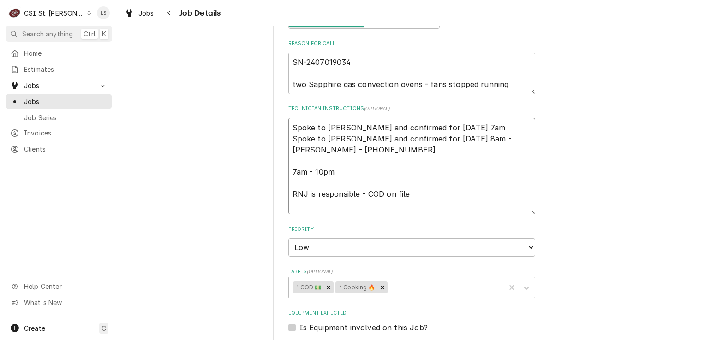
type textarea "Spoke to Simon and confirmed for Friday 8/29 at 7am Spoke to Simon and confirme…"
type textarea "x"
type textarea "Spoke to Simon and confirmed for Friday 8/29 at 7am Spoke to Simon and confirme…"
type textarea "x"
type textarea "Spoke to Simon and confirmed for Friday 8/29 at 7am Spoke to Simon and confirme…"
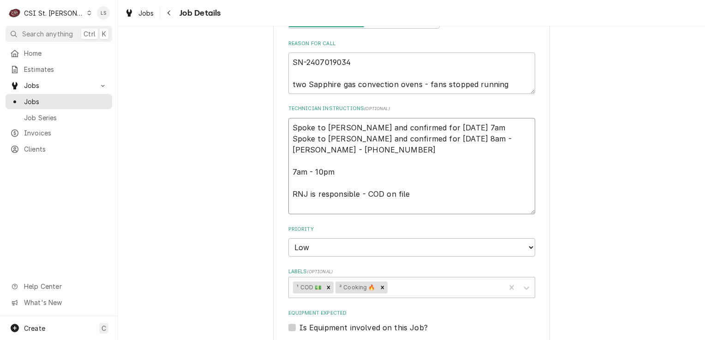
type textarea "x"
type textarea "Spoke to Simon and confirmed for Friday 8/29 at 7am - Spoke to Simon and confir…"
type textarea "x"
type textarea "Spoke to Simon and confirmed for Friday 8/29 at 7am - Spoke to Simon and confir…"
type textarea "x"
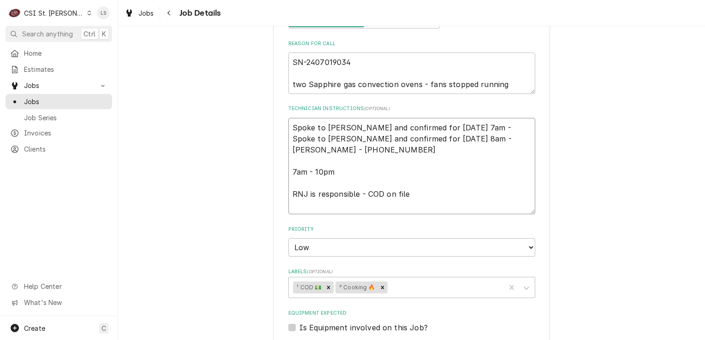
type textarea "Spoke to Simon and confirmed for Friday 8/29 at 7am - L Spoke to Simon and conf…"
type textarea "x"
type textarea "Spoke to Simon and confirmed for Friday 8/29 at 7am - LS Spoke to Simon and con…"
type textarea "x"
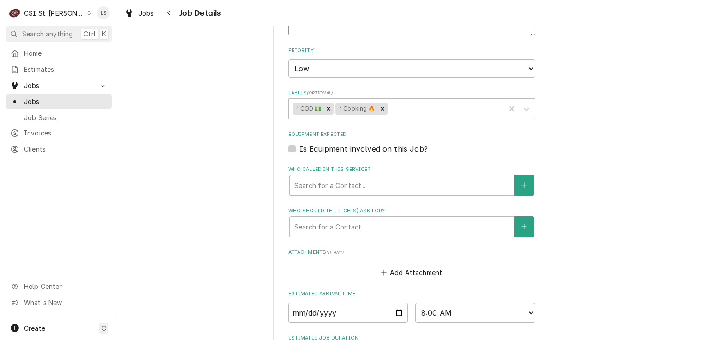
scroll to position [486, 0]
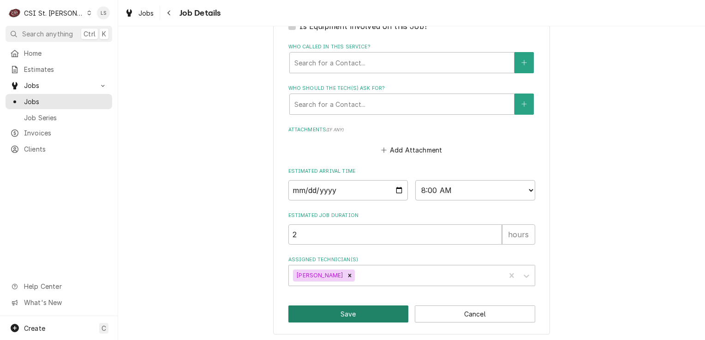
type textarea "Spoke to Simon and confirmed for Friday 8/29 at 7am - LS Spoke to Simon and con…"
click at [378, 315] on button "Save" at bounding box center [348, 314] width 120 height 17
type textarea "x"
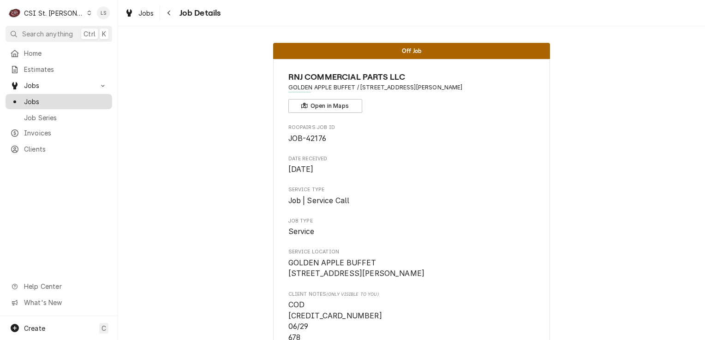
click at [49, 97] on span "Jobs" at bounding box center [65, 102] width 83 height 10
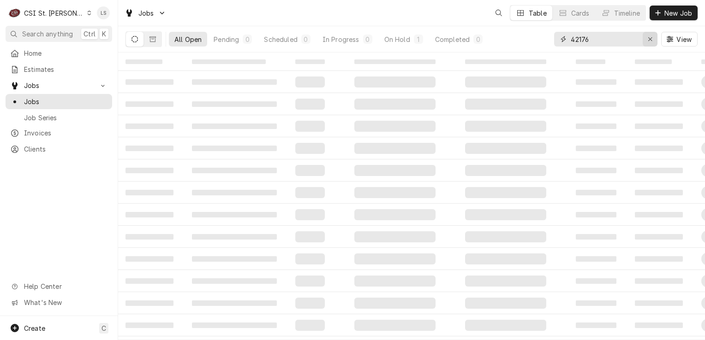
click at [648, 41] on icon "Erase input" at bounding box center [650, 39] width 4 height 4
paste input "42076"
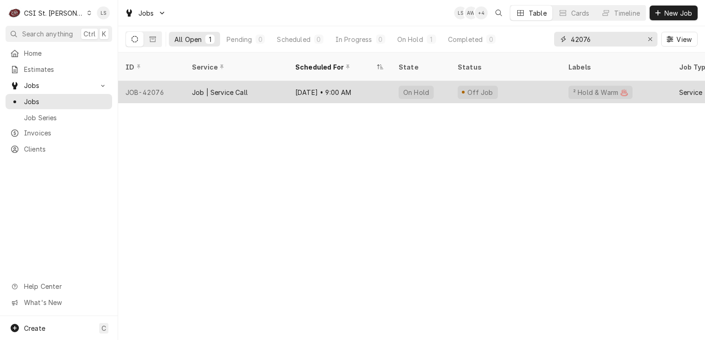
type input "42076"
click at [148, 81] on div "JOB-42076" at bounding box center [151, 92] width 66 height 22
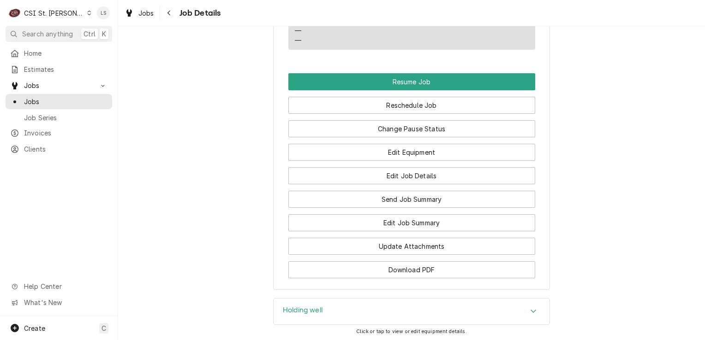
scroll to position [1017, 0]
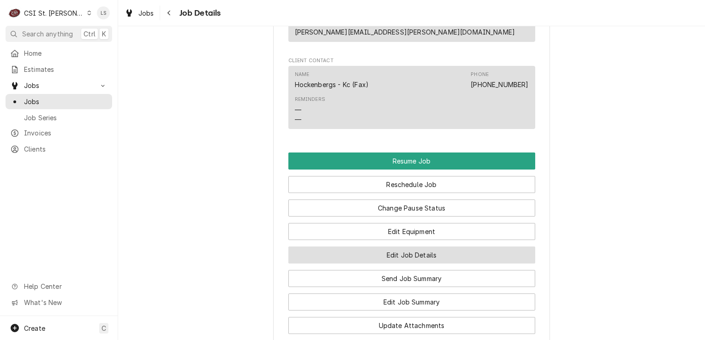
click at [405, 247] on button "Edit Job Details" at bounding box center [411, 255] width 247 height 17
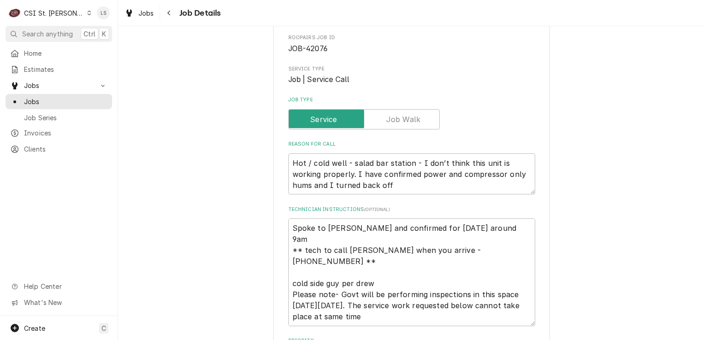
scroll to position [185, 0]
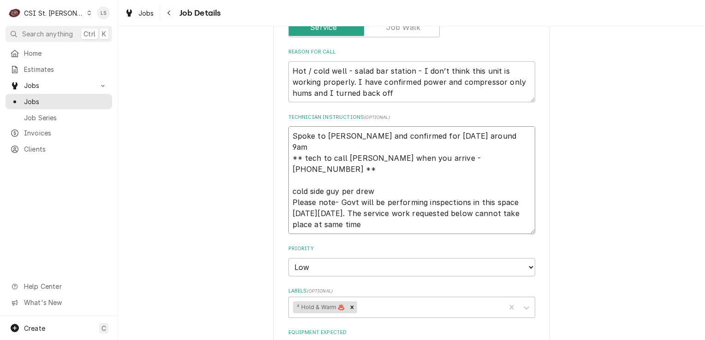
click at [288, 126] on textarea "Spoke to [PERSON_NAME] and confirmed for [DATE] around 9am ** tech to call [PER…" at bounding box center [411, 180] width 247 height 108
type textarea "x"
type textarea "Spoke to [PERSON_NAME] and confirmed for [DATE] around 9am ** tech to call [PER…"
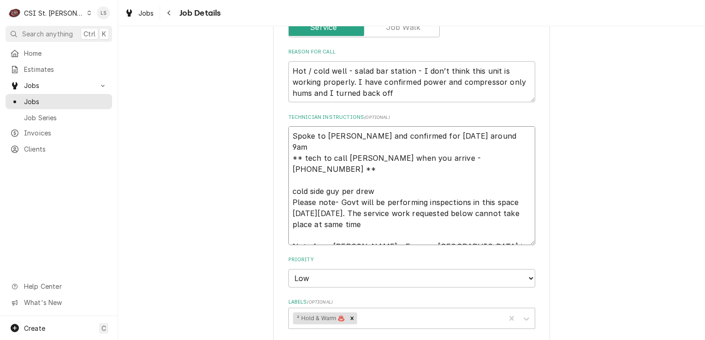
click at [288, 126] on textarea "Spoke to Jeff and confirmed for Thursday 8/21 around 9am ** tech to call Jeff w…" at bounding box center [411, 185] width 247 height 119
click at [510, 137] on textarea "Spoke to Jeff and confirmed for Thursday 8/21 around 9am ** tech to call Jeff w…" at bounding box center [411, 185] width 247 height 119
type textarea "x"
type textarea "Spoke to Jeff and confirmed for Thursday 8/21 around 9am ** tech to call Jeff w…"
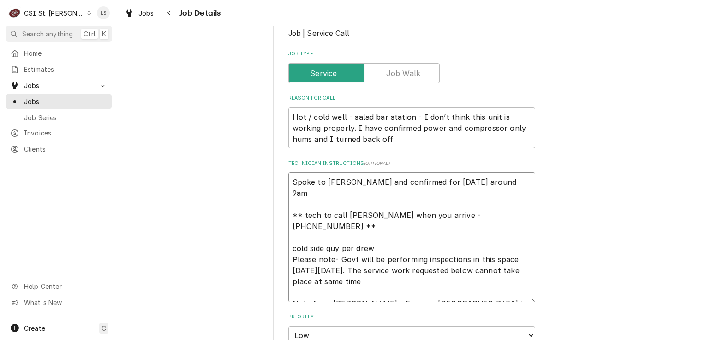
scroll to position [92, 0]
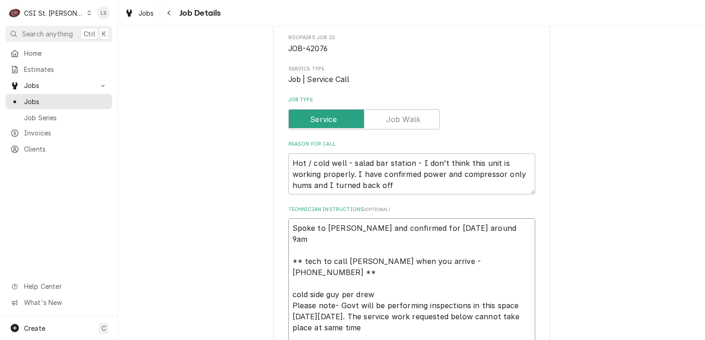
type textarea "x"
type textarea "S Spoke to Jeff and confirmed for Thursday 8/21 around 9am ** tech to call Jeff…"
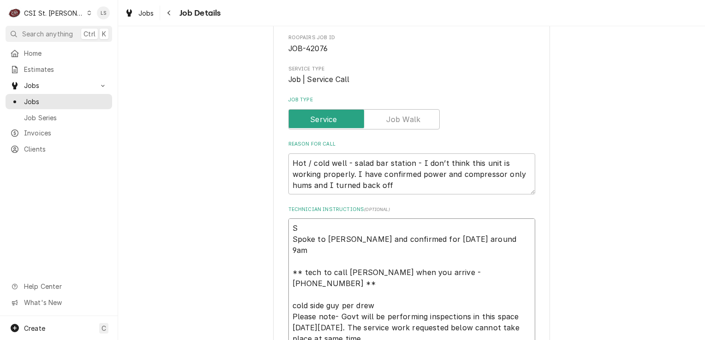
type textarea "x"
type textarea "Sp Spoke to Jeff and confirmed for Thursday 8/21 around 9am ** tech to call Jef…"
type textarea "x"
type textarea "Spo Spoke to Jeff and confirmed for Thursday 8/21 around 9am ** tech to call Je…"
type textarea "x"
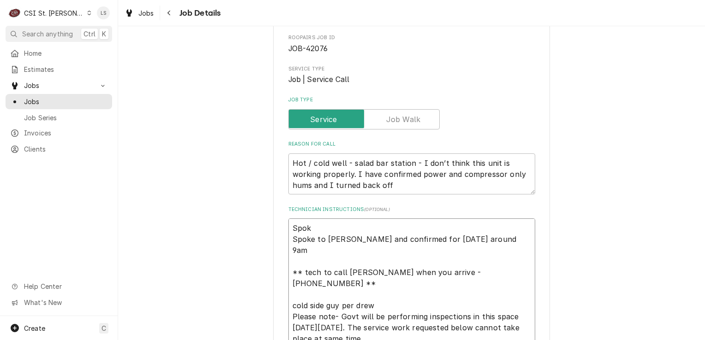
type textarea "Spoke Spoke to Jeff and confirmed for Thursday 8/21 around 9am ** tech to call …"
type textarea "x"
type textarea "Spoke Spoke to Jeff and confirmed for Thursday 8/21 around 9am ** tech to call …"
type textarea "x"
type textarea "Spoke t Spoke to Jeff and confirmed for Thursday 8/21 around 9am ** tech to cal…"
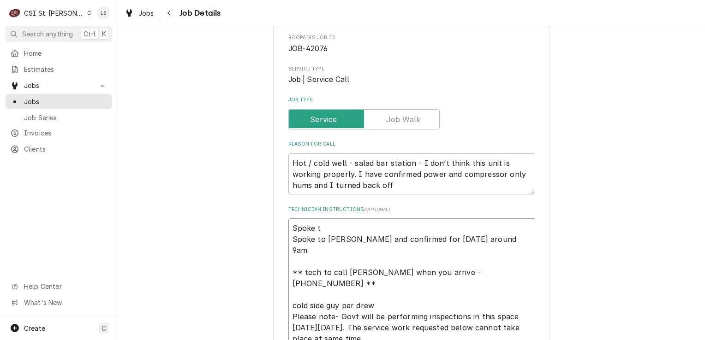
type textarea "x"
type textarea "Spoke to Spoke to Jeff and confirmed for Thursday 8/21 around 9am ** tech to ca…"
type textarea "x"
type textarea "Spoke to Spoke to Jeff and confirmed for Thursday 8/21 around 9am ** tech to ca…"
type textarea "x"
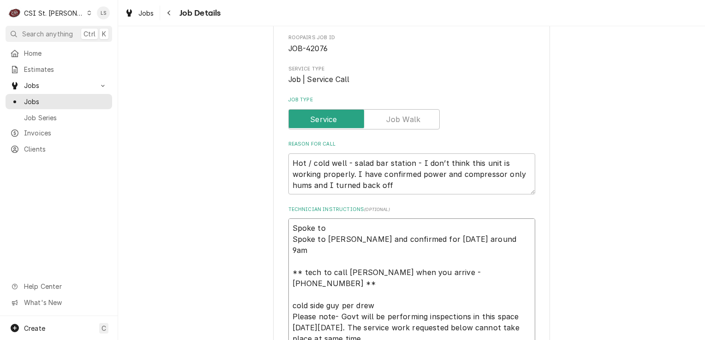
type textarea "Spoke to J Spoke to Jeff and confirmed for Thursday 8/21 around 9am ** tech to …"
type textarea "x"
type textarea "Spoke to Je Spoke to Jeff and confirmed for Thursday 8/21 around 9am ** tech to…"
type textarea "x"
type textarea "Spoke to Jef Spoke to Jeff and confirmed for Thursday 8/21 around 9am ** tech t…"
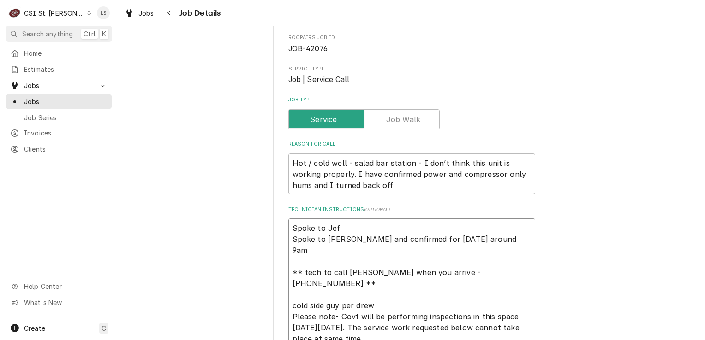
type textarea "x"
type textarea "Spoke to Jeff Spoke to Jeff and confirmed for Thursday 8/21 around 9am ** tech …"
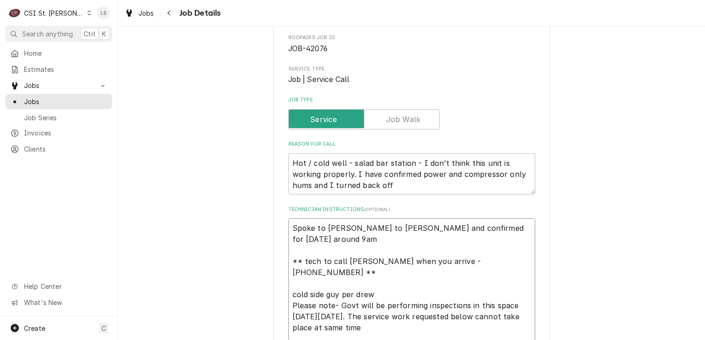
type textarea "x"
type textarea "Spoke to Jeff Spoke to Jeff and confirmed for Thursday 8/21 around 9am ** tech …"
type textarea "x"
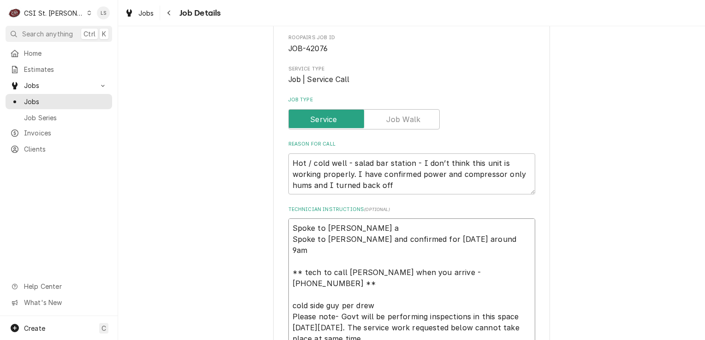
type textarea "Spoke to Jeff an Spoke to Jeff and confirmed for Thursday 8/21 around 9am ** te…"
type textarea "x"
type textarea "Spoke to Jeff and Spoke to Jeff and confirmed for Thursday 8/21 around 9am ** t…"
type textarea "x"
type textarea "Spoke to Jeff and c Spoke to Jeff and confirmed for Thursday 8/21 around 9am **…"
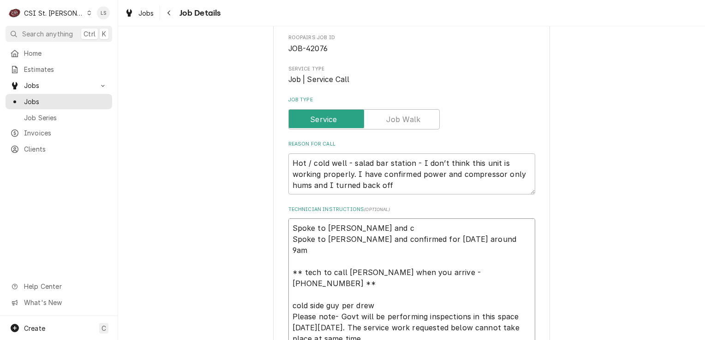
type textarea "x"
type textarea "Spoke to Jeff and co Spoke to Jeff and confirmed for Thursday 8/21 around 9am *…"
type textarea "x"
type textarea "Spoke to Jeff and con Spoke to Jeff and confirmed for Thursday 8/21 around 9am …"
type textarea "x"
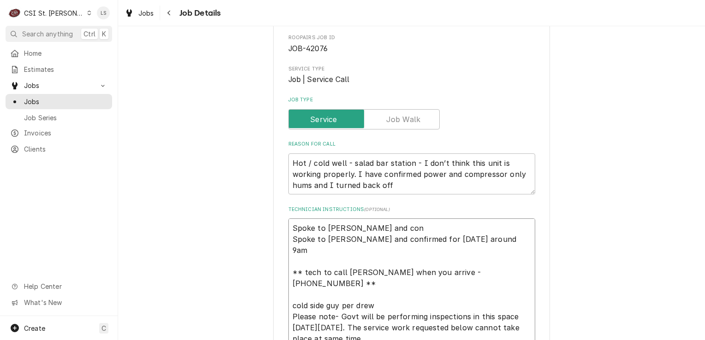
type textarea "Spoke to Jeff and conf Spoke to Jeff and confirmed for Thursday 8/21 around 9am…"
type textarea "x"
type textarea "Spoke to Jeff and confi Spoke to Jeff and confirmed for Thursday 8/21 around 9a…"
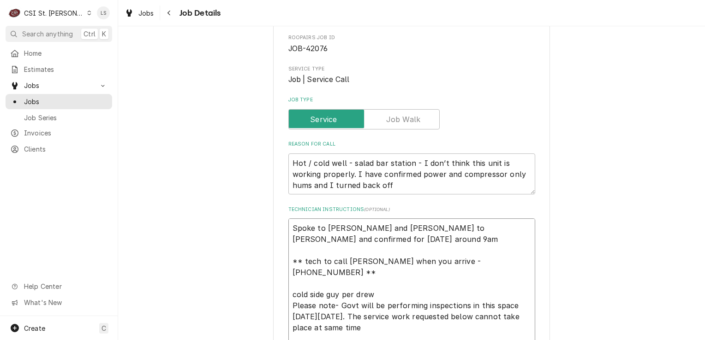
type textarea "x"
type textarea "Spoke to Jeff and confir Spoke to Jeff and confirmed for Thursday 8/21 around 9…"
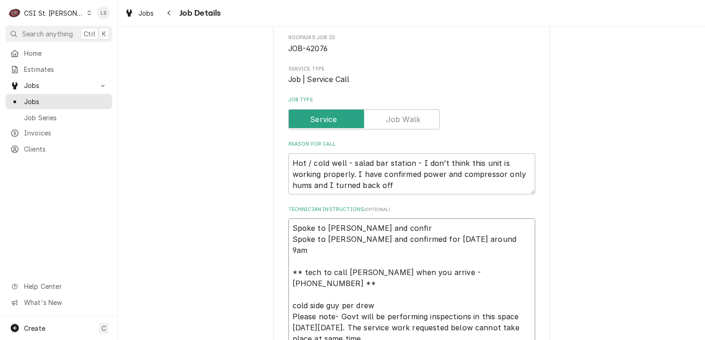
type textarea "x"
type textarea "Spoke to Jeff and confirm Spoke to Jeff and confirmed for Thursday 8/21 around …"
type textarea "x"
type textarea "Spoke to Jeff and confirme Spoke to Jeff and confirmed for Thursday 8/21 around…"
type textarea "x"
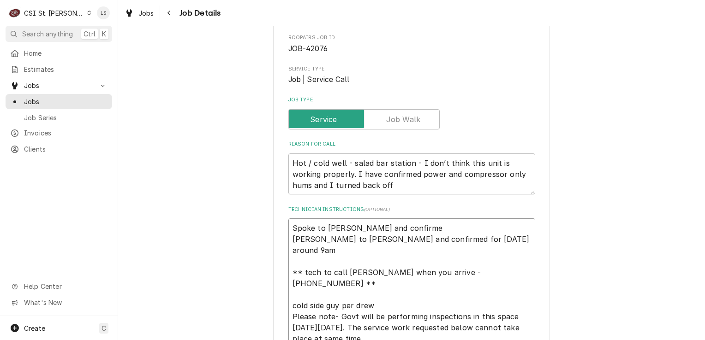
type textarea "Spoke to Jeff and confirmed Spoke to Jeff and confirmed for Thursday 8/21 aroun…"
type textarea "x"
type textarea "Spoke to Jeff and confirmed Spoke to Jeff and confirmed for Thursday 8/21 aroun…"
type textarea "x"
type textarea "Spoke to Jeff and confirmed f Spoke to Jeff and confirmed for Thursday 8/21 aro…"
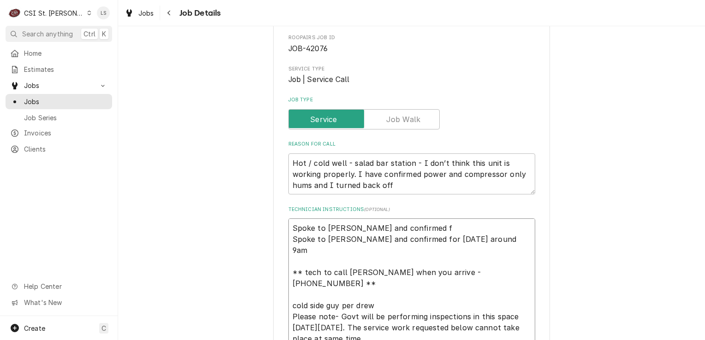
type textarea "x"
type textarea "Spoke to Jeff and confirmed for Spoke to Jeff and confirmed for Thursday 8/21 a…"
type textarea "x"
type textarea "Spoke to Jeff and confirmed for Spoke to Jeff and confirmed for Thursday 8/21 a…"
type textarea "x"
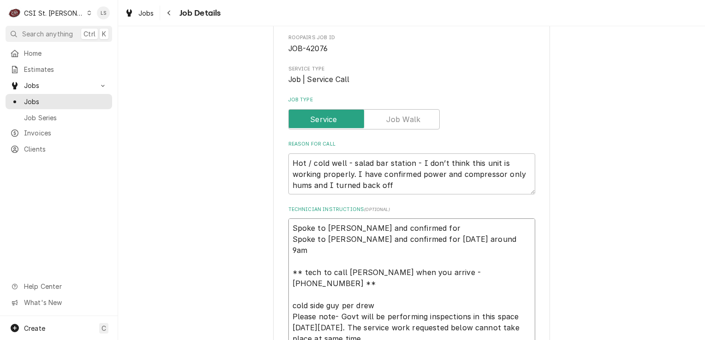
type textarea "Spoke to Jeff and confirmed for F Spoke to Jeff and confirmed for Thursday 8/21…"
type textarea "x"
type textarea "Spoke to Jeff and confirmed for Fr Spoke to Jeff and confirmed for Thursday 8/2…"
type textarea "x"
type textarea "Spoke to Jeff and confirmed for Frid Spoke to Jeff and confirmed for Thursday 8…"
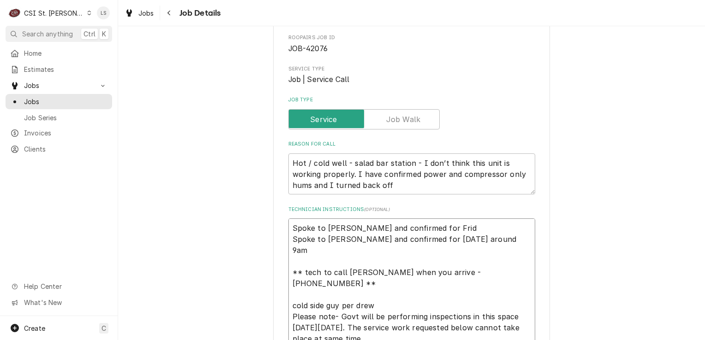
type textarea "x"
type textarea "Spoke to Jeff and confirmed for Frida Spoke to Jeff and confirmed for Thursday …"
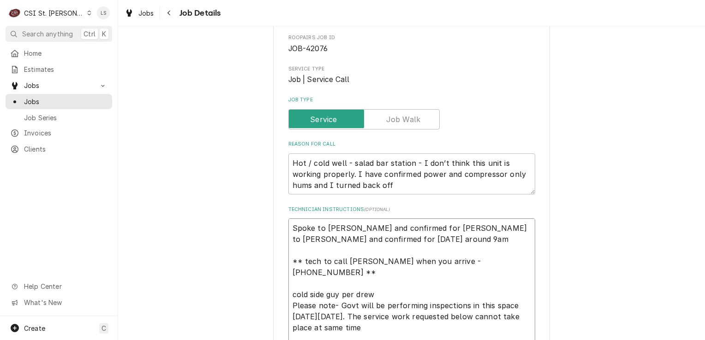
type textarea "x"
type textarea "Spoke to Jeff and confirmed for Friday Spoke to Jeff and confirmed for Thursday…"
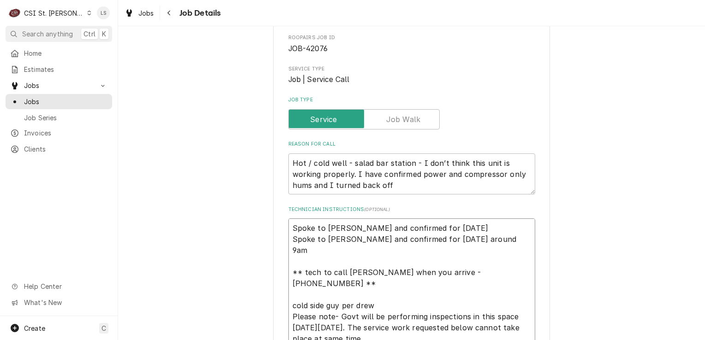
type textarea "x"
type textarea "Spoke to Jeff and confirmed for Friday Spoke to Jeff and confirmed for Thursday…"
type textarea "x"
type textarea "Spoke to Jeff and confirmed for Friday 8 Spoke to Jeff and confirmed for Thursd…"
type textarea "x"
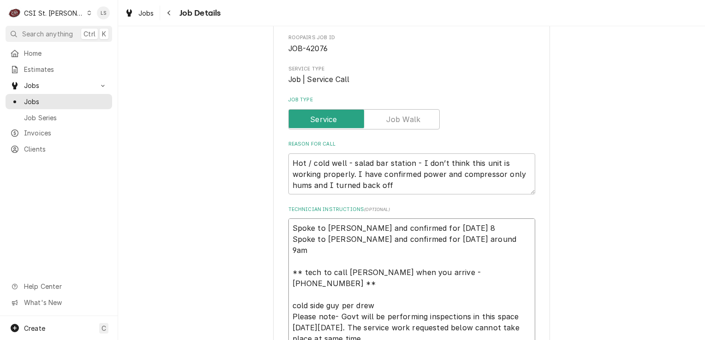
type textarea "Spoke to Jeff and confirmed for Friday 8/ Spoke to Jeff and confirmed for Thurs…"
type textarea "x"
type textarea "Spoke to Jeff and confirmed for Friday 8/2 Spoke to Jeff and confirmed for Thur…"
type textarea "x"
type textarea "Spoke to Jeff and confirmed for Friday 8/29 Spoke to Jeff and confirmed for Thu…"
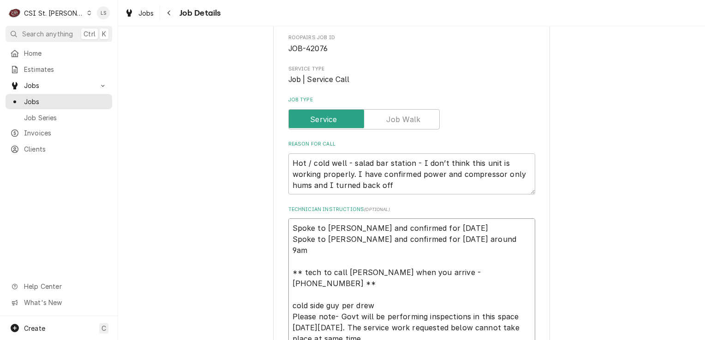
type textarea "x"
type textarea "Spoke to Jeff and confirmed for Friday 8/29 Spoke to Jeff and confirmed for Thu…"
type textarea "x"
type textarea "Spoke to Jeff and confirmed for Friday 8/29 a Spoke to Jeff and confirmed for T…"
type textarea "x"
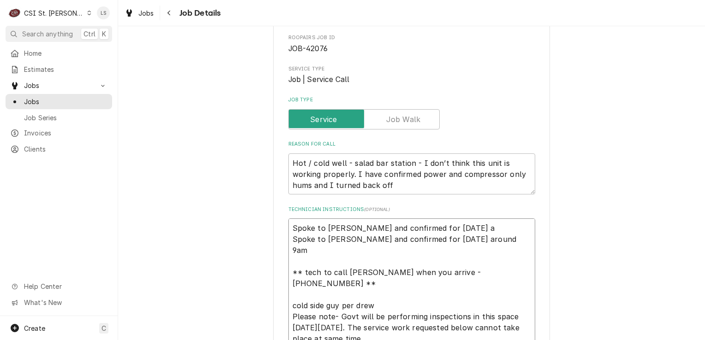
type textarea "Spoke to Jeff and confirmed for Friday 8/29 at Spoke to Jeff and confirmed for …"
type textarea "x"
type textarea "Spoke to Jeff and confirmed for Friday 8/29 a Spoke to Jeff and confirmed for T…"
type textarea "x"
type textarea "Spoke to Jeff and confirmed for Friday 8/29 Spoke to Jeff and confirmed for Thu…"
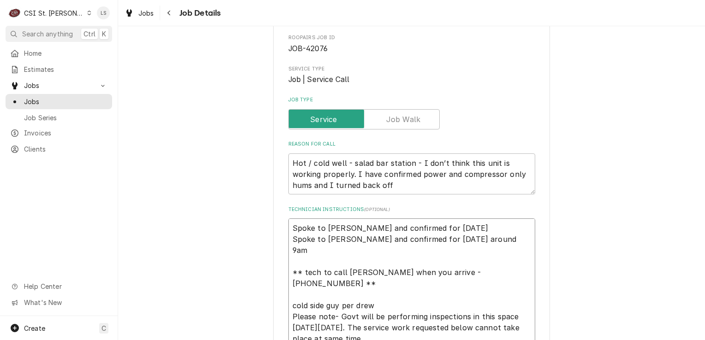
type textarea "x"
type textarea "Spoke to Jeff and confirmed for Friday 8/29 a Spoke to Jeff and confirmed for T…"
type textarea "x"
type textarea "Spoke to Jeff and confirmed for Friday 8/29 ar Spoke to Jeff and confirmed for …"
type textarea "x"
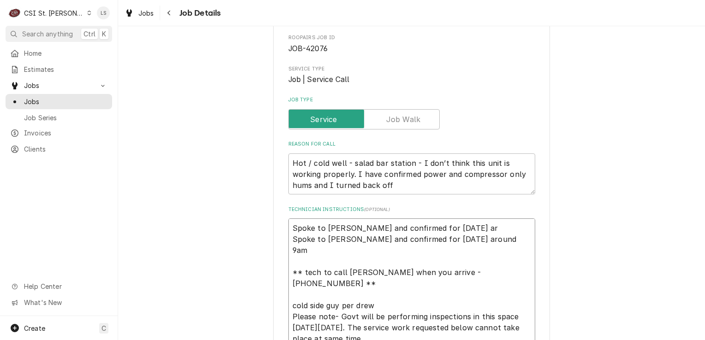
type textarea "Spoke to Jeff and confirmed for Friday 8/29 aro Spoke to Jeff and confirmed for…"
type textarea "x"
type textarea "Spoke to Jeff and confirmed for Friday 8/29 arou Spoke to Jeff and confirmed fo…"
type textarea "x"
type textarea "Spoke to Jeff and confirmed for Friday 8/29 aroun Spoke to Jeff and confirmed f…"
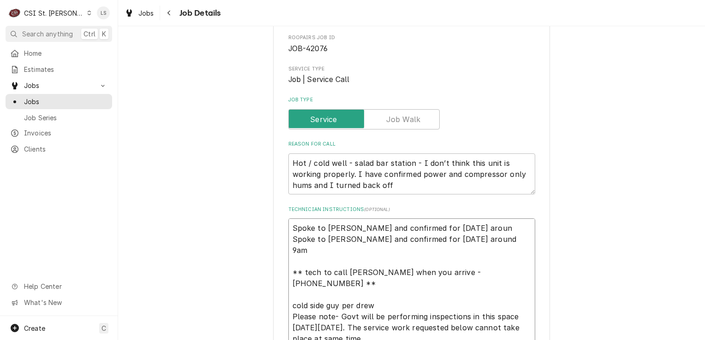
type textarea "x"
type textarea "Spoke to Jeff and confirmed for Friday 8/29 aroun Spoke to Jeff and confirmed f…"
type textarea "x"
type textarea "Spoke to Jeff and confirmed for Friday 8/29 aroun 9 Spoke to Jeff and confirmed…"
type textarea "x"
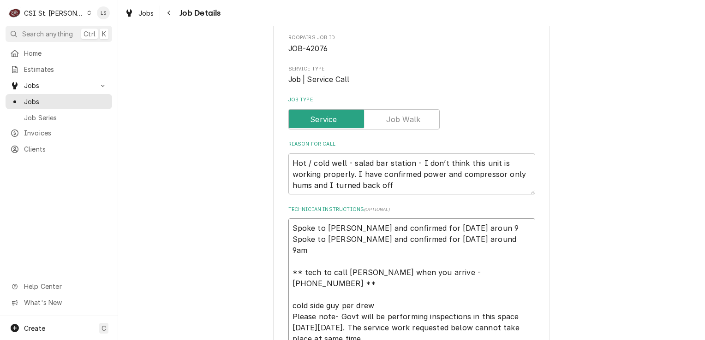
type textarea "Spoke to Jeff and confirmed for Friday 8/29 aroun Spoke to Jeff and confirmed f…"
type textarea "x"
type textarea "Spoke to Jeff and confirmed for Friday 8/29 aroun Spoke to Jeff and confirmed f…"
type textarea "x"
type textarea "Spoke to Jeff and confirmed for Friday 8/29 around Spoke to Jeff and confirmed …"
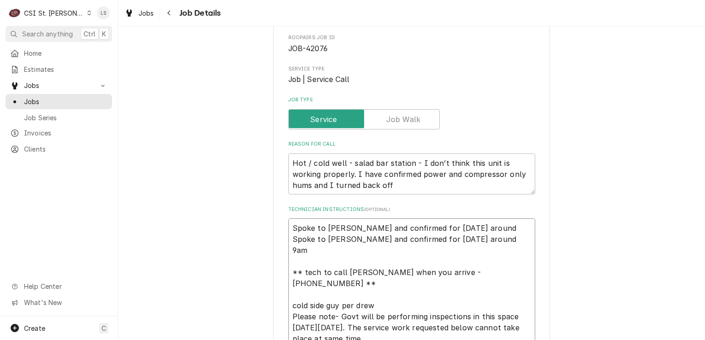
type textarea "x"
type textarea "Spoke to Jeff and confirmed for Friday 8/29 around Spoke to Jeff and confirmed …"
type textarea "x"
type textarea "Spoke to Jeff and confirmed for Friday 8/29 around 9 Spoke to Jeff and confirme…"
type textarea "x"
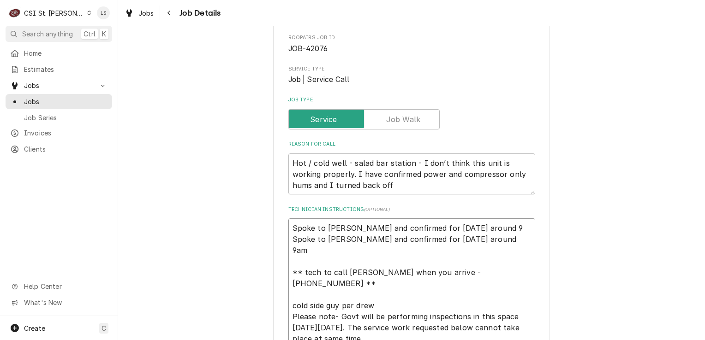
type textarea "Spoke to Jeff and confirmed for Friday 8/29 around 9a Spoke to Jeff and confirm…"
type textarea "x"
type textarea "Spoke to Jeff and confirmed for Friday 8/29 around 9a Spoke to Jeff and confirm…"
type textarea "x"
type textarea "Spoke to Jeff and confirmed for Friday 8/29 around 9a Spoke to Jeff and confirm…"
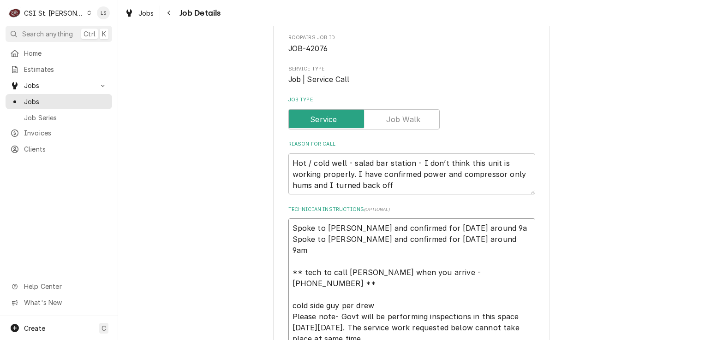
type textarea "x"
type textarea "Spoke to Jeff and confirmed for Friday 8/29 around 9am Spoke to Jeff and confir…"
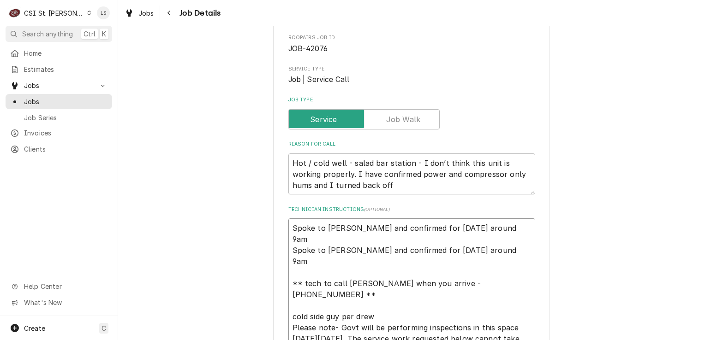
type textarea "x"
type textarea "Spoke to Jeff and confirmed for Friday 8/29 around 9am Spoke to Jeff and confir…"
type textarea "x"
type textarea "Spoke to Jeff and confirmed for Friday 8/29 around 9am - Spoke to Jeff and conf…"
type textarea "x"
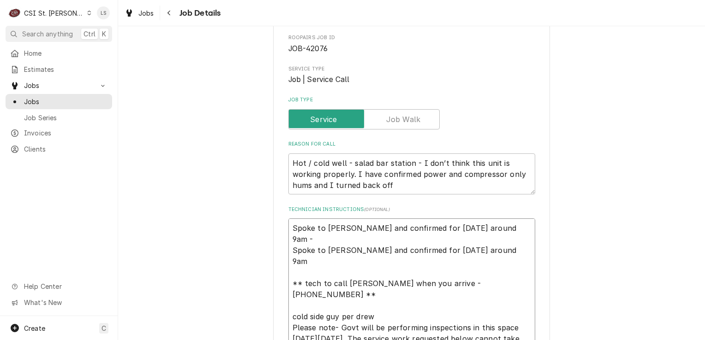
type textarea "Spoke to Jeff and confirmed for Friday 8/29 around 9am - Spoke to Jeff and conf…"
type textarea "x"
type textarea "Spoke to Jeff and confirmed for Friday 8/29 around 9am - L Spoke to Jeff and co…"
type textarea "x"
type textarea "Spoke to Jeff and confirmed for Friday 8/29 around 9am - LS Spoke to Jeff and c…"
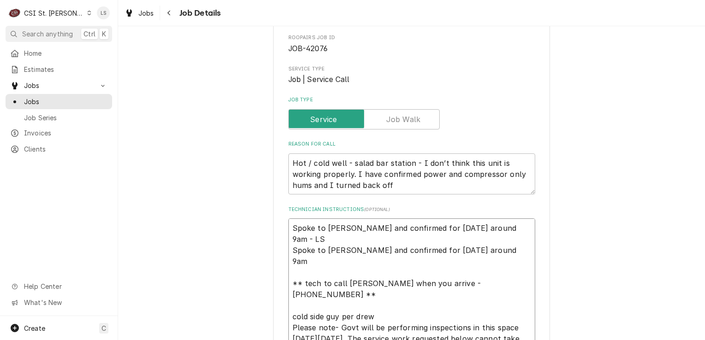
click at [507, 233] on textarea "Spoke to Jeff and confirmed for Friday 8/29 around 9am - LS Spoke to Jeff and c…" at bounding box center [411, 284] width 247 height 130
type textarea "x"
type textarea "Spoke to Jeff and confirmed for Friday 8/29 around 9am - LS Spoke to Jeff and c…"
type textarea "x"
type textarea "Spoke to Jeff and confirmed for Friday 8/29 around 9am - LS Spoke to Jeff and c…"
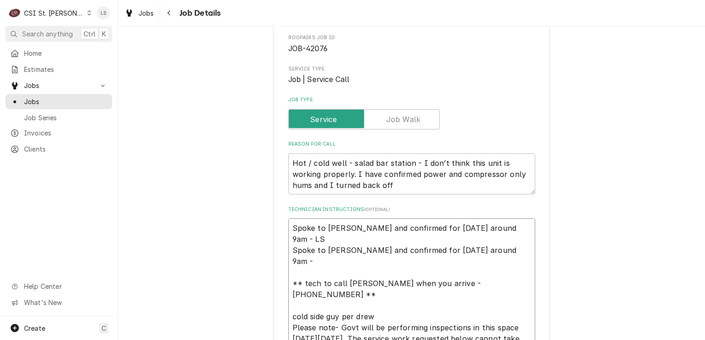
type textarea "x"
type textarea "Spoke to Jeff and confirmed for Friday 8/29 around 9am - LS Spoke to Jeff and c…"
type textarea "x"
type textarea "Spoke to Jeff and confirmed for Friday 8/29 around 9am - LS Spoke to Jeff and c…"
type textarea "x"
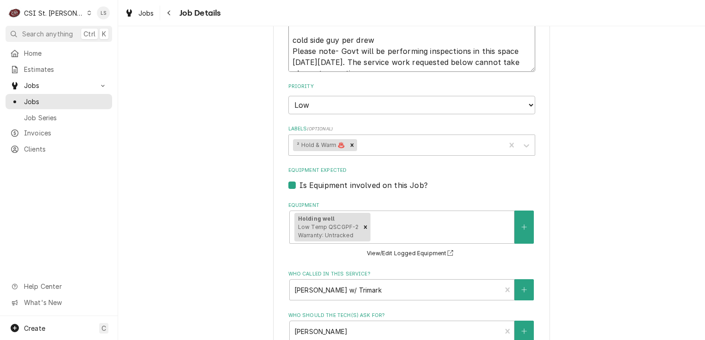
scroll to position [588, 0]
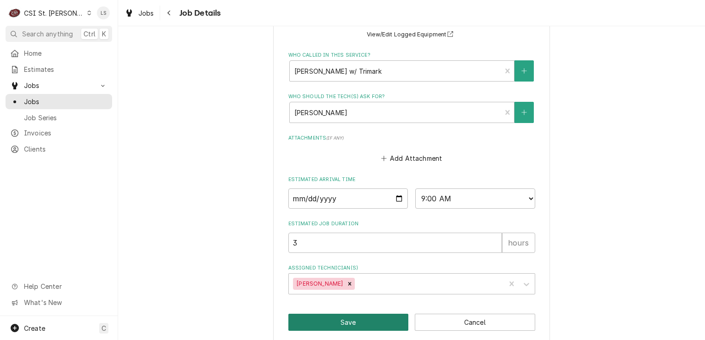
type textarea "Spoke to Jeff and confirmed for Friday 8/29 around 9am - LS Spoke to Jeff and c…"
click at [394, 316] on button "Save" at bounding box center [348, 322] width 120 height 17
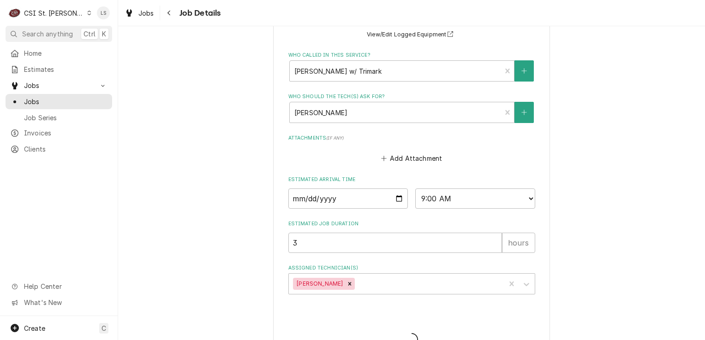
type textarea "x"
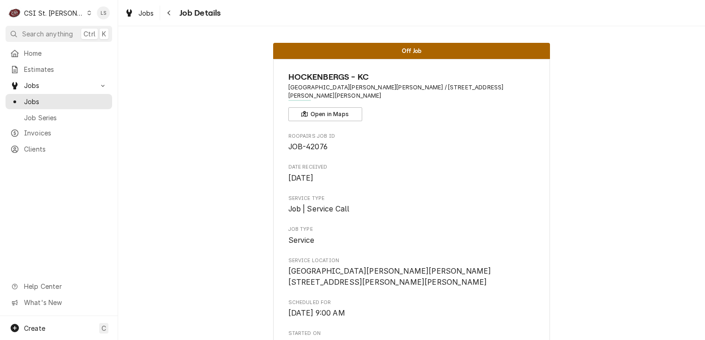
click at [87, 14] on icon "Dynamic Content Wrapper" at bounding box center [89, 13] width 4 height 5
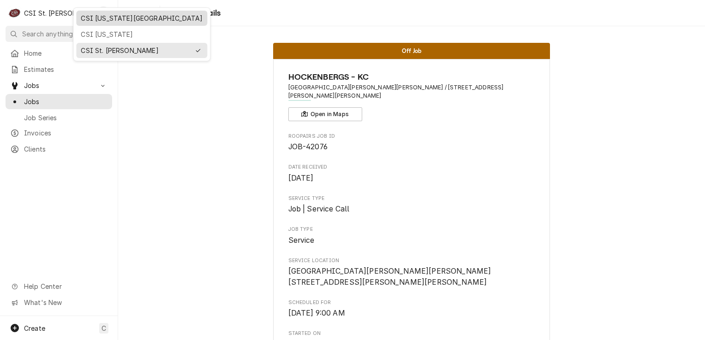
click at [96, 20] on div "CSI [US_STATE][GEOGRAPHIC_DATA]" at bounding box center [142, 18] width 122 height 10
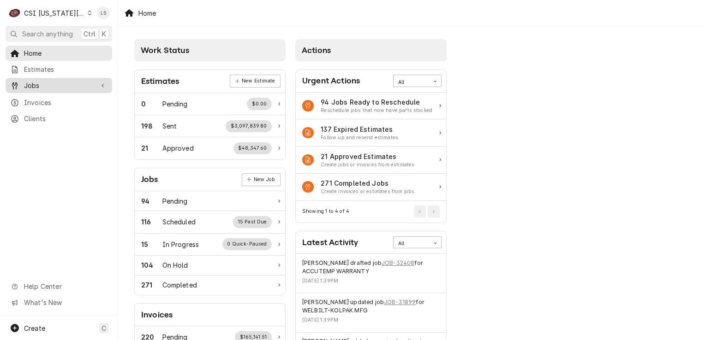
click at [52, 86] on span "Jobs" at bounding box center [59, 86] width 70 height 10
click at [44, 100] on span "Jobs" at bounding box center [65, 102] width 83 height 10
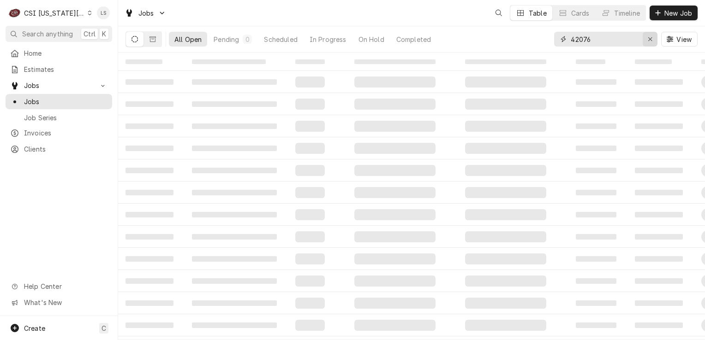
drag, startPoint x: 652, startPoint y: 34, endPoint x: 634, endPoint y: 36, distance: 17.7
click at [651, 34] on button "Erase input" at bounding box center [650, 39] width 15 height 15
paste input "32345"
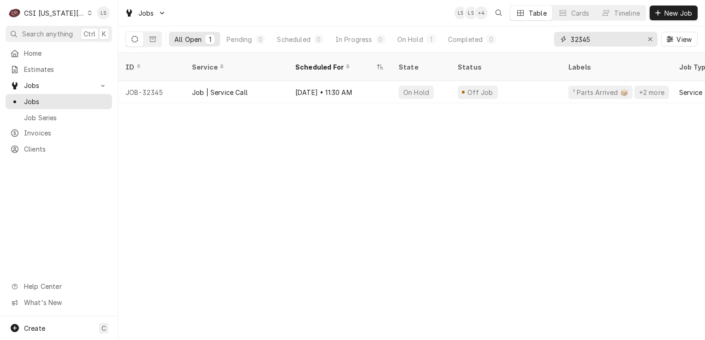
type input "32345"
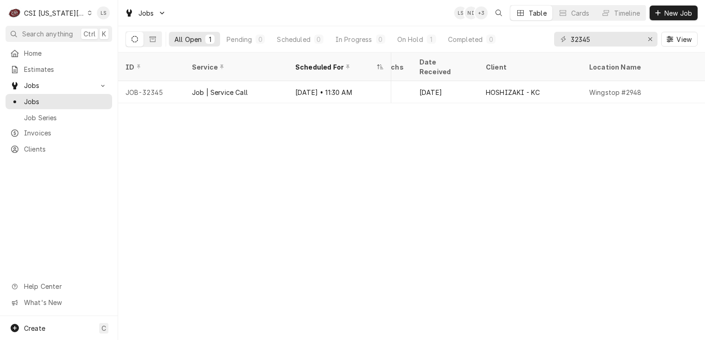
scroll to position [0, 421]
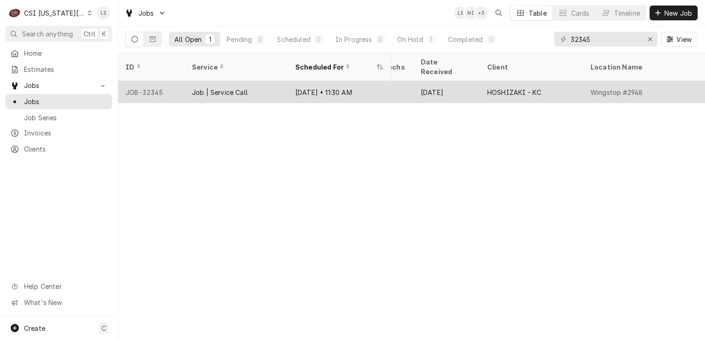
click at [161, 81] on div "JOB-32345" at bounding box center [151, 92] width 66 height 22
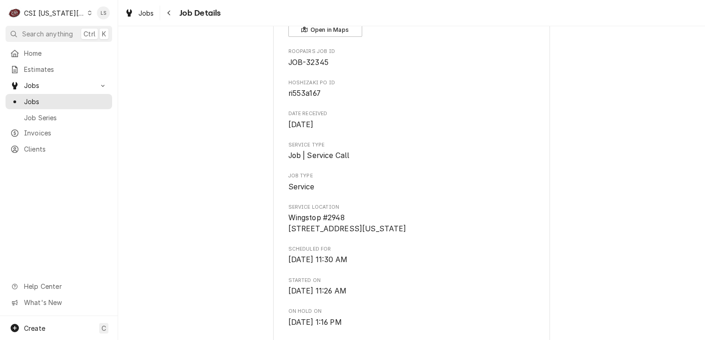
scroll to position [92, 0]
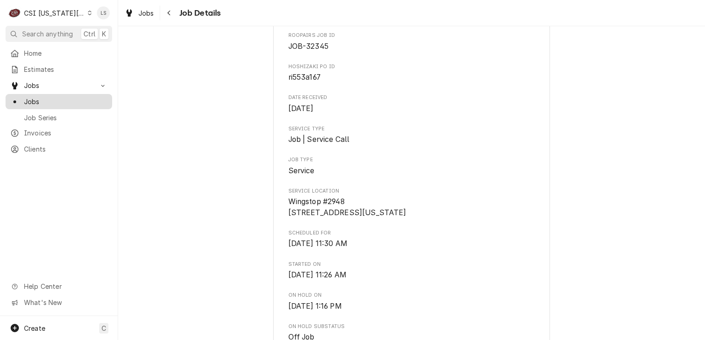
click at [49, 99] on span "Jobs" at bounding box center [65, 102] width 83 height 10
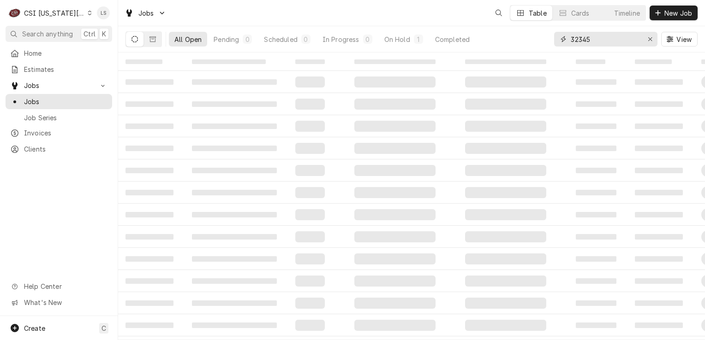
click at [648, 40] on icon "Erase input" at bounding box center [650, 39] width 5 height 6
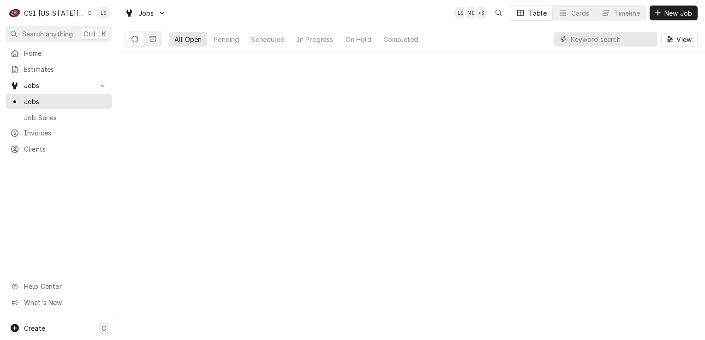
paste input "32358"
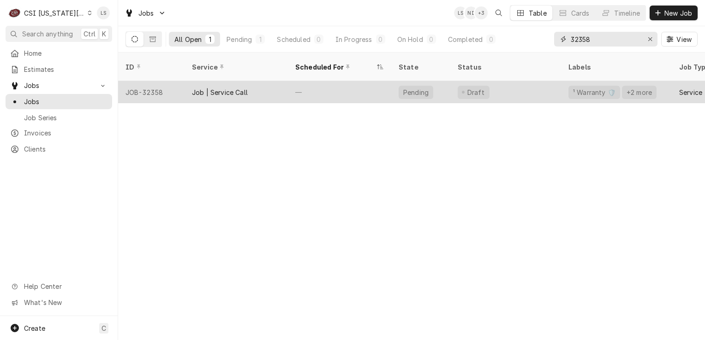
type input "32358"
click at [140, 81] on div "JOB-32358" at bounding box center [151, 92] width 66 height 22
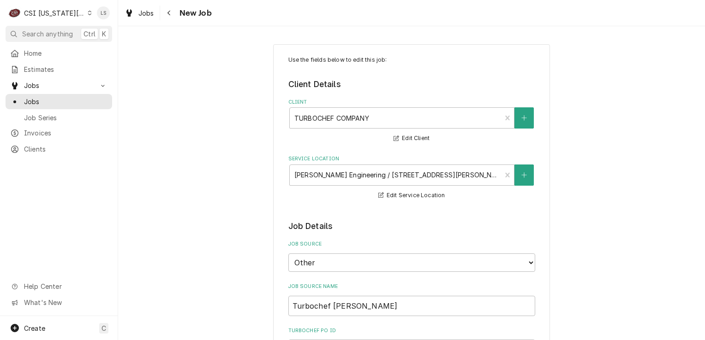
type textarea "x"
click at [64, 100] on span "Jobs" at bounding box center [65, 102] width 83 height 10
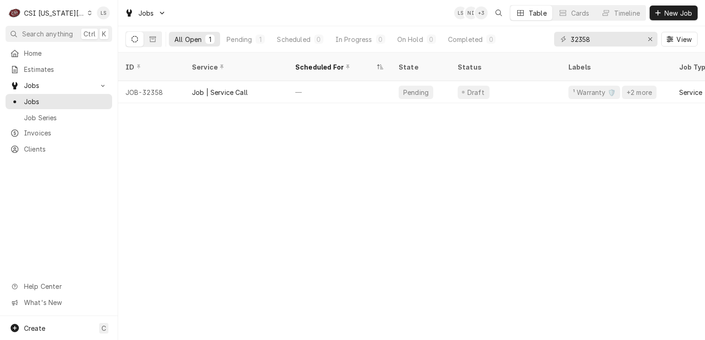
click at [85, 14] on div "C CSI [US_STATE] City" at bounding box center [50, 13] width 89 height 18
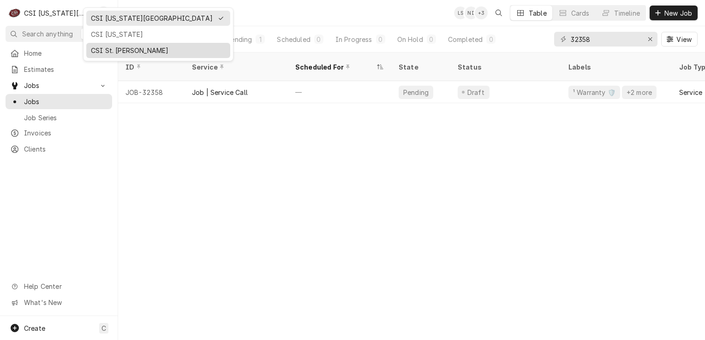
click at [95, 49] on div "CSI St. [PERSON_NAME]" at bounding box center [158, 51] width 135 height 10
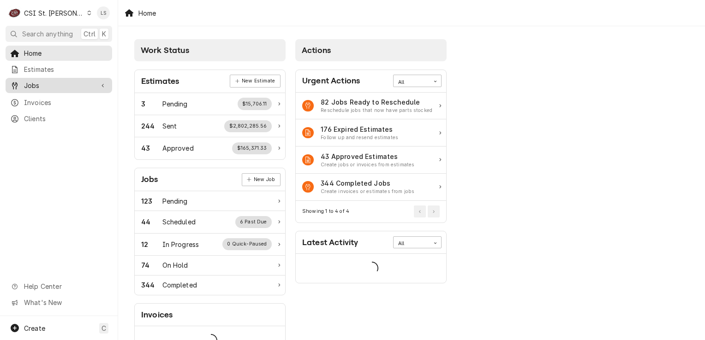
click at [48, 81] on span "Jobs" at bounding box center [59, 86] width 70 height 10
click at [50, 103] on div "Jobs" at bounding box center [58, 102] width 103 height 12
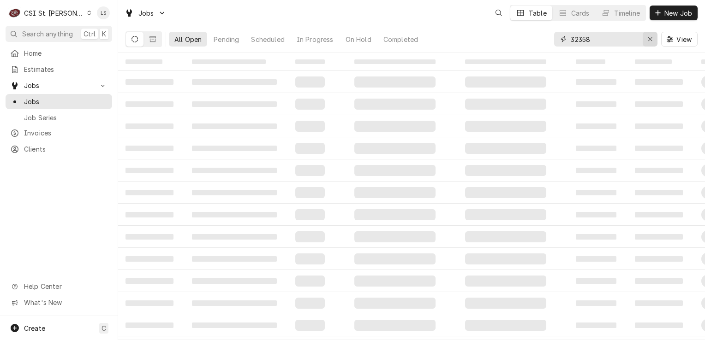
click at [649, 36] on icon "Erase input" at bounding box center [650, 39] width 5 height 6
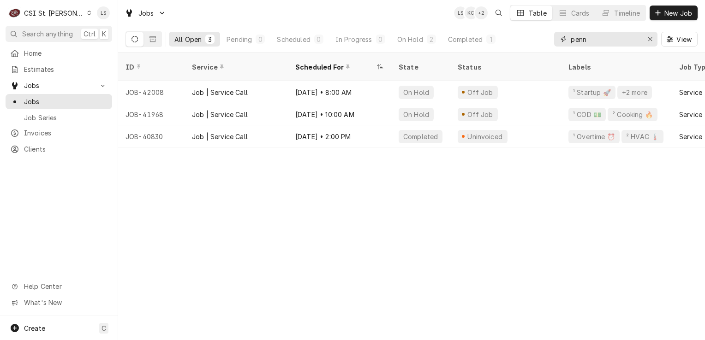
type input "penn"
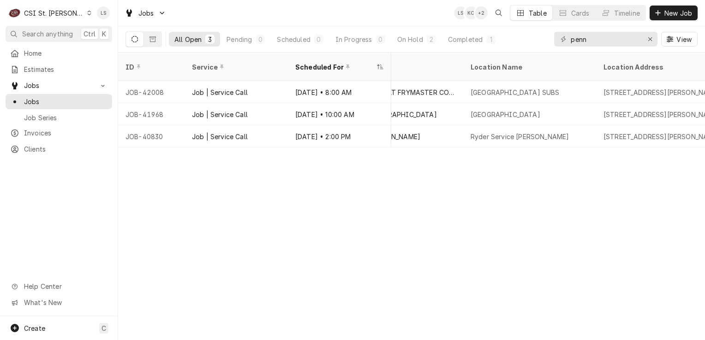
scroll to position [0, 550]
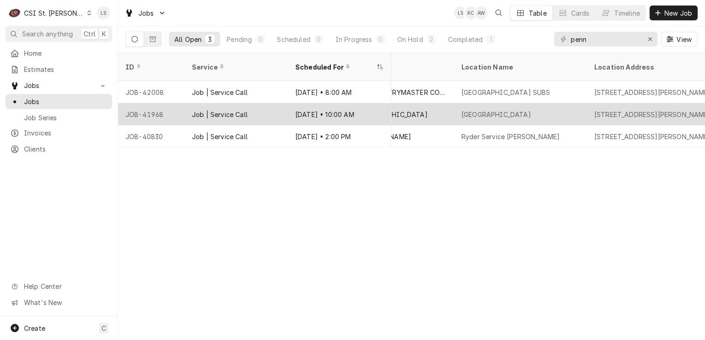
click at [159, 106] on div "JOB-41968" at bounding box center [151, 114] width 66 height 22
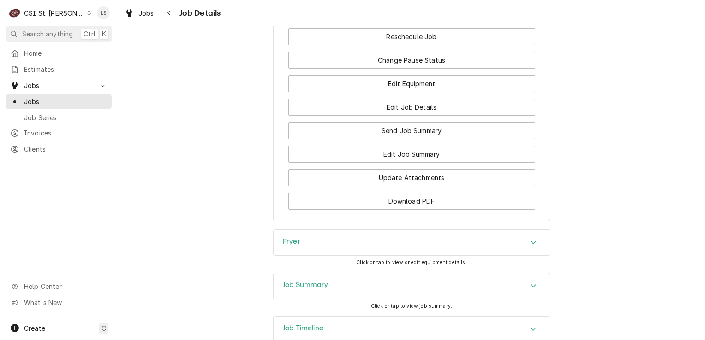
scroll to position [1097, 0]
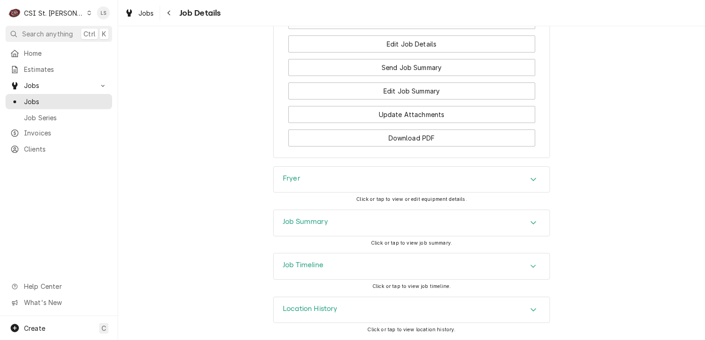
click at [535, 182] on div "Accordion Header" at bounding box center [533, 179] width 14 height 11
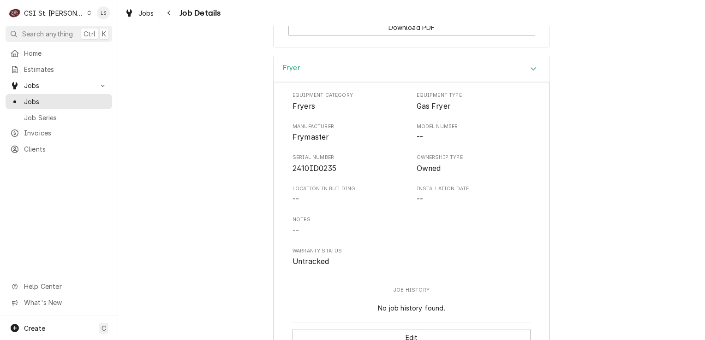
click at [527, 75] on div "Accordion Header" at bounding box center [533, 69] width 14 height 11
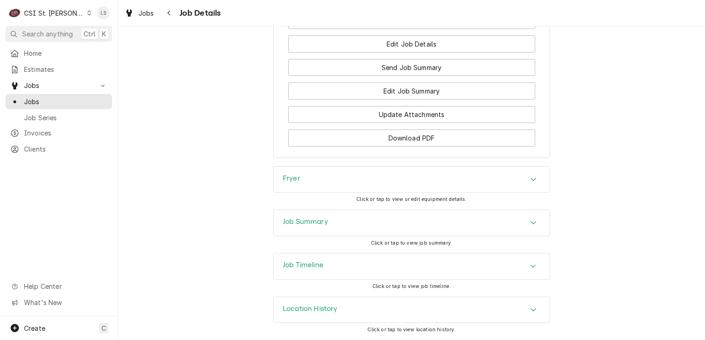
click at [530, 218] on div "Accordion Header" at bounding box center [533, 223] width 14 height 11
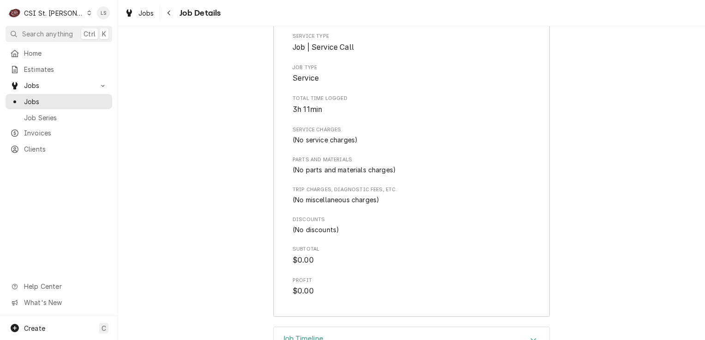
scroll to position [1184, 0]
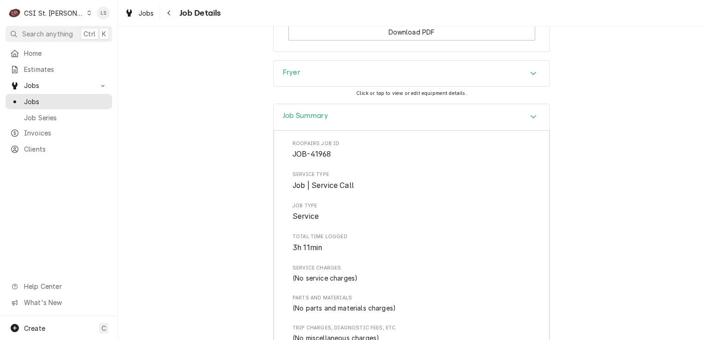
click at [534, 123] on div "Accordion Header" at bounding box center [533, 117] width 14 height 11
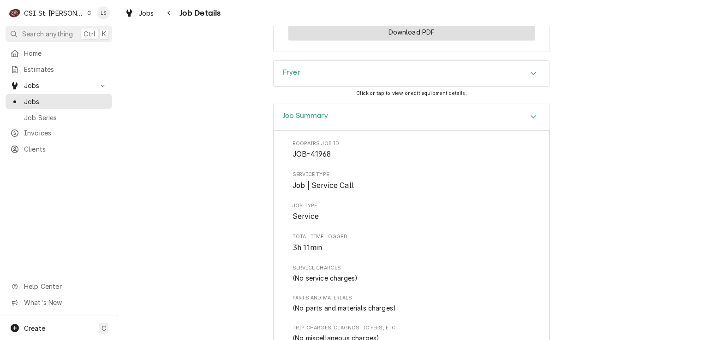
scroll to position [1097, 0]
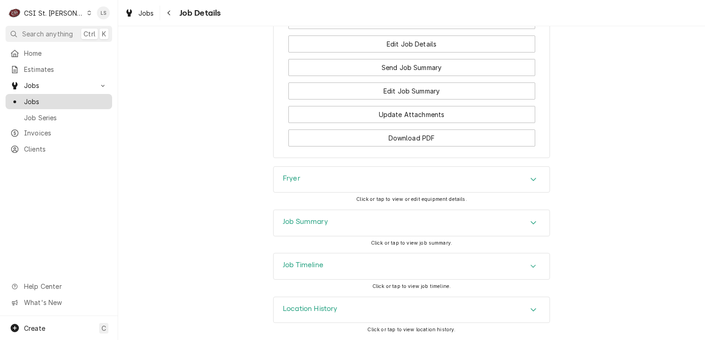
click at [39, 97] on span "Jobs" at bounding box center [65, 102] width 83 height 10
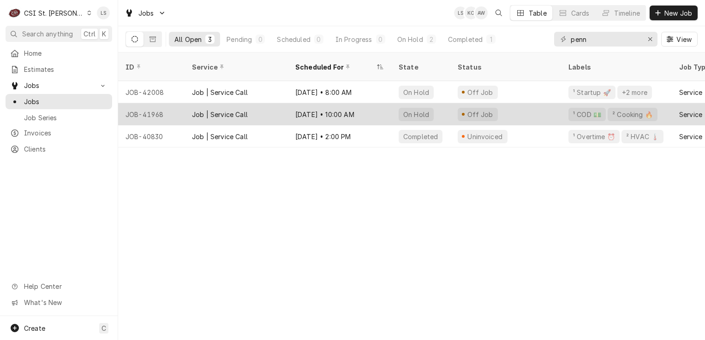
click at [145, 108] on div "JOB-41968" at bounding box center [151, 114] width 66 height 22
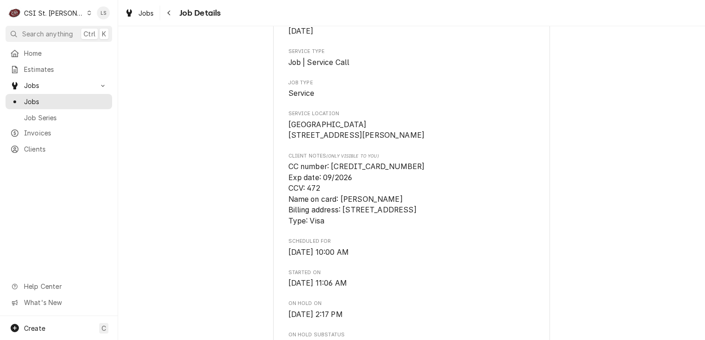
scroll to position [231, 0]
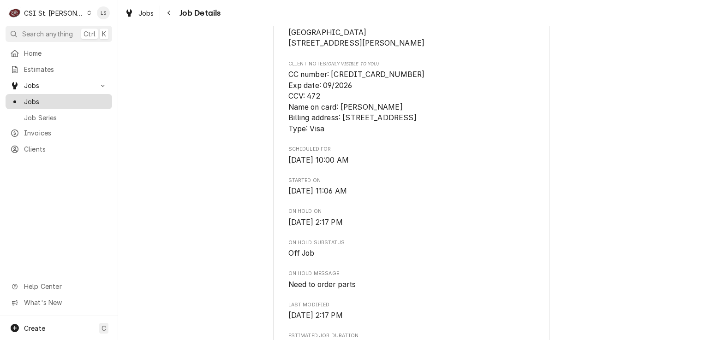
click at [44, 97] on span "Jobs" at bounding box center [65, 102] width 83 height 10
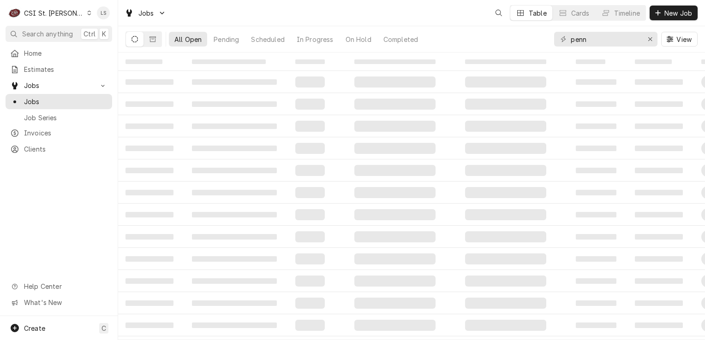
click at [87, 15] on icon "Dynamic Content Wrapper" at bounding box center [89, 13] width 4 height 5
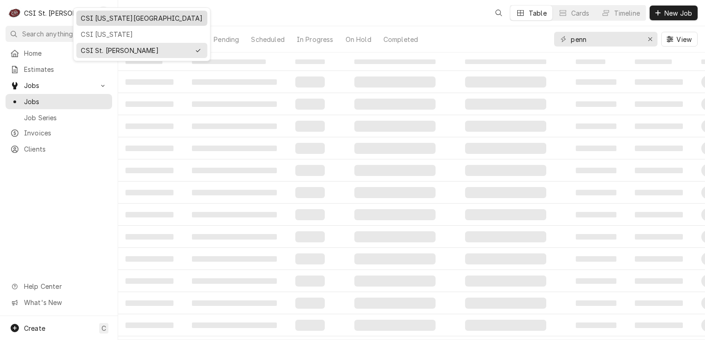
click at [95, 18] on div "CSI [US_STATE][GEOGRAPHIC_DATA]" at bounding box center [142, 18] width 122 height 10
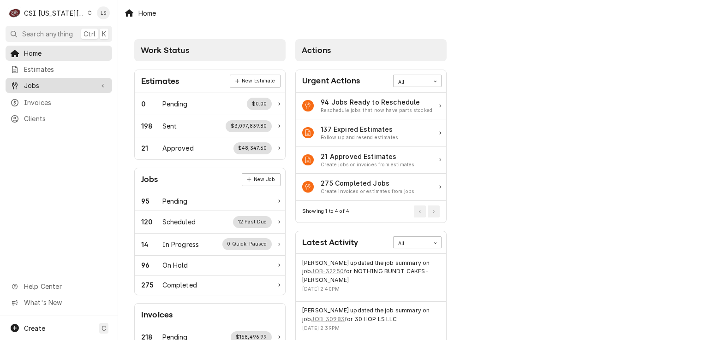
click at [58, 87] on span "Jobs" at bounding box center [59, 86] width 70 height 10
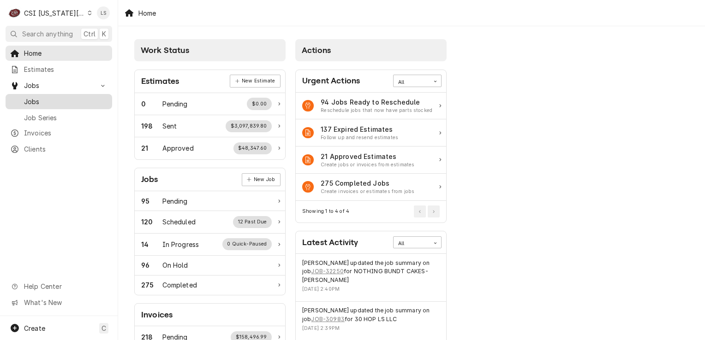
click at [48, 99] on span "Jobs" at bounding box center [65, 102] width 83 height 10
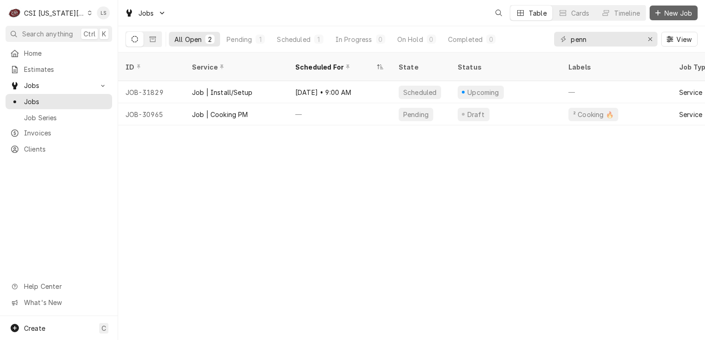
click at [667, 9] on span "New Job" at bounding box center [677, 13] width 31 height 10
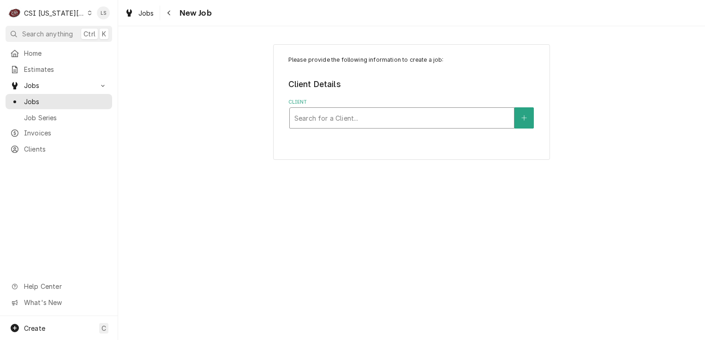
click at [309, 125] on div "Client" at bounding box center [401, 118] width 215 height 17
type input "vivian"
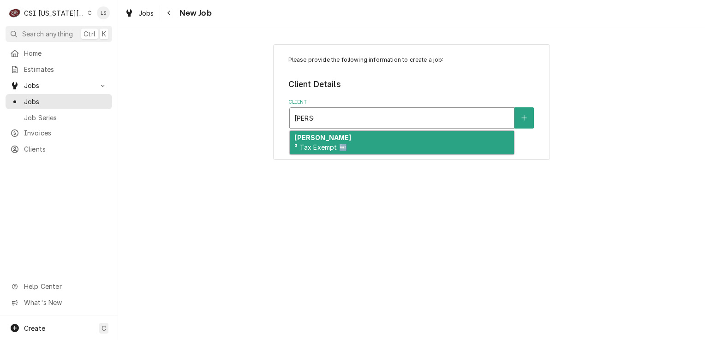
click at [315, 142] on div "VIVIAN ³ Tax Exempt 🆓" at bounding box center [402, 143] width 224 height 24
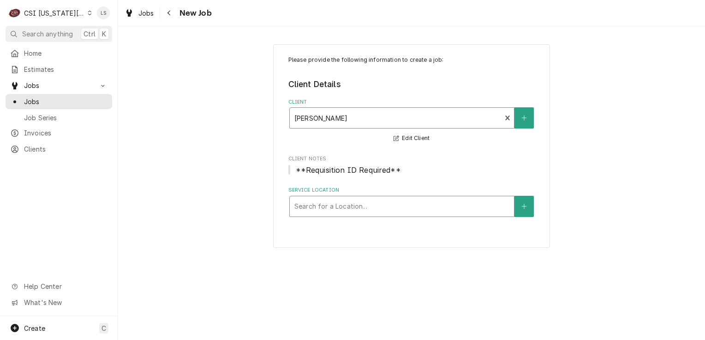
click at [349, 209] on div "Service Location" at bounding box center [401, 206] width 215 height 17
type input "19200"
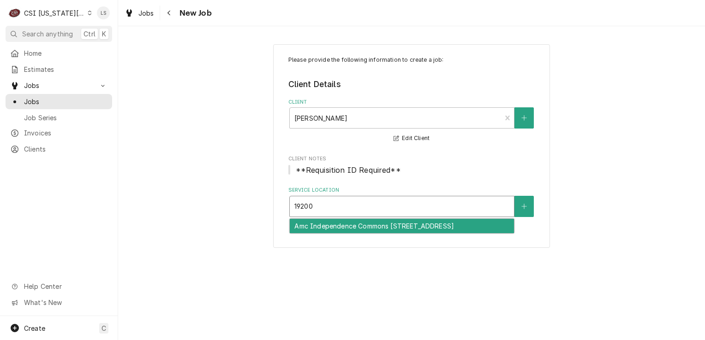
click at [349, 233] on div "Amc Independence Commons 20 / 19200 E. 39Th Street, Independence, MO 64057" at bounding box center [402, 226] width 224 height 14
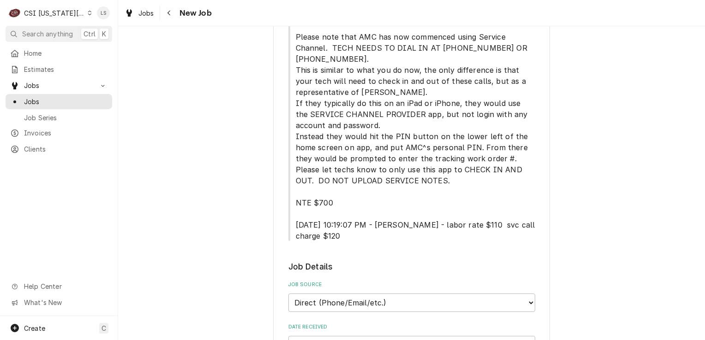
scroll to position [415, 0]
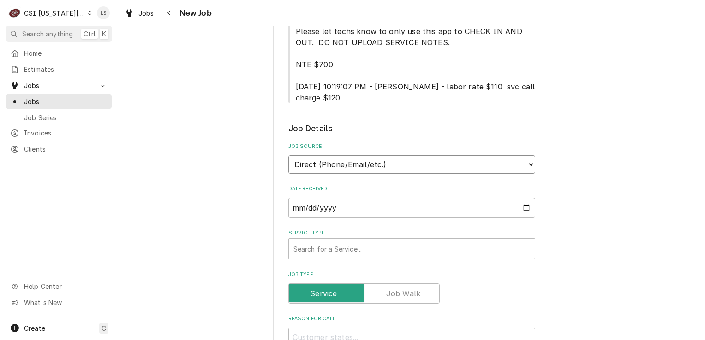
drag, startPoint x: 349, startPoint y: 128, endPoint x: 345, endPoint y: 141, distance: 13.0
click at [349, 155] on select "Direct (Phone/Email/etc.) Service Channel Corrigo Ecotrak Other" at bounding box center [411, 164] width 247 height 18
select select "100"
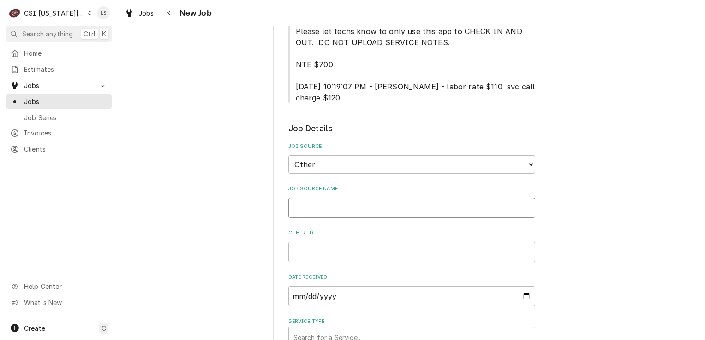
click at [308, 198] on input "Job Source Name" at bounding box center [411, 208] width 247 height 20
type textarea "x"
type input "V"
type textarea "x"
type input "Vv"
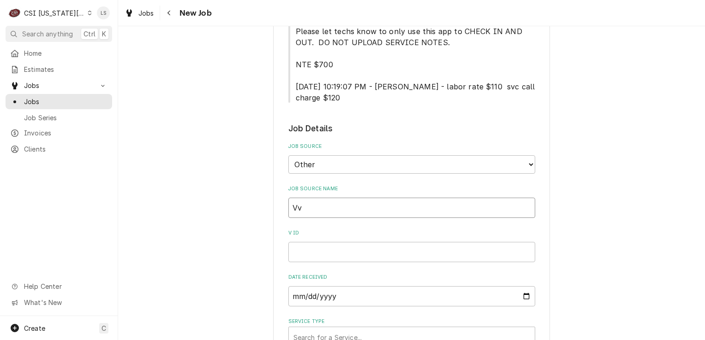
type textarea "x"
type input "Vvi"
type textarea "x"
type input "Vvia"
type textarea "x"
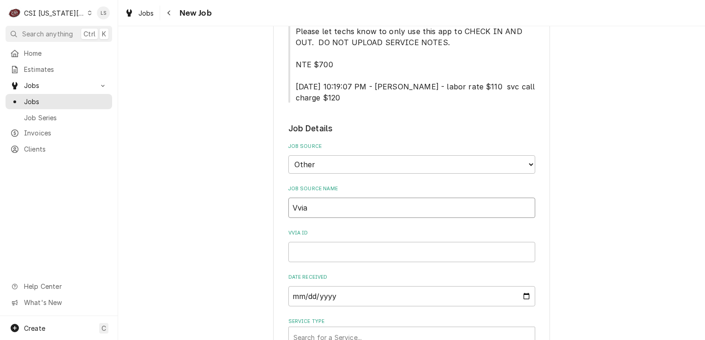
type input "Vvi"
type textarea "x"
type input "Vv"
type textarea "x"
type input "V"
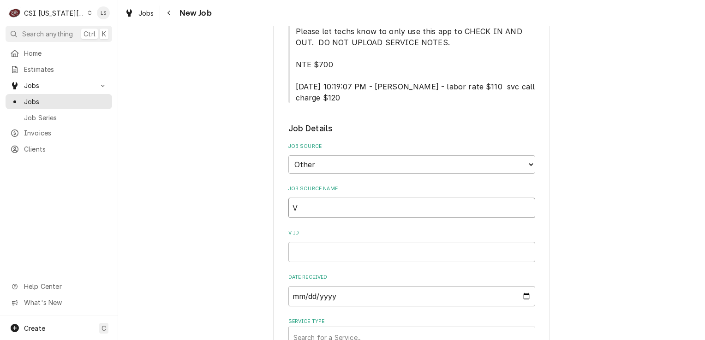
type textarea "x"
type input "Vv"
type textarea "x"
type input "Vvi"
type textarea "x"
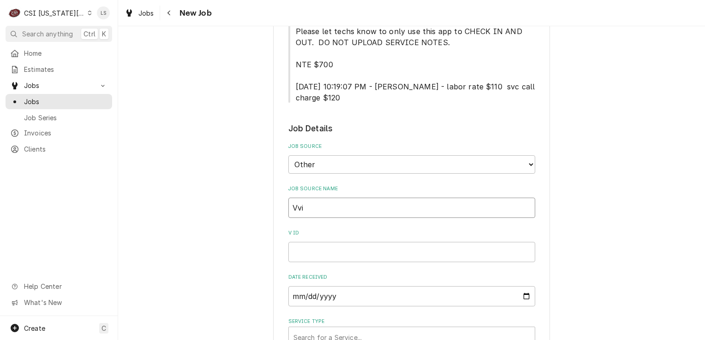
type input "Vvia"
type textarea "x"
type input "Vviai"
type textarea "x"
type input "Vviain"
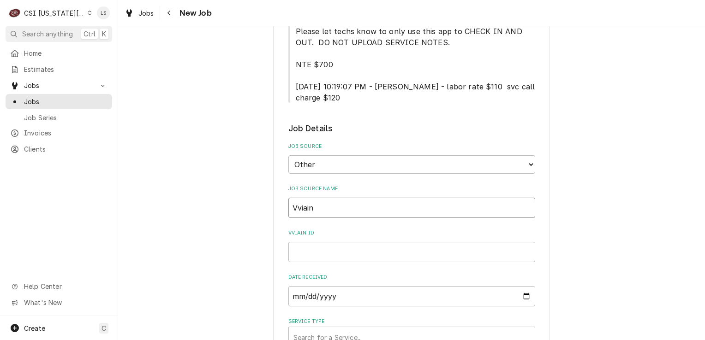
type textarea "x"
type input "Vviai"
type textarea "x"
type input "Vvia"
type textarea "x"
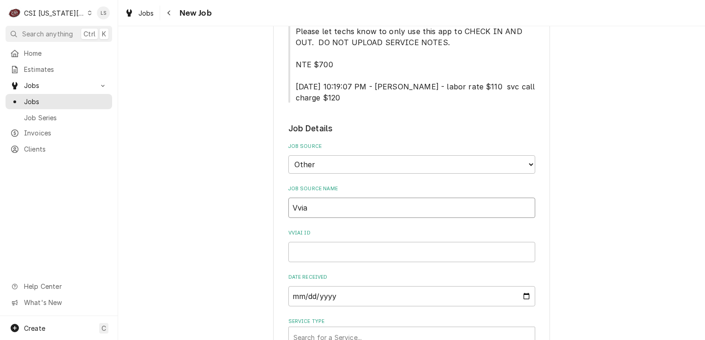
type input "Vvi"
type textarea "x"
type input "Vv"
type textarea "x"
type input "V"
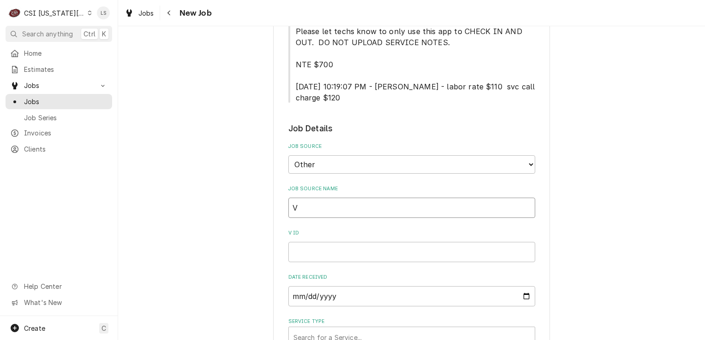
type textarea "x"
type input "Vi"
type textarea "x"
type input "Viv"
type textarea "x"
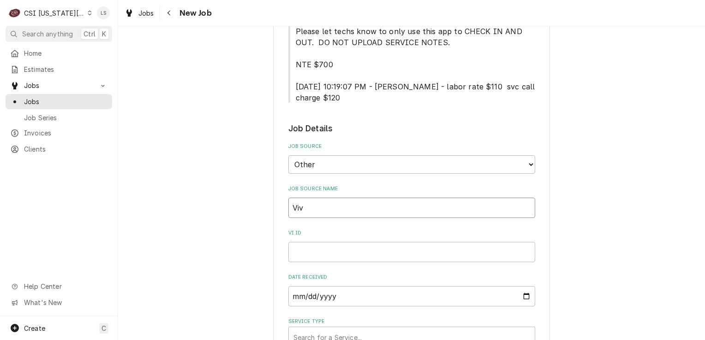
type input "Vivi"
type textarea "x"
type input "Vivian"
type textarea "x"
type input "Vivian"
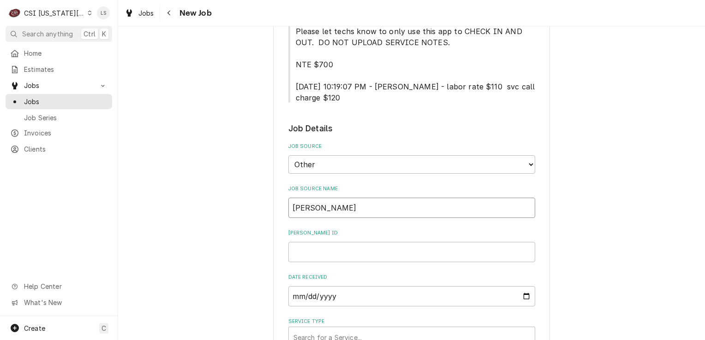
type textarea "x"
type input "Vivian P"
type textarea "x"
type input "Vivian PO"
type textarea "x"
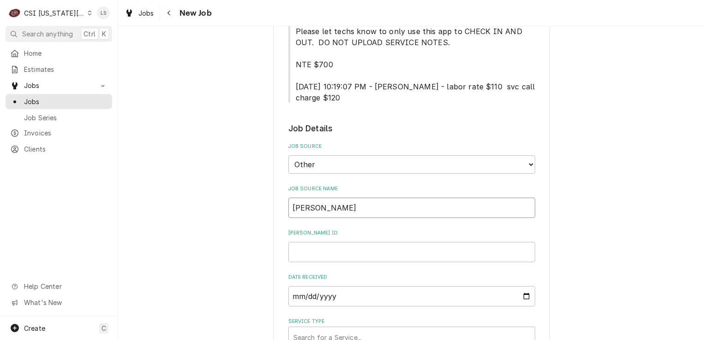
type input "Vivian PO"
paste input "00043725"
type textarea "x"
type input "00043725"
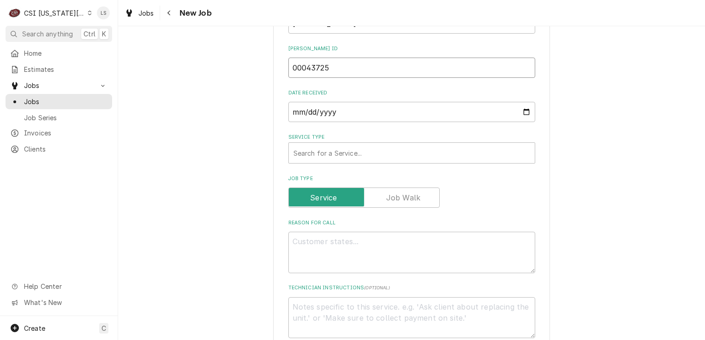
type textarea "x"
type input "00043725"
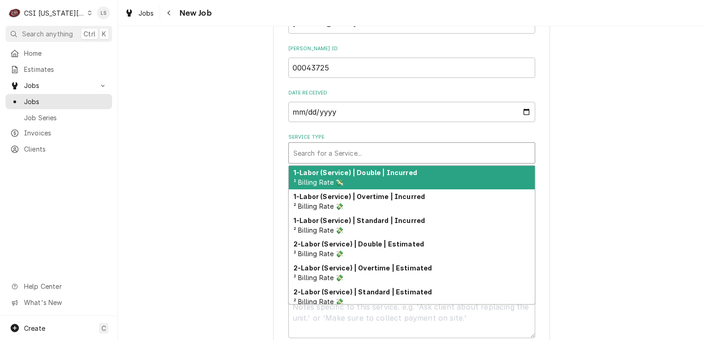
click at [352, 145] on div "Service Type" at bounding box center [411, 153] width 237 height 17
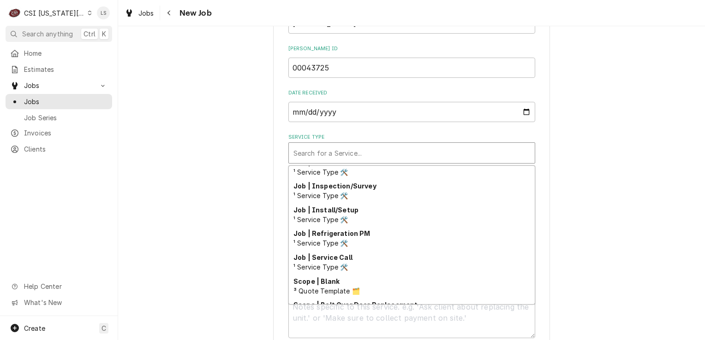
scroll to position [576, 0]
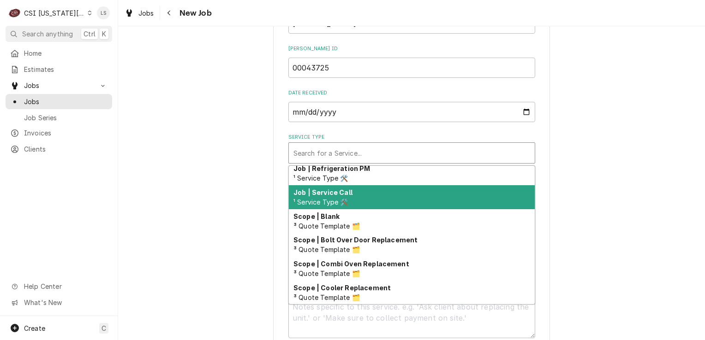
click at [340, 189] on strong "Job | Service Call" at bounding box center [322, 193] width 59 height 8
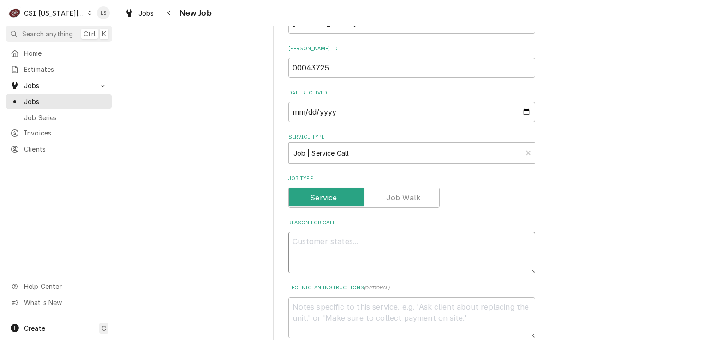
paste textarea "TURBO CHEF IS GIVING OFF A F3 MAGNETRON LOW. TRIED POWER CYCLING THE UNIT BUT I…"
type textarea "x"
type textarea "TURBO CHEF IS GIVING OFF A F3 MAGNETRON LOW. TRIED POWER CYCLING THE UNIT BUT I…"
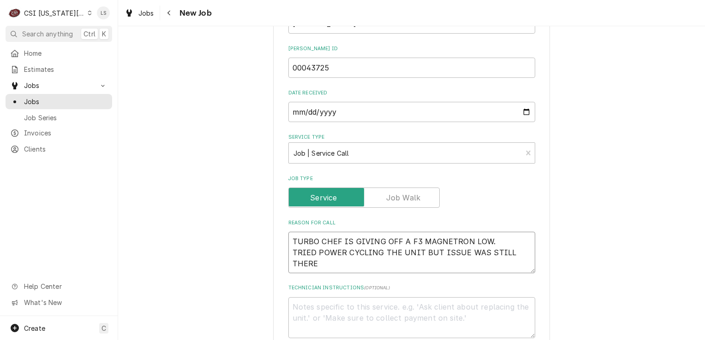
scroll to position [692, 0]
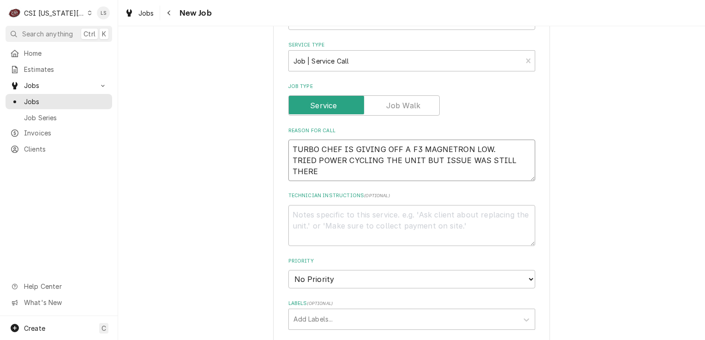
type textarea "x"
type textarea "TURBO CHEF IS GIVING OFF A F3 MAGNETRON LOW. TRIED POWER CYCLING THE UNIT BUT I…"
click at [310, 270] on select "No Priority Urgent High Medium Low" at bounding box center [411, 279] width 247 height 18
select select "3"
click at [288, 270] on select "No Priority Urgent High Medium Low" at bounding box center [411, 279] width 247 height 18
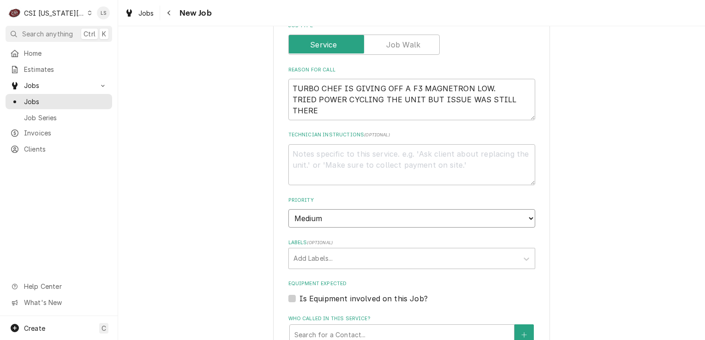
scroll to position [877, 0]
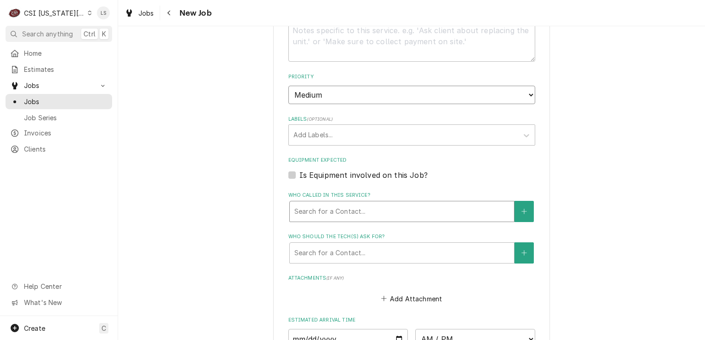
type textarea "x"
click at [300, 127] on div "Labels" at bounding box center [403, 135] width 220 height 17
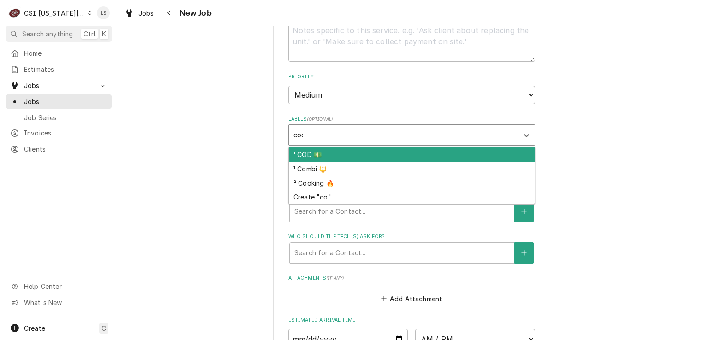
type input "cook"
type textarea "x"
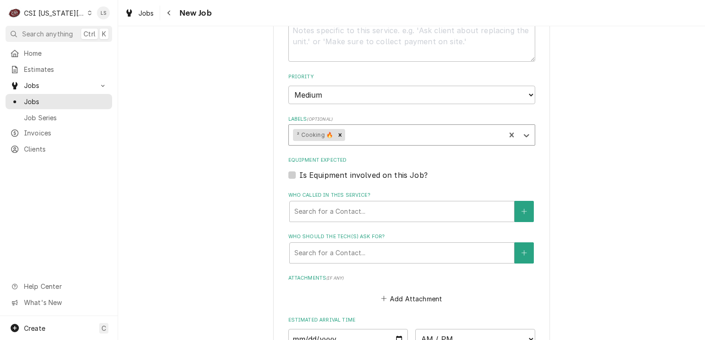
type textarea "x"
click at [299, 170] on label "Is Equipment involved on this Job?" at bounding box center [363, 175] width 128 height 11
click at [299, 170] on input "Equipment Expected" at bounding box center [422, 180] width 247 height 20
checkbox input "true"
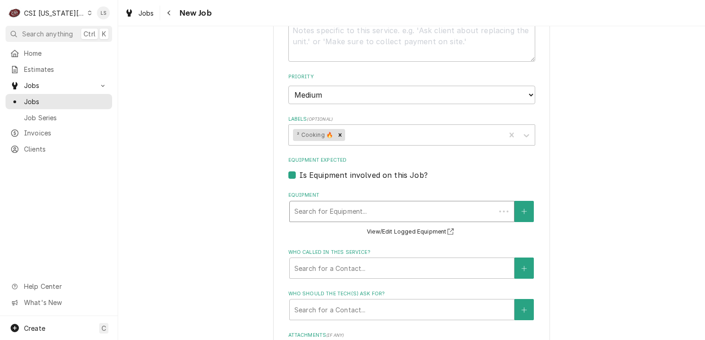
click at [334, 203] on div "Equipment" at bounding box center [392, 211] width 197 height 17
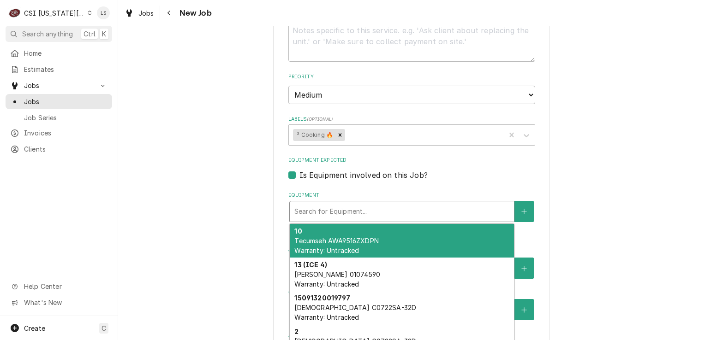
type textarea "x"
type input "t"
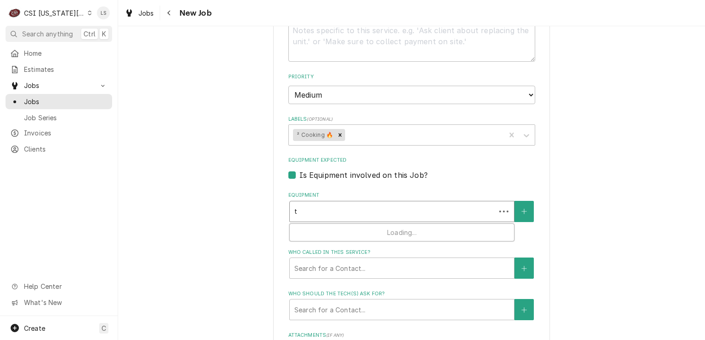
type textarea "x"
type input "tu"
type textarea "x"
type input "tur"
type textarea "x"
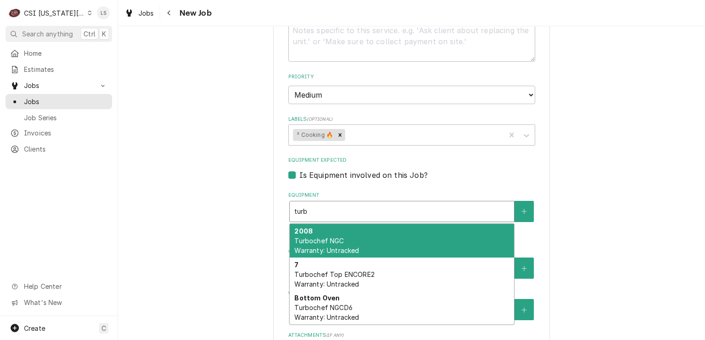
type input "turb"
click at [299, 170] on label "Is Equipment involved on this Job?" at bounding box center [363, 175] width 128 height 11
click at [299, 170] on input "Equipment Expected" at bounding box center [422, 180] width 247 height 20
checkbox input "false"
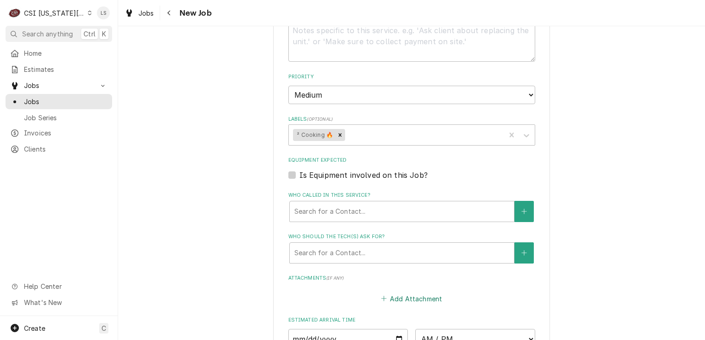
click at [412, 292] on button "Add Attachment" at bounding box center [411, 298] width 65 height 13
type textarea "x"
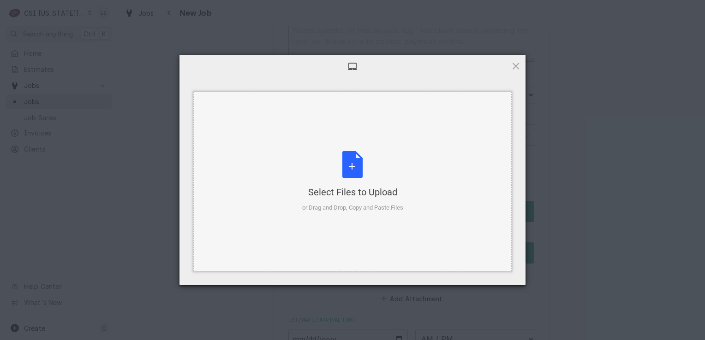
click at [354, 179] on div "Select Files to Upload or Drag and Drop, Copy and Paste Files" at bounding box center [352, 181] width 101 height 61
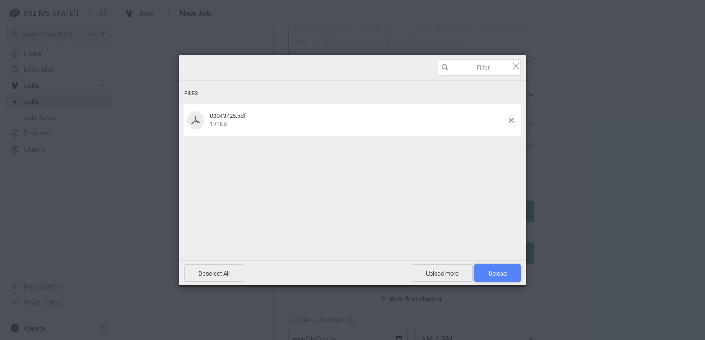
click at [498, 267] on span "Upload 1" at bounding box center [497, 274] width 47 height 18
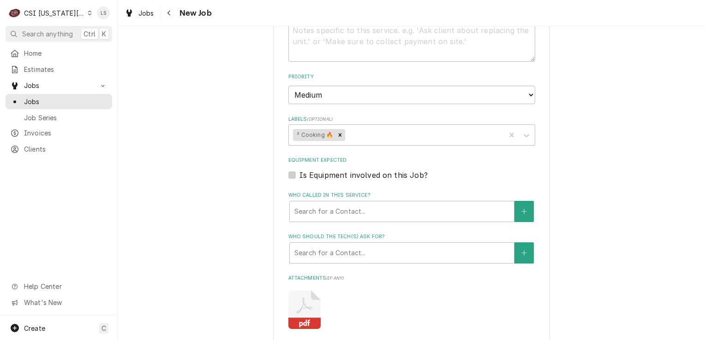
scroll to position [738, 0]
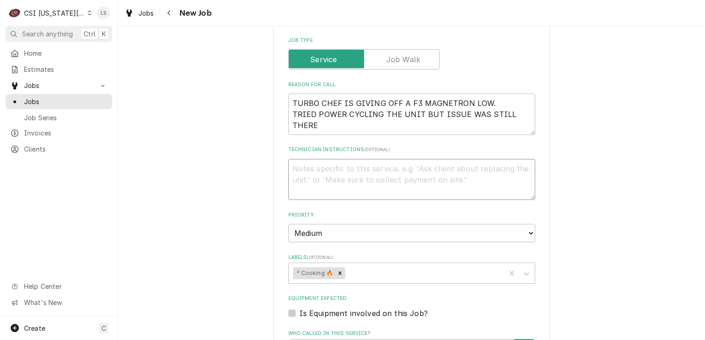
click at [314, 159] on textarea "Technician Instructions ( optional )" at bounding box center [411, 180] width 247 height 42
type textarea "x"
type textarea "N"
type textarea "x"
type textarea "NT"
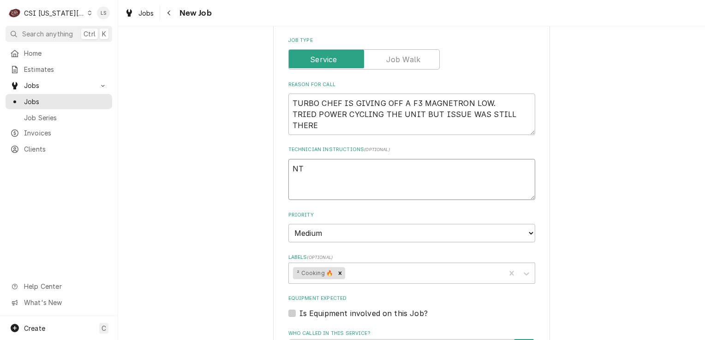
type textarea "x"
type textarea "NTE"
type textarea "x"
type textarea "NTE"
type textarea "x"
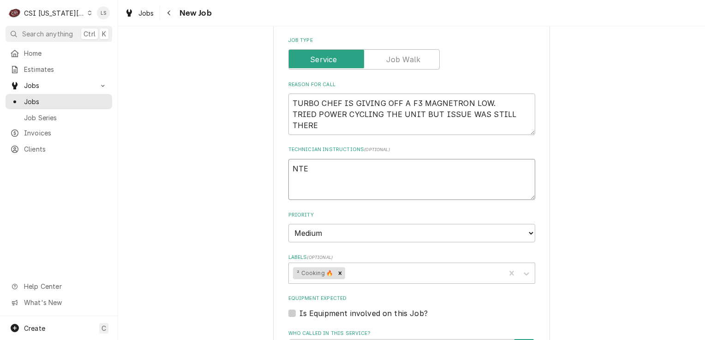
type textarea "NTE $"
type textarea "x"
type textarea "NTE $1"
type textarea "x"
type textarea "NTE $1,"
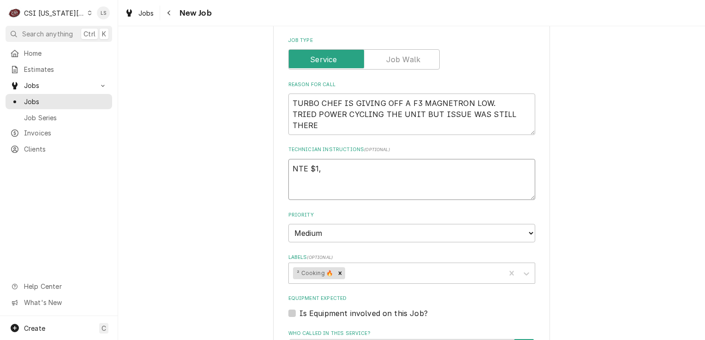
type textarea "x"
type textarea "NTE $1,0"
type textarea "x"
type textarea "NTE $1,00"
type textarea "x"
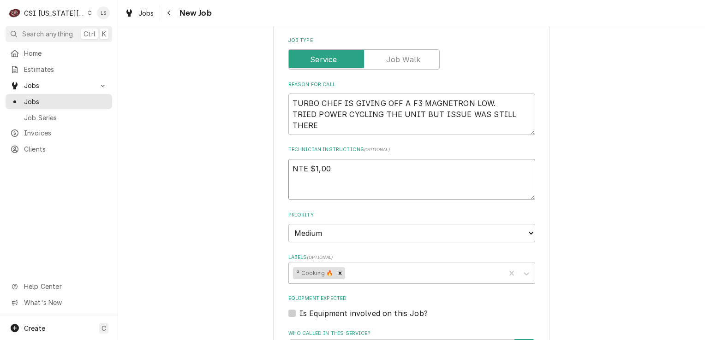
type textarea "NTE $1,000"
type textarea "x"
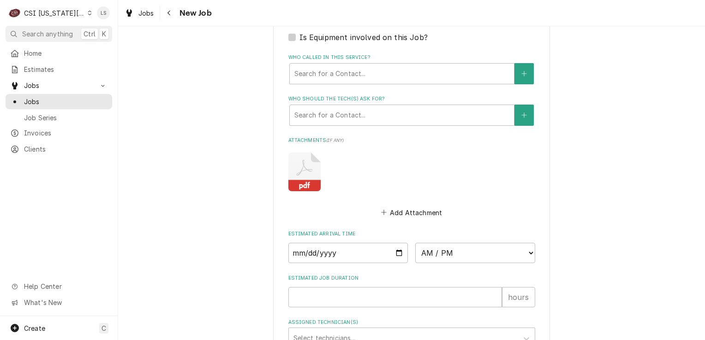
scroll to position [1015, 0]
type textarea "NTE $1,000"
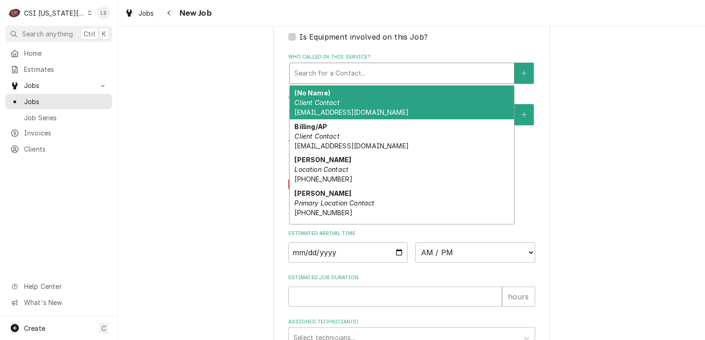
click at [341, 65] on div "Who called in this service?" at bounding box center [401, 73] width 215 height 17
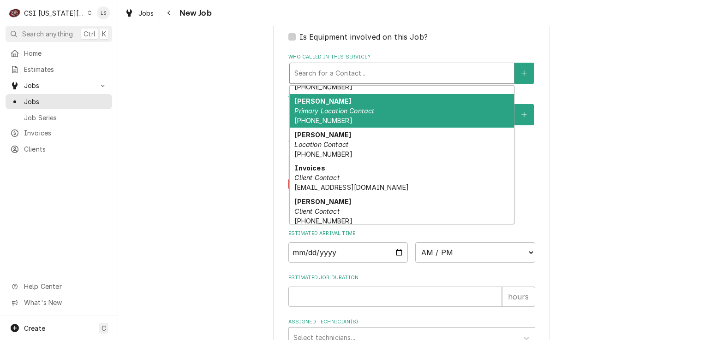
scroll to position [138, 0]
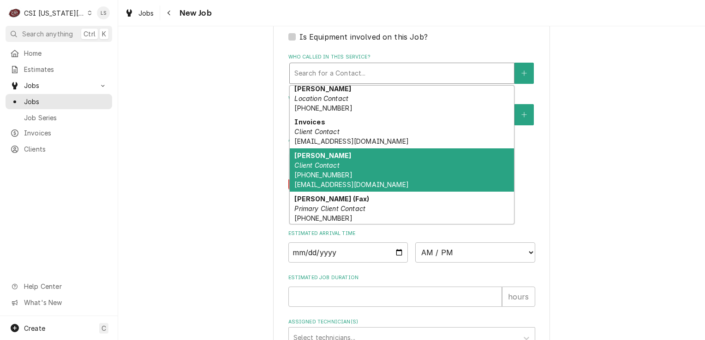
click at [327, 161] on em "Client Contact" at bounding box center [316, 165] width 45 height 8
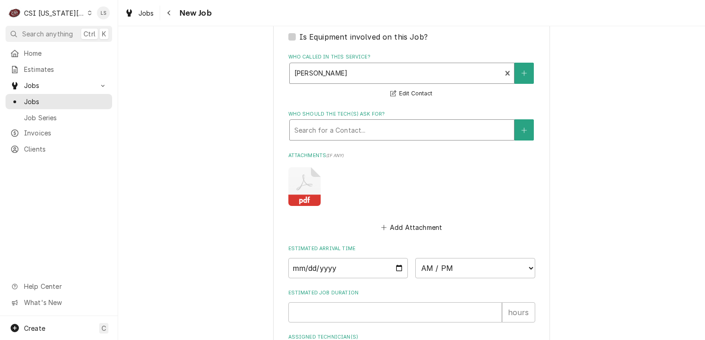
click at [330, 122] on div "Who should the tech(s) ask for?" at bounding box center [401, 130] width 215 height 17
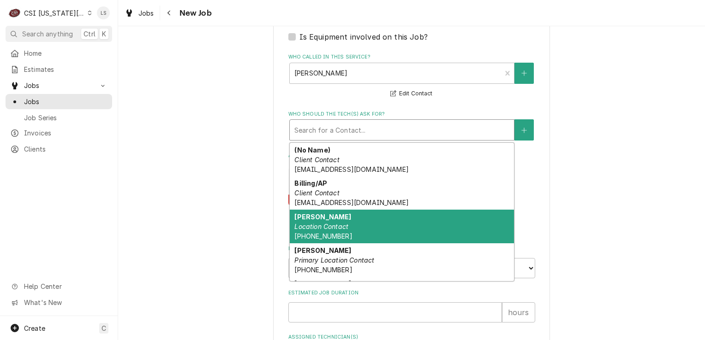
click at [319, 210] on div "GARY MAIR Location Contact (816) 863-4047" at bounding box center [402, 227] width 224 height 34
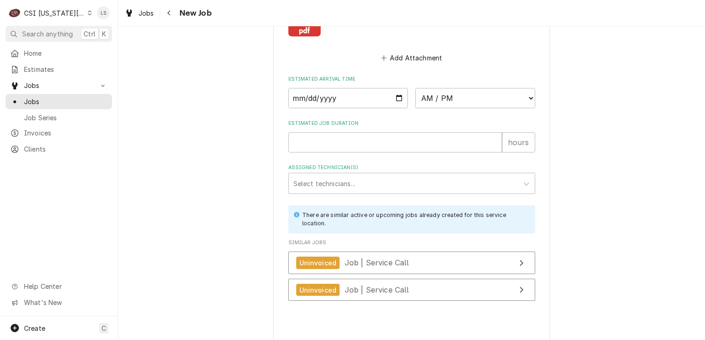
type textarea "x"
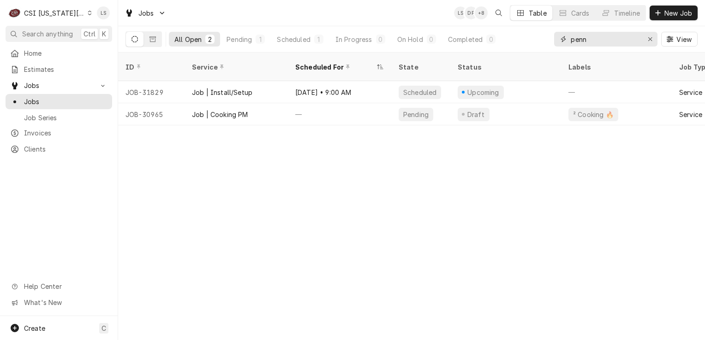
click at [640, 41] on div "penn" at bounding box center [605, 39] width 103 height 15
click at [653, 38] on div "Erase input" at bounding box center [649, 39] width 9 height 9
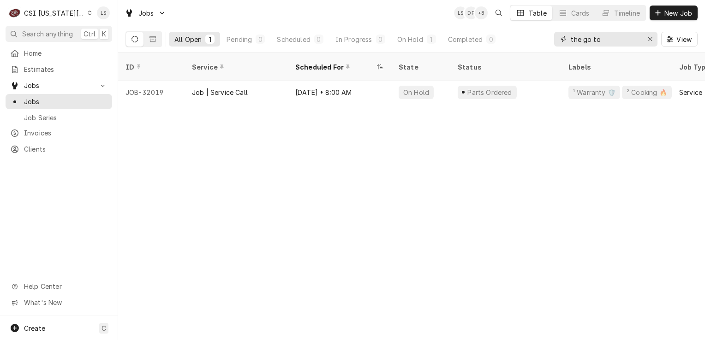
type input "the go to"
click at [647, 43] on div "Erase input" at bounding box center [649, 39] width 9 height 9
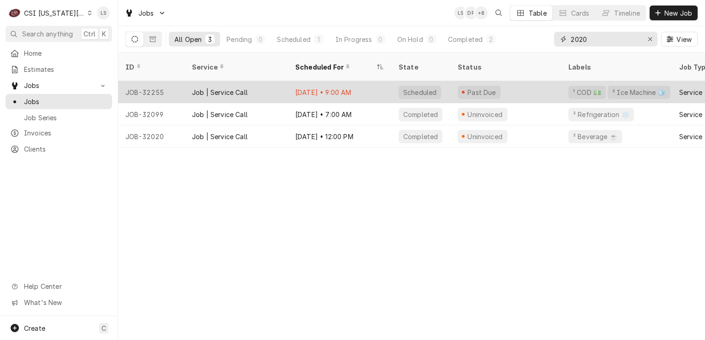
type input "2020"
click at [148, 81] on div "JOB-32255" at bounding box center [151, 92] width 66 height 22
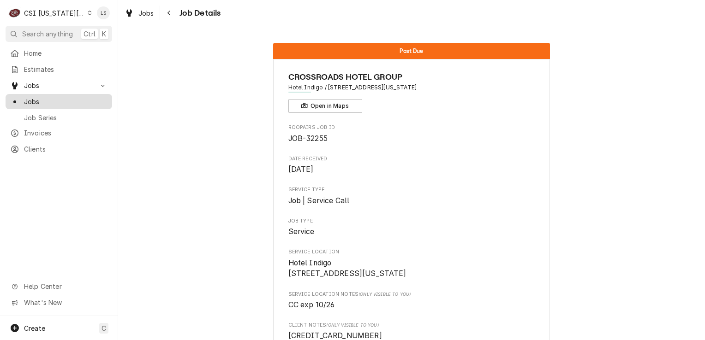
click at [42, 97] on span "Jobs" at bounding box center [65, 102] width 83 height 10
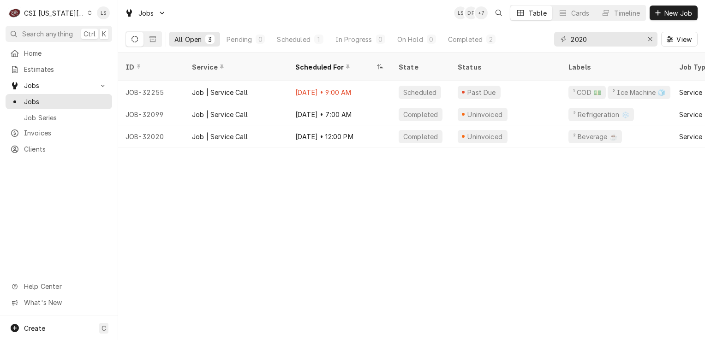
click at [88, 12] on icon "Dynamic Content Wrapper" at bounding box center [90, 13] width 4 height 5
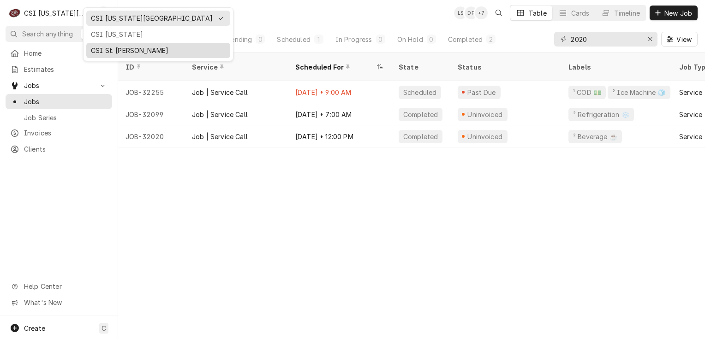
click at [107, 50] on div "CSI St. [PERSON_NAME]" at bounding box center [158, 51] width 135 height 10
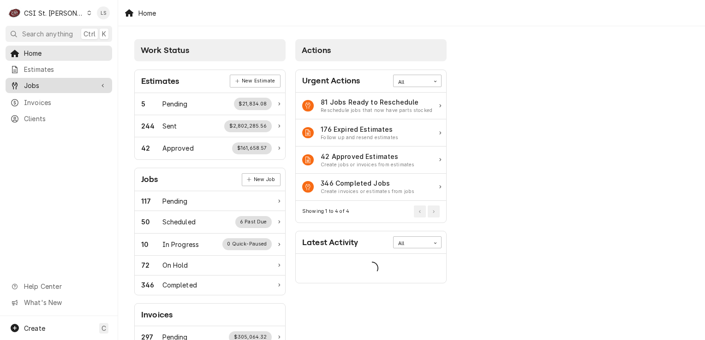
click at [29, 86] on span "Jobs" at bounding box center [59, 86] width 70 height 10
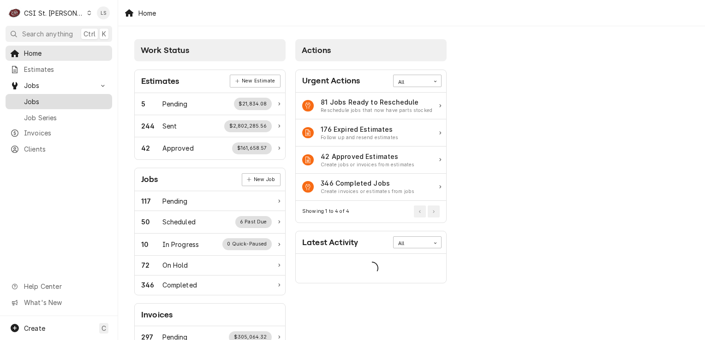
click at [36, 99] on span "Jobs" at bounding box center [65, 102] width 83 height 10
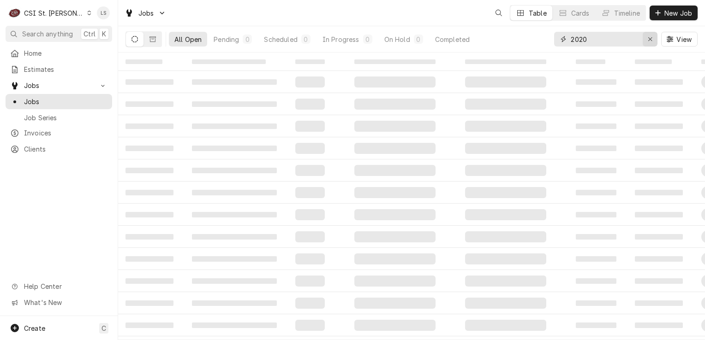
click at [650, 43] on button "Erase input" at bounding box center [650, 39] width 15 height 15
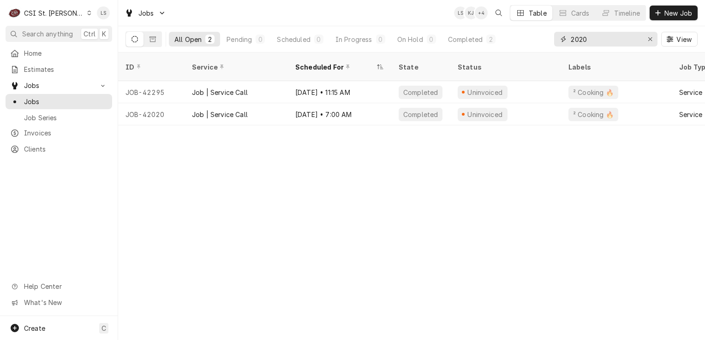
type input "2020"
click at [42, 71] on span "Estimates" at bounding box center [65, 70] width 83 height 10
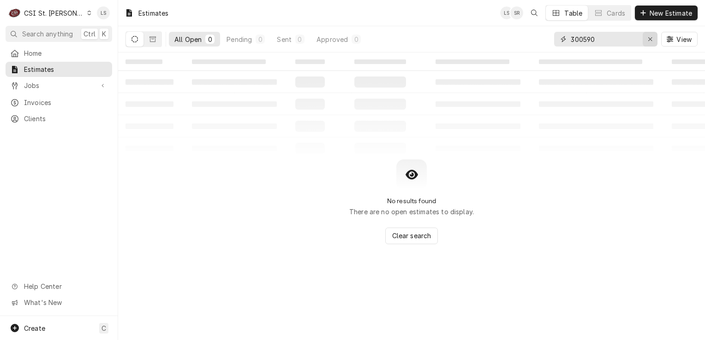
click at [644, 41] on button "Erase input" at bounding box center [650, 39] width 15 height 15
type input "2020"
click at [153, 42] on icon "Dynamic Content Wrapper" at bounding box center [152, 39] width 6 height 6
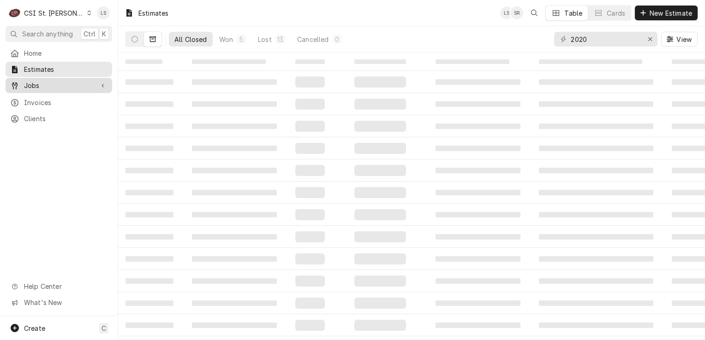
click at [50, 84] on span "Jobs" at bounding box center [59, 86] width 70 height 10
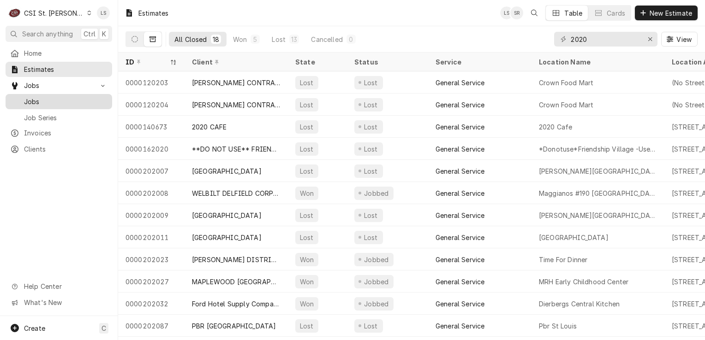
click at [48, 97] on span "Jobs" at bounding box center [65, 102] width 83 height 10
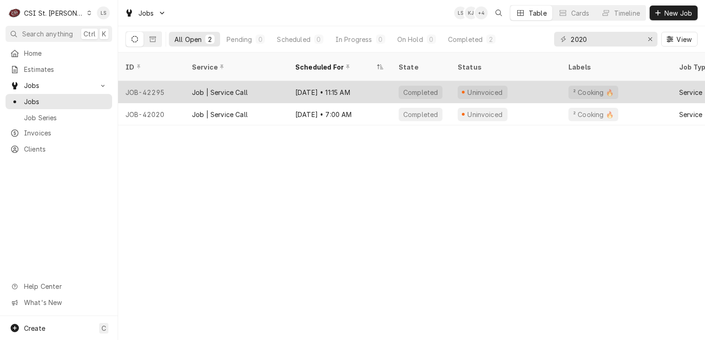
click at [167, 86] on div "JOB-42295" at bounding box center [151, 92] width 66 height 22
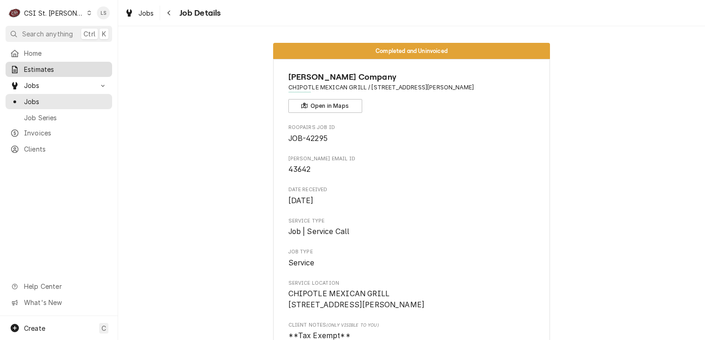
click at [42, 66] on span "Estimates" at bounding box center [65, 70] width 83 height 10
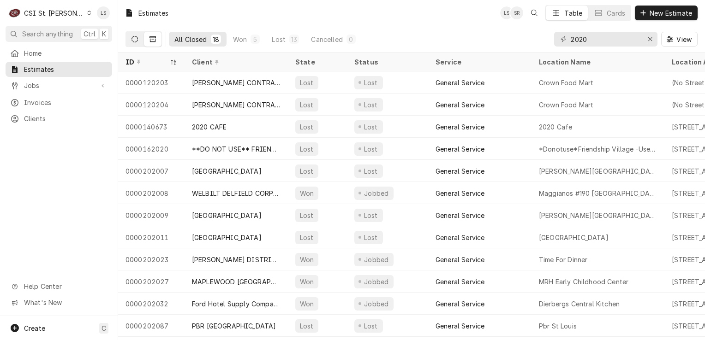
click at [131, 40] on icon "Dynamic Content Wrapper" at bounding box center [134, 39] width 6 height 6
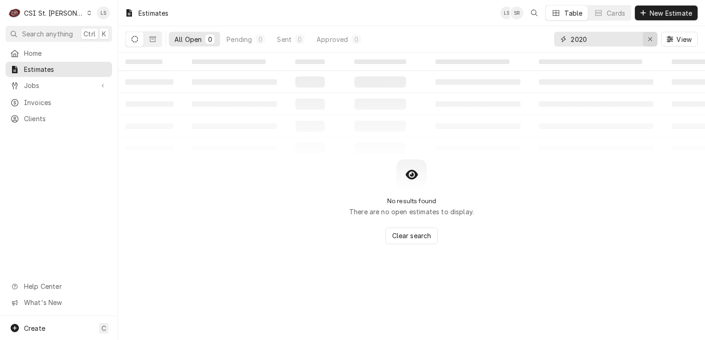
click at [650, 40] on icon "Erase input" at bounding box center [650, 39] width 5 height 6
